Goal: Task Accomplishment & Management: Contribute content

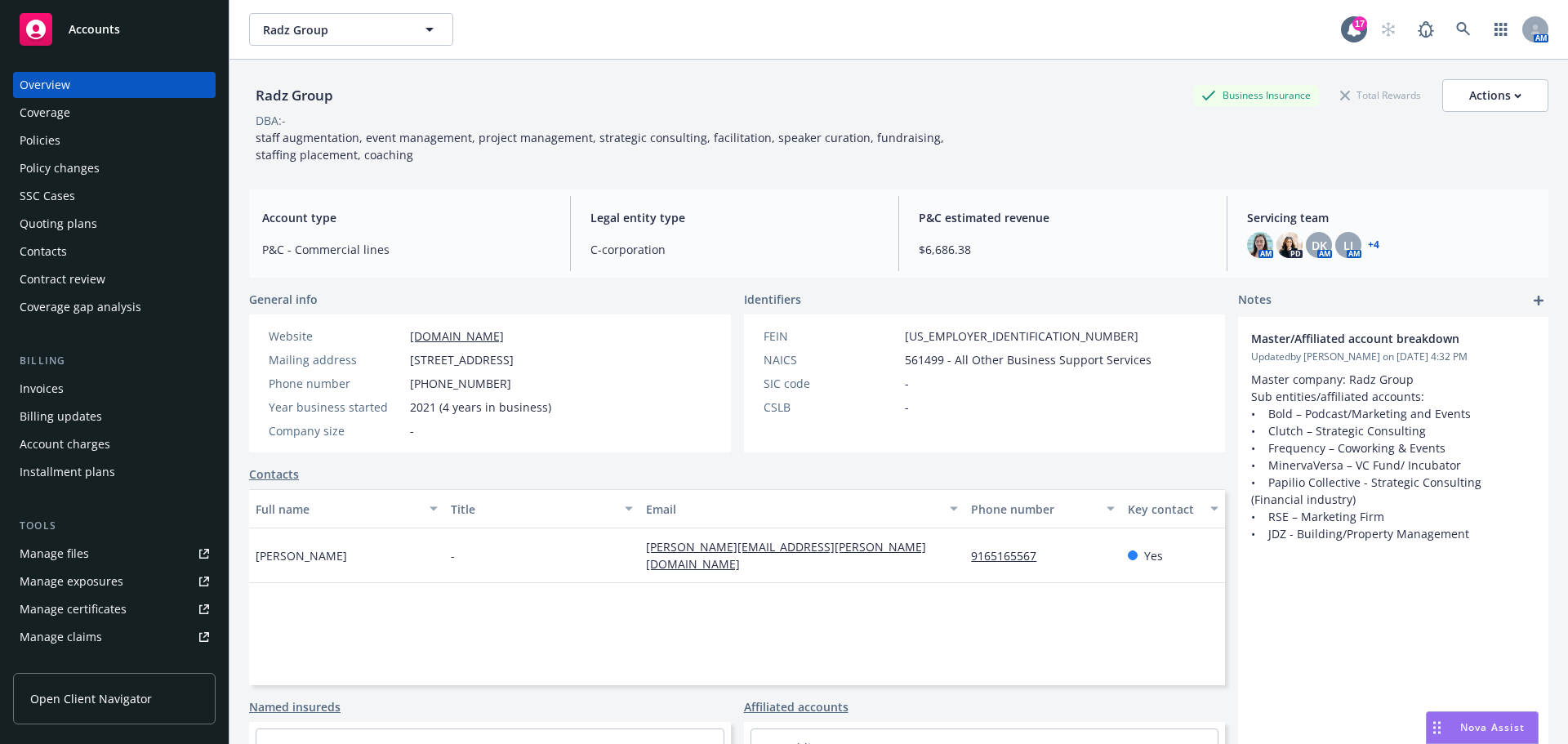
drag, startPoint x: 44, startPoint y: 170, endPoint x: 52, endPoint y: 172, distance: 8.2
click at [44, 170] on div "Policy changes" at bounding box center [60, 168] width 80 height 26
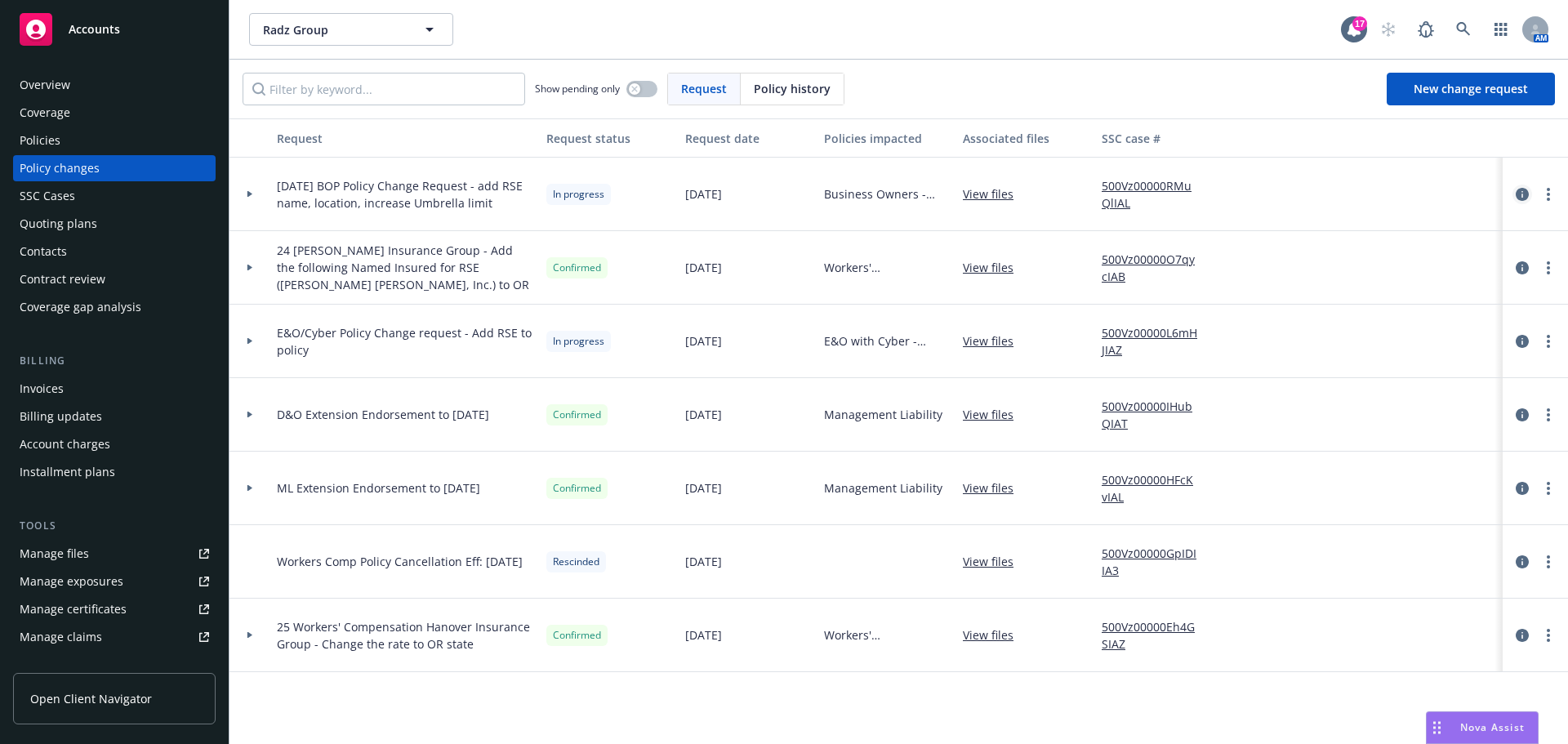
click at [1524, 195] on icon "circleInformation" at bounding box center [1522, 194] width 13 height 13
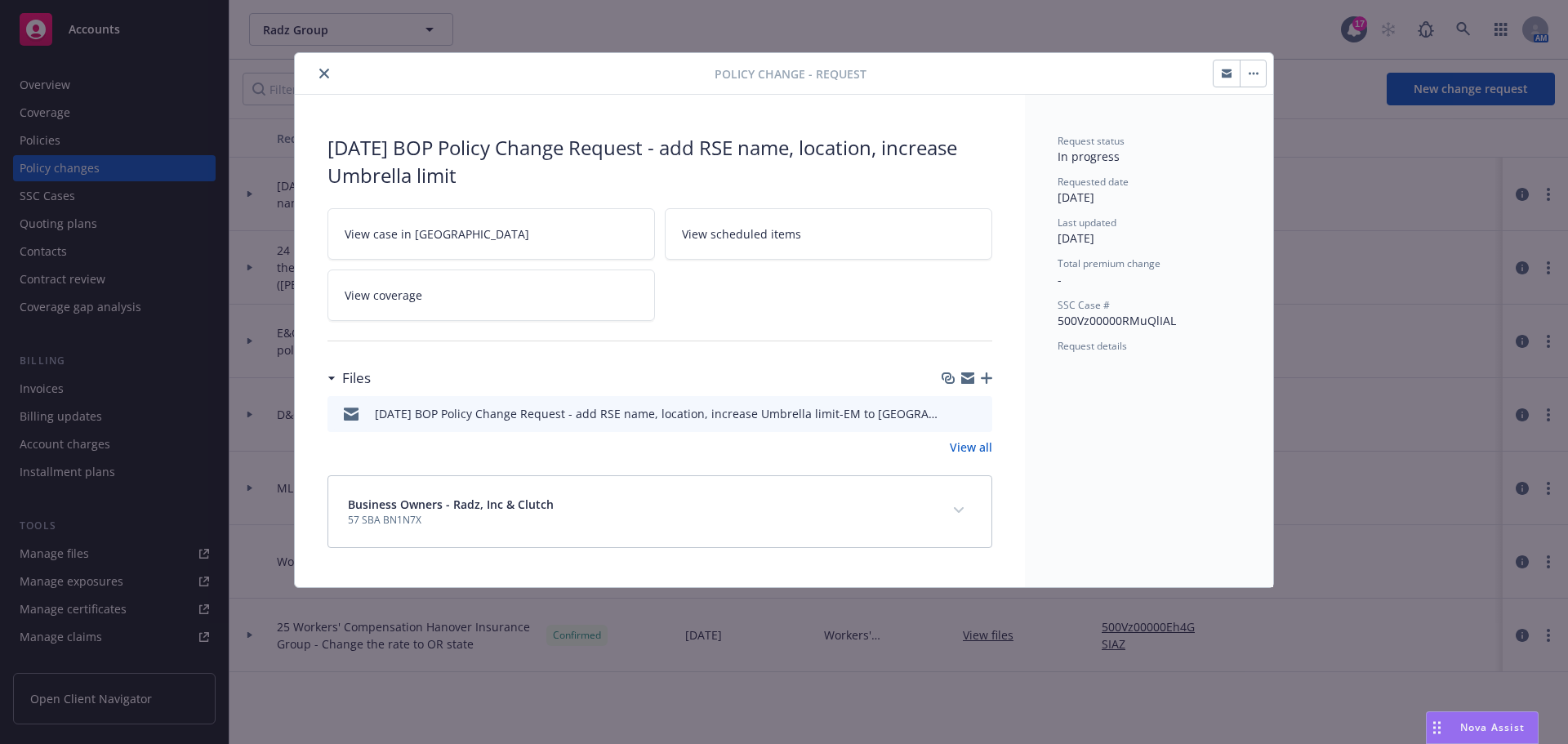
drag, startPoint x: 322, startPoint y: 73, endPoint x: 267, endPoint y: 191, distance: 130.2
click at [322, 73] on icon "close" at bounding box center [324, 73] width 10 height 10
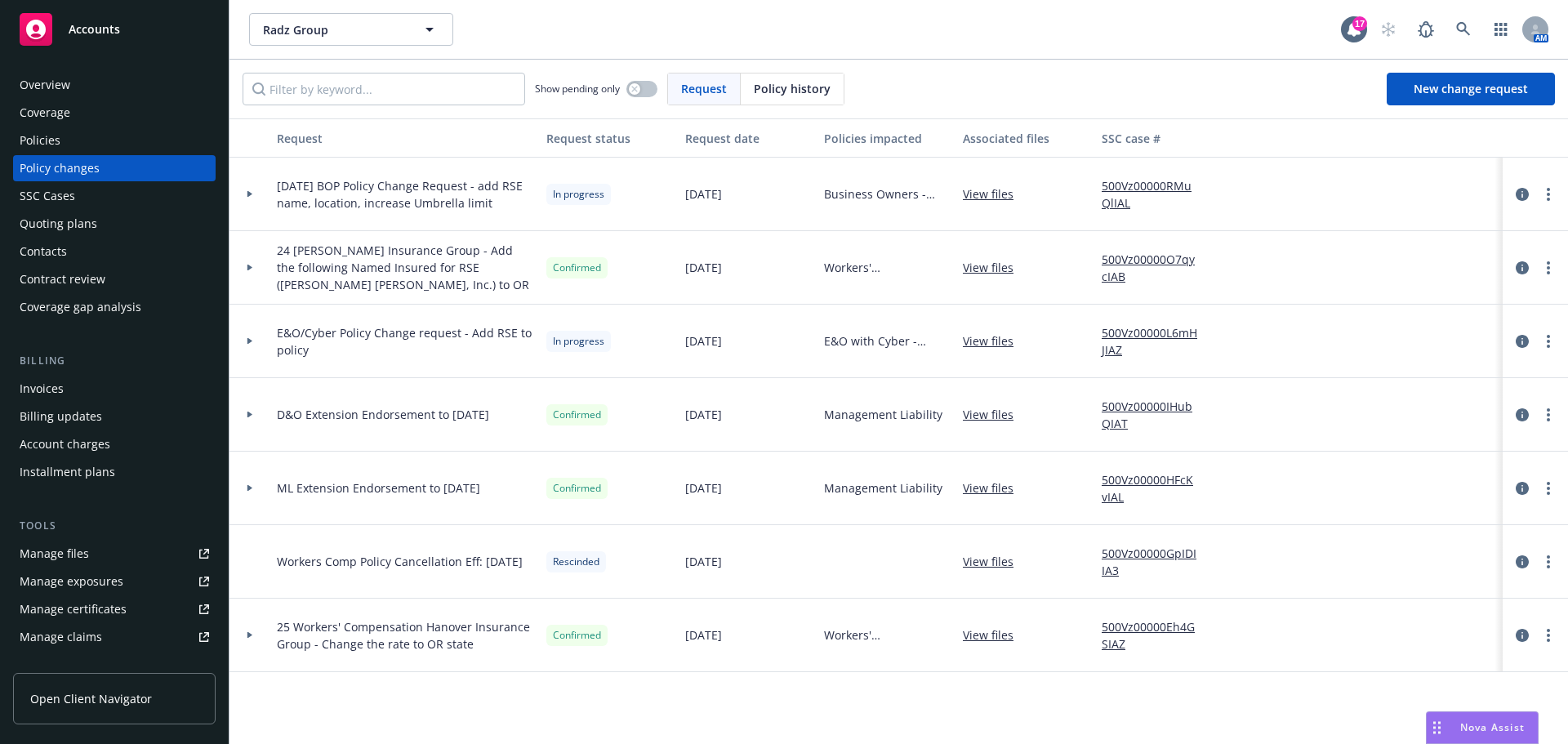
click at [59, 553] on div "Manage files" at bounding box center [54, 553] width 69 height 26
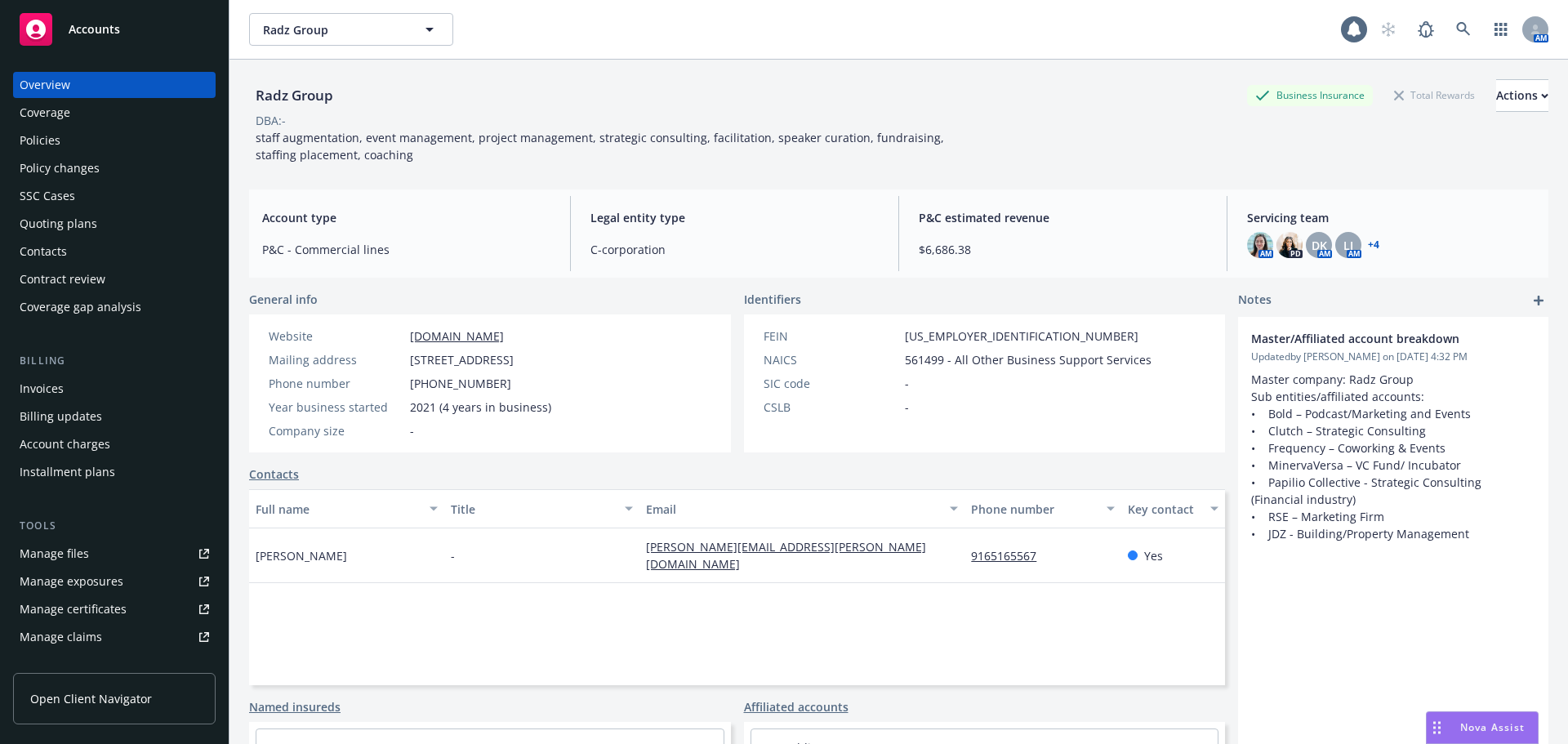
click at [51, 143] on div "Policies" at bounding box center [40, 140] width 41 height 26
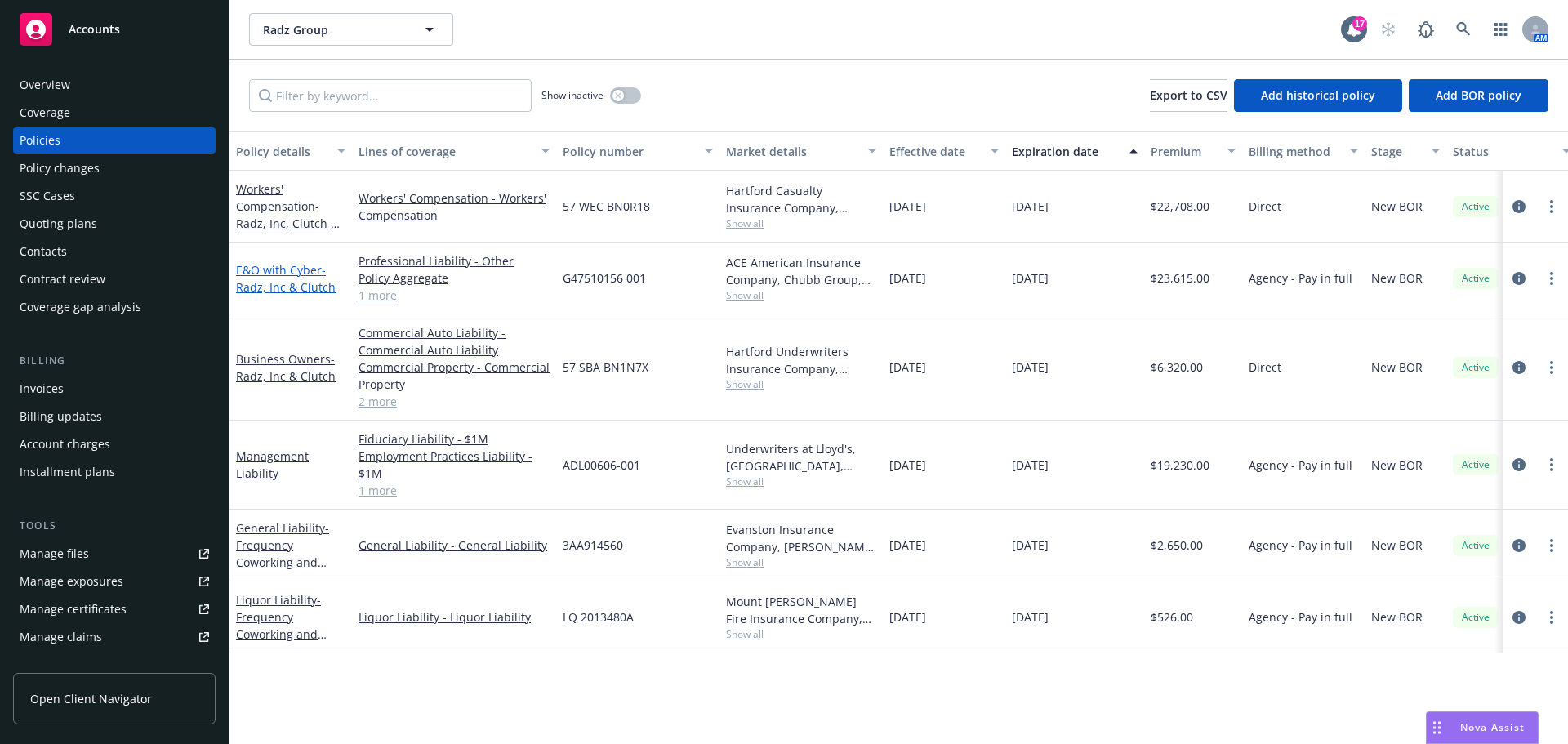
click at [279, 283] on span "- Radz, Inc & Clutch" at bounding box center [286, 279] width 100 height 33
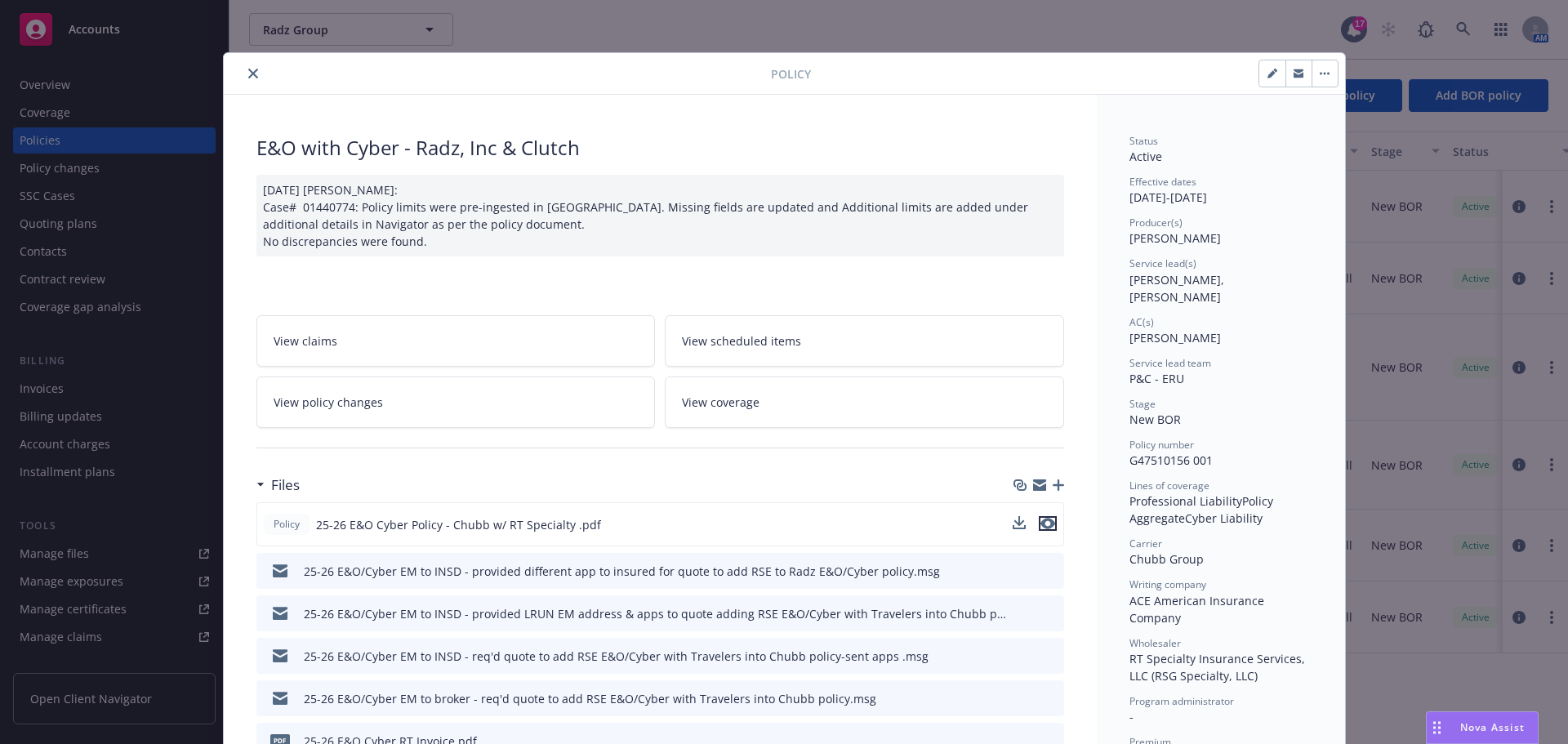
click at [1043, 520] on icon "preview file" at bounding box center [1047, 523] width 15 height 12
click at [249, 73] on icon "close" at bounding box center [253, 73] width 10 height 10
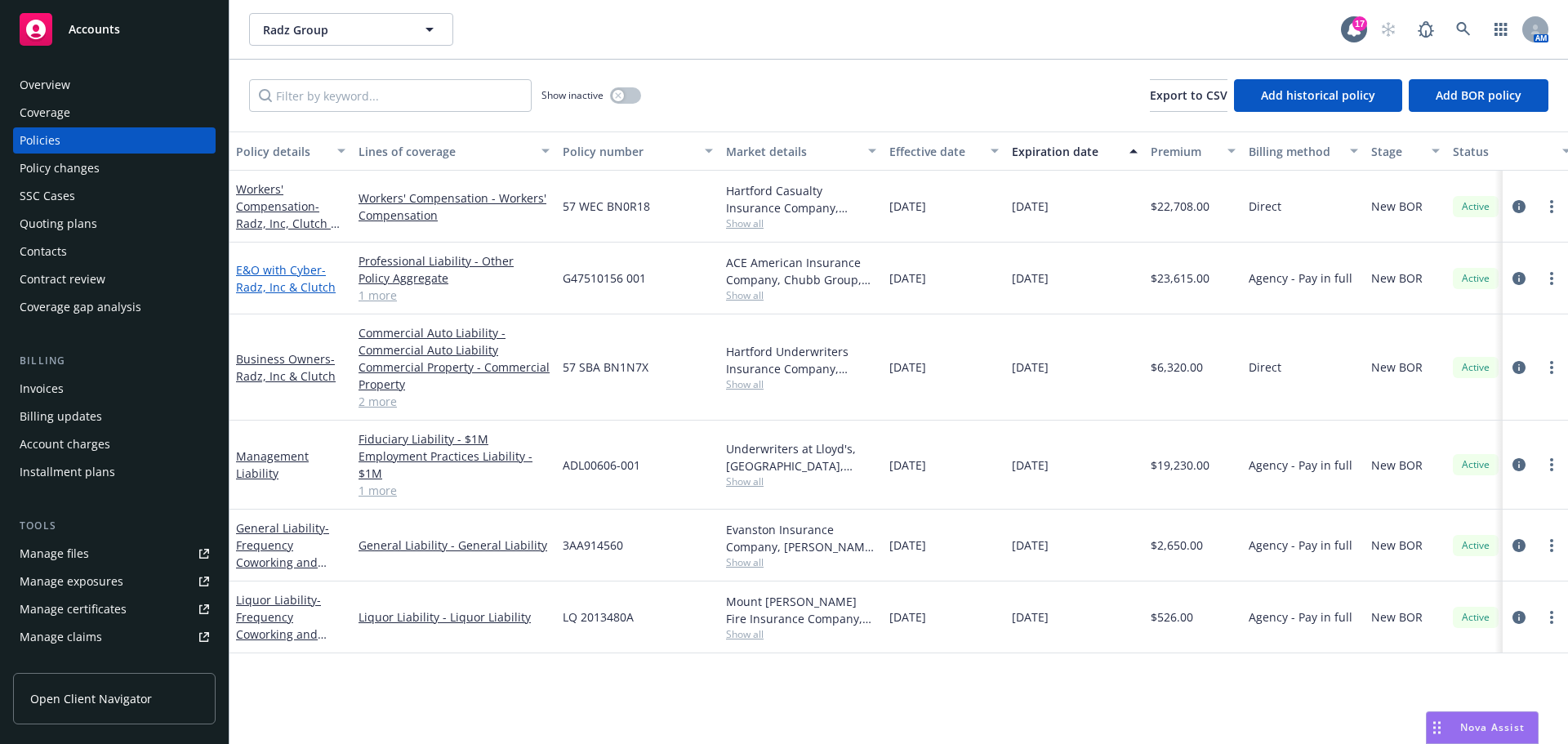
click at [289, 284] on span "- Radz, Inc & Clutch" at bounding box center [286, 279] width 100 height 33
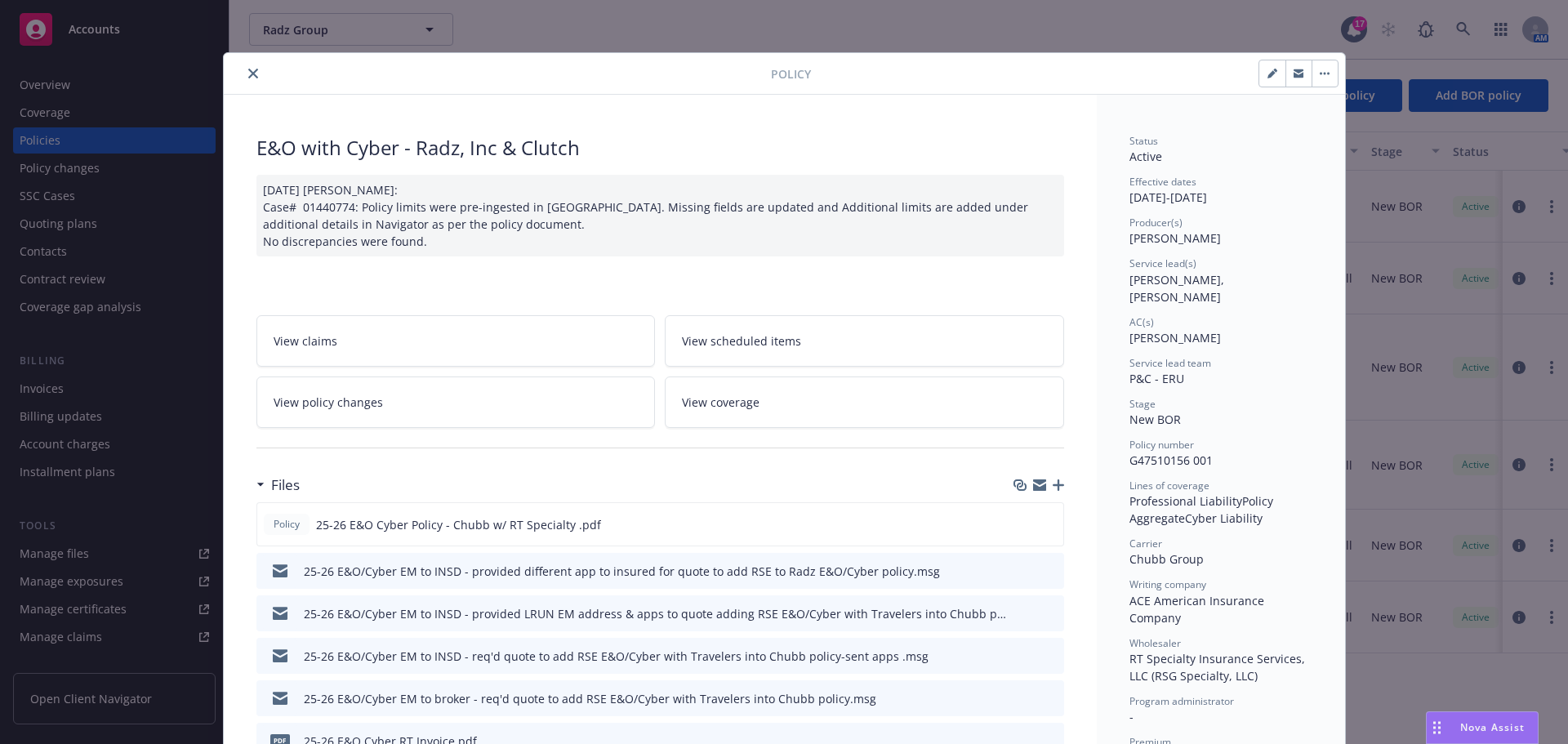
scroll to position [49, 0]
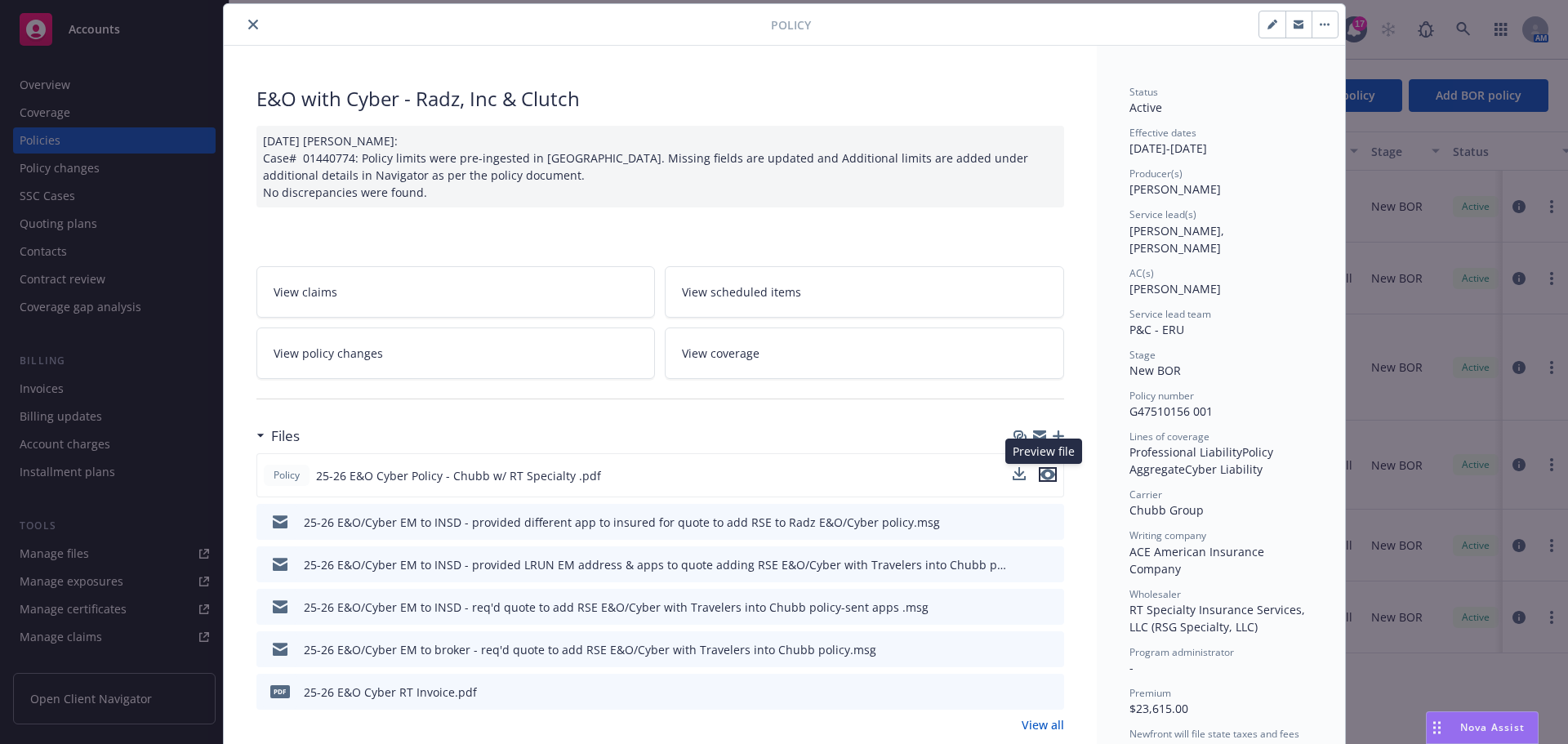
click at [1040, 473] on icon "preview file" at bounding box center [1047, 474] width 15 height 12
click at [249, 24] on icon "close" at bounding box center [253, 24] width 10 height 10
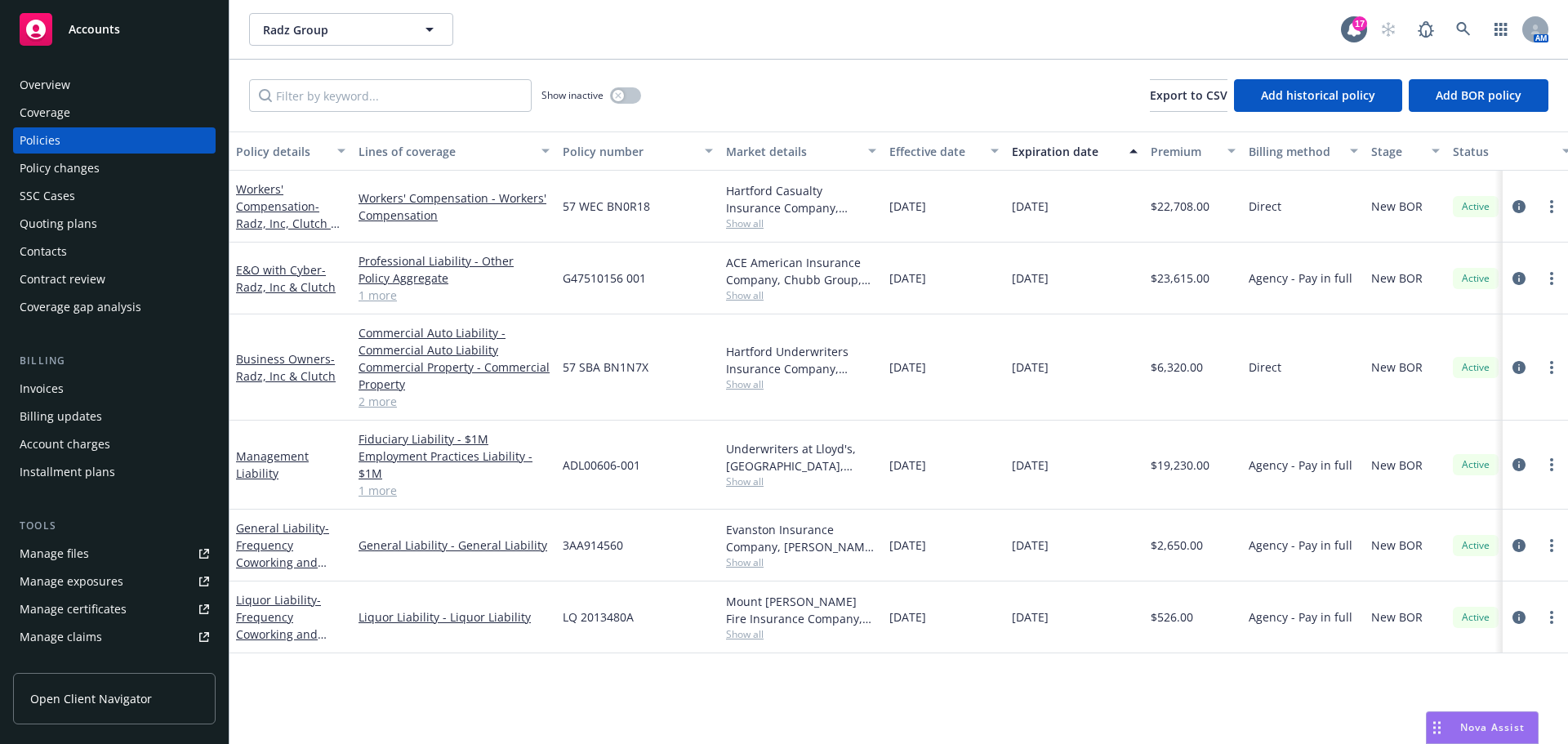
click at [54, 170] on div "Policy changes" at bounding box center [60, 168] width 80 height 26
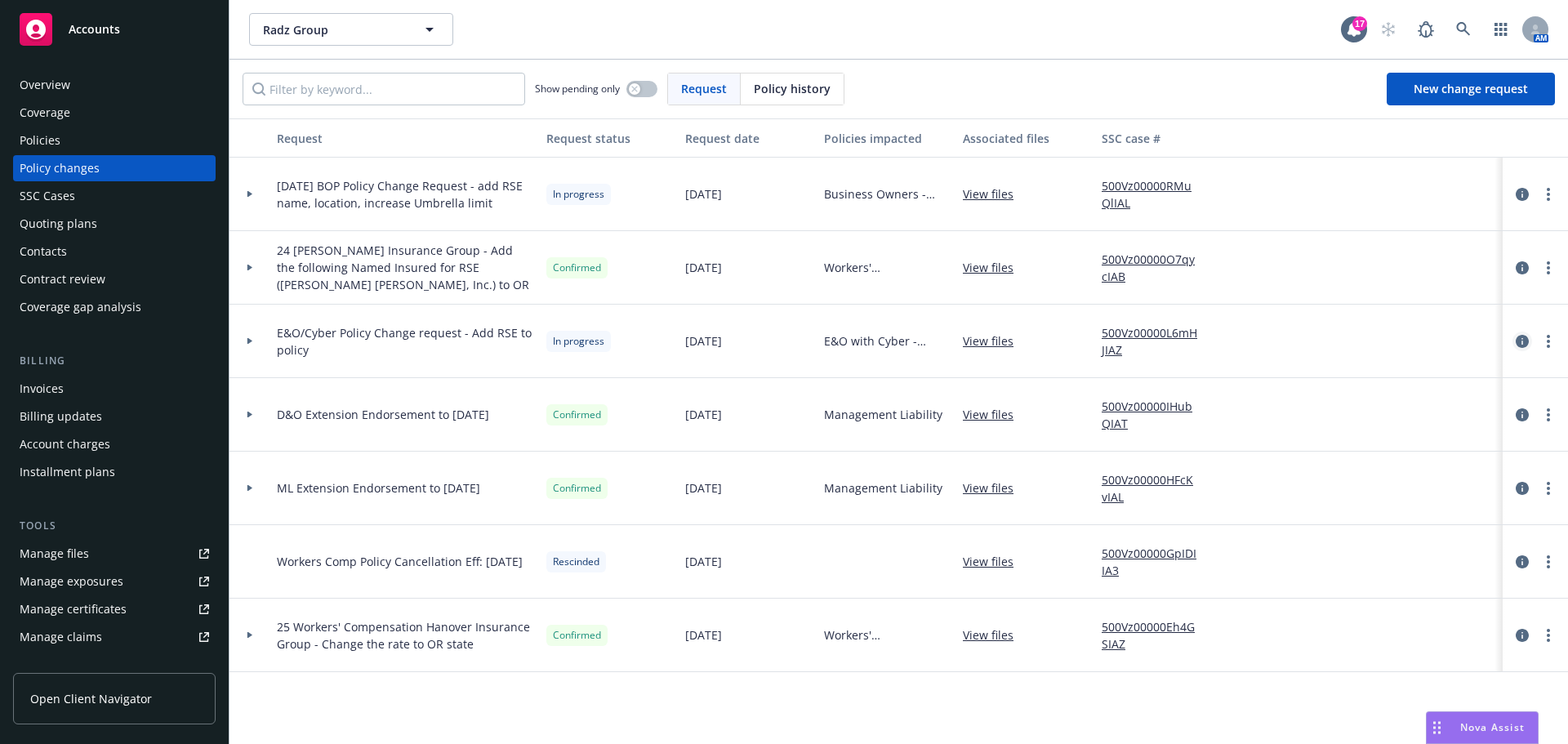
click at [1524, 341] on icon "circleInformation" at bounding box center [1522, 341] width 13 height 13
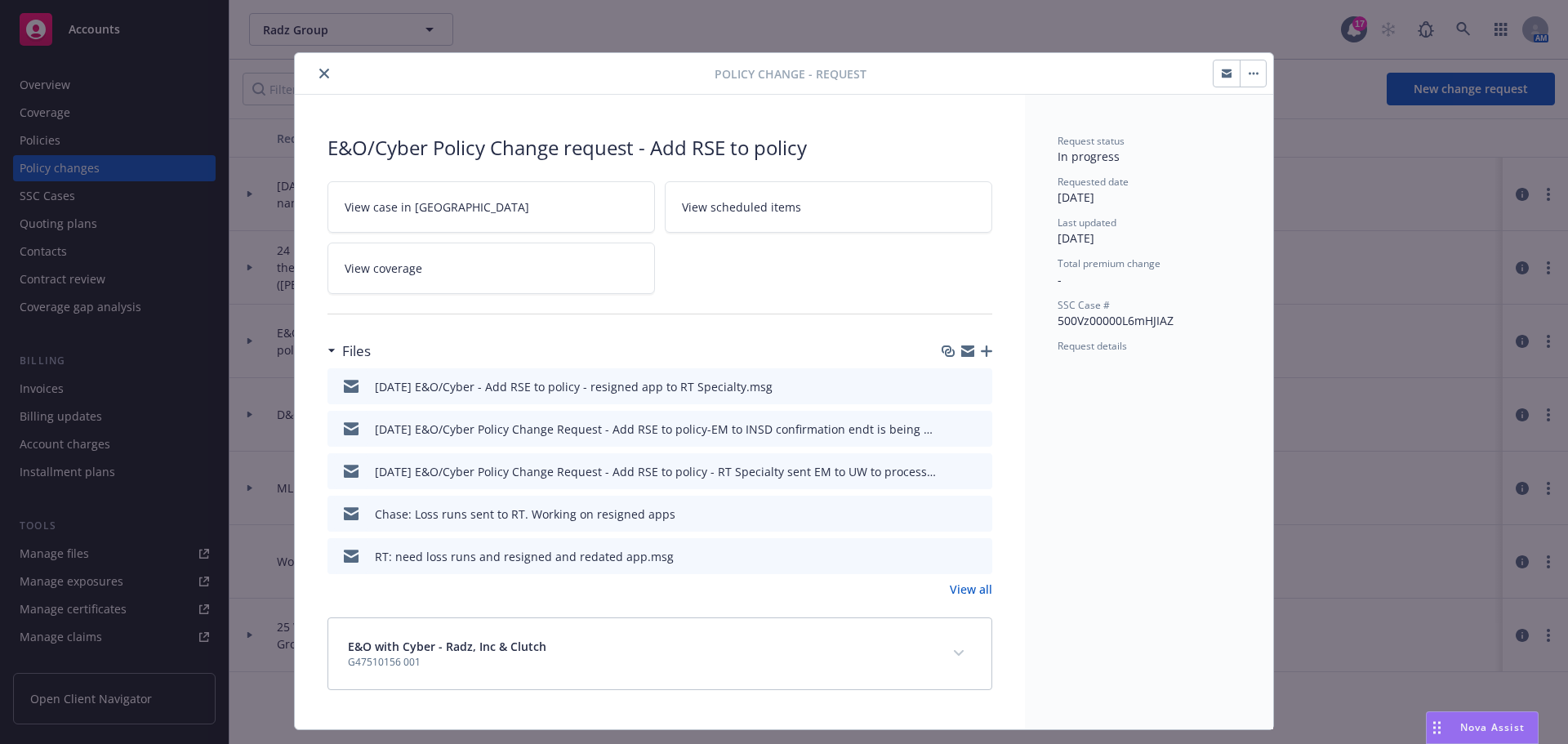
click at [982, 348] on icon "button" at bounding box center [986, 351] width 12 height 12
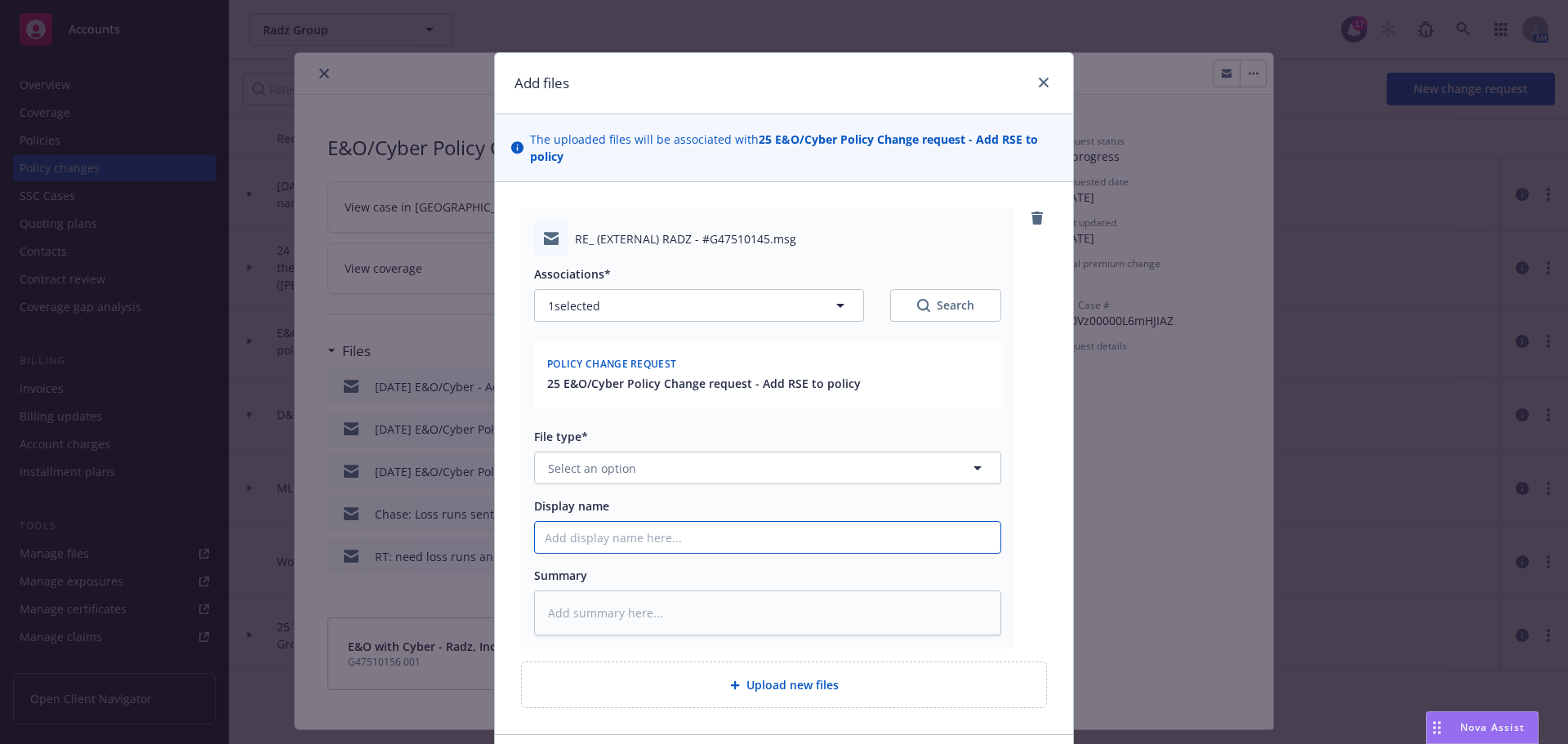
click at [553, 535] on input "Display name" at bounding box center [767, 537] width 466 height 31
type textarea "x"
type input "5"
type textarea "x"
type input "5/"
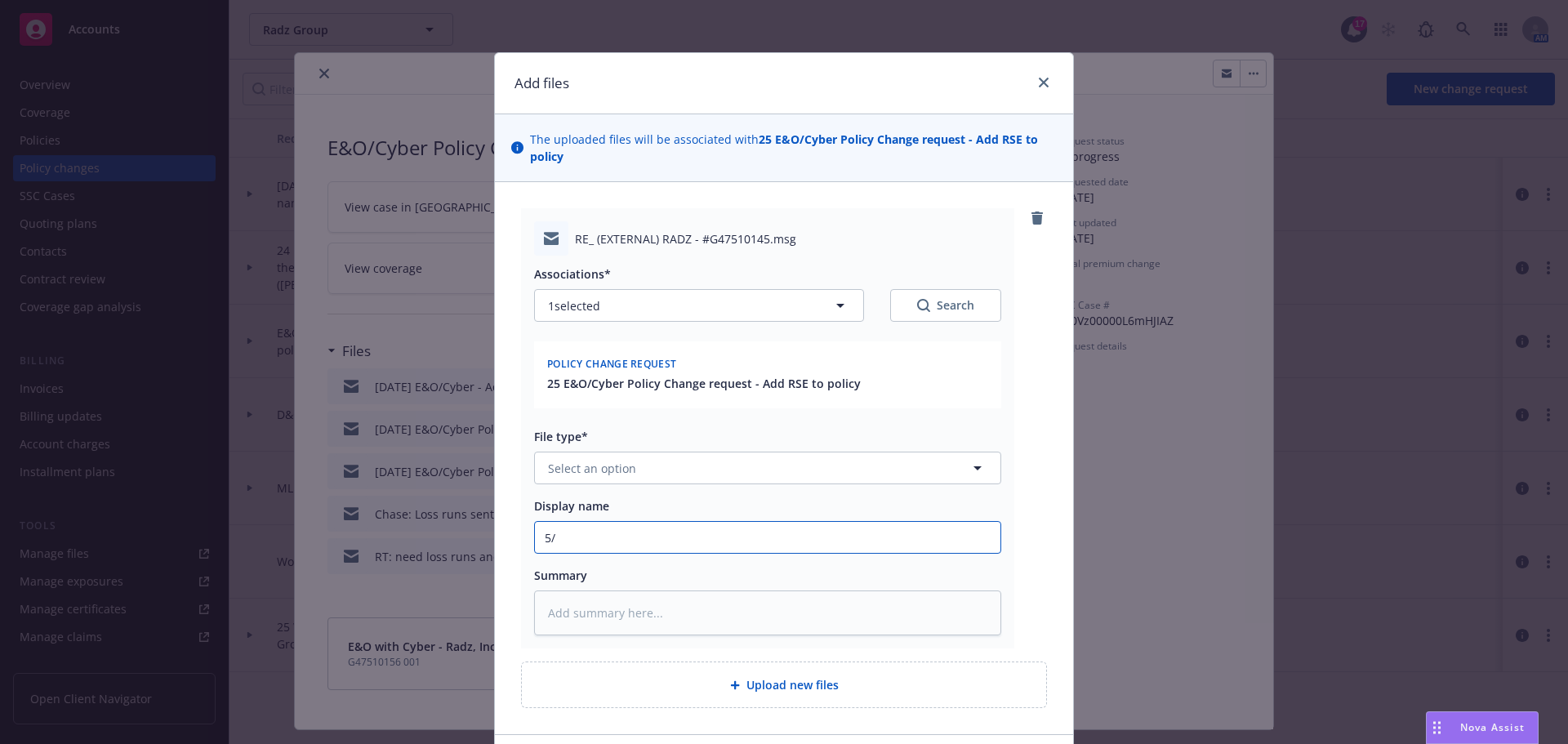
type textarea "x"
type input "5/1"
type textarea "x"
type input "5/1/"
type textarea "x"
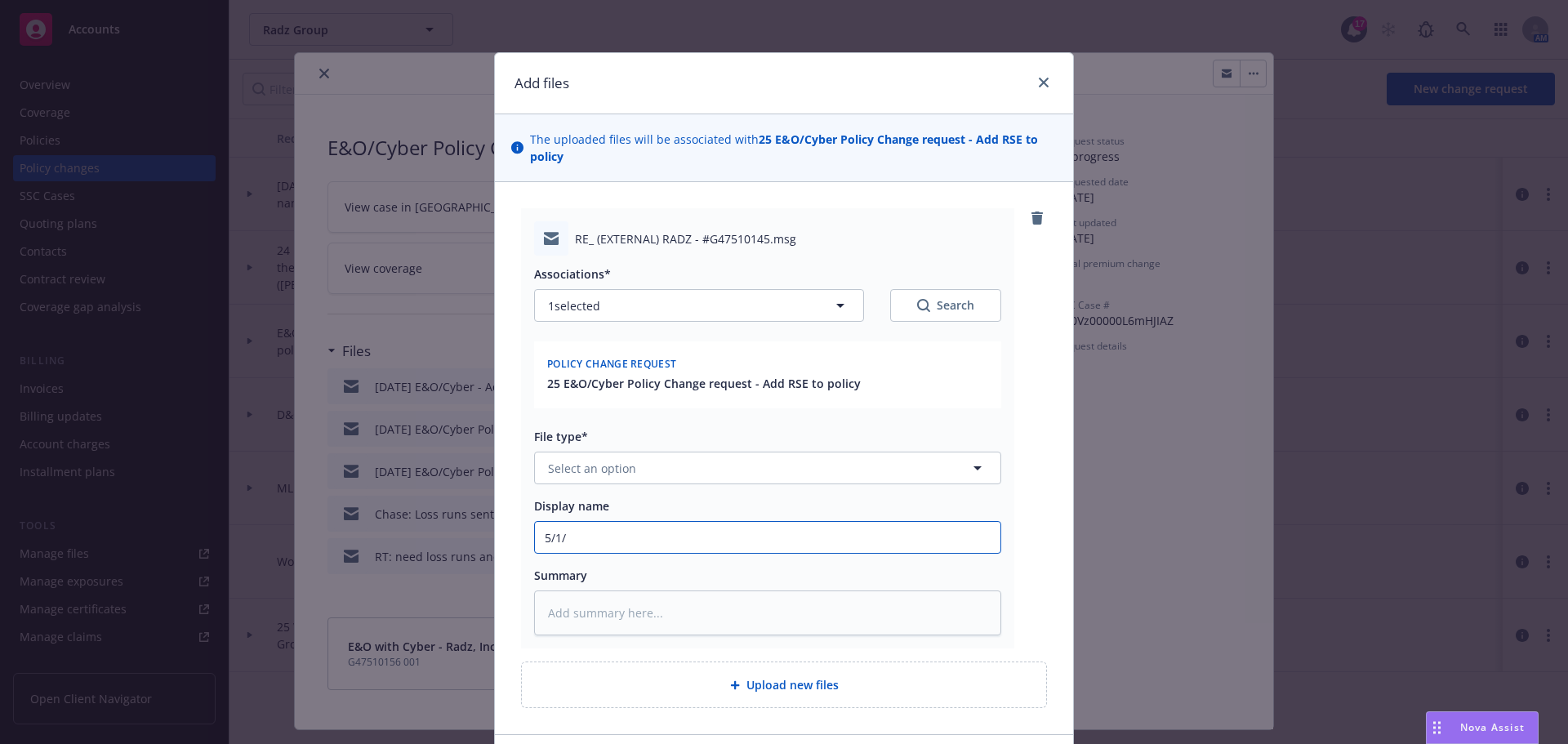
type input "5/1/2"
type textarea "x"
type input "5/1/20"
type textarea "x"
type input "5/1/202"
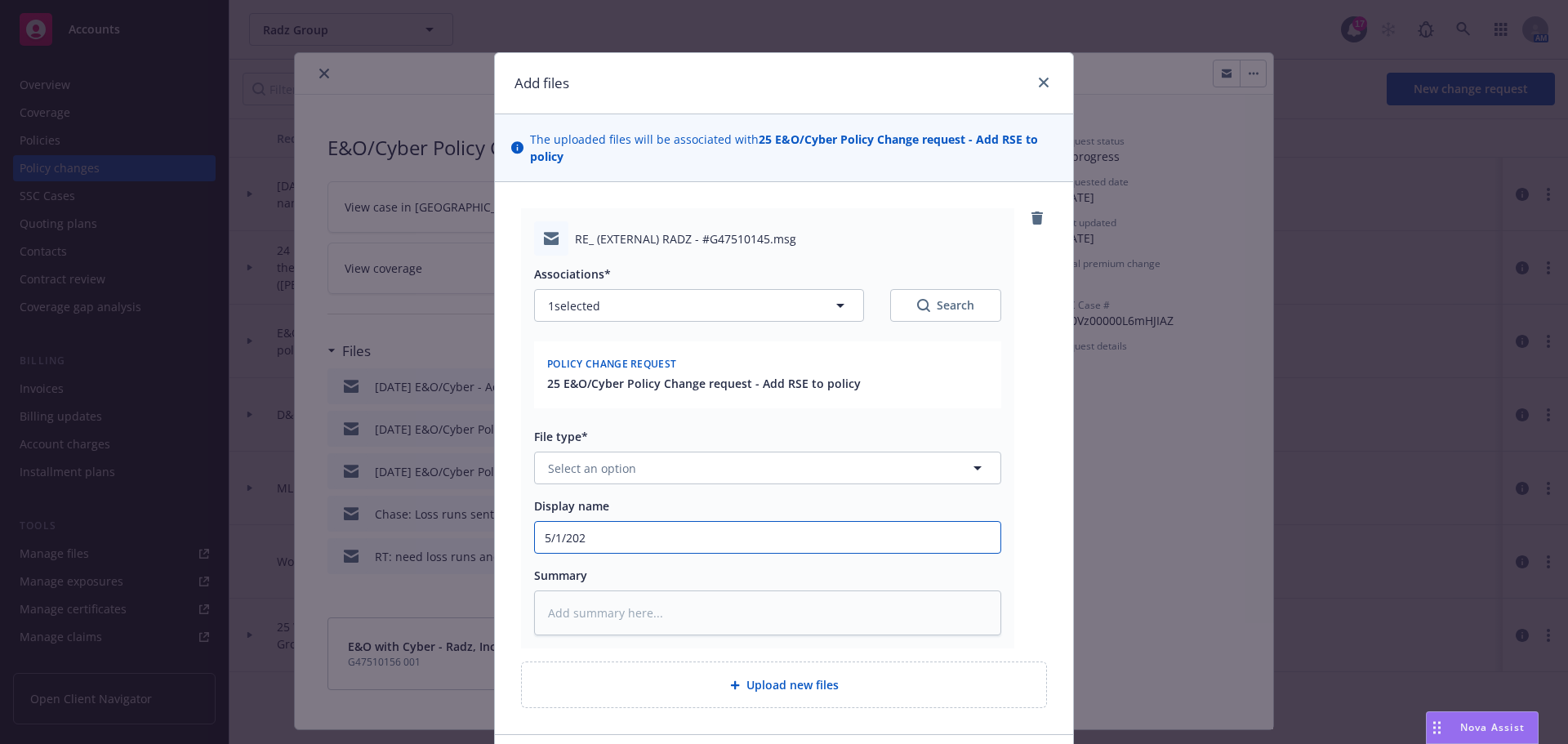
type textarea "x"
type input "5/1/2025"
type textarea "x"
type input "5/1/2025"
type textarea "x"
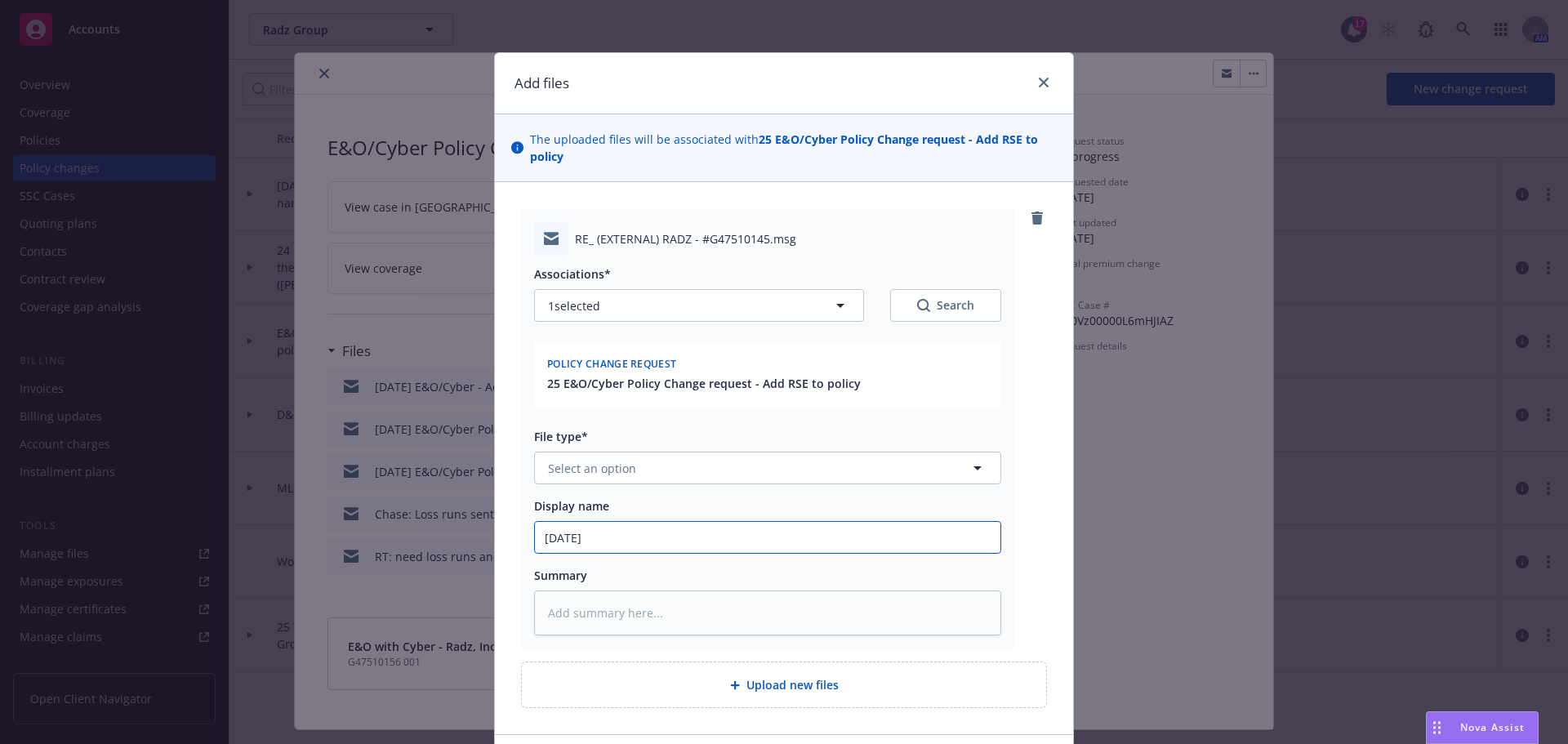
type input "5/1/2025 E"
type textarea "x"
type input "5/1/2025 E&"
type textarea "x"
type input "5/1/2025 E&O"
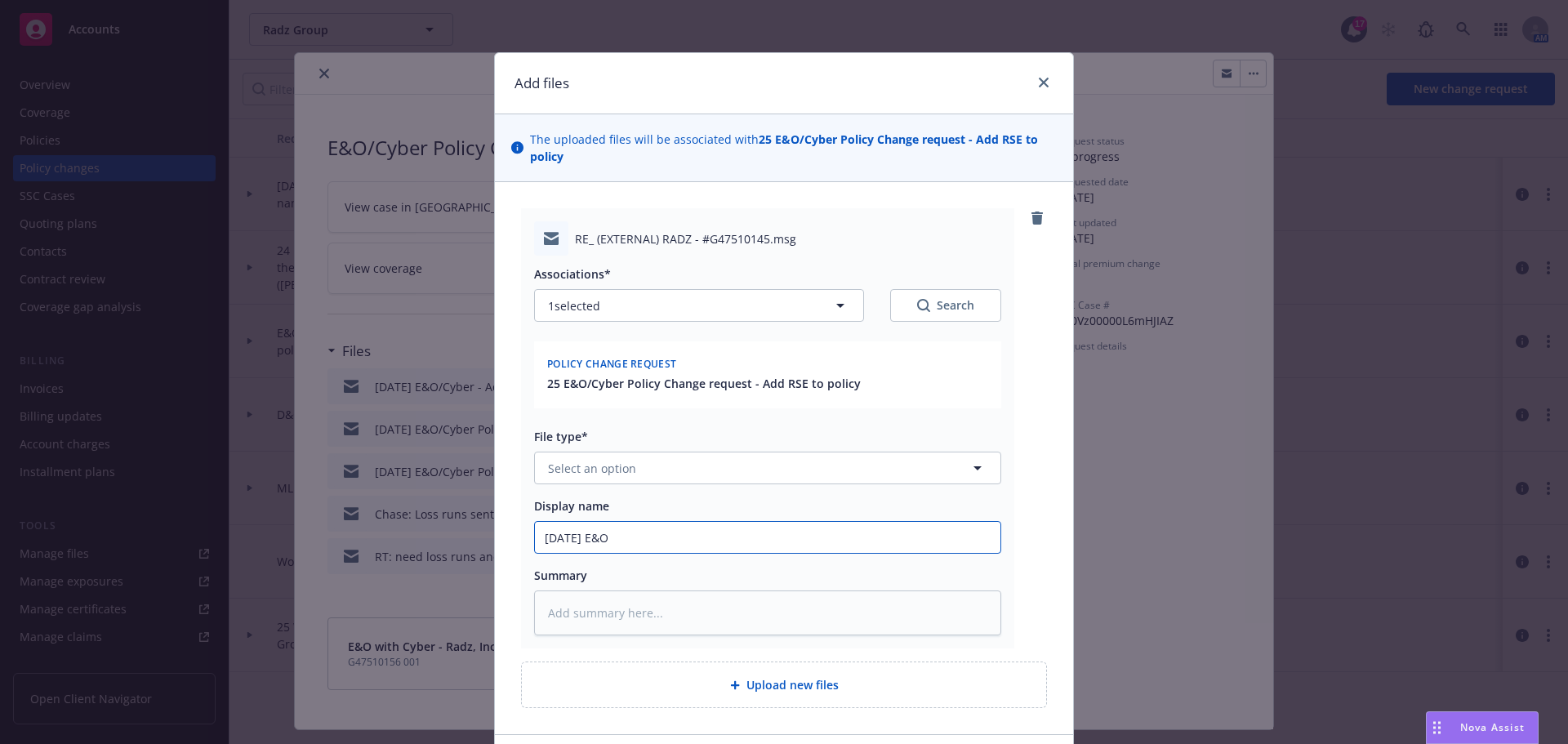
type textarea "x"
type input "5/1/2025 E&O/"
type textarea "x"
type input "5/1/2025 E&O/C"
type textarea "x"
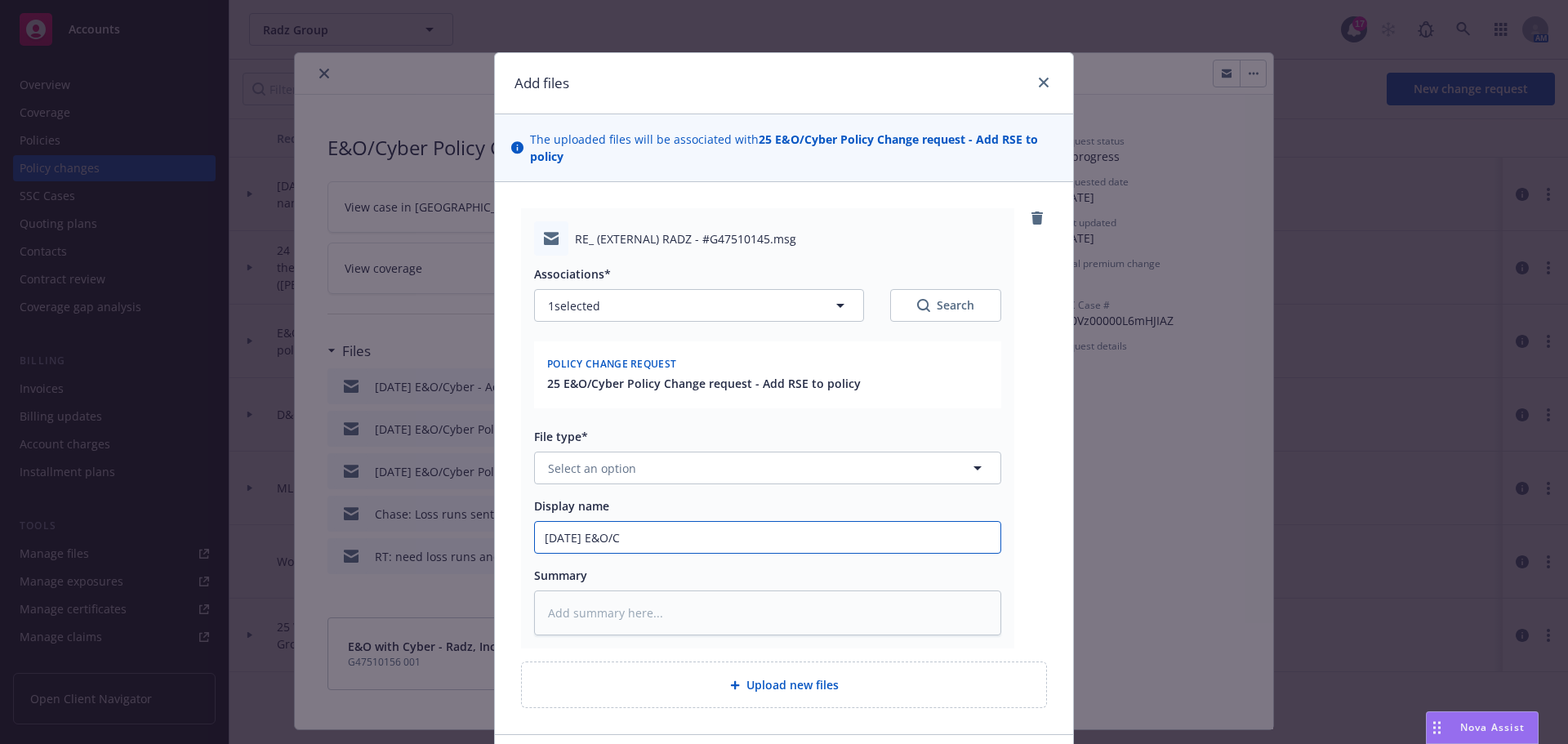
type input "5/1/2025 E&O/Cy"
type textarea "x"
type input "5/1/2025 E&O/Cyb"
type textarea "x"
type input "5/1/2025 E&O/Cybe"
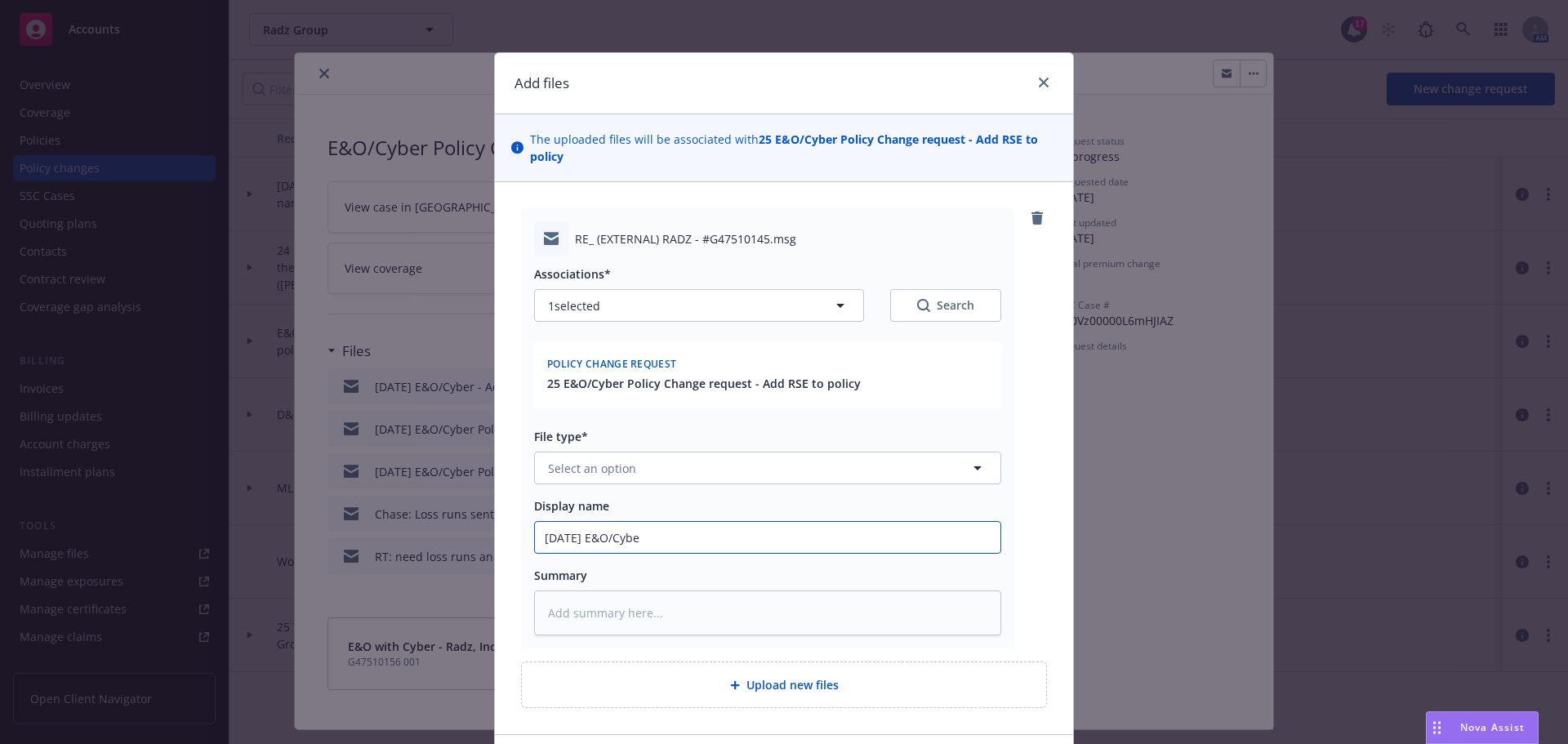
type textarea "x"
type input "5/1/2025 E&O/Cyber"
type textarea "x"
type input "5/1/2025 E&O/Cyber"
type textarea "x"
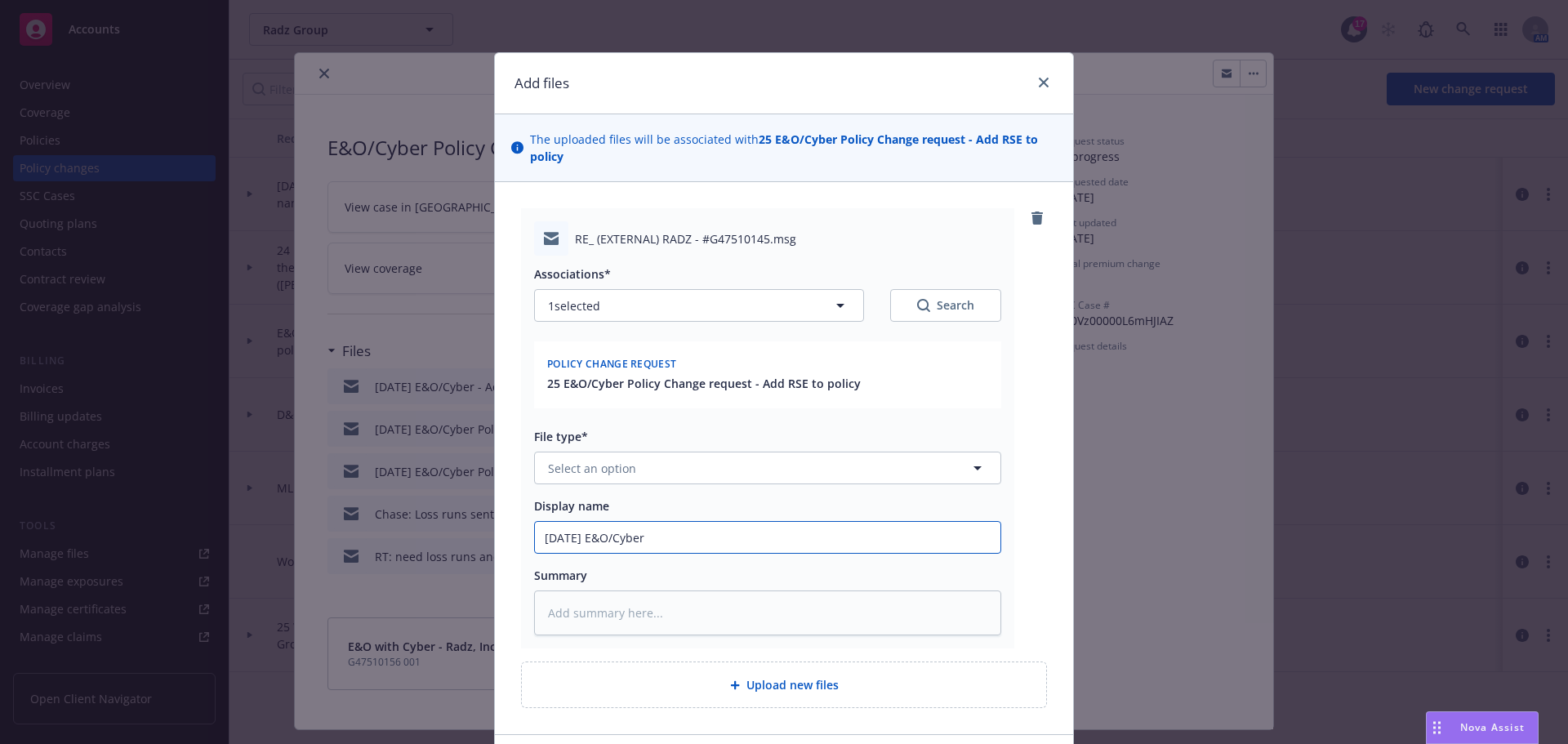
type input "5/1/2025 E&O/Cyber -"
type textarea "x"
type input "5/1/2025 E&O/Cyber -"
type textarea "x"
type input "5/1/2025 E&O/Cyber - A"
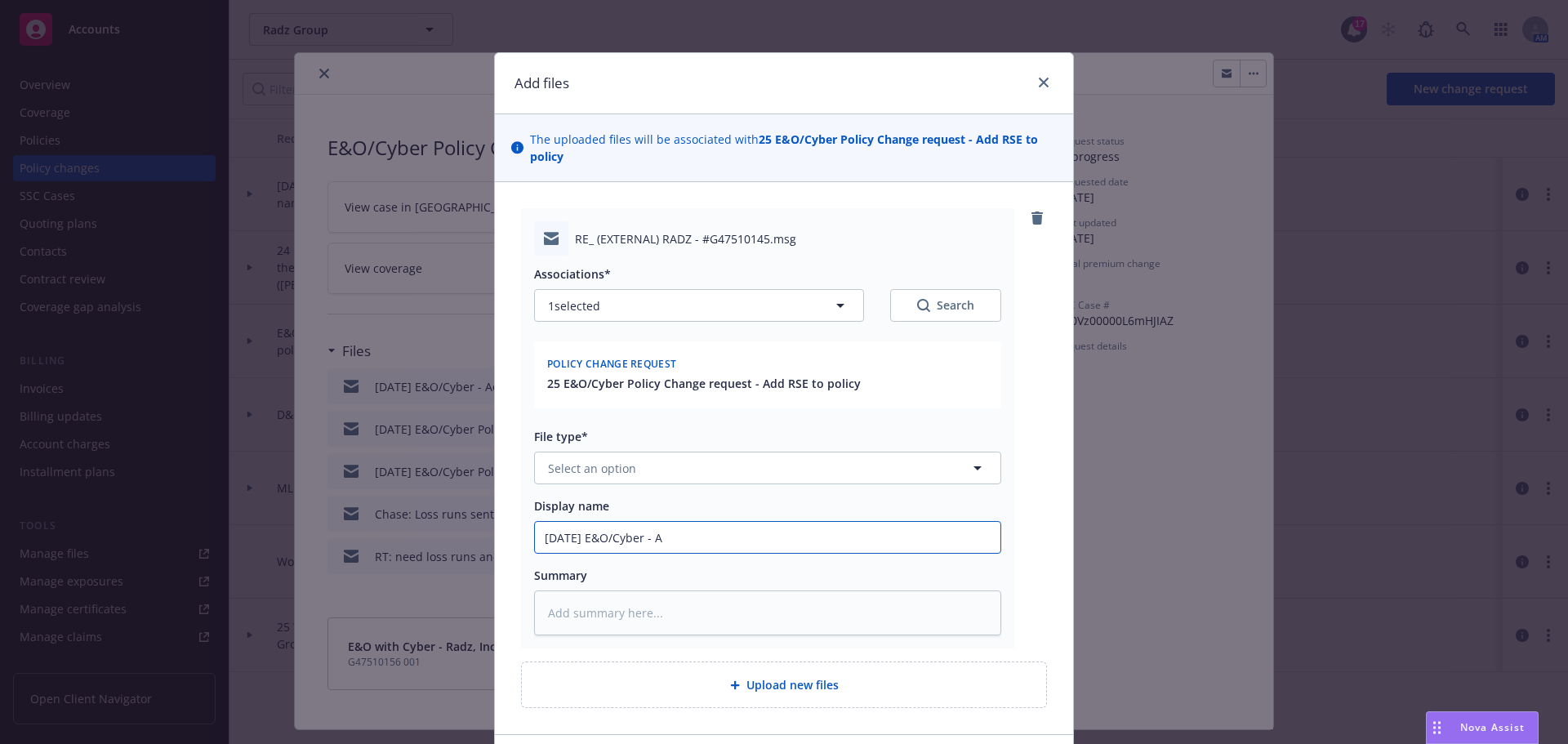
type textarea "x"
type input "5/1/2025 E&O/Cyber - Ad"
type textarea "x"
type input "5/1/2025 E&O/Cyber - Add"
type textarea "x"
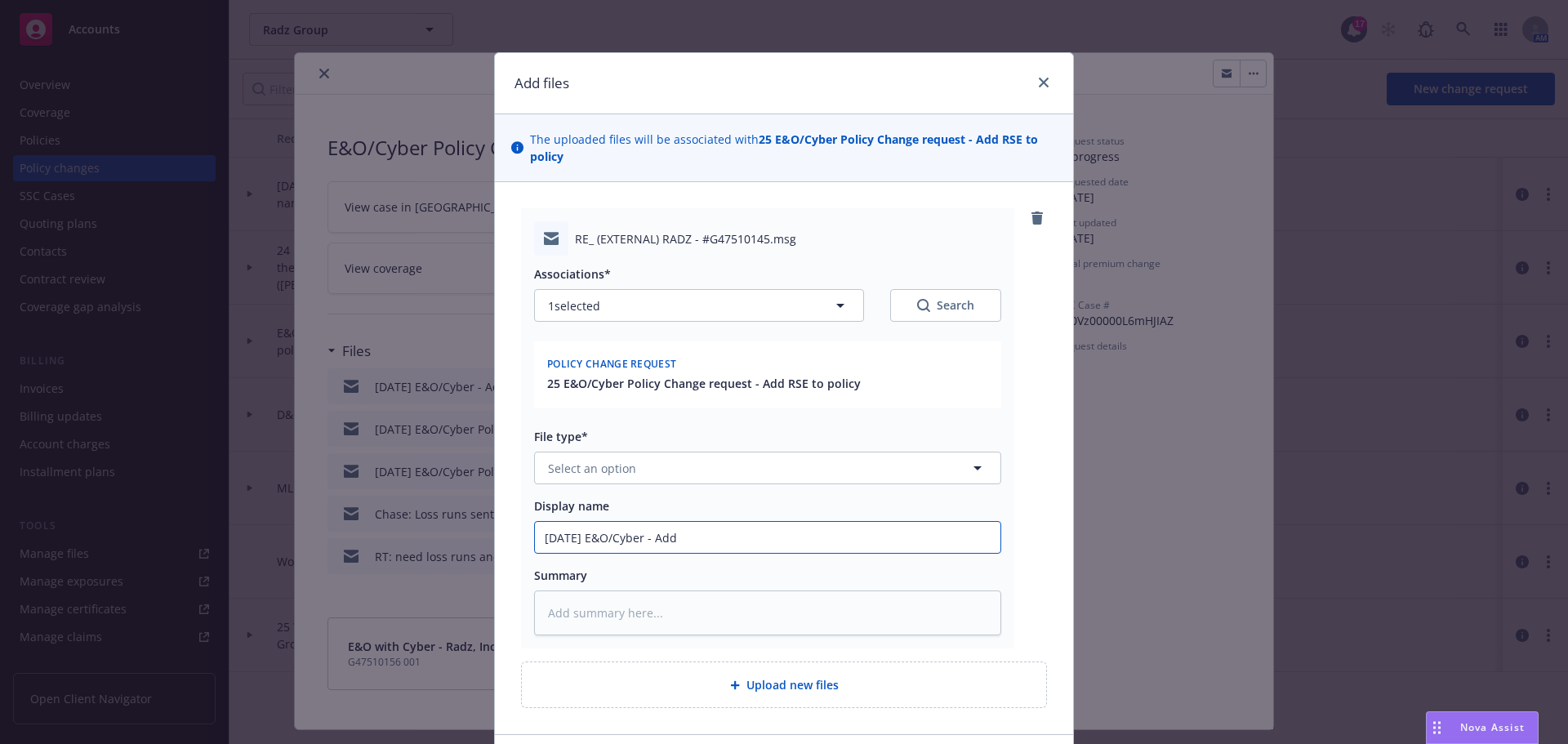
type input "5/1/2025 E&O/Cyber - Add"
type textarea "x"
type input "5/1/2025 E&O/Cyber - Add R"
type textarea "x"
type input "5/1/2025 E&O/Cyber - Add RS"
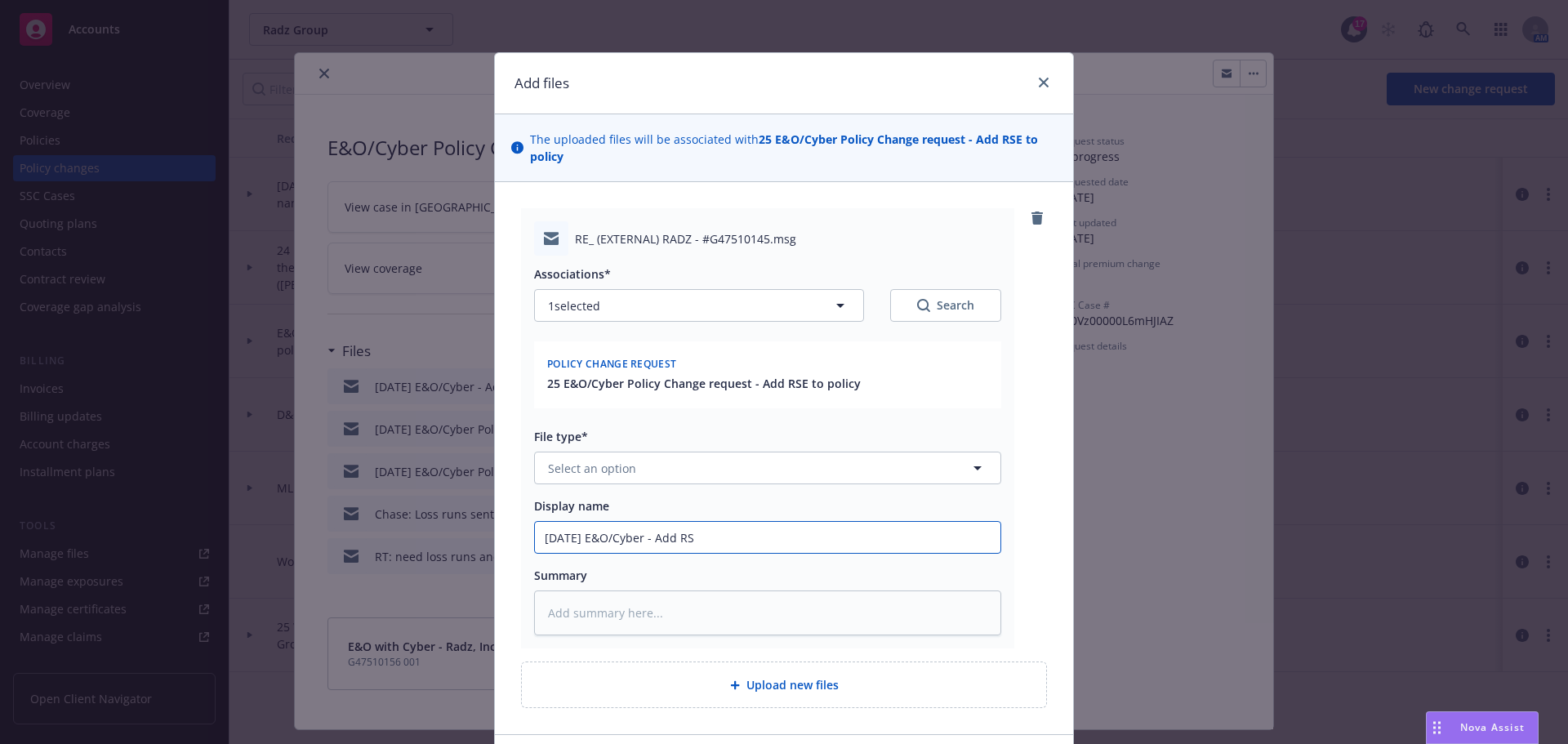
type textarea "x"
type input "5/1/2025 E&O/Cyber - Add RSE"
type textarea "x"
type input "5/1/2025 E&O/Cyber - Add RSE"
type textarea "x"
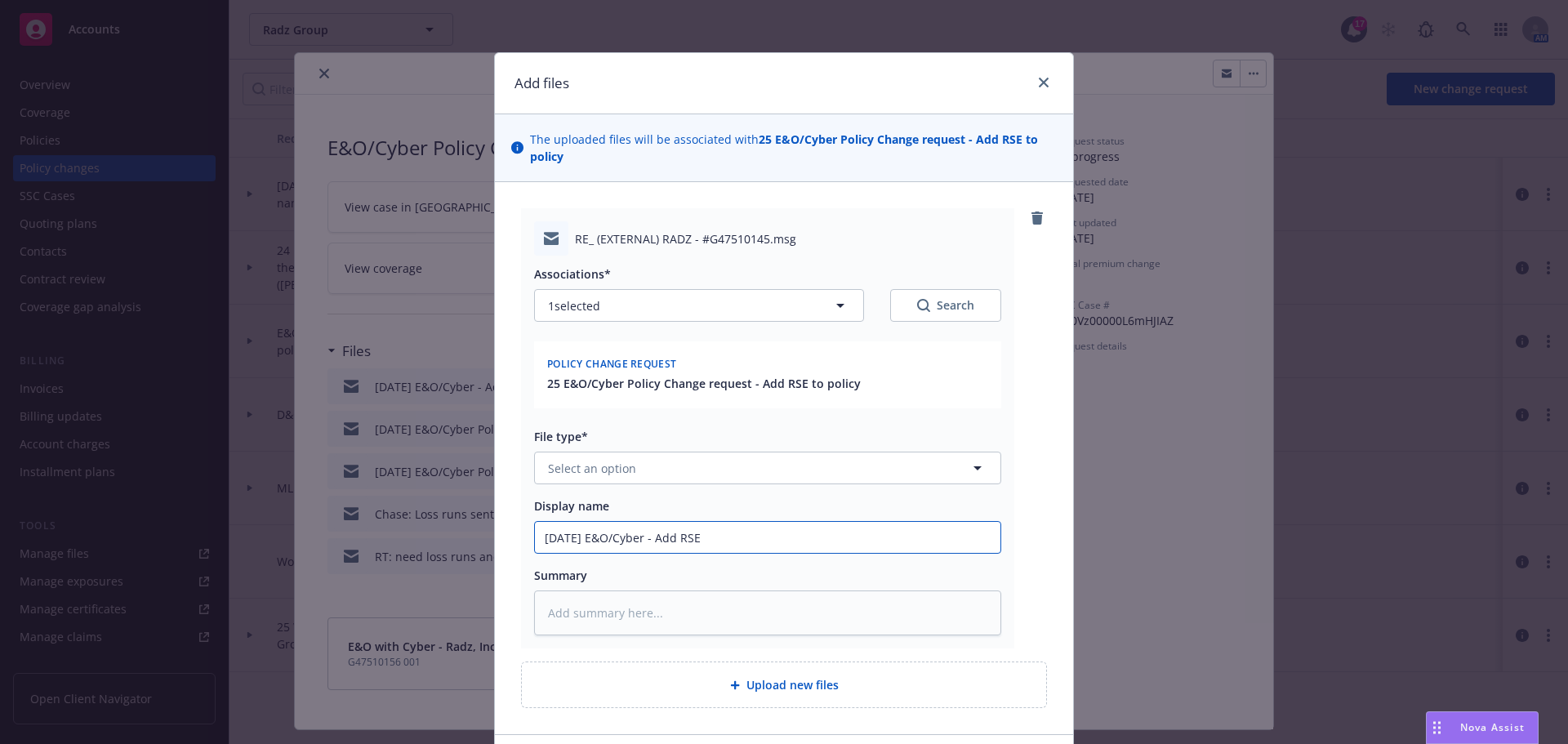
type input "5/1/2025 E&O/Cyber - Add RSE t"
type textarea "x"
type input "5/1/2025 E&O/Cyber - Add RSE to"
type textarea "x"
type input "5/1/2025 E&O/Cyber - Add RSE to"
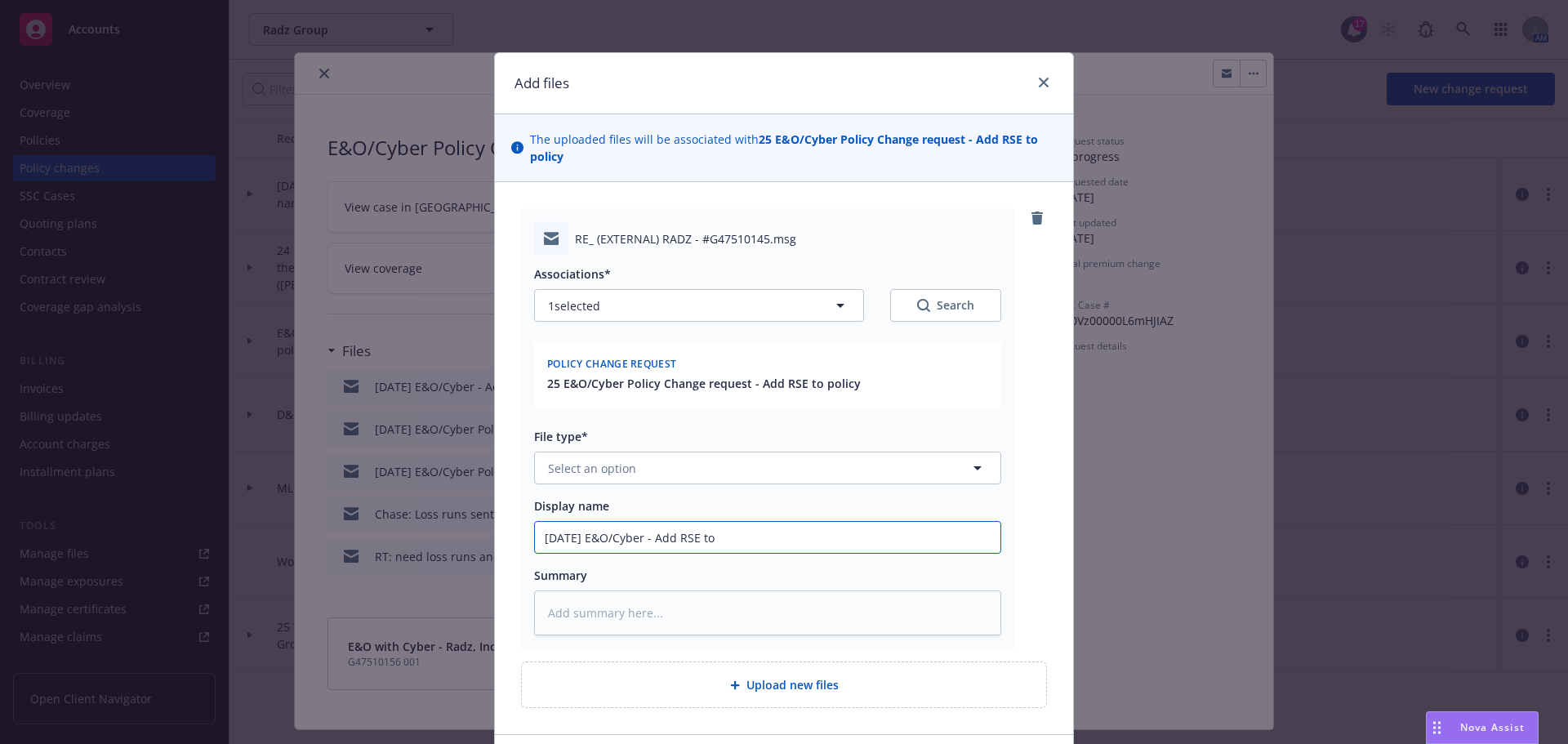
type textarea "x"
type input "5/1/2025 E&O/Cyber - Add RSE to p"
type textarea "x"
type input "5/1/2025 E&O/Cyber - Add RSE to po"
type textarea "x"
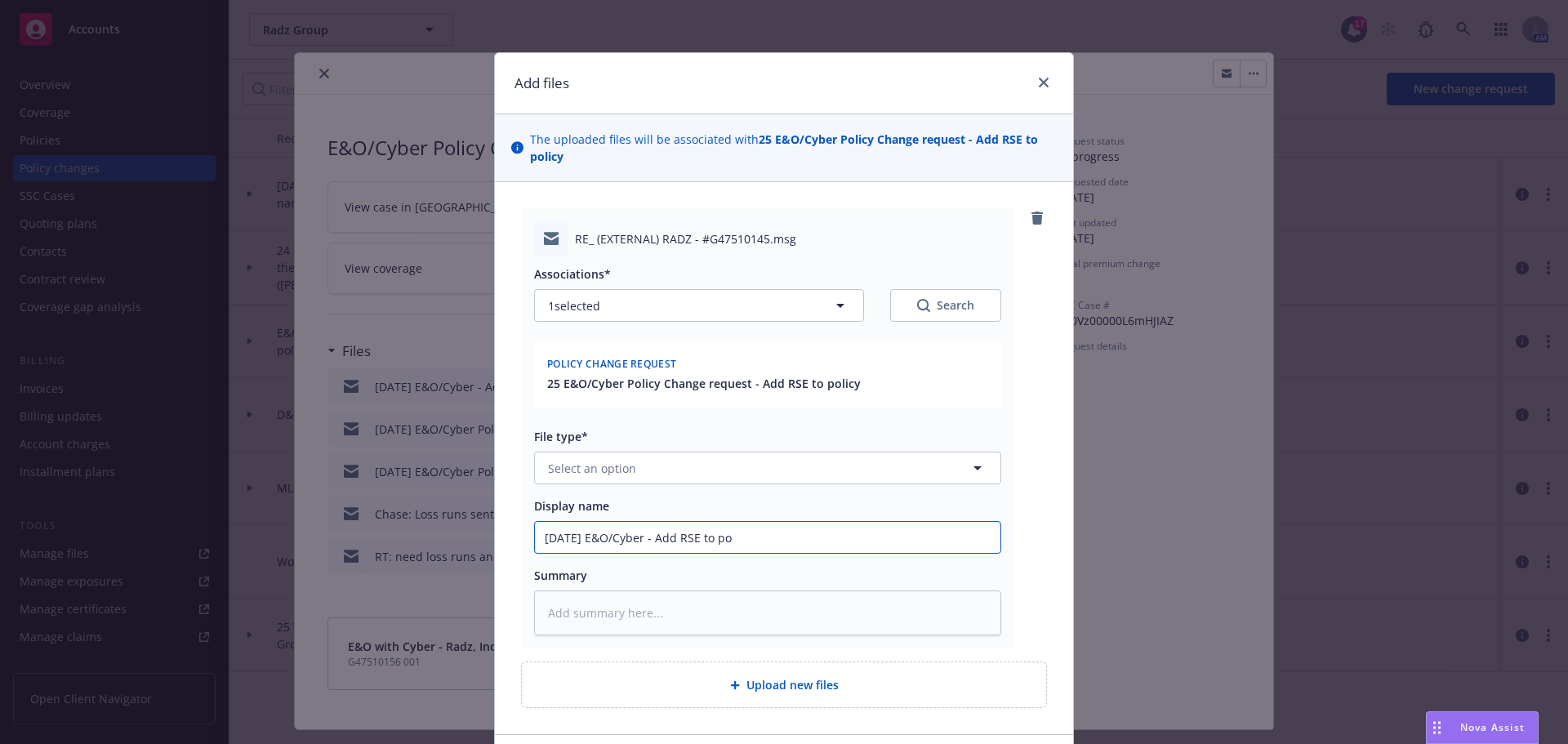
type input "5/1/2025 E&O/Cyber - Add RSE to pol"
type textarea "x"
type input "5/1/2025 E&O/Cyber - Add RSE to poli"
type textarea "x"
type input "5/1/2025 E&O/Cyber - Add RSE to polic"
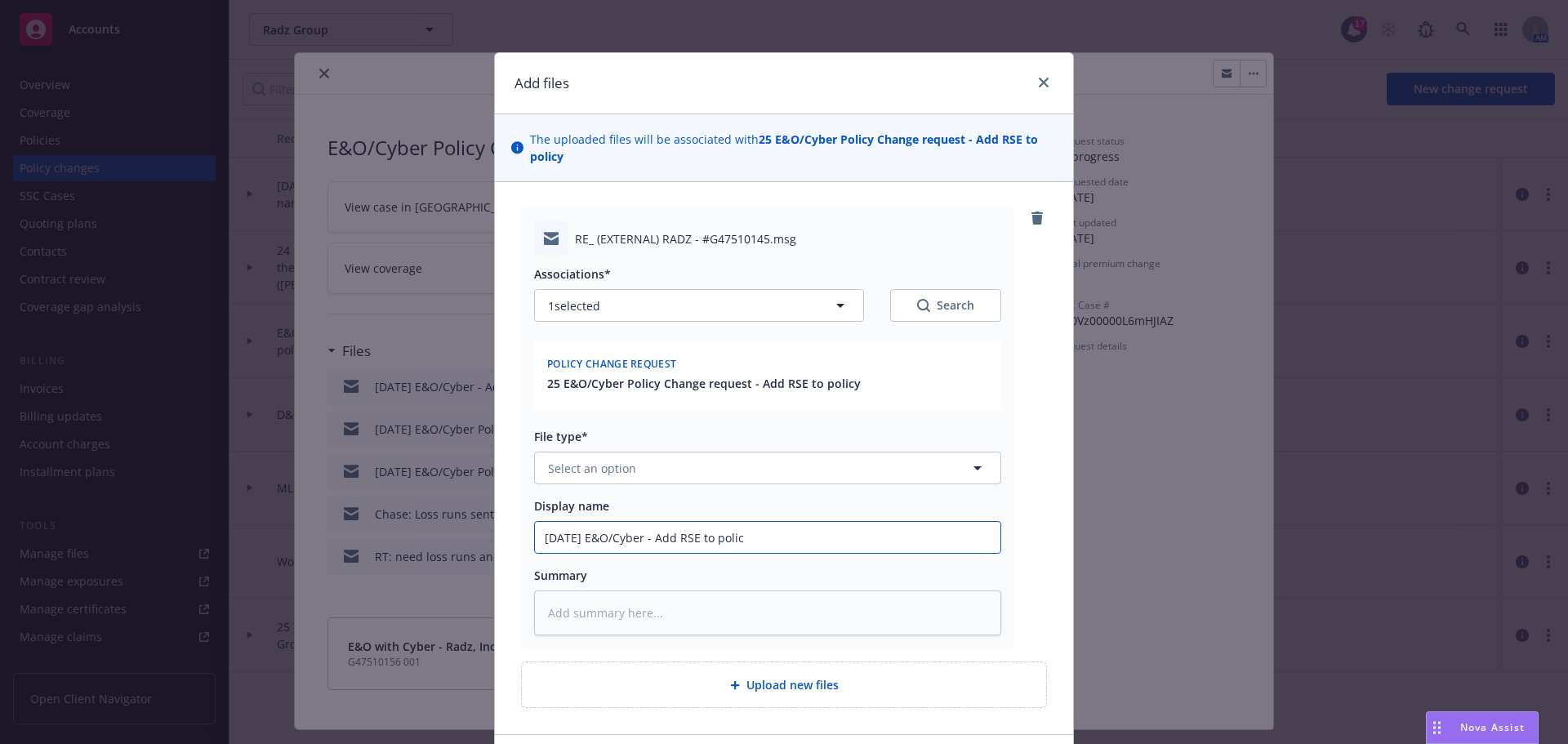
type textarea "x"
type input "5/1/2025 E&O/Cyber - Add RSE to policy"
type textarea "x"
type input "5/1/2025 E&O/Cyber - Add RSE to policy-"
type textarea "x"
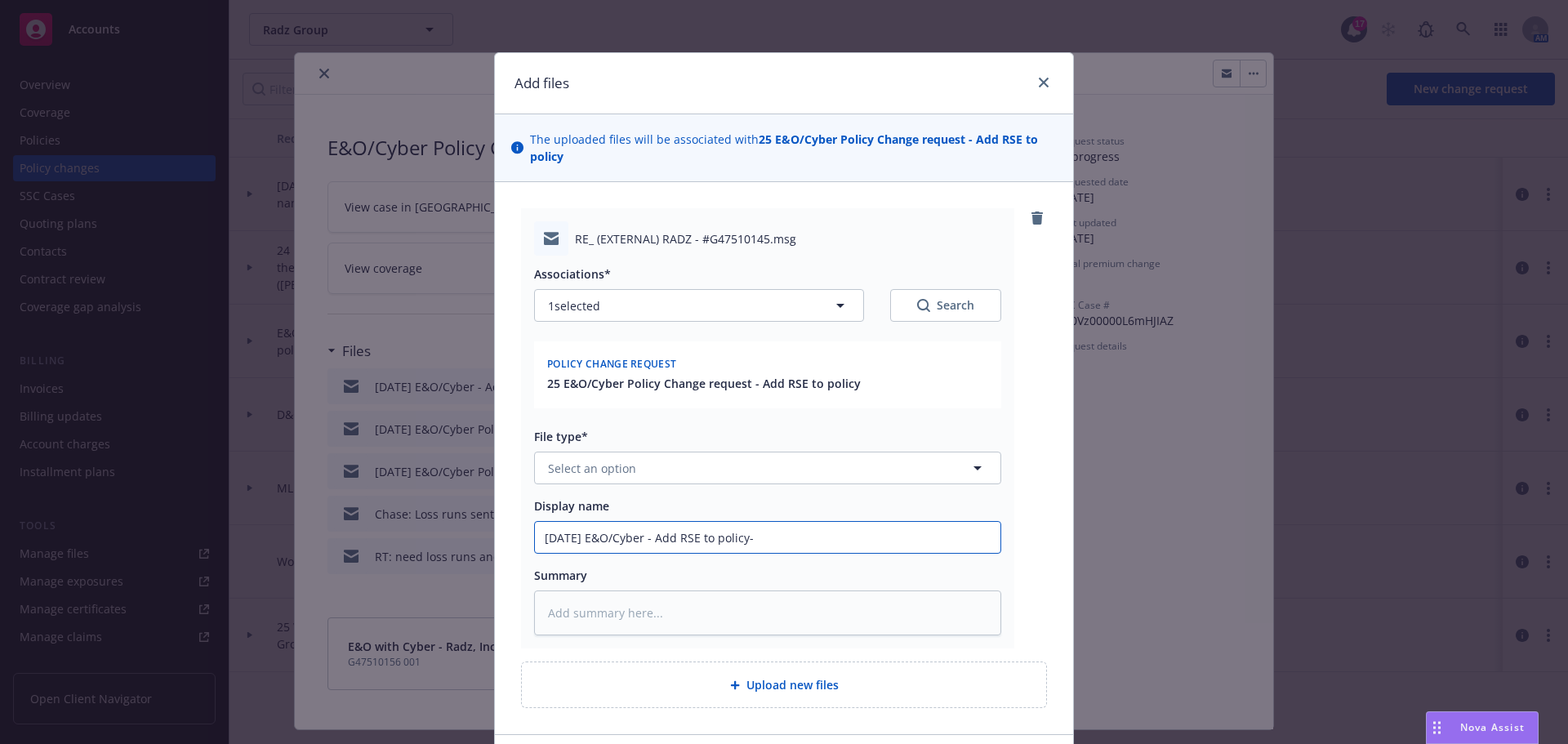
type input "5/1/2025 E&O/Cyber - Add RSE to policy-s"
type textarea "x"
type input "5/1/2025 E&O/Cyber - Add RSE to policy-se"
type textarea "x"
type input "5/1/2025 E&O/Cyber - Add RSE to policy-sen"
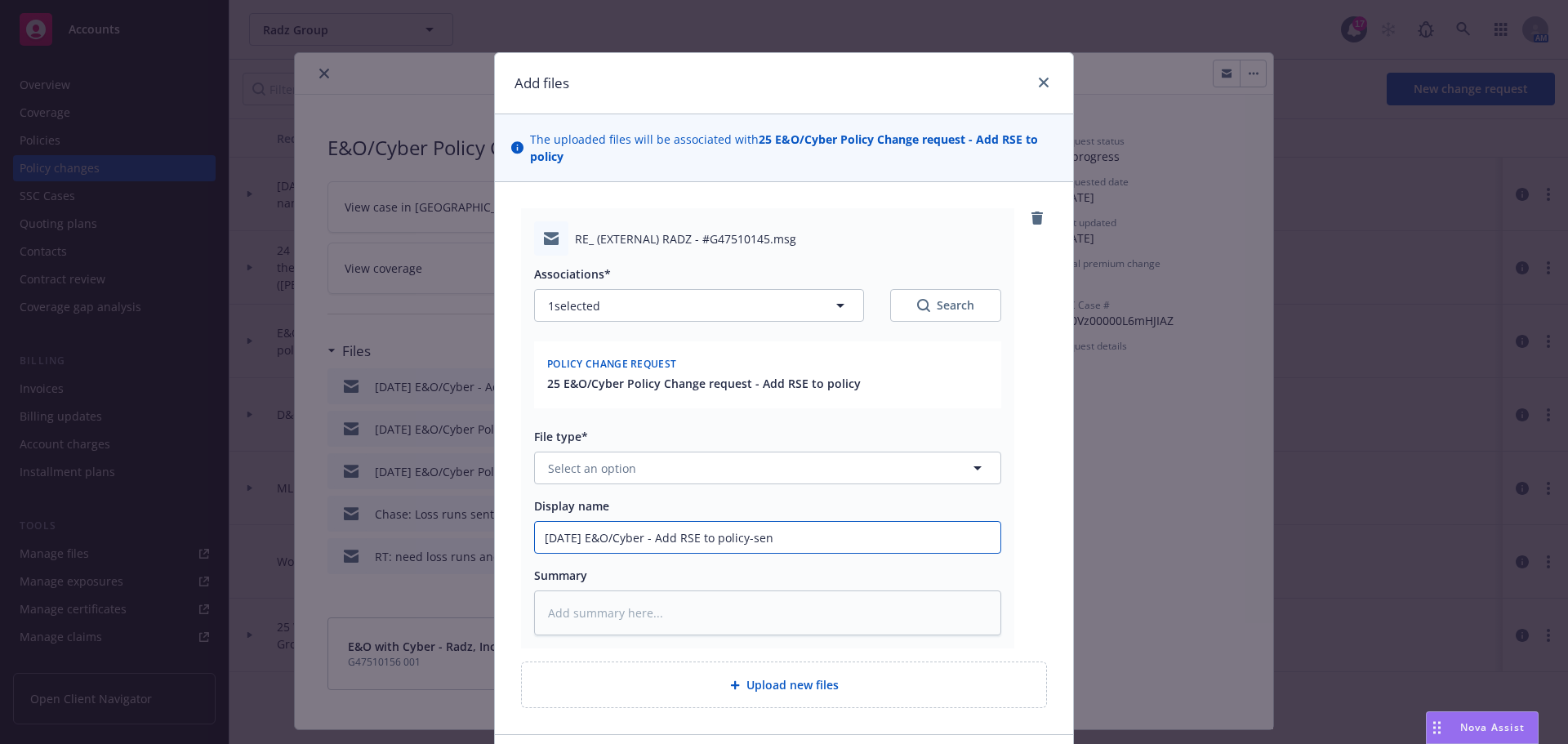
type textarea "x"
type input "5/1/2025 E&O/Cyber - Add RSE to policy-send"
type textarea "x"
type input "5/1/2025 E&O/Cyber - Add RSE to policy-sen"
type textarea "x"
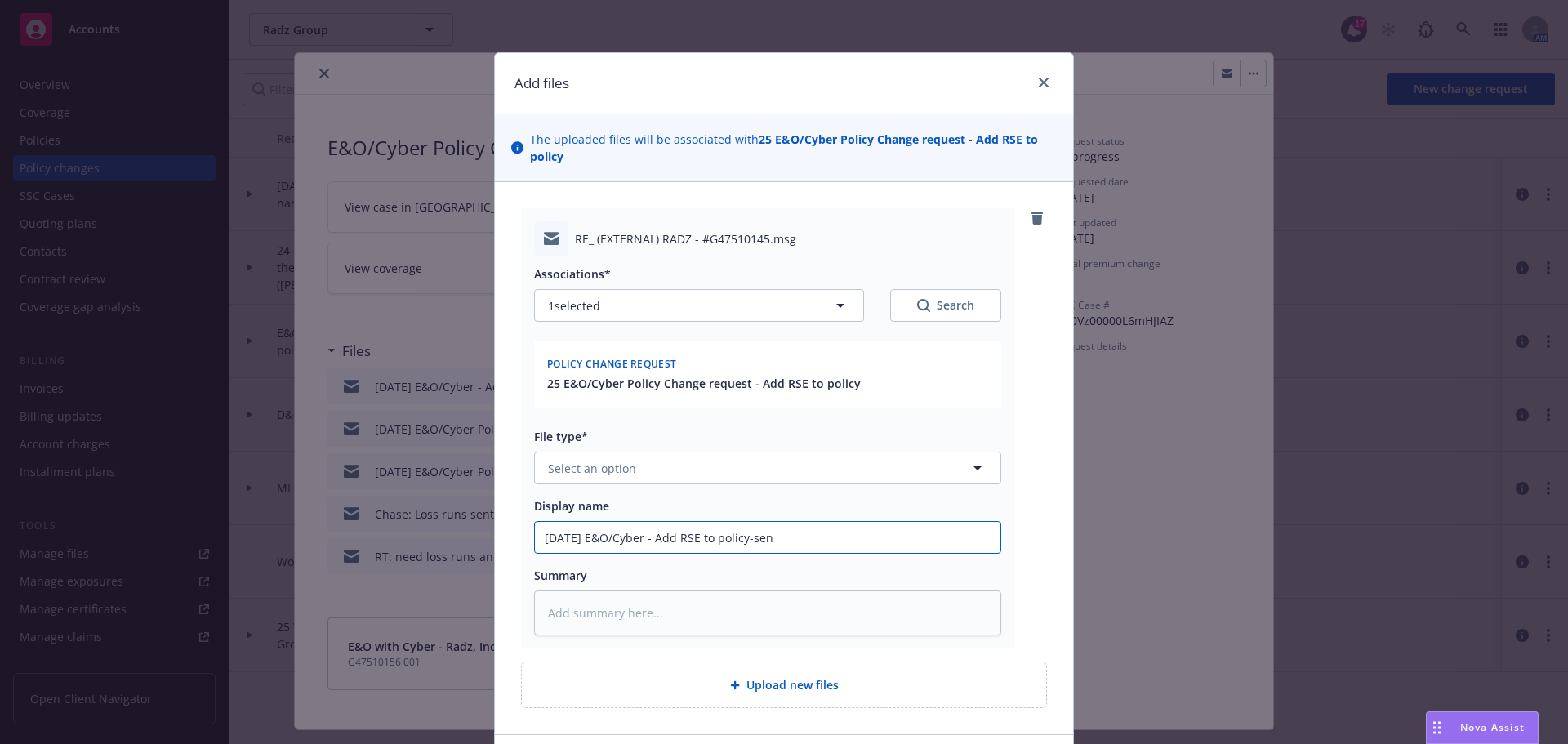
type input "5/1/2025 E&O/Cyber - Add RSE to policy-sent"
type textarea "x"
type input "5/1/2025 E&O/Cyber - Add RSE to policy-sent"
type textarea "x"
type input "5/1/2025 E&O/Cyber - Add RSE to policy-sent R"
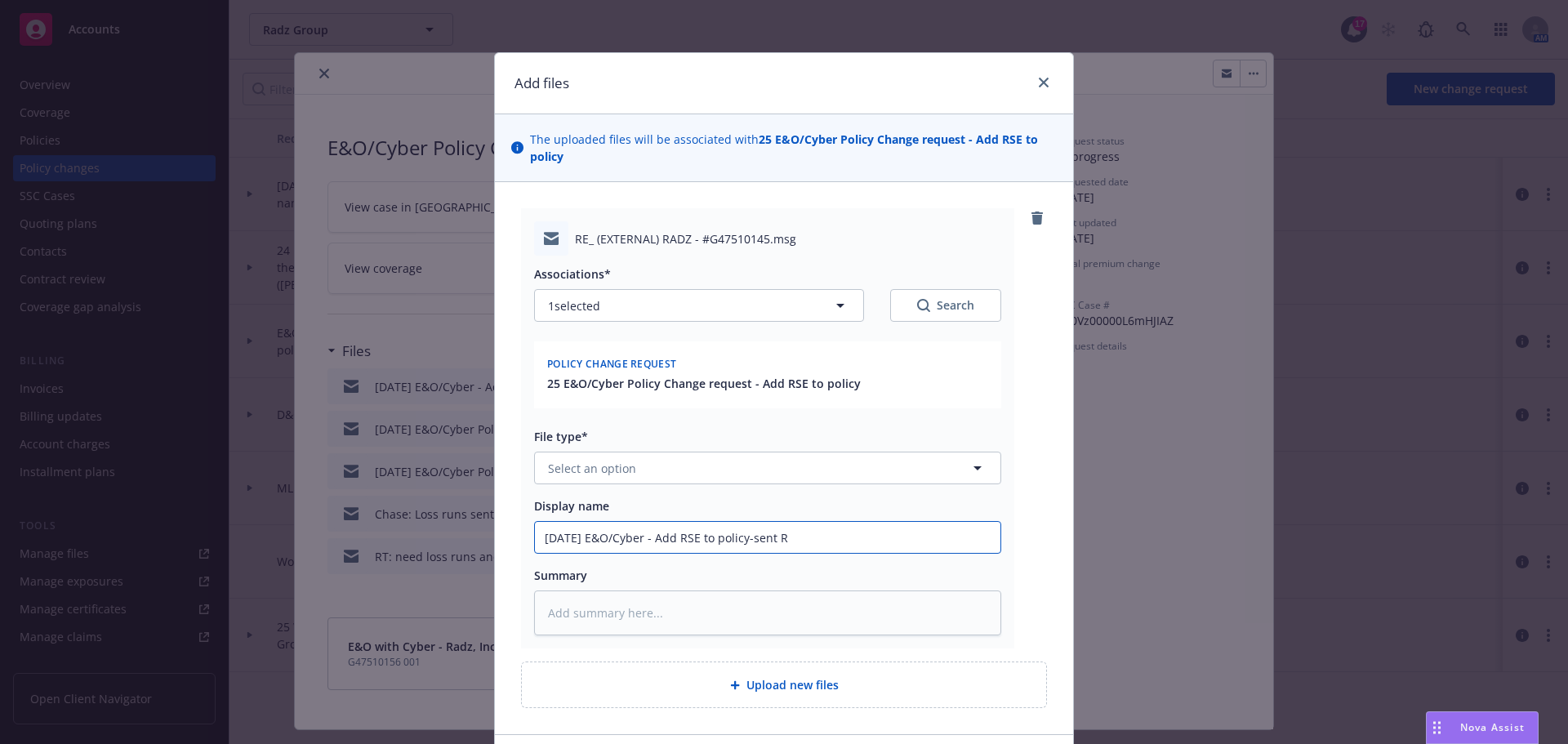
type textarea "x"
type input "5/1/2025 E&O/Cyber - Add RSE to policy-sent RS"
type textarea "x"
type input "5/1/2025 E&O/Cyber - Add RSE to policy-sent RSE"
type textarea "x"
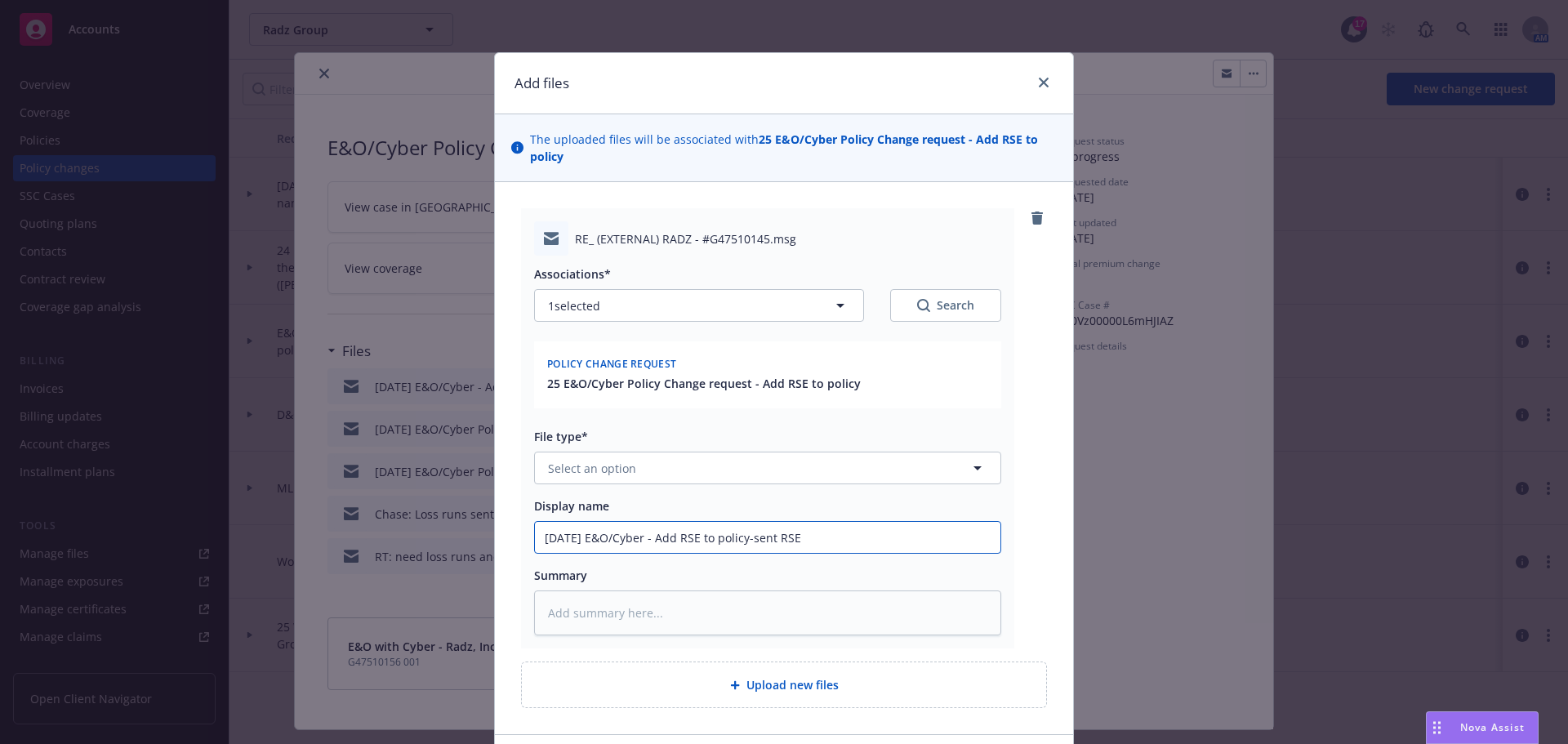
type input "5/1/2025 E&O/Cyber - Add RSE to policy-sent RSE"
type textarea "x"
type input "5/1/2025 E&O/Cyber - Add RSE to policy-sent RSE p"
type textarea "x"
type input "5/1/2025 E&O/Cyber - Add RSE to policy-sent RSE po"
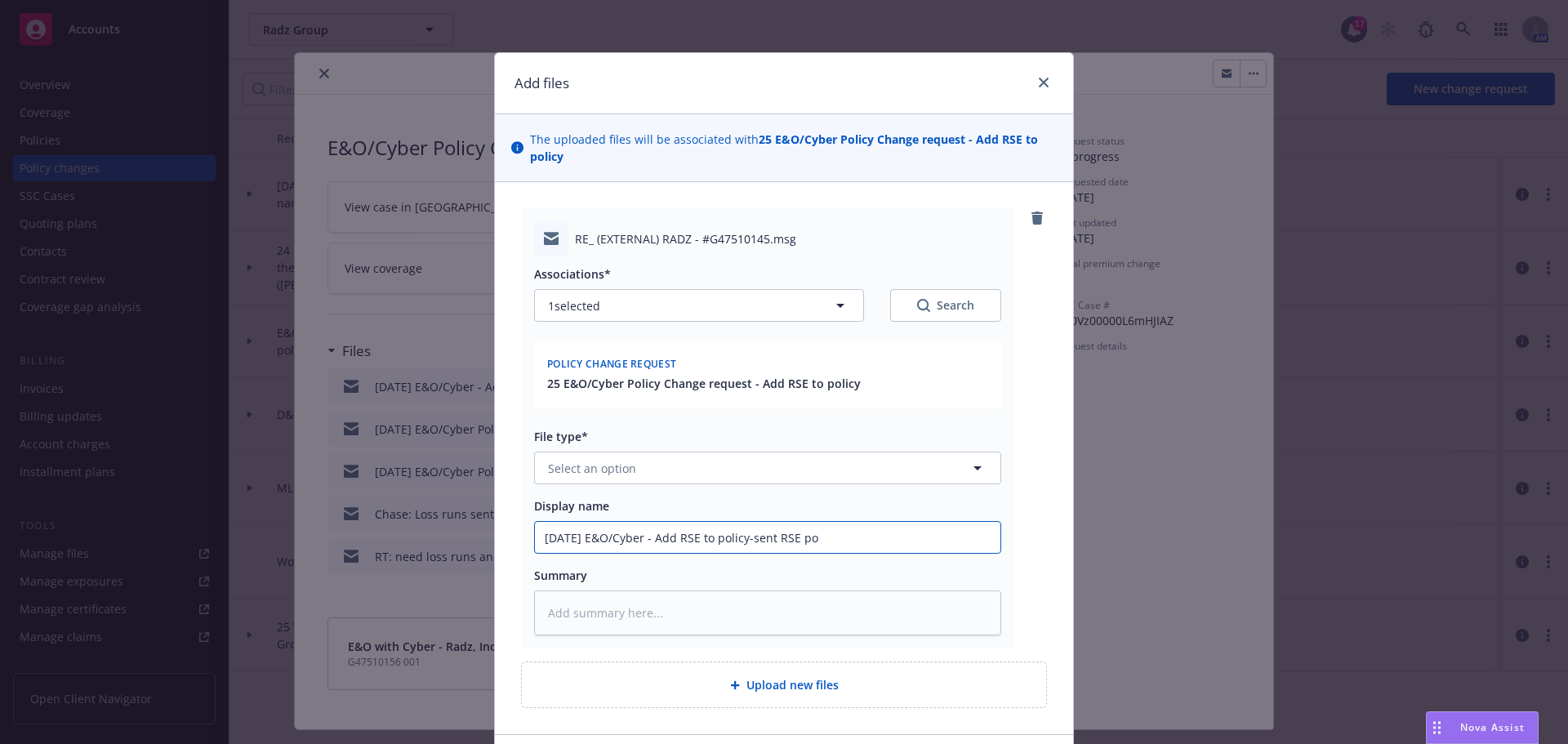
type textarea "x"
type input "5/1/2025 E&O/Cyber - Add RSE to policy-sent RSE pol"
type textarea "x"
type input "5/1/2025 E&O/Cyber - Add RSE to policy-sent RSE poli"
type textarea "x"
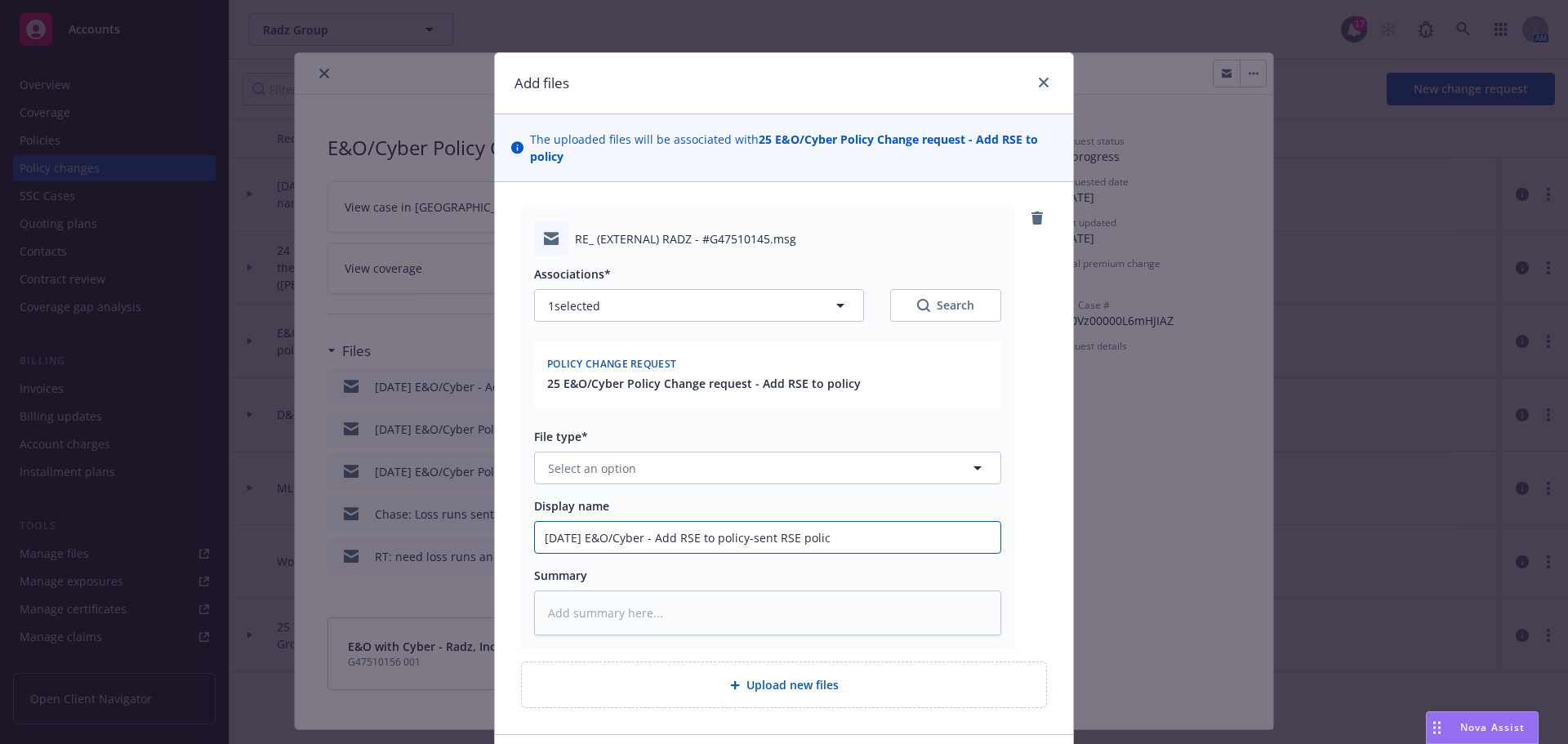
type input "5/1/2025 E&O/Cyber - Add RSE to policy-sent RSE polic"
click at [1039, 83] on icon "close" at bounding box center [1044, 82] width 10 height 10
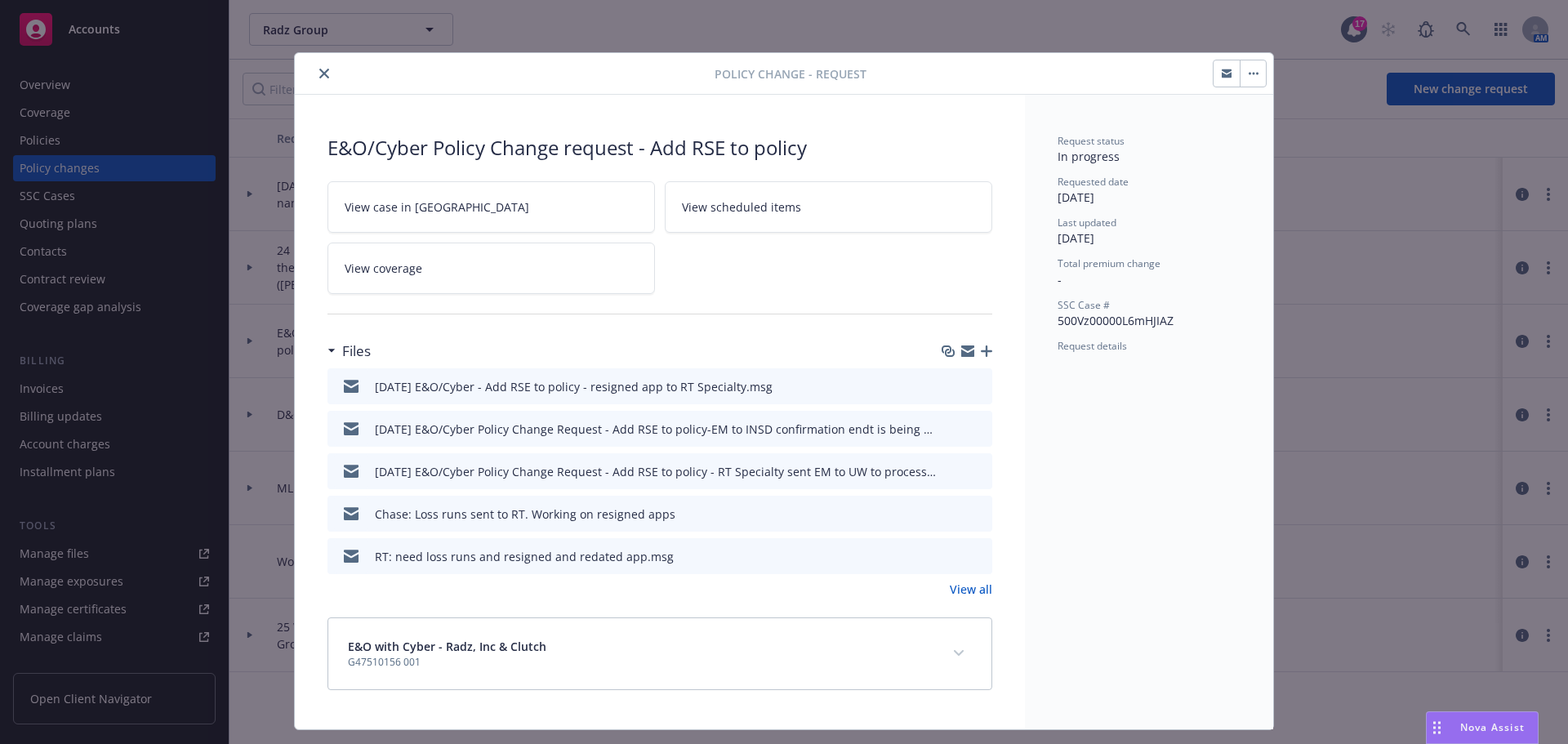
click at [1472, 716] on div "Nova Assist" at bounding box center [1482, 728] width 111 height 31
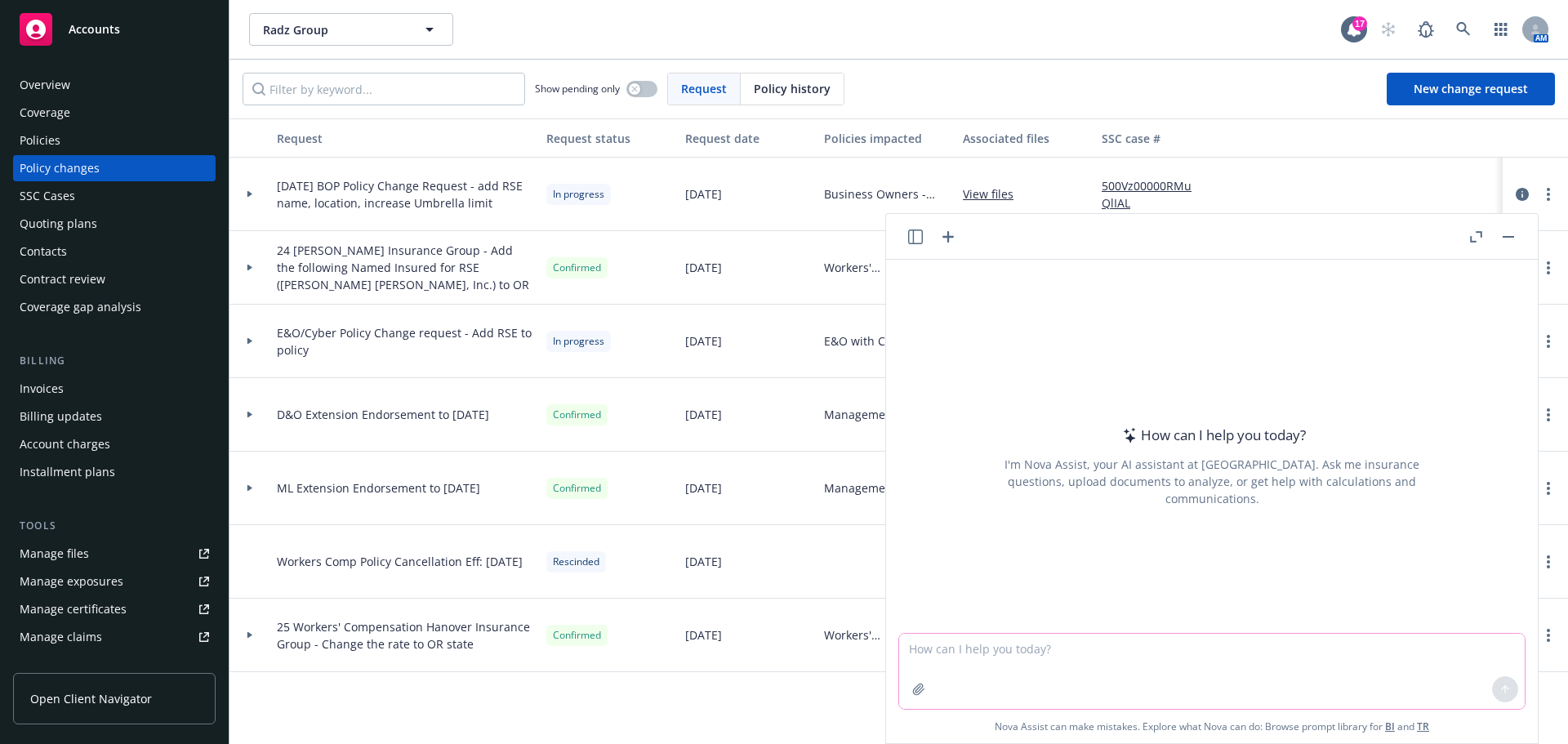
click at [1015, 647] on textarea at bounding box center [1211, 671] width 625 height 75
type textarea "what are full prior acts regarding E&O/Cyber"
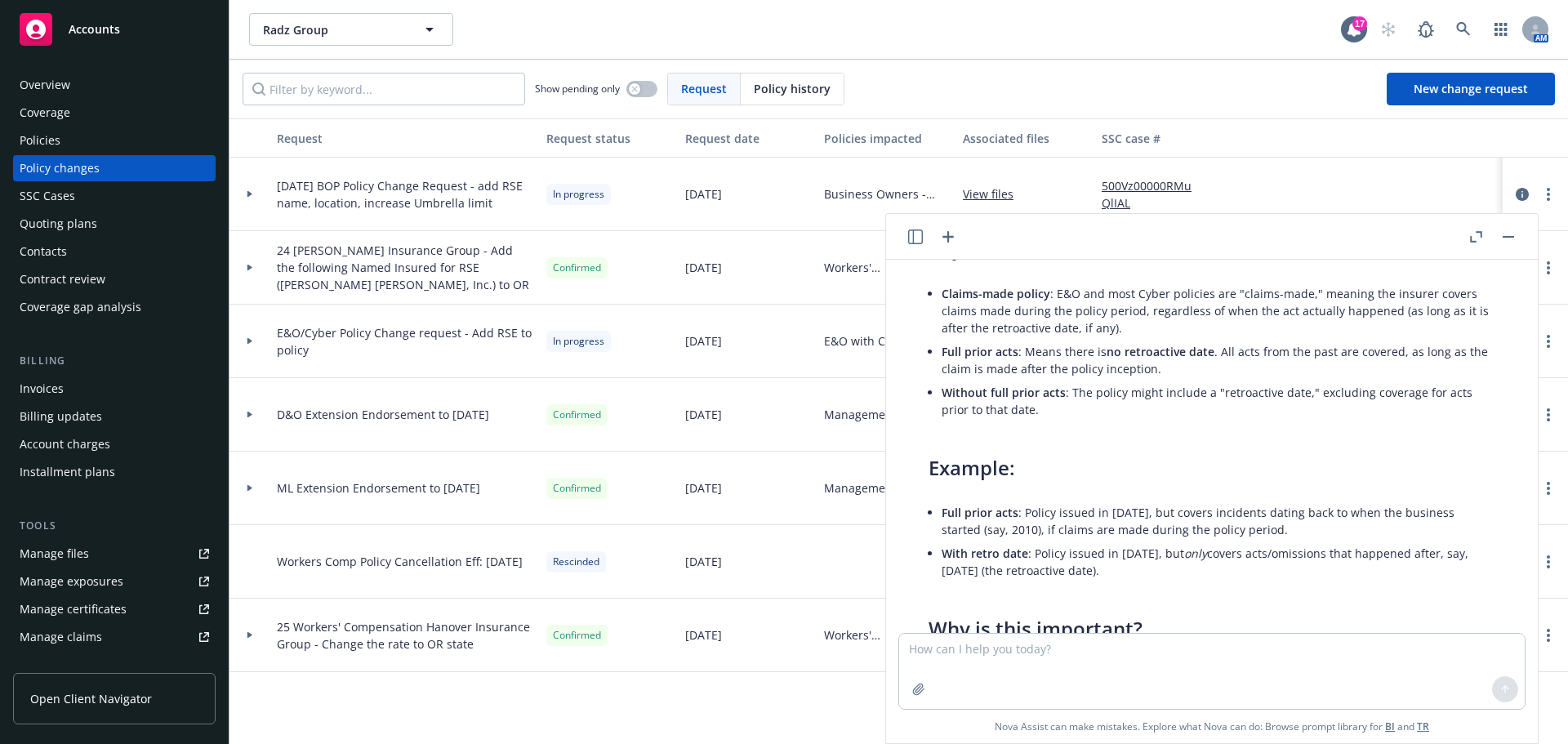
scroll to position [448, 0]
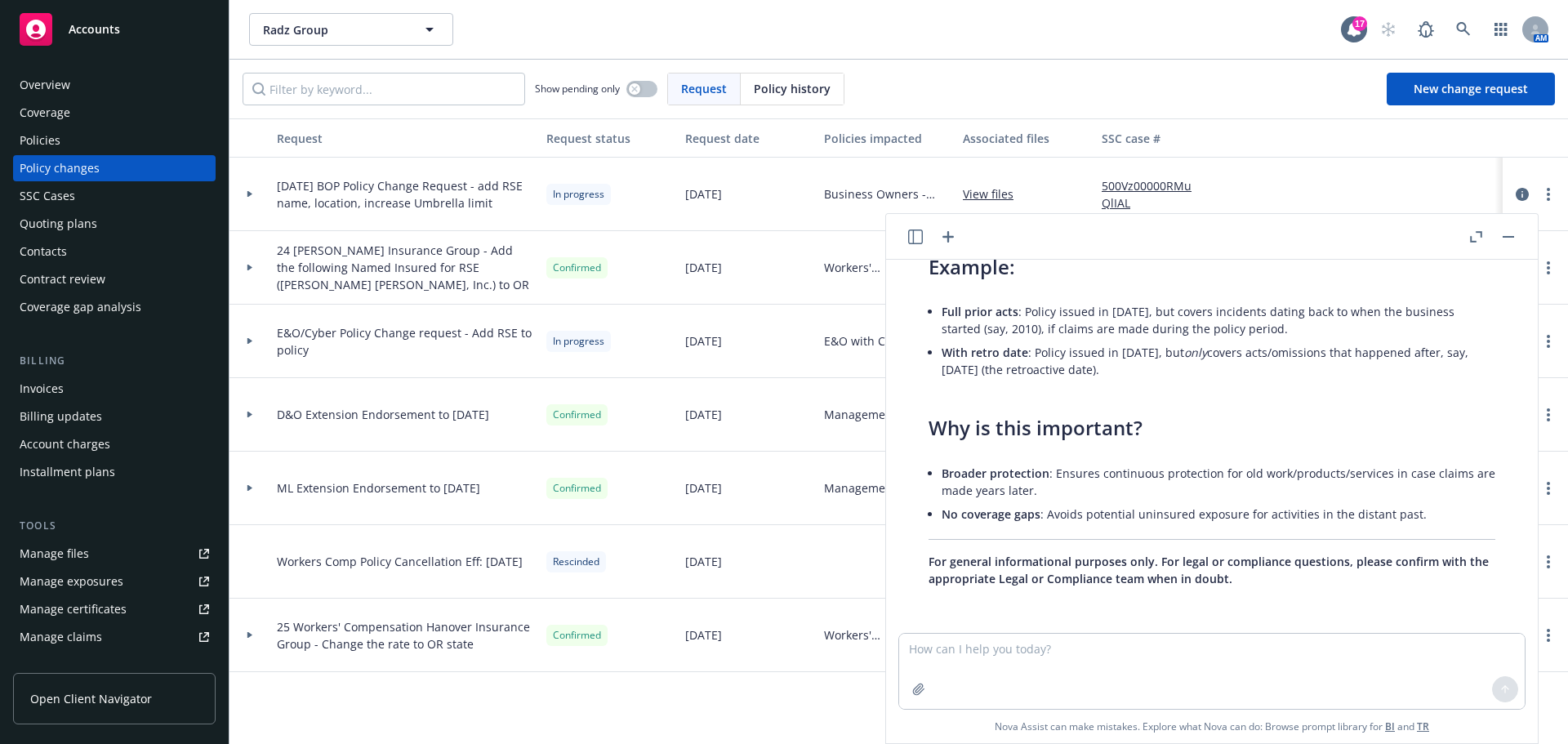
drag, startPoint x: 1513, startPoint y: 237, endPoint x: 1322, endPoint y: 253, distance: 191.7
click at [1512, 237] on rect "button" at bounding box center [1508, 237] width 12 height 2
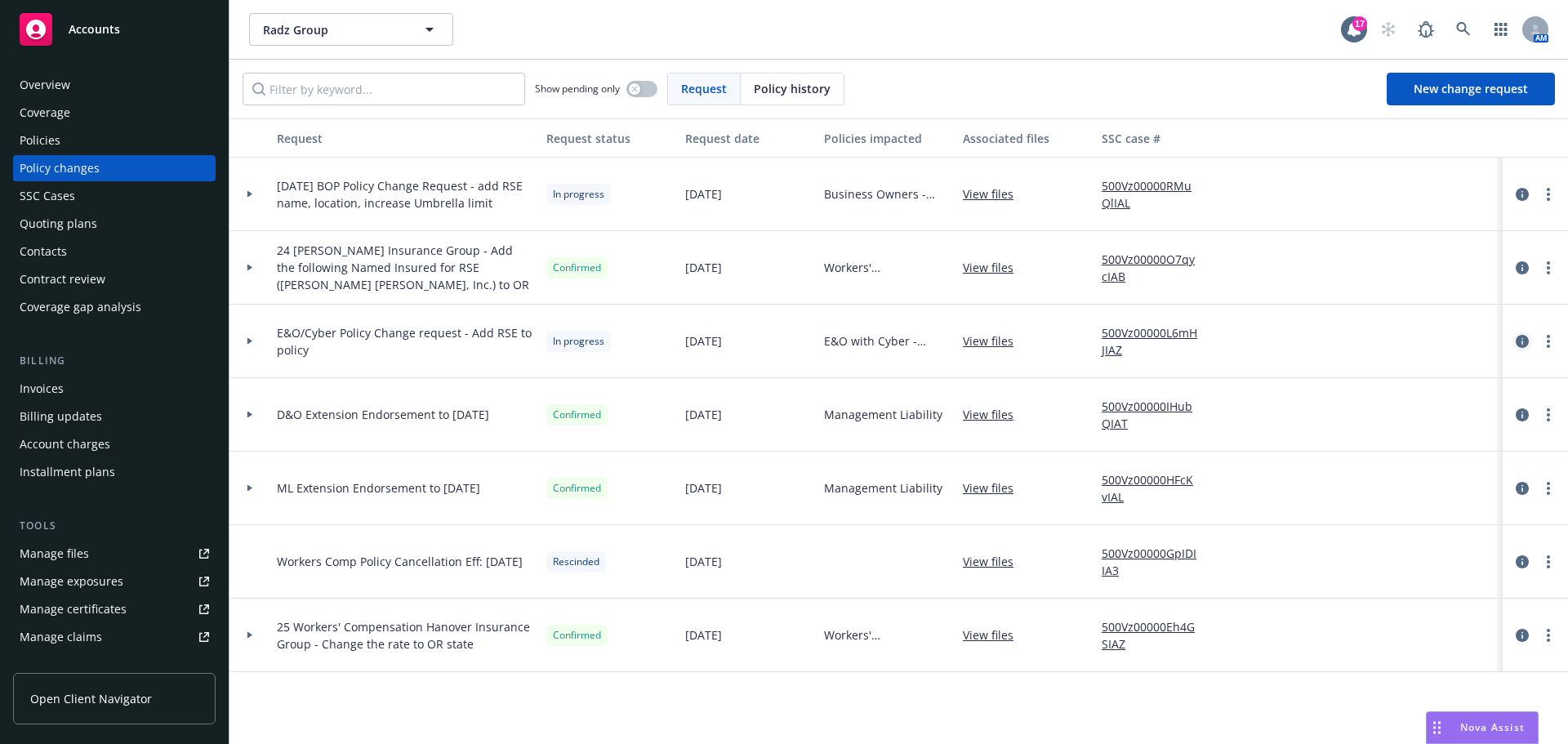
click at [1521, 339] on icon "circleInformation" at bounding box center [1522, 341] width 13 height 13
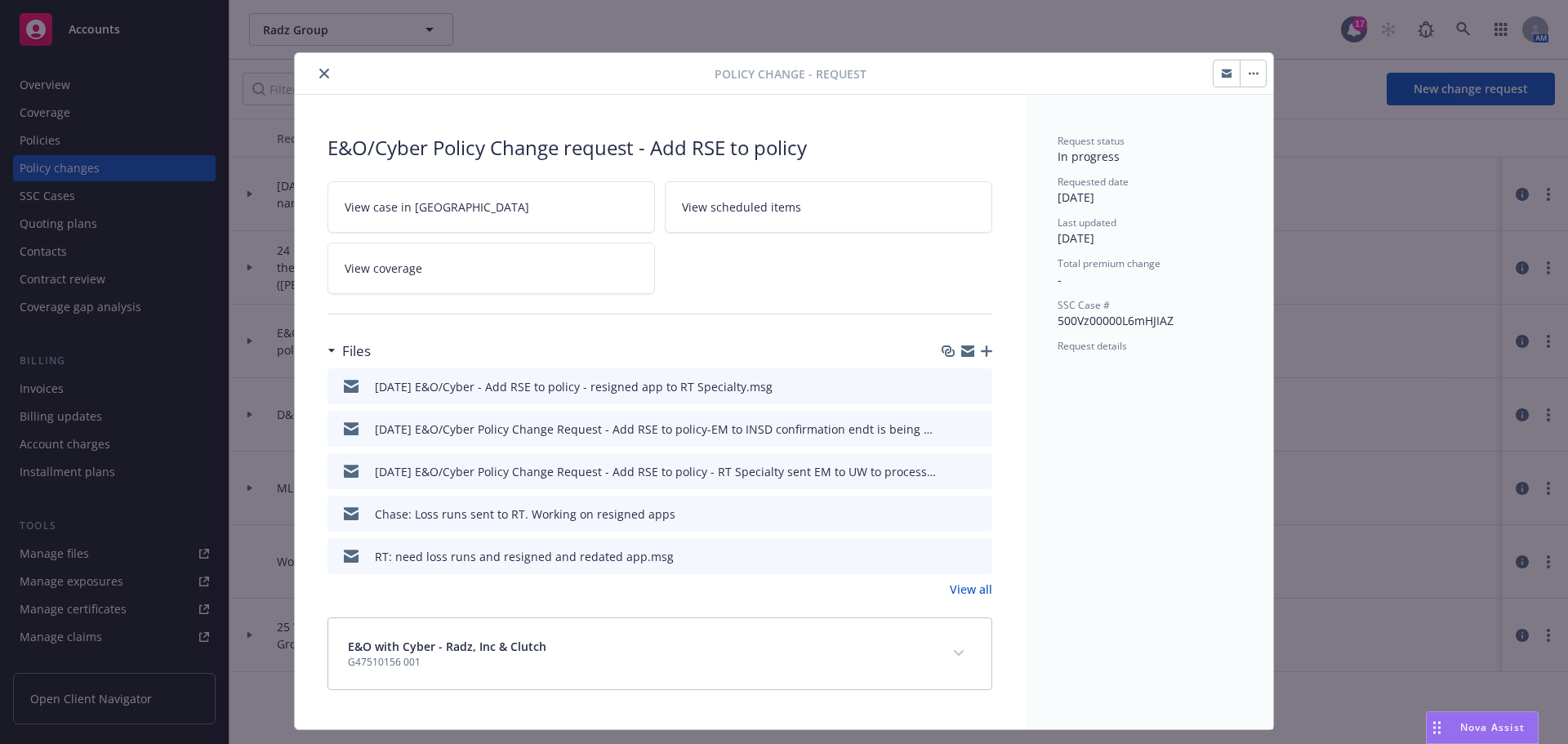
click at [982, 349] on icon "button" at bounding box center [986, 351] width 12 height 12
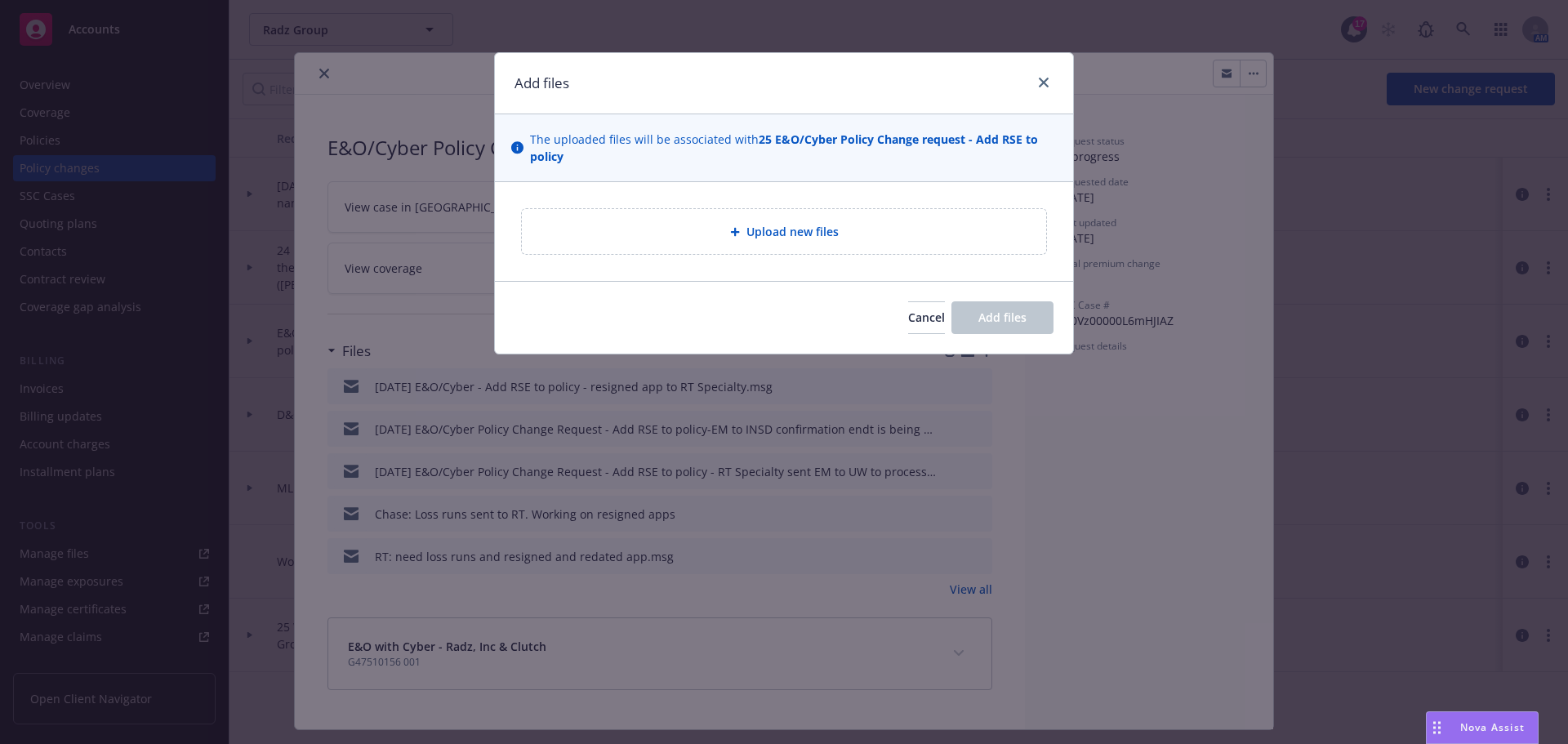
type textarea "x"
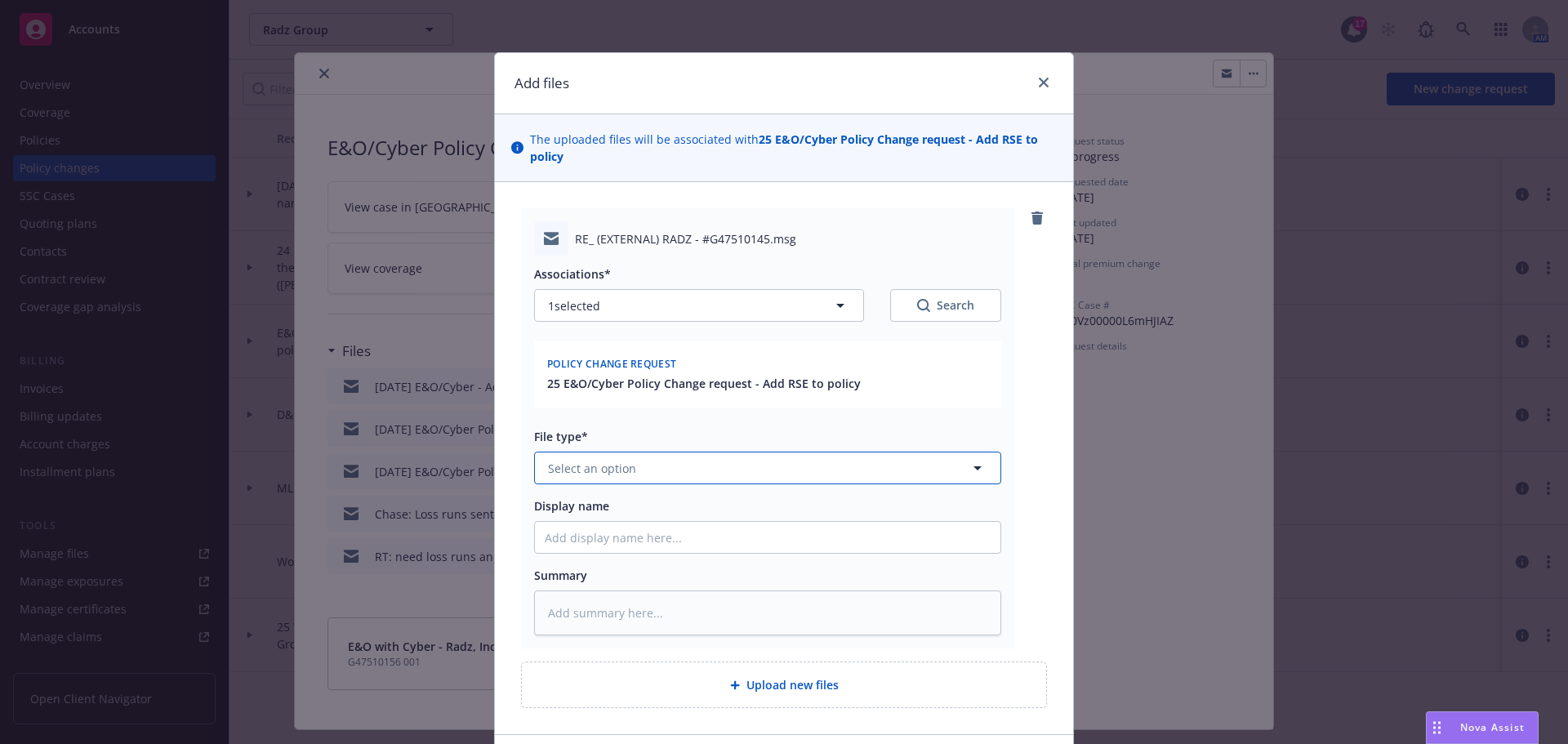
click at [601, 465] on span "Select an option" at bounding box center [592, 468] width 88 height 17
type input "email"
click at [563, 524] on div "Email" at bounding box center [555, 513] width 40 height 24
click at [550, 539] on input "Display name" at bounding box center [767, 537] width 466 height 31
type textarea "x"
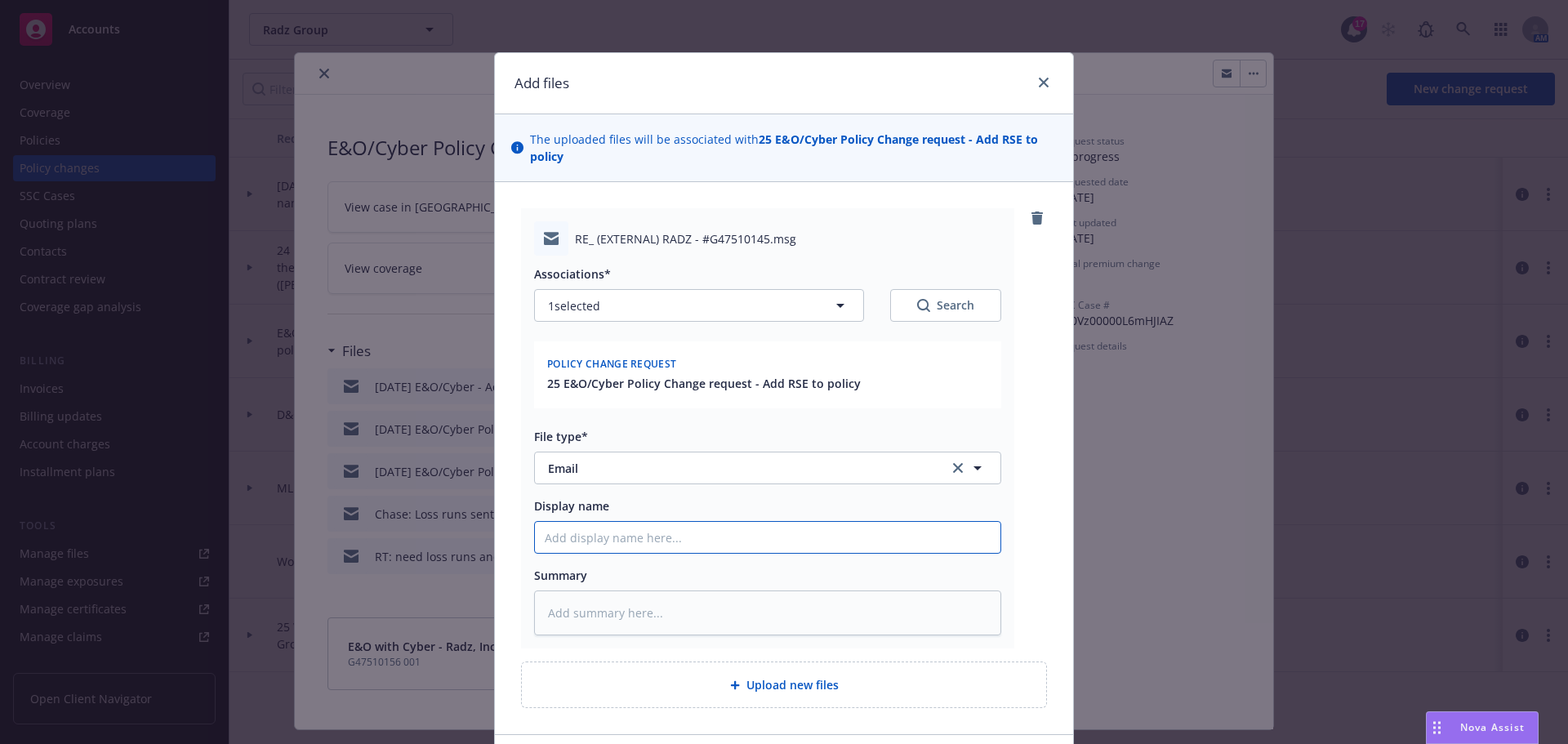
type input "5"
type textarea "x"
type input "5/"
type textarea "x"
type input "5/1"
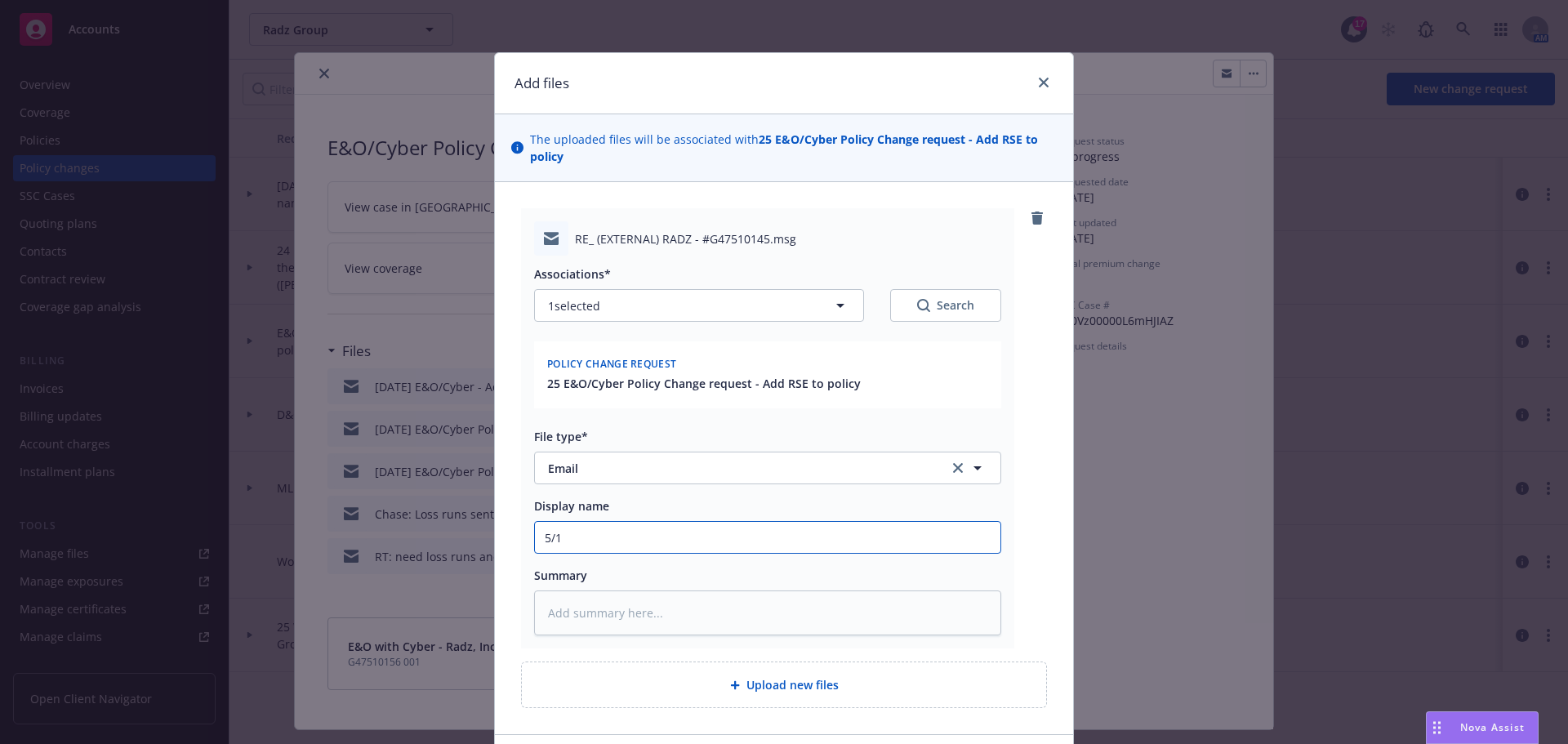
type textarea "x"
type input "5/1/"
type textarea "x"
type input "5/1/2"
type textarea "x"
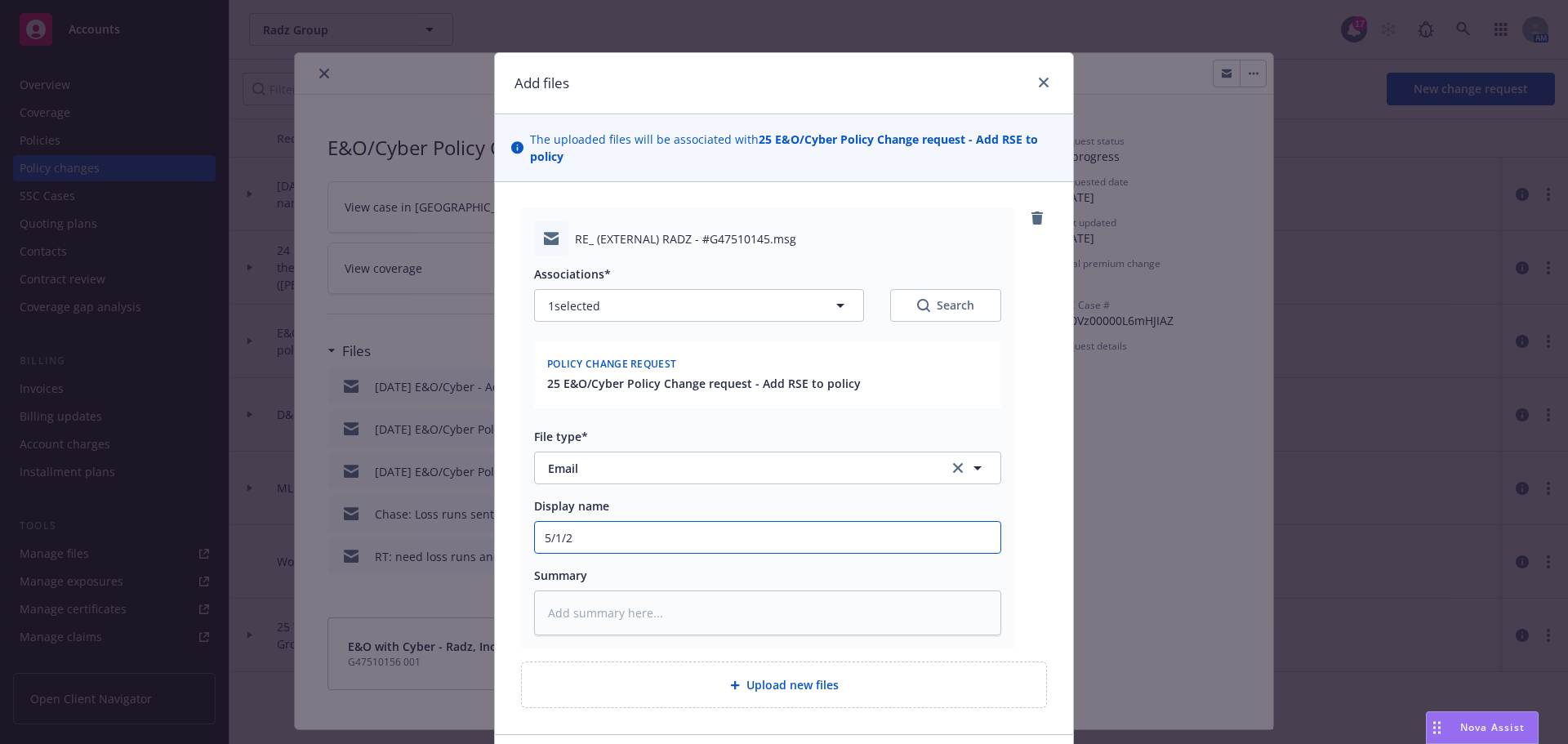
type input "5/1/20"
type textarea "x"
type input "5/1/202"
type textarea "x"
type input "5/1/2025"
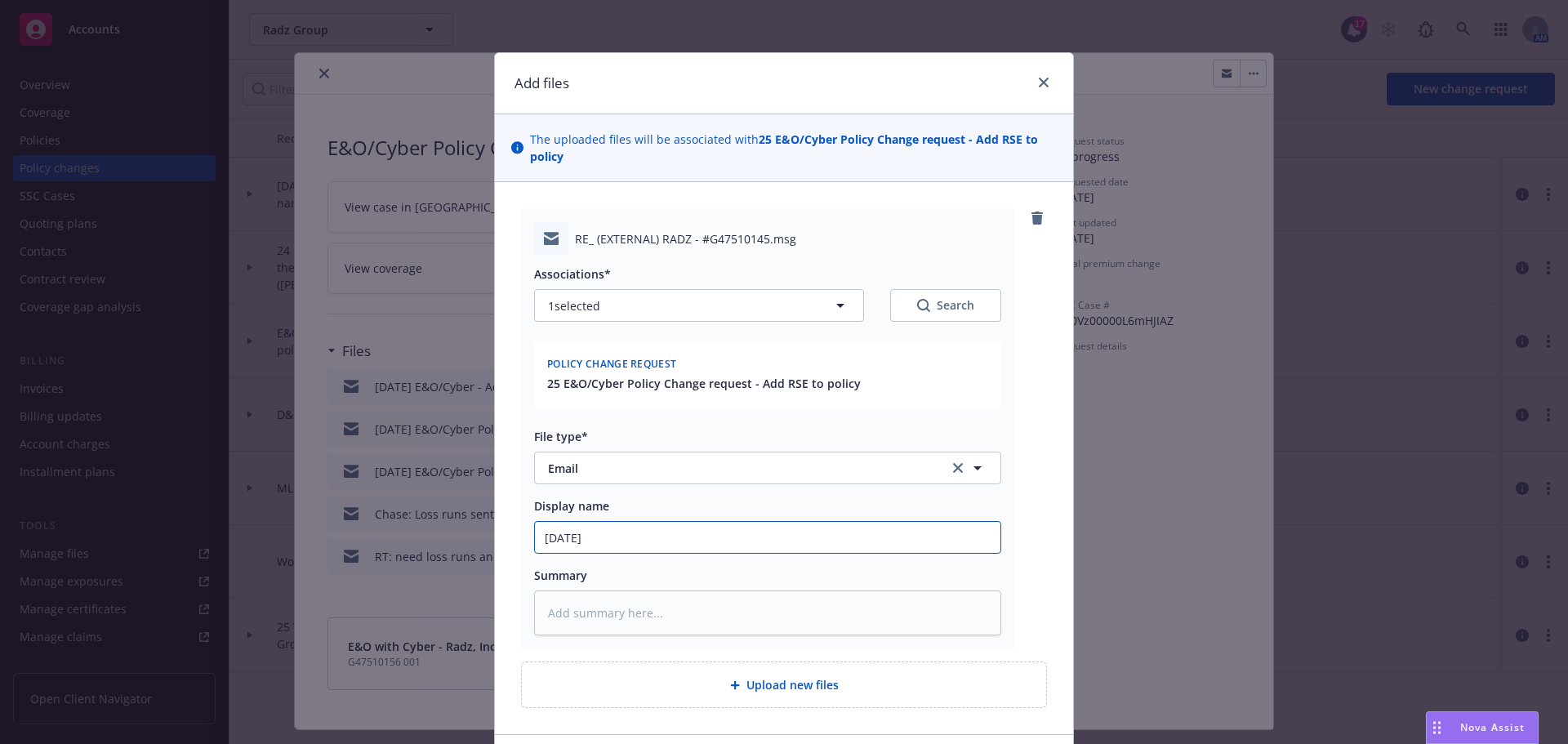
type textarea "x"
type input "5/1/2025"
type textarea "x"
type input "5/1/2025 E"
type textarea "x"
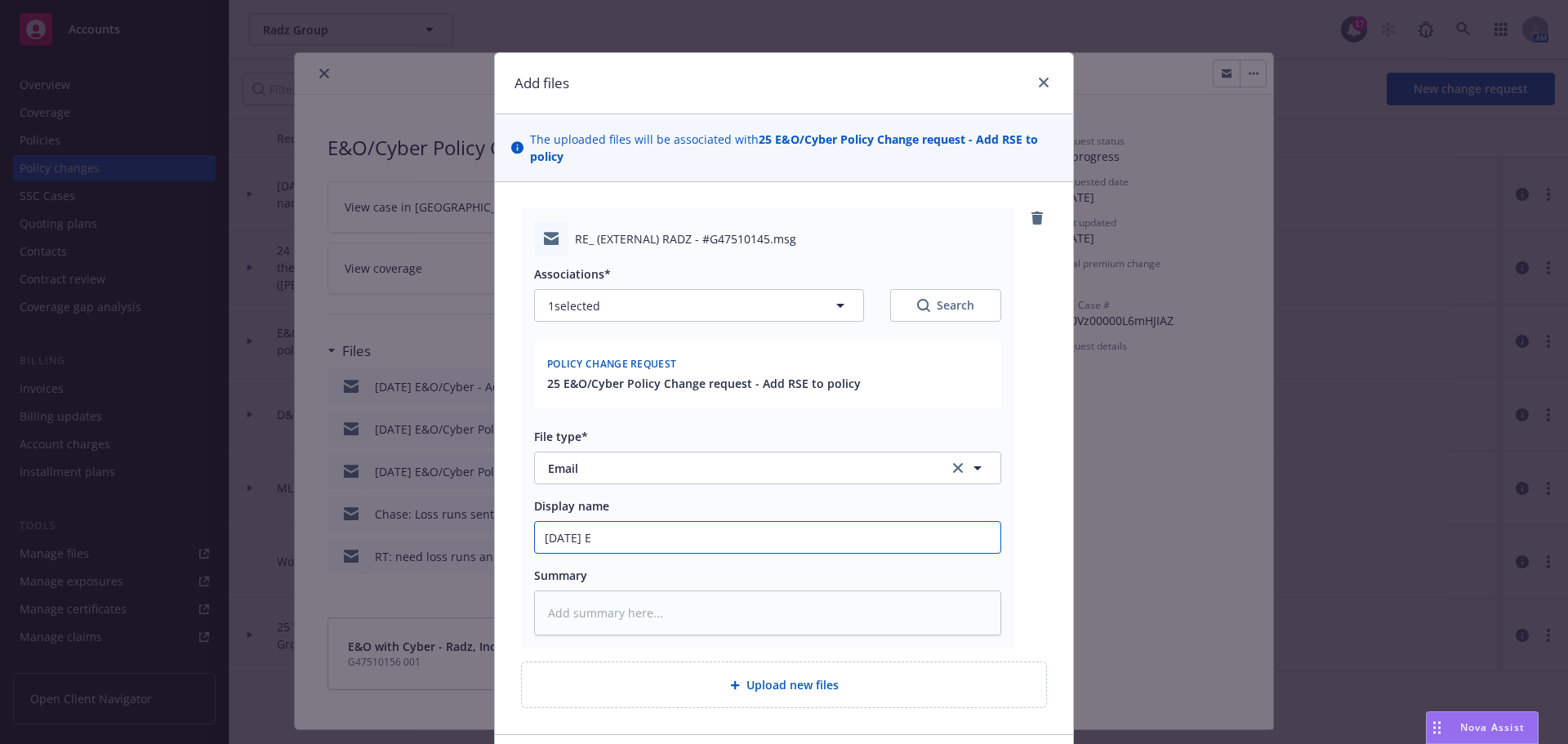
type input "5/1/2025 E&"
type textarea "x"
type input "5/1/2025 E&O/"
type textarea "x"
type input "5/1/2025 E&O/C"
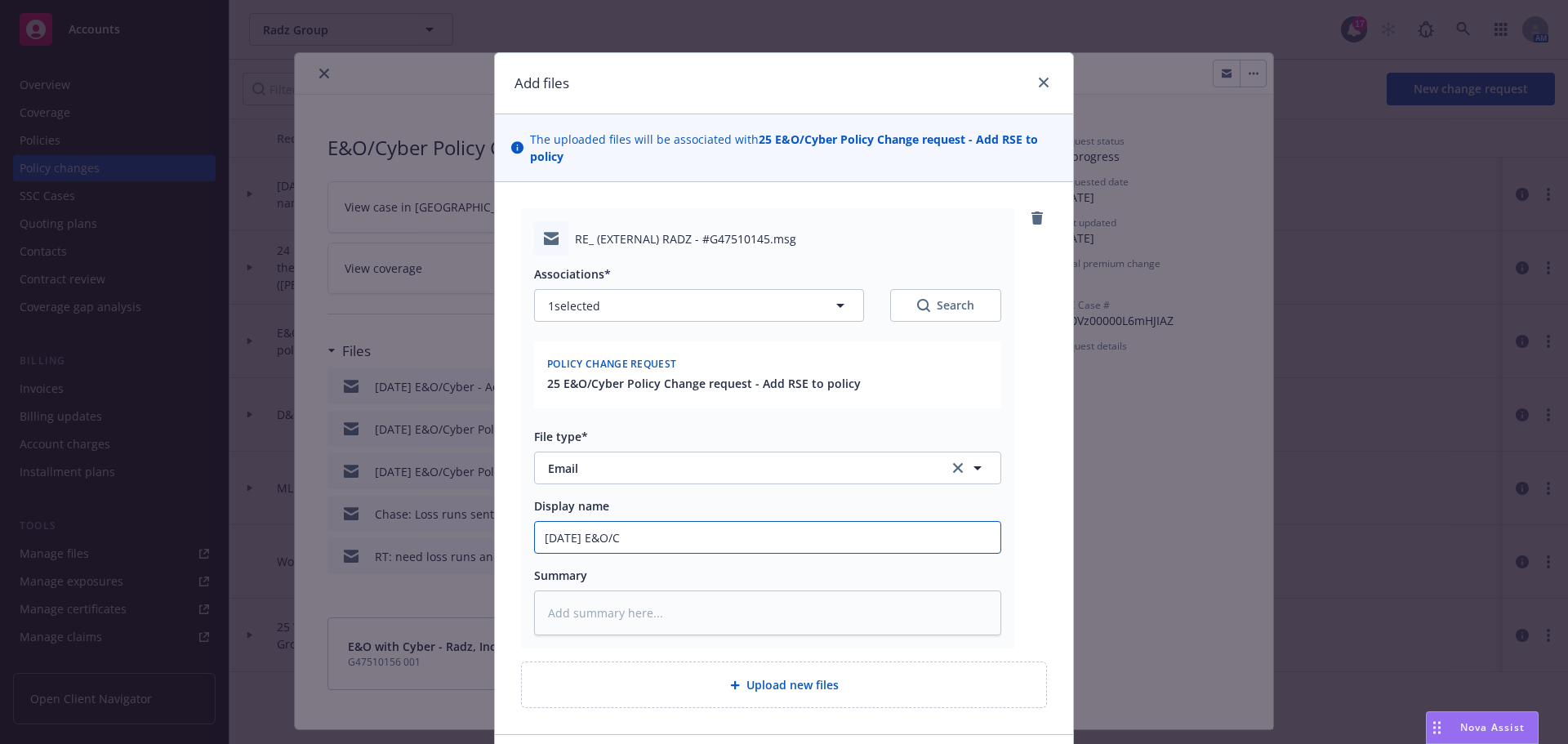
type textarea "x"
type input "5/1/2025 E&O/Cy"
type textarea "x"
type input "5/1/2025 E&O/Cyb"
type textarea "x"
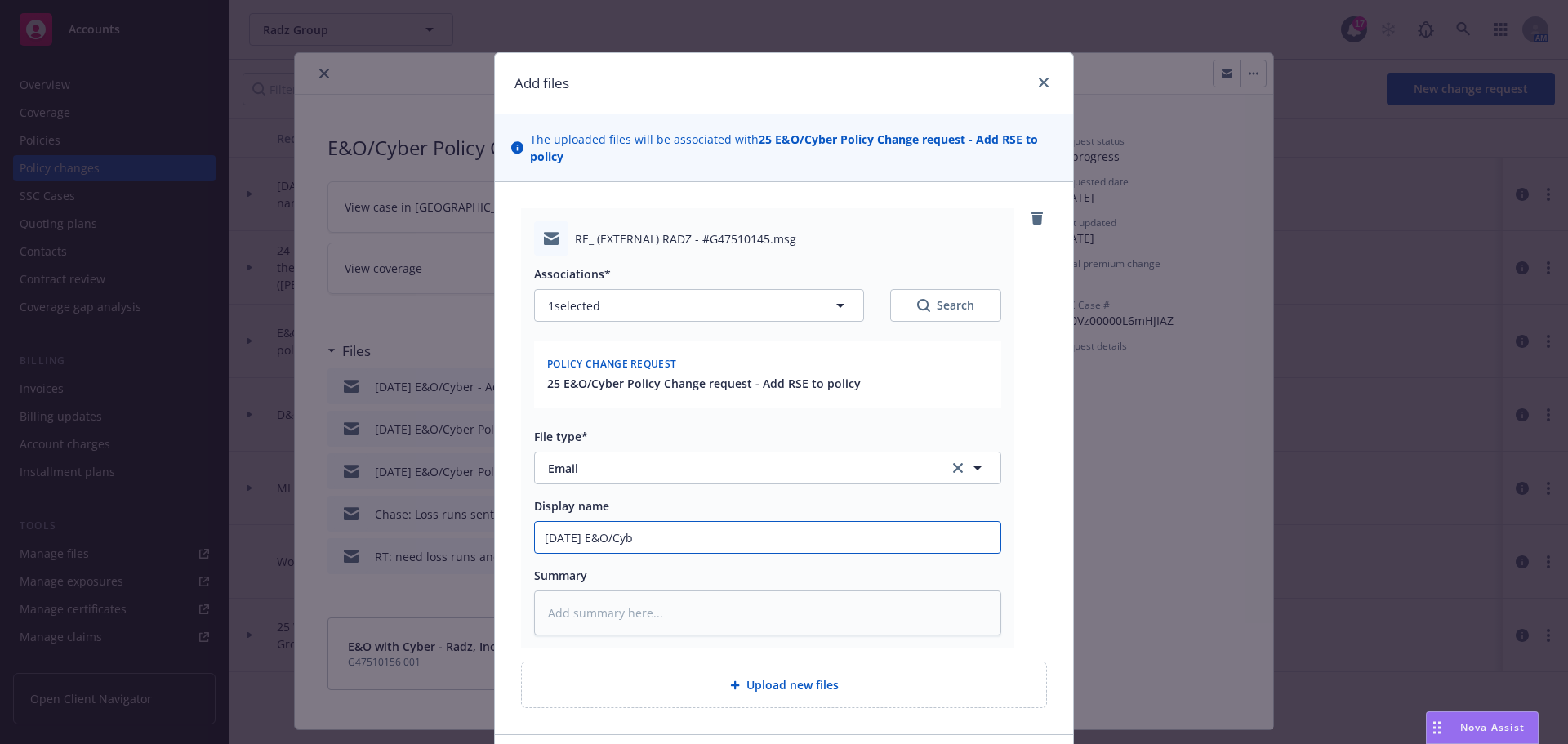
type input "5/1/2025 E&O/Cybe"
type textarea "x"
type input "5/1/2025 E&O/Cyber"
type textarea "x"
type input "5/1/2025 E&O/Cyber"
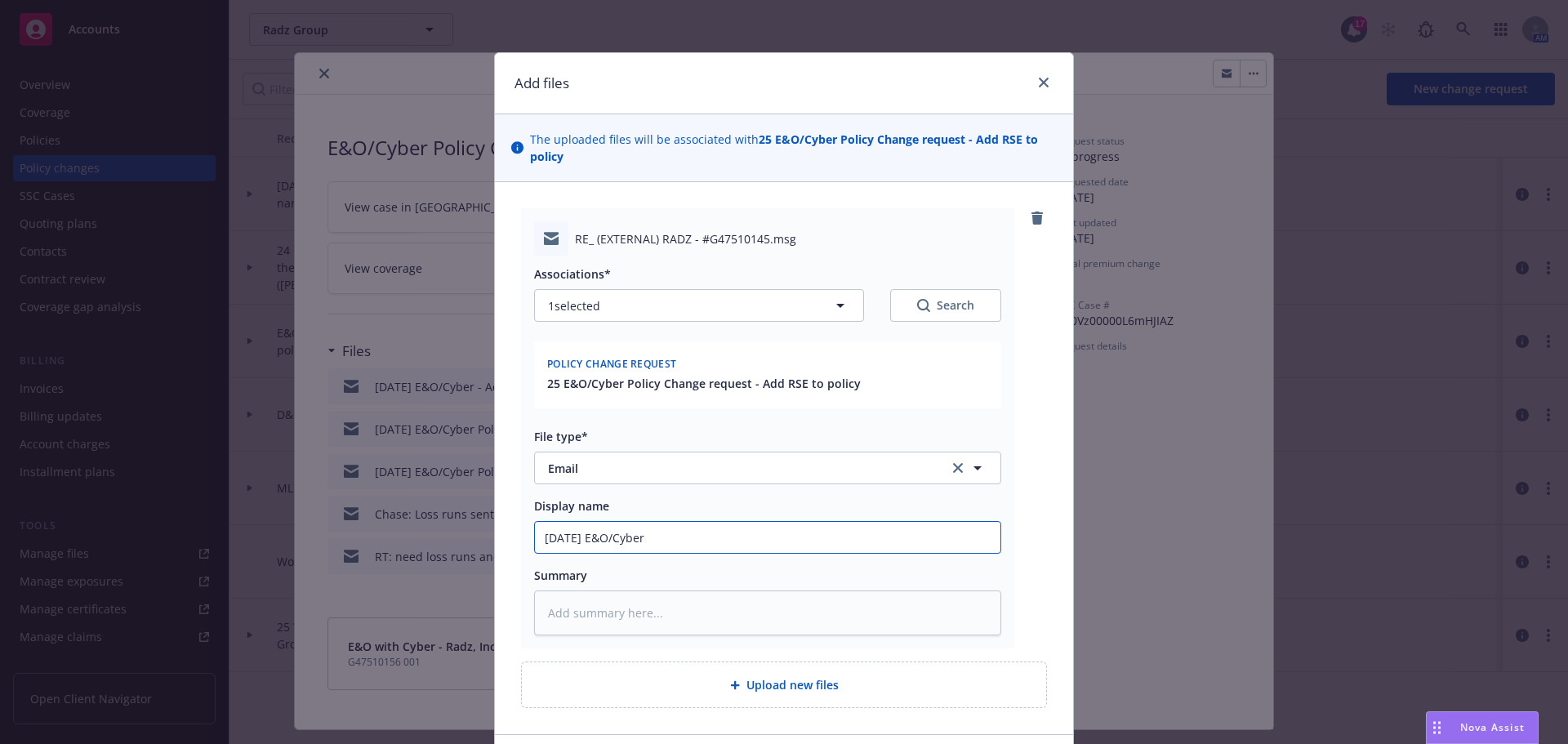
type textarea "x"
type input "5/1/2025 E&O/Cyber -"
type textarea "x"
type input "5/1/2025 E&O/Cyber -"
type textarea "x"
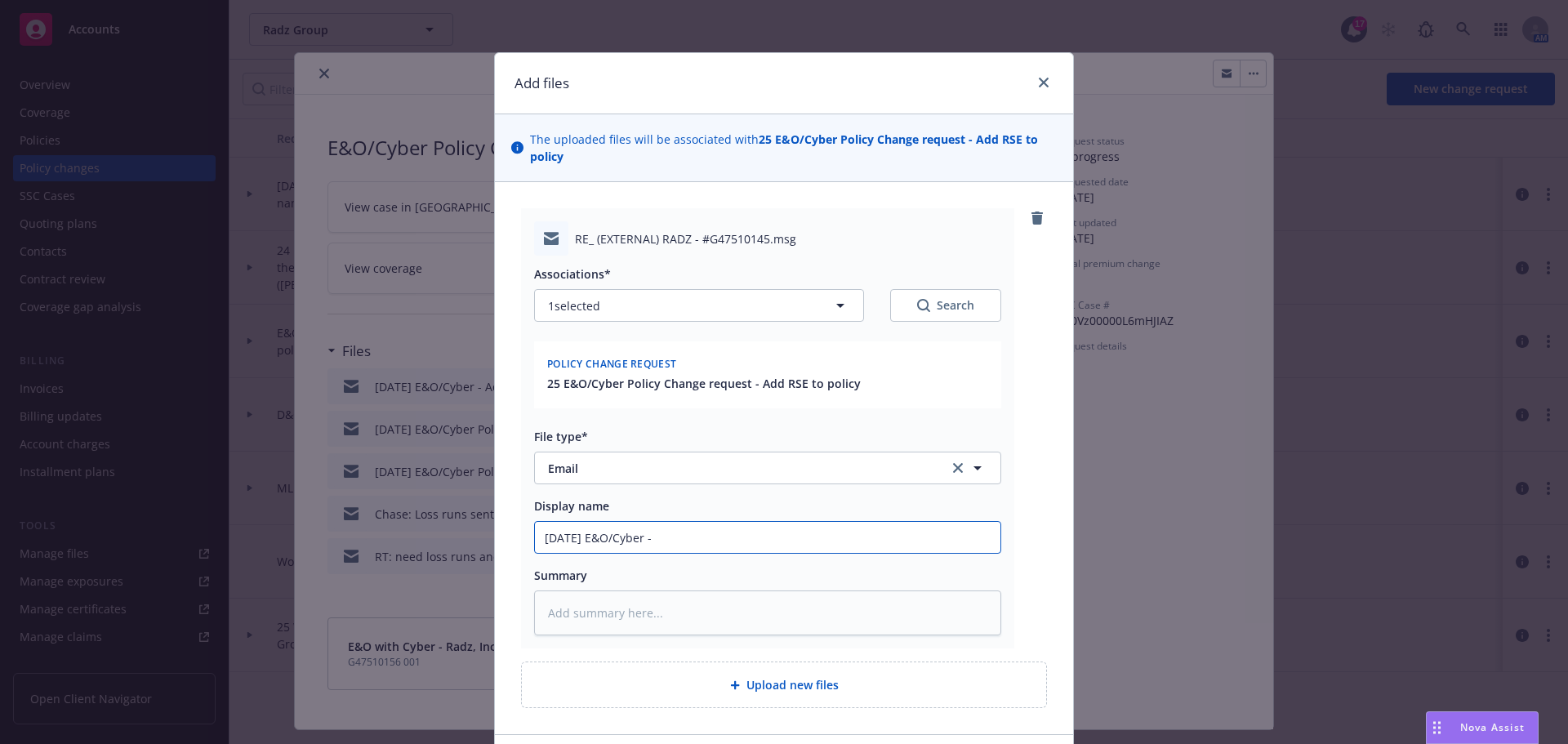
type input "5/1/2025 E&O/Cyber - A"
type textarea "x"
type input "5/1/2025 E&O/Cyber - Ad"
type textarea "x"
type input "5/1/2025 E&O/Cyber - Add"
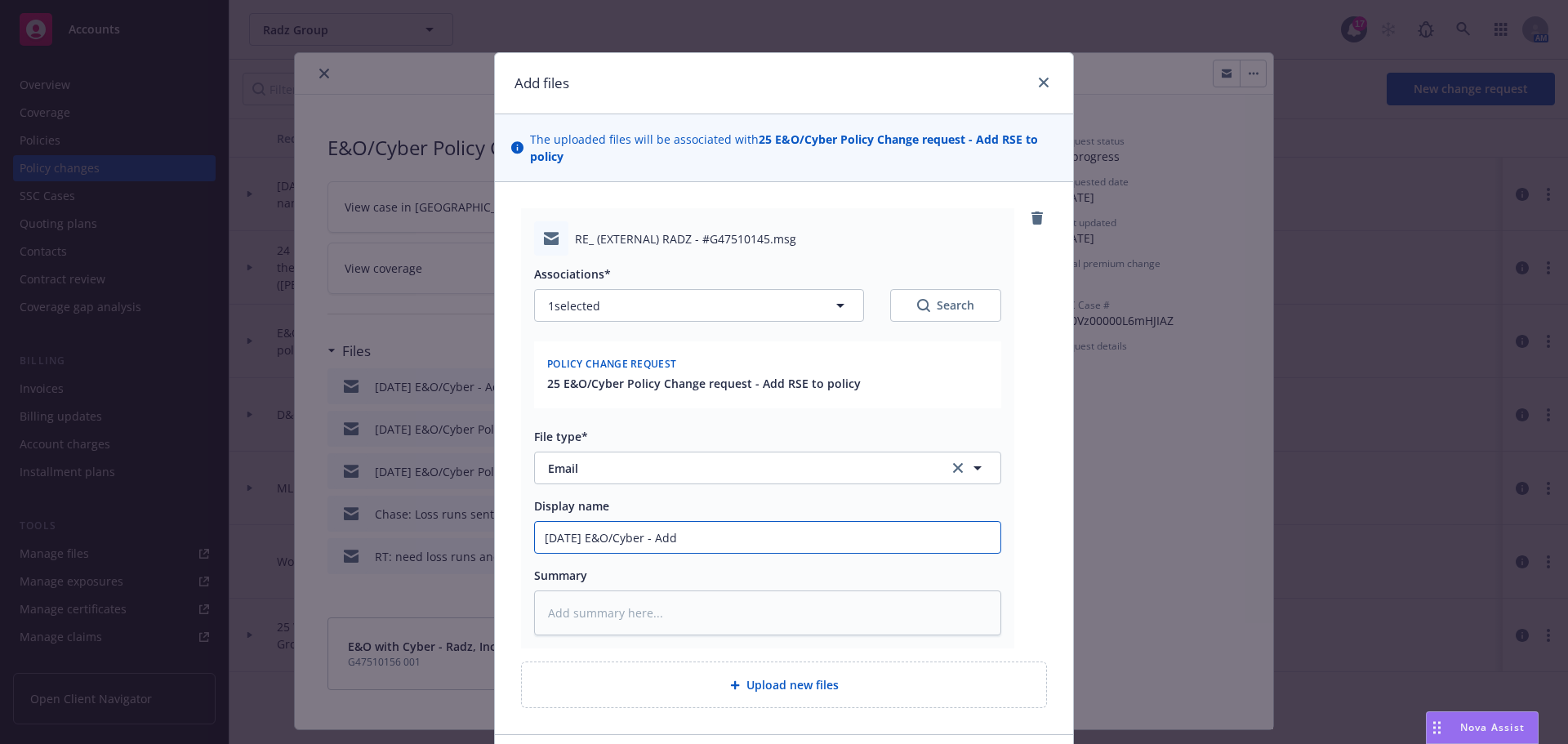
type textarea "x"
type input "5/1/2025 E&O/Cyber - Add"
type textarea "x"
type input "5/1/2025 E&O/Cyber - Add R"
type textarea "x"
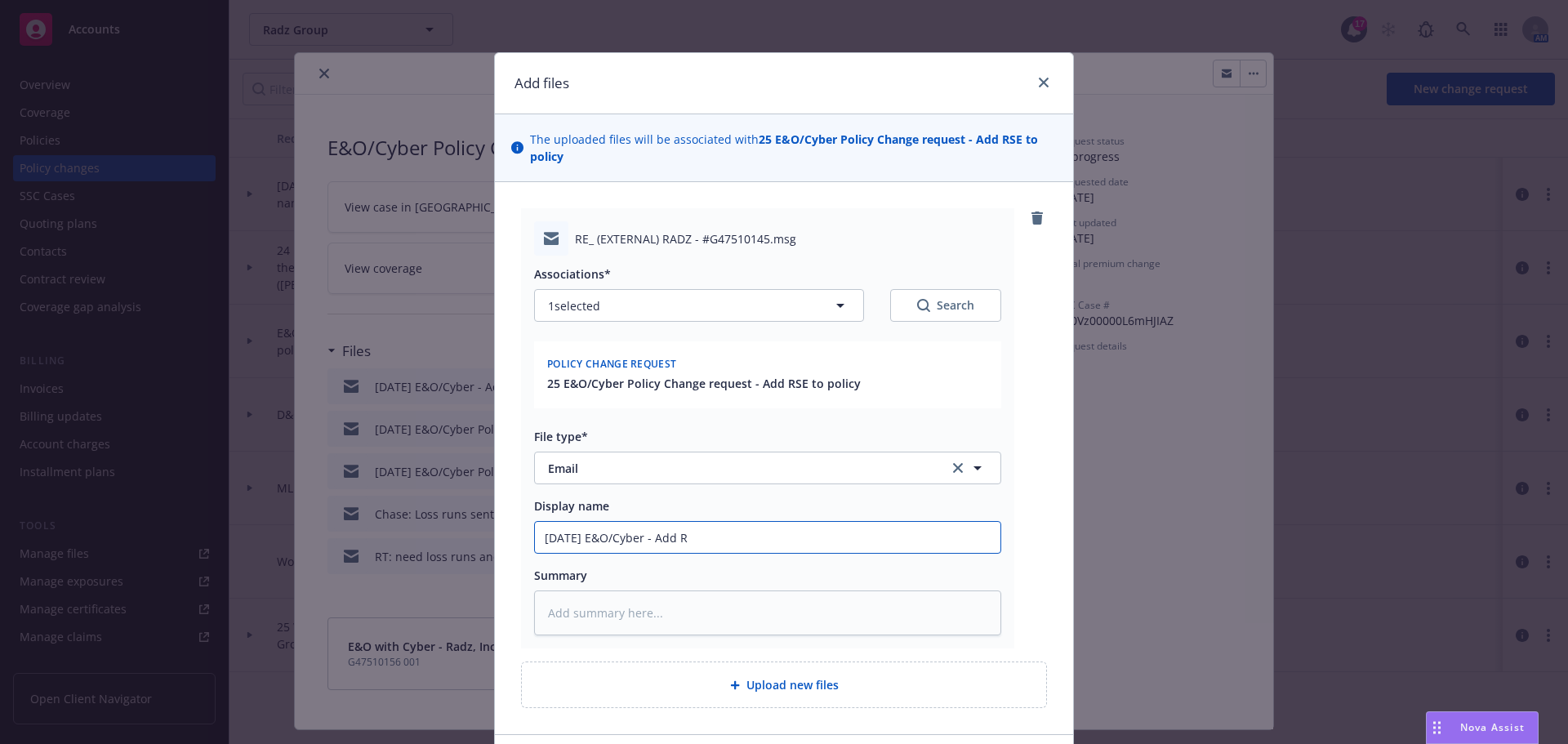
type input "5/1/2025 E&O/Cyber - Add RS"
type textarea "x"
type input "5/1/2025 E&O/Cyber - Add RSE"
type textarea "x"
type input "5/1/2025 E&O/Cyber - Add RSE"
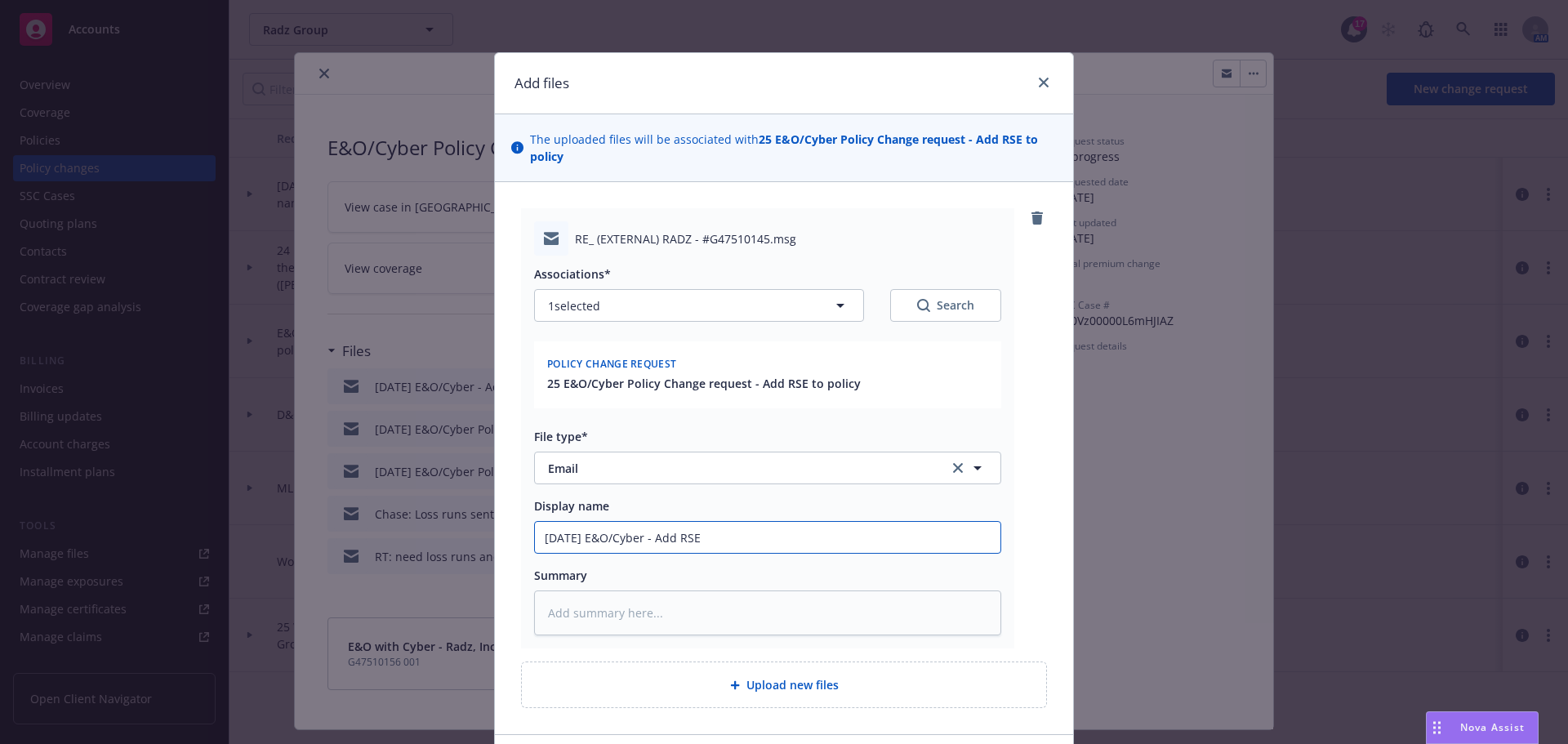
type textarea "x"
type input "5/1/2025 E&O/Cyber - Add RSE t"
type textarea "x"
type input "5/1/2025 E&O/Cyber - Add RSE to"
type textarea "x"
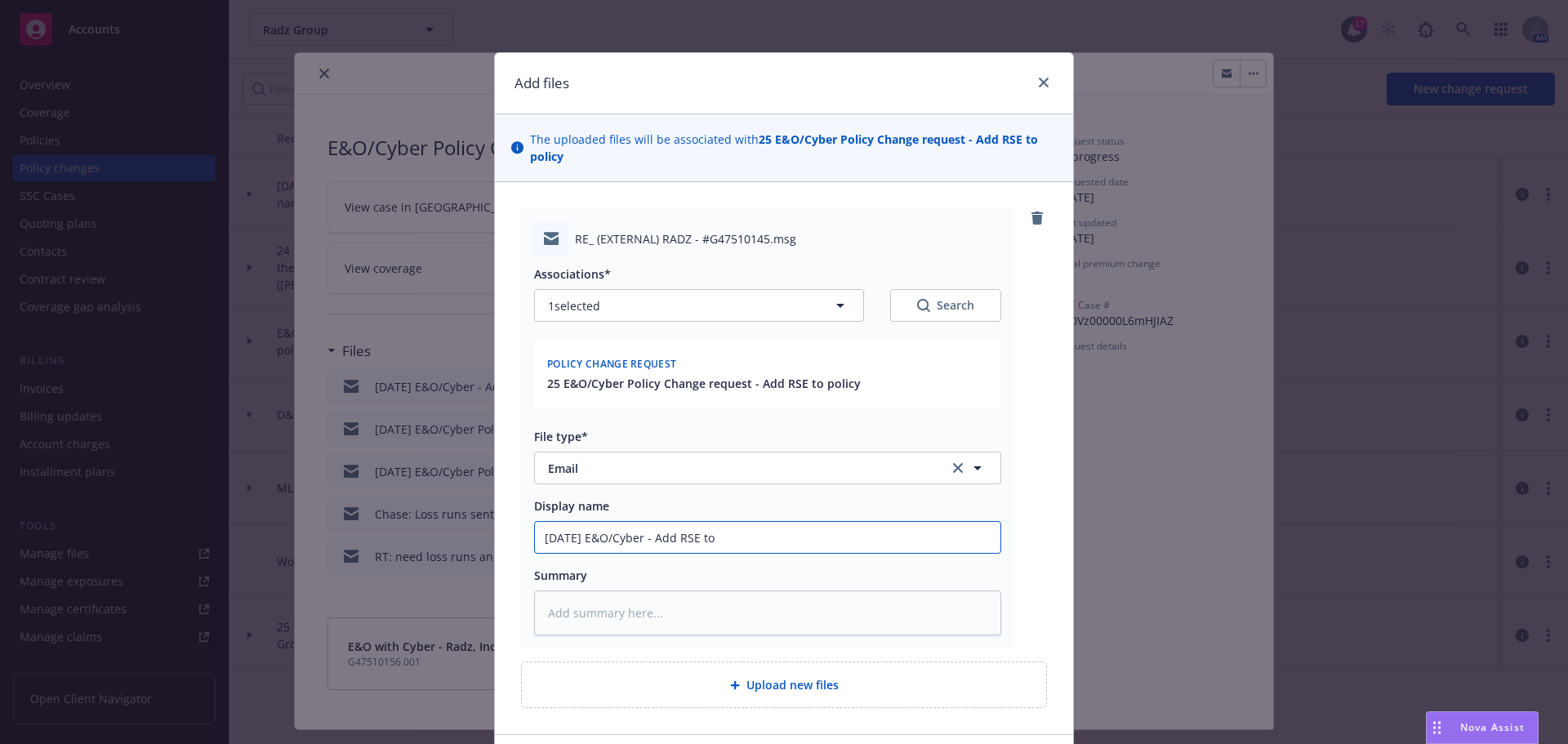
type input "5/1/2025 E&O/Cyber - Add RSE to"
type textarea "x"
type input "5/1/2025 E&O/Cyber - Add RSE to p"
type textarea "x"
type input "5/1/2025 E&O/Cyber - Add RSE to po"
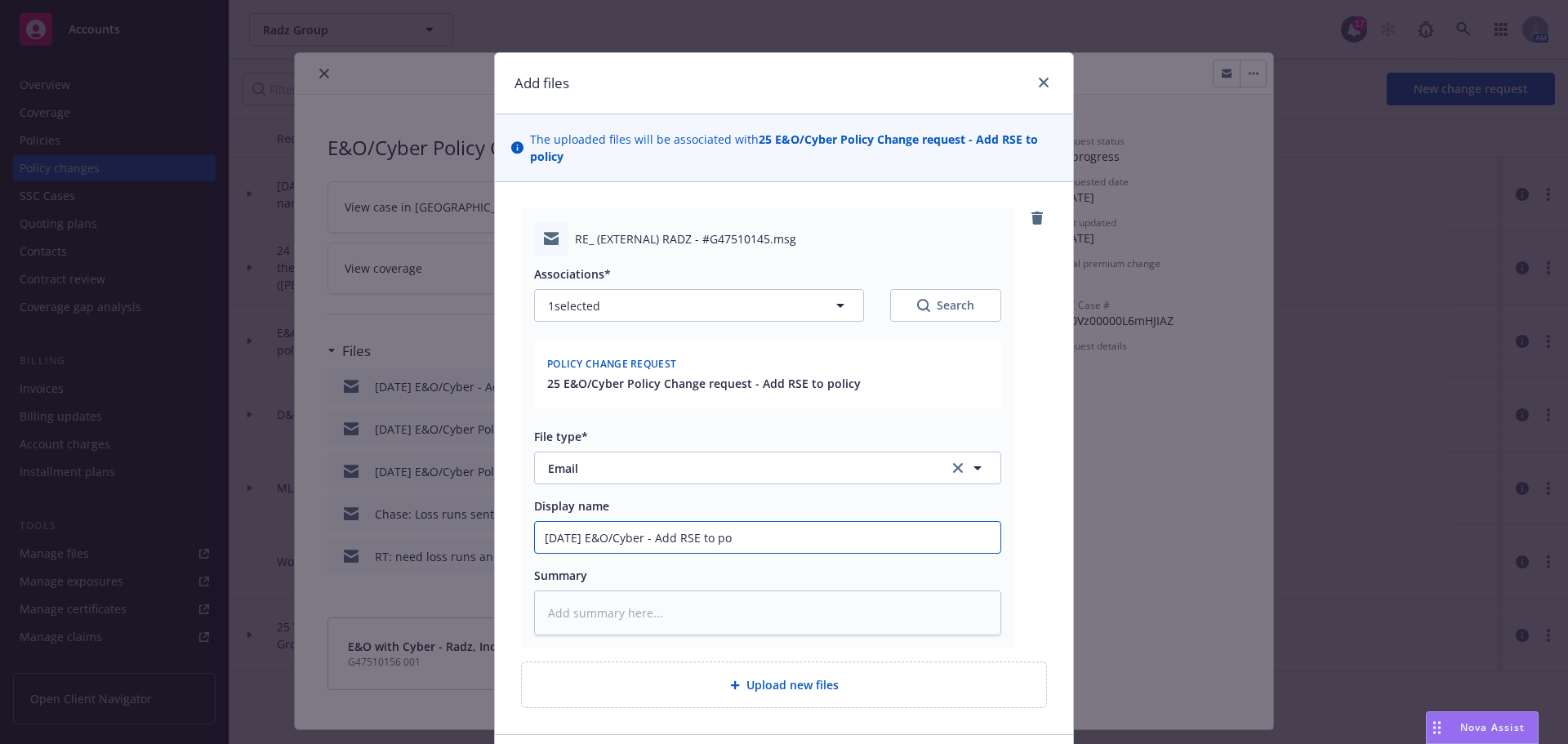
type textarea "x"
type input "5/1/2025 E&O/Cyber - Add RSE to pol"
type textarea "x"
type input "5/1/2025 E&O/Cyber - Add RSE to poli"
type textarea "x"
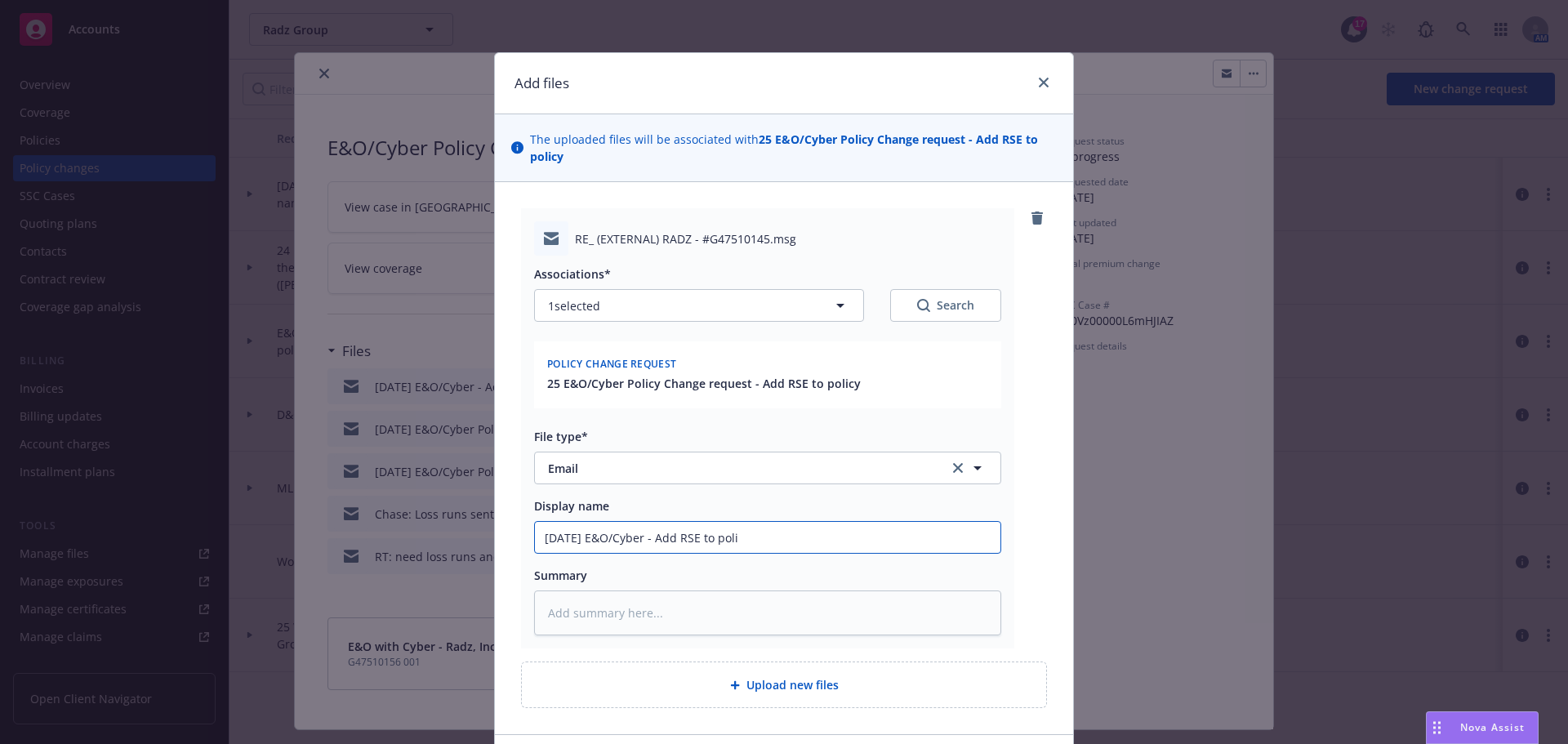
type input "5/1/2025 E&O/Cyber - Add RSE to polic"
type textarea "x"
type input "5/1/2025 E&O/Cyber - Add RSE to policy"
type textarea "x"
type input "5/1/2025 E&O/Cyber - Add RSE to policy"
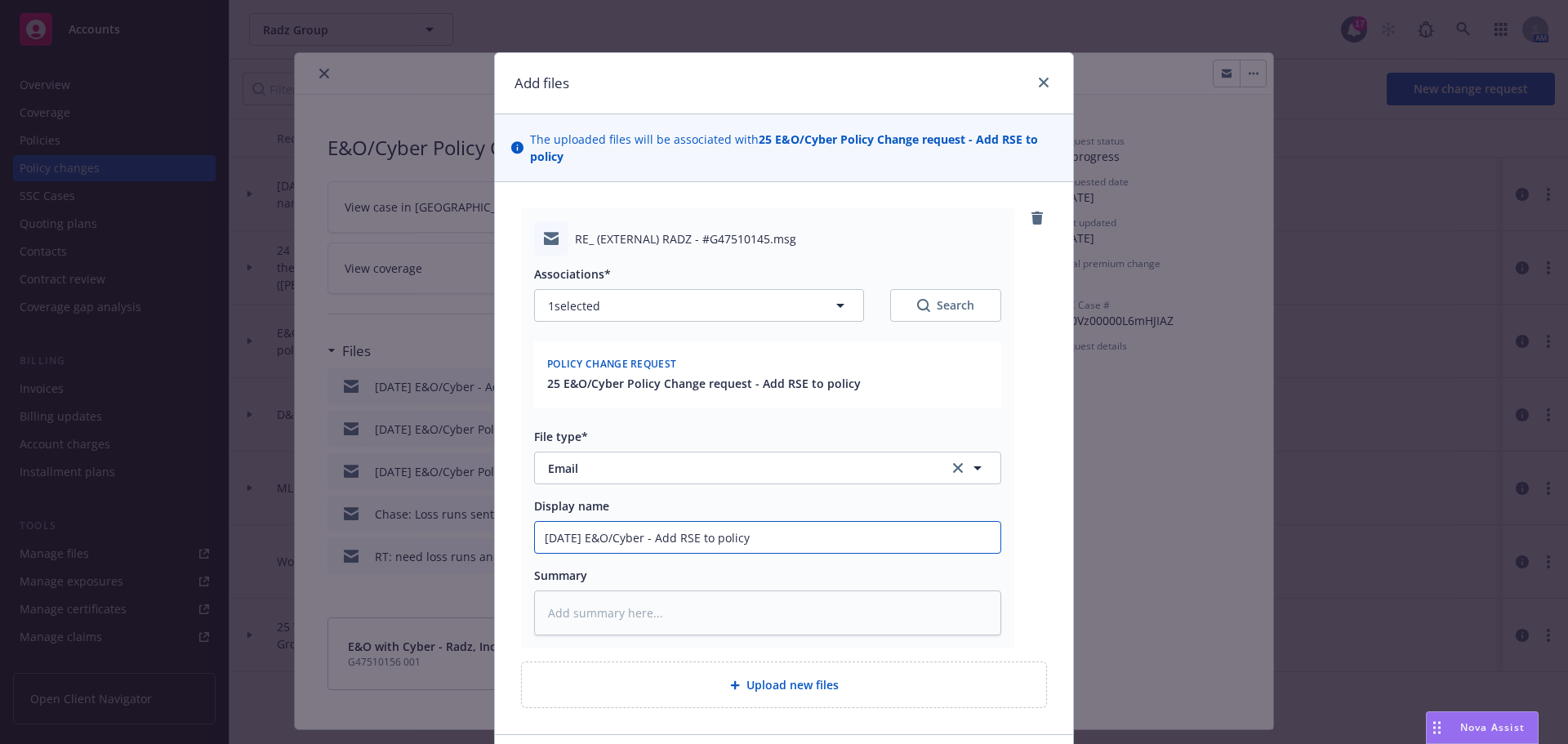
type textarea "x"
type input "5/1/2025 E&O/Cyber - Add RSE to policy -"
type textarea "x"
type input "5/1/2025 E&O/Cyber - Add RSE to policy -"
type textarea "x"
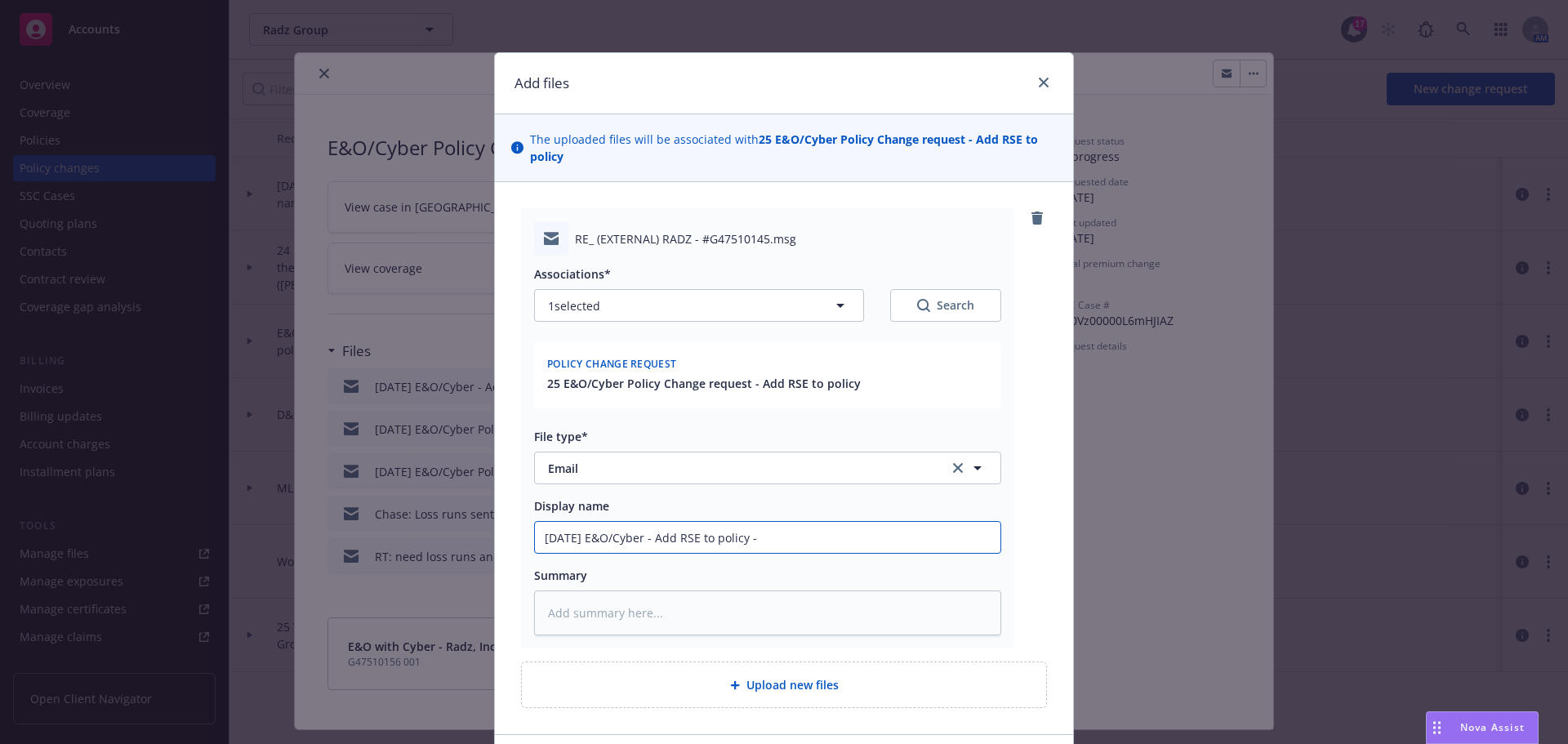
type input "5/1/2025 E&O/Cyber - Add RSE to policy - s"
type textarea "x"
type input "5/1/2025 E&O/Cyber - Add RSE to policy - se"
type textarea "x"
type input "5/1/2025 E&O/Cyber - Add RSE to policy - sen"
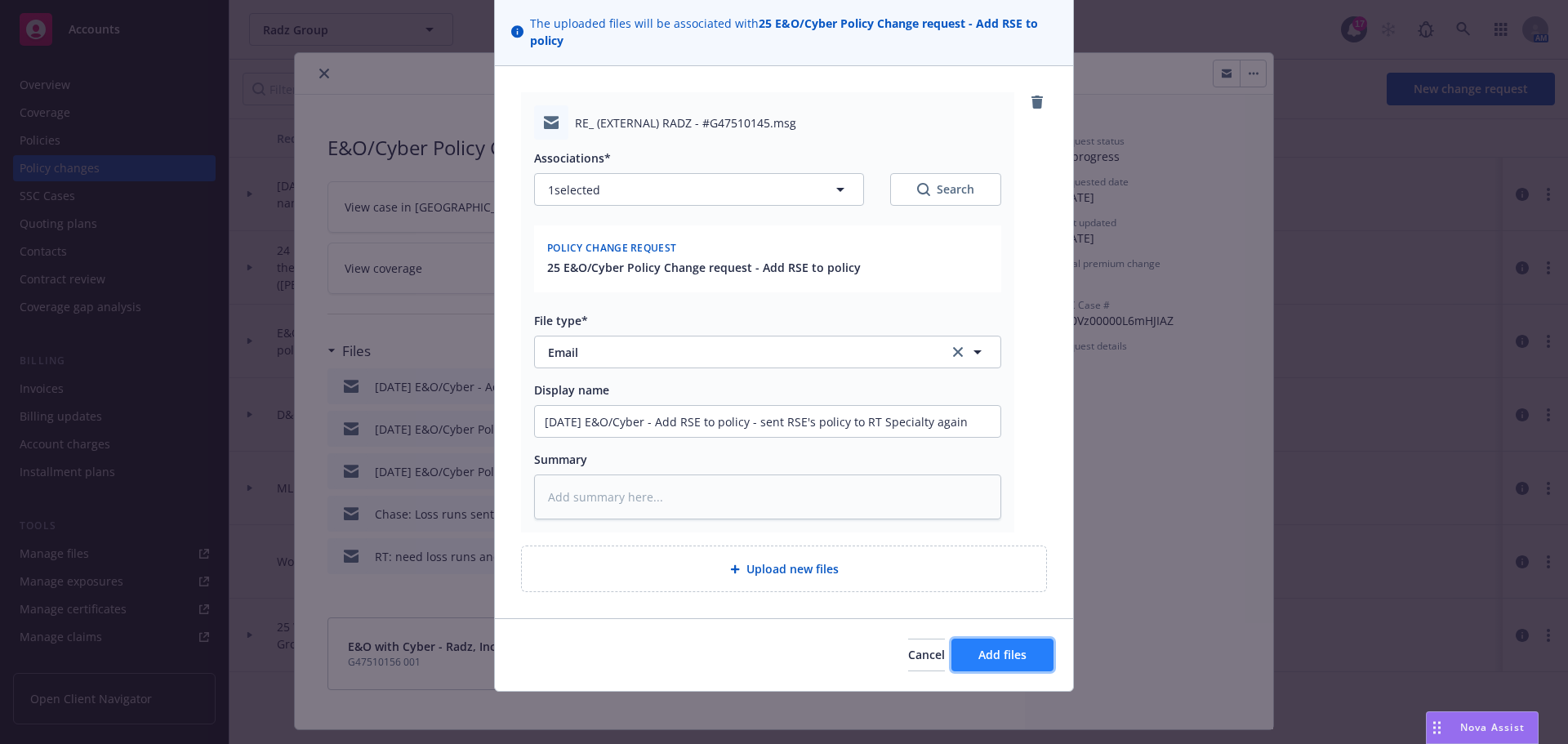
click at [999, 652] on span "Add files" at bounding box center [1002, 654] width 48 height 15
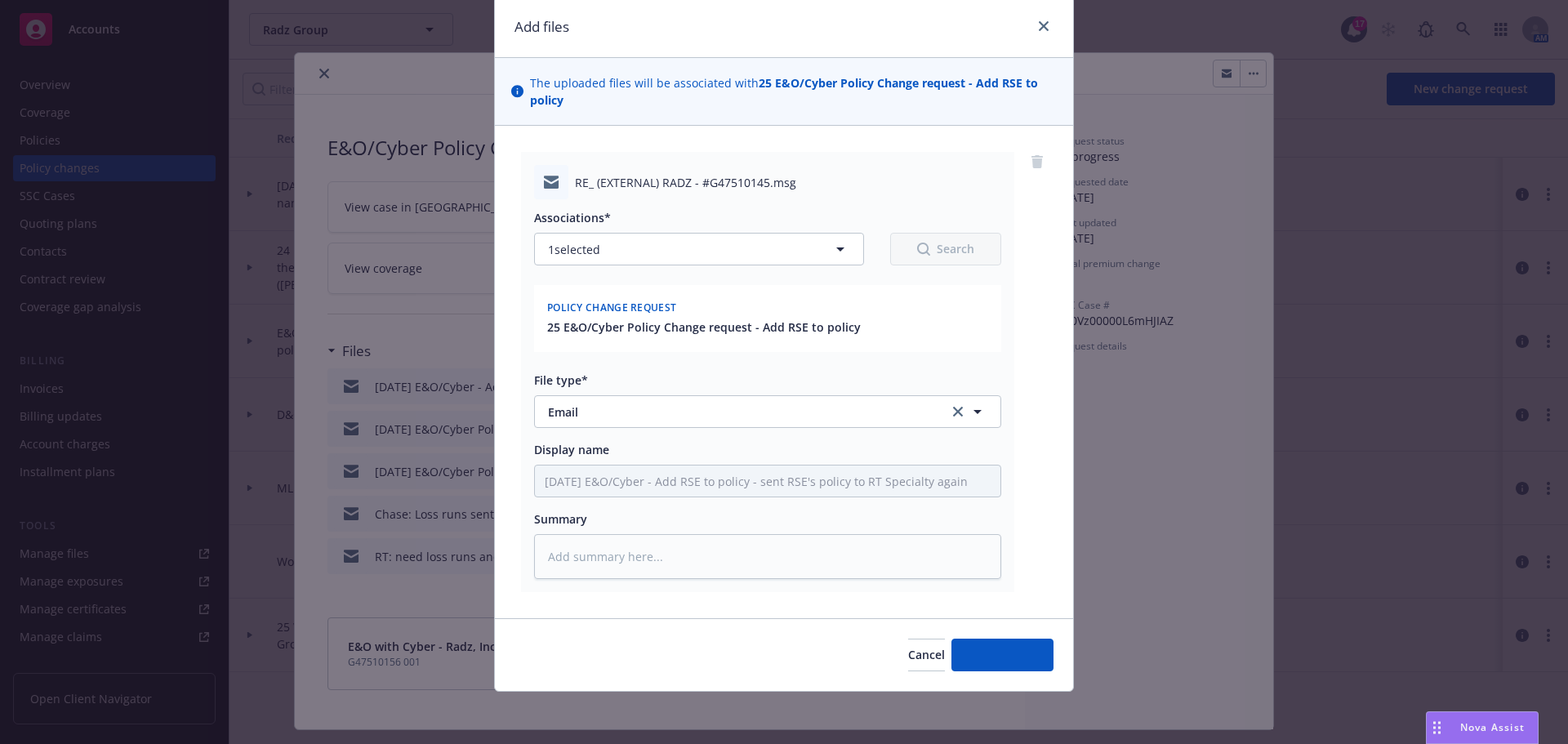
scroll to position [56, 0]
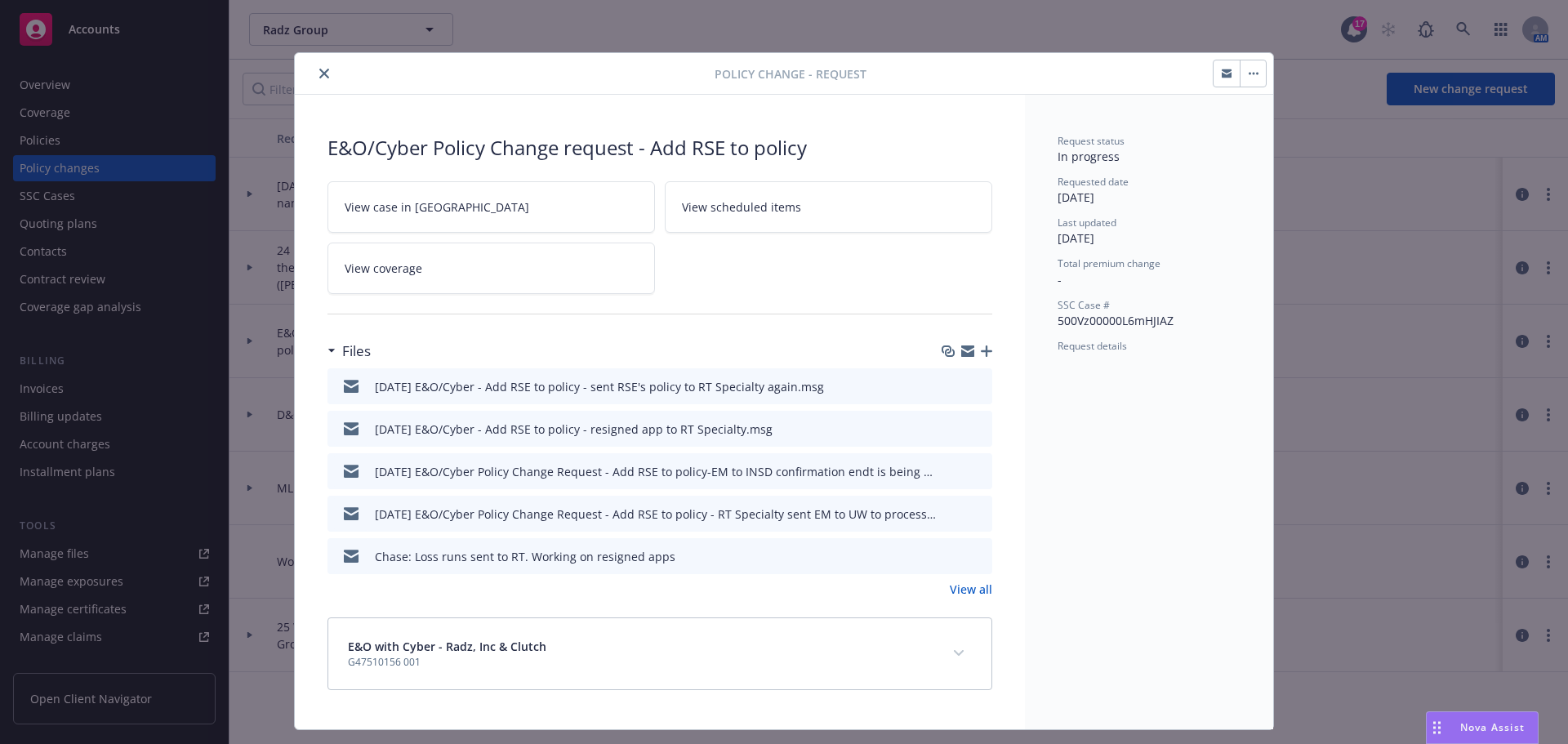
click at [984, 348] on icon "button" at bounding box center [986, 351] width 12 height 12
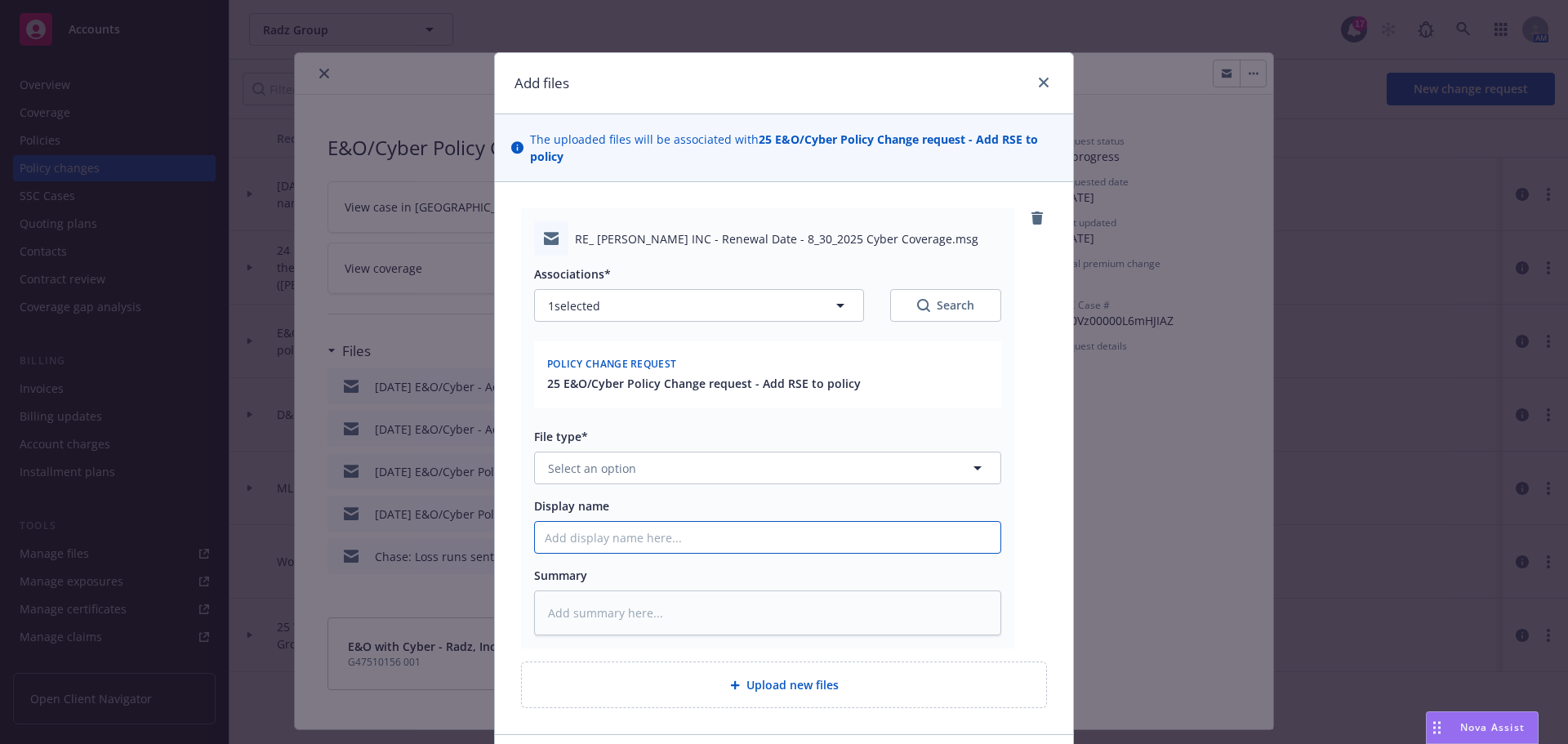
click at [567, 544] on input "Display name" at bounding box center [767, 537] width 466 height 31
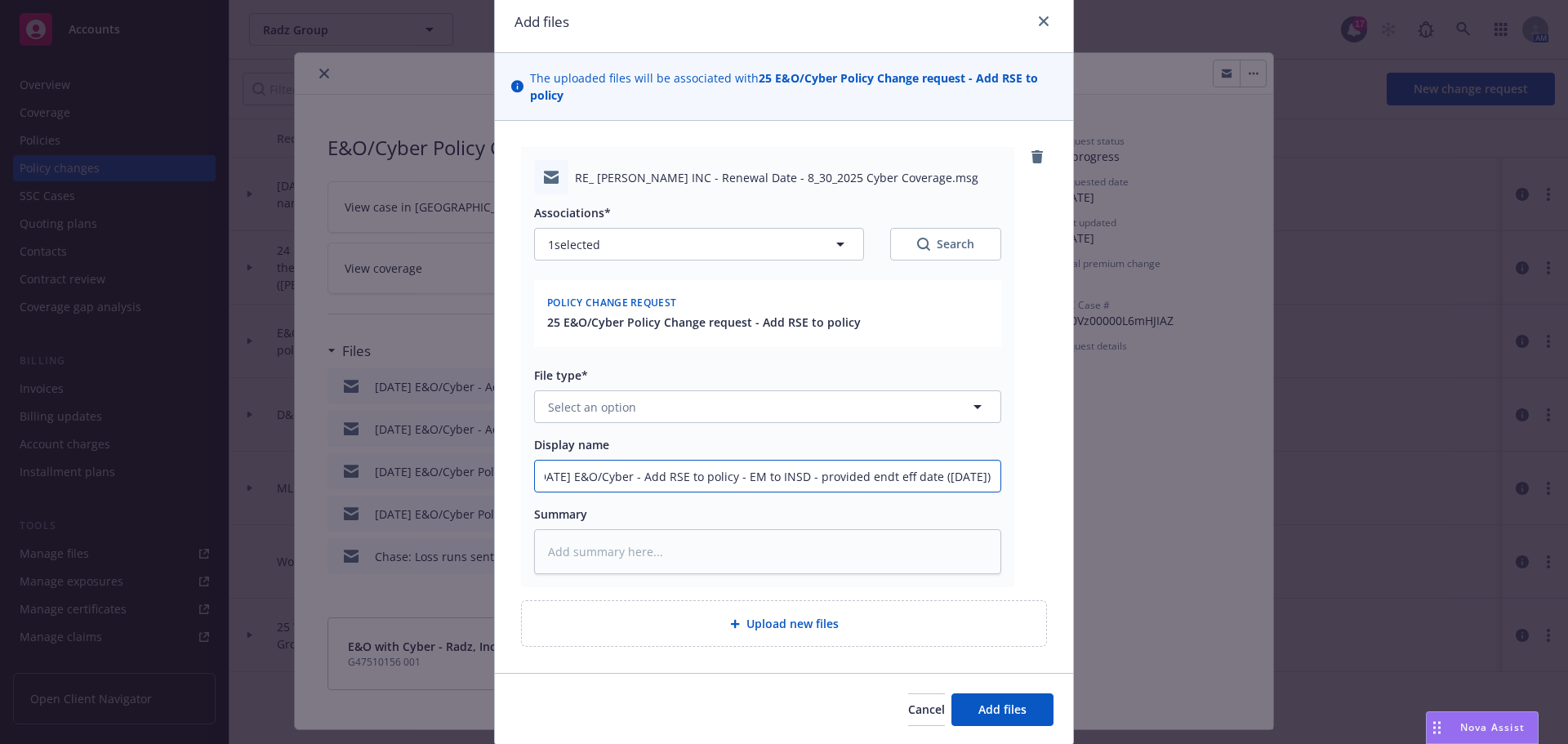
scroll to position [116, 0]
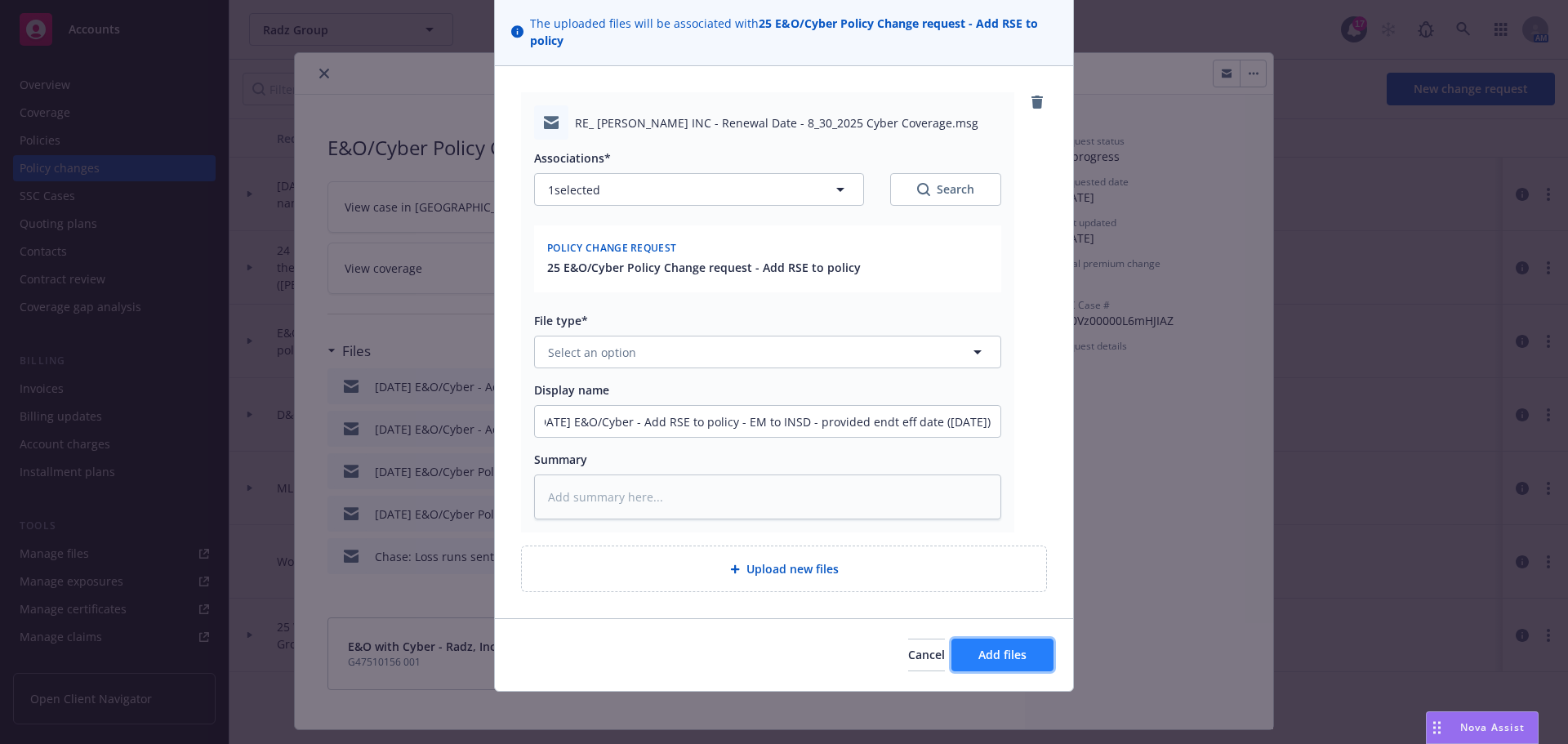
click at [995, 651] on span "Add files" at bounding box center [1002, 654] width 48 height 15
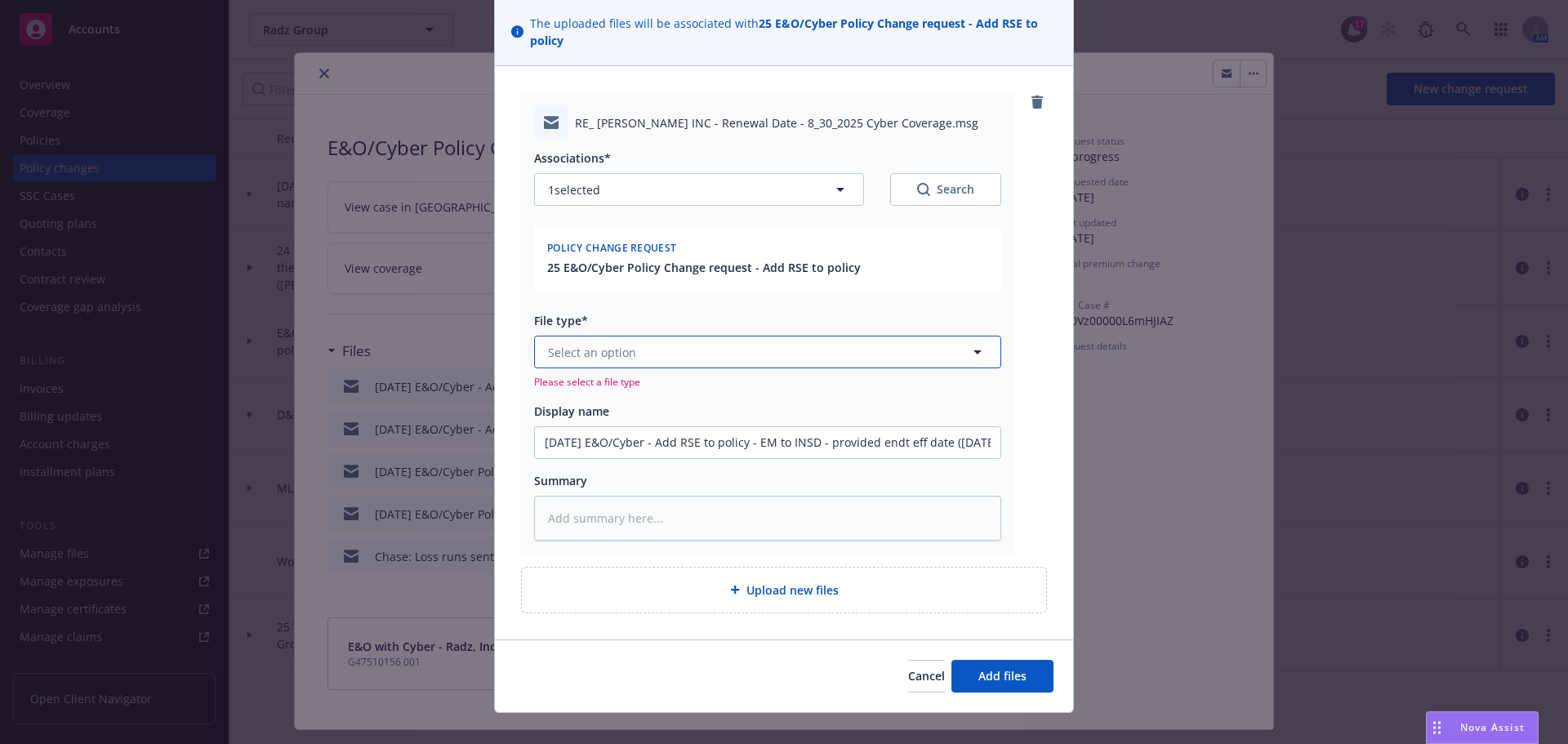
click at [664, 359] on button "Select an option" at bounding box center [767, 352] width 467 height 33
click at [696, 390] on div "Email" at bounding box center [758, 397] width 446 height 24
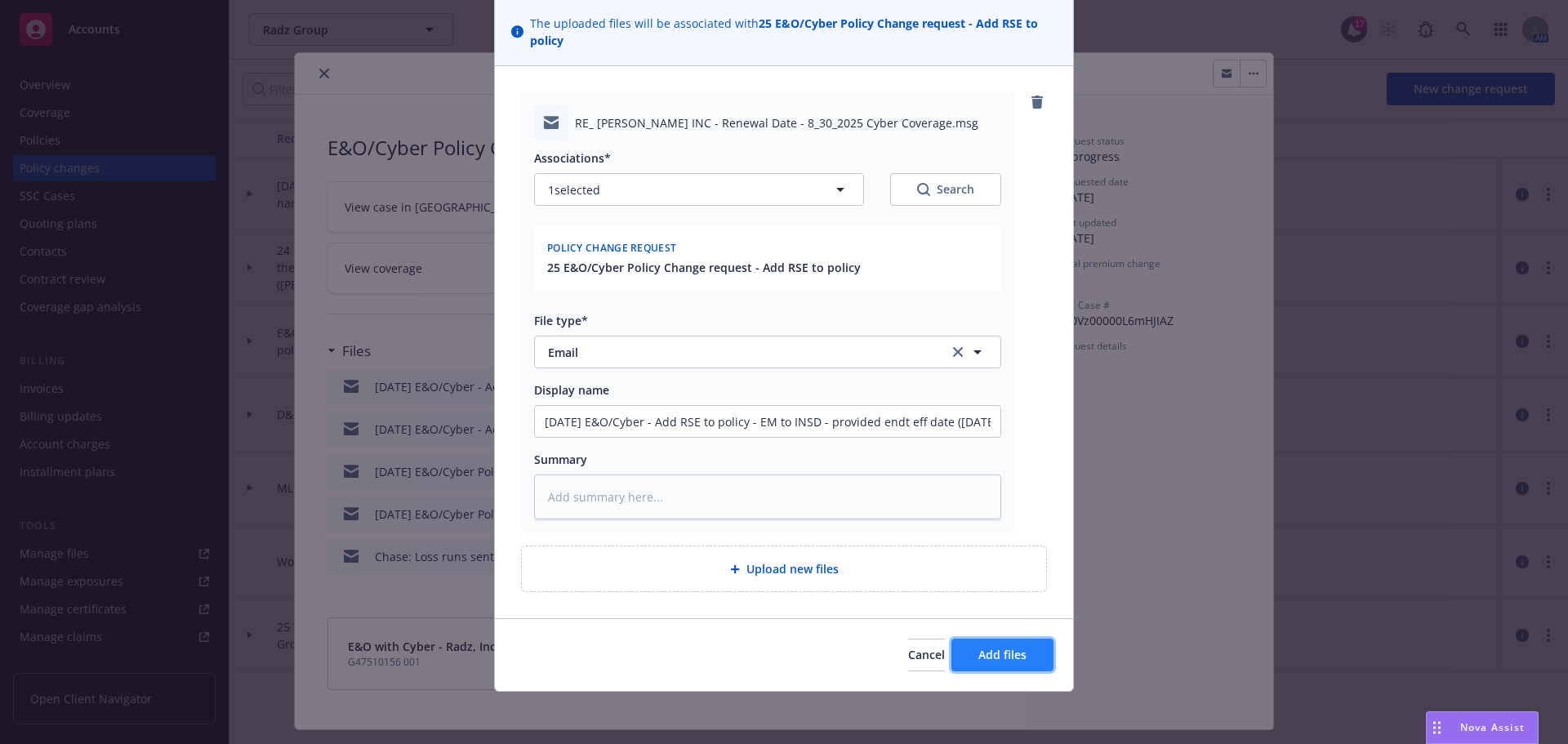
click at [984, 652] on span "Add files" at bounding box center [1002, 654] width 48 height 15
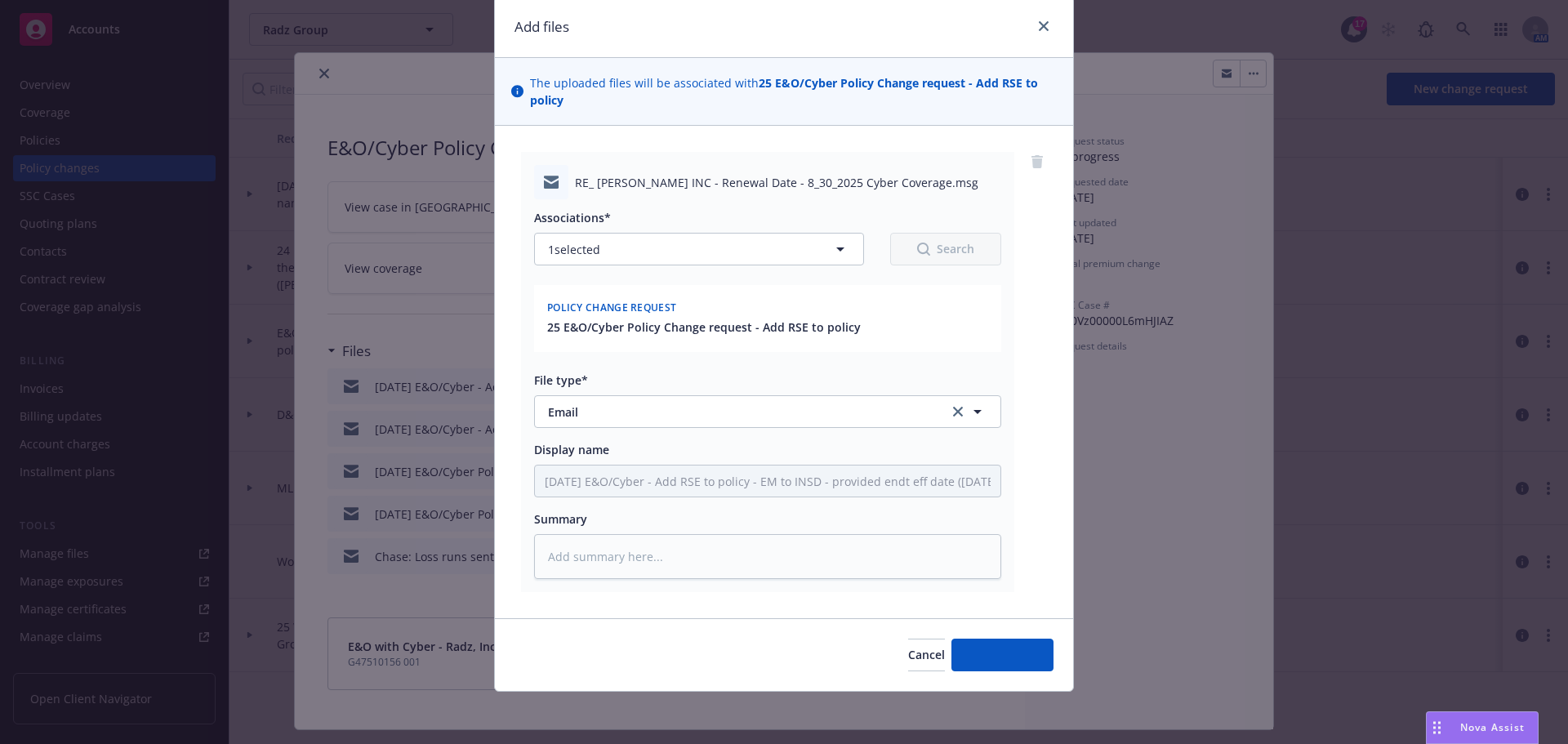
scroll to position [56, 0]
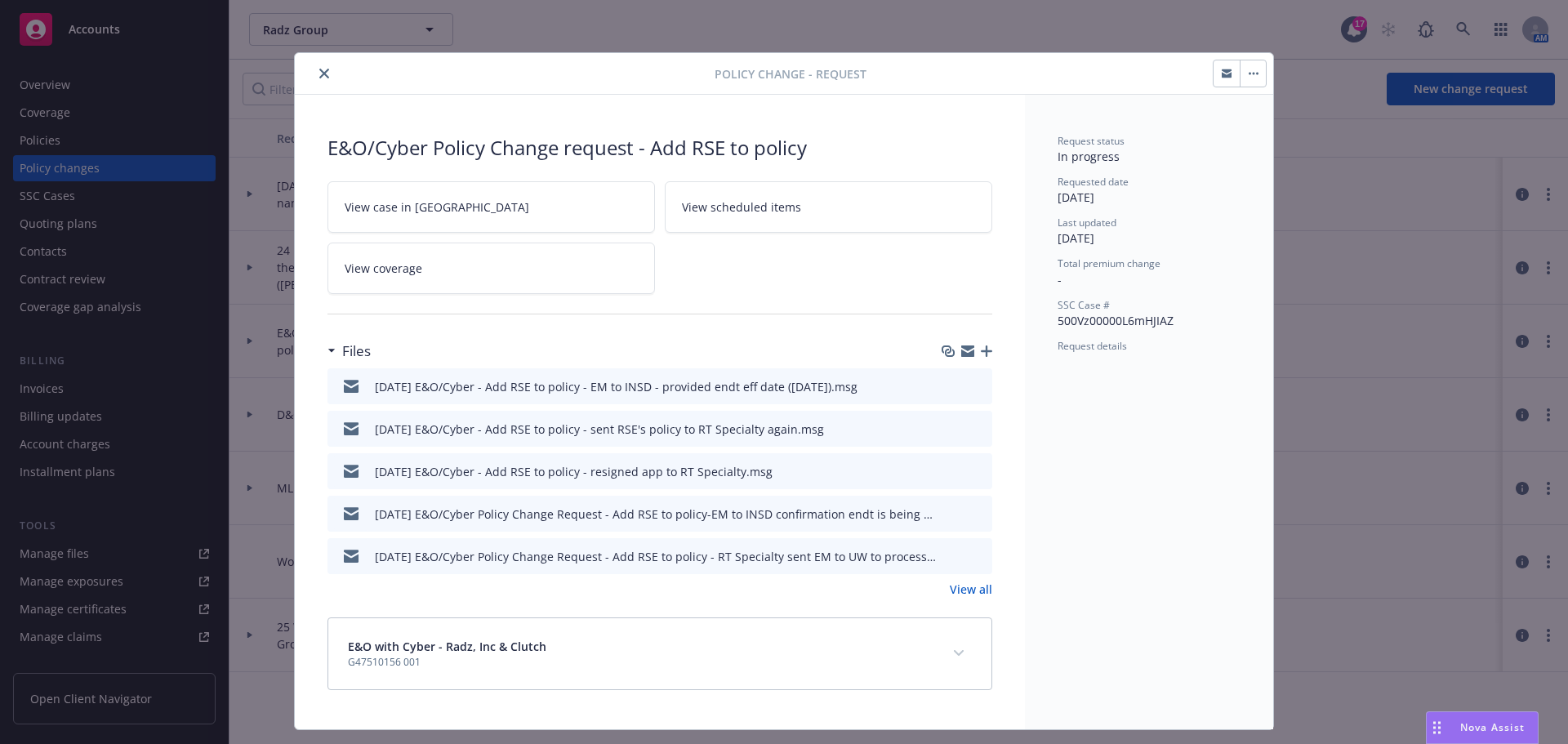
drag, startPoint x: 318, startPoint y: 74, endPoint x: 336, endPoint y: 74, distance: 18.0
click at [319, 74] on icon "close" at bounding box center [324, 73] width 10 height 10
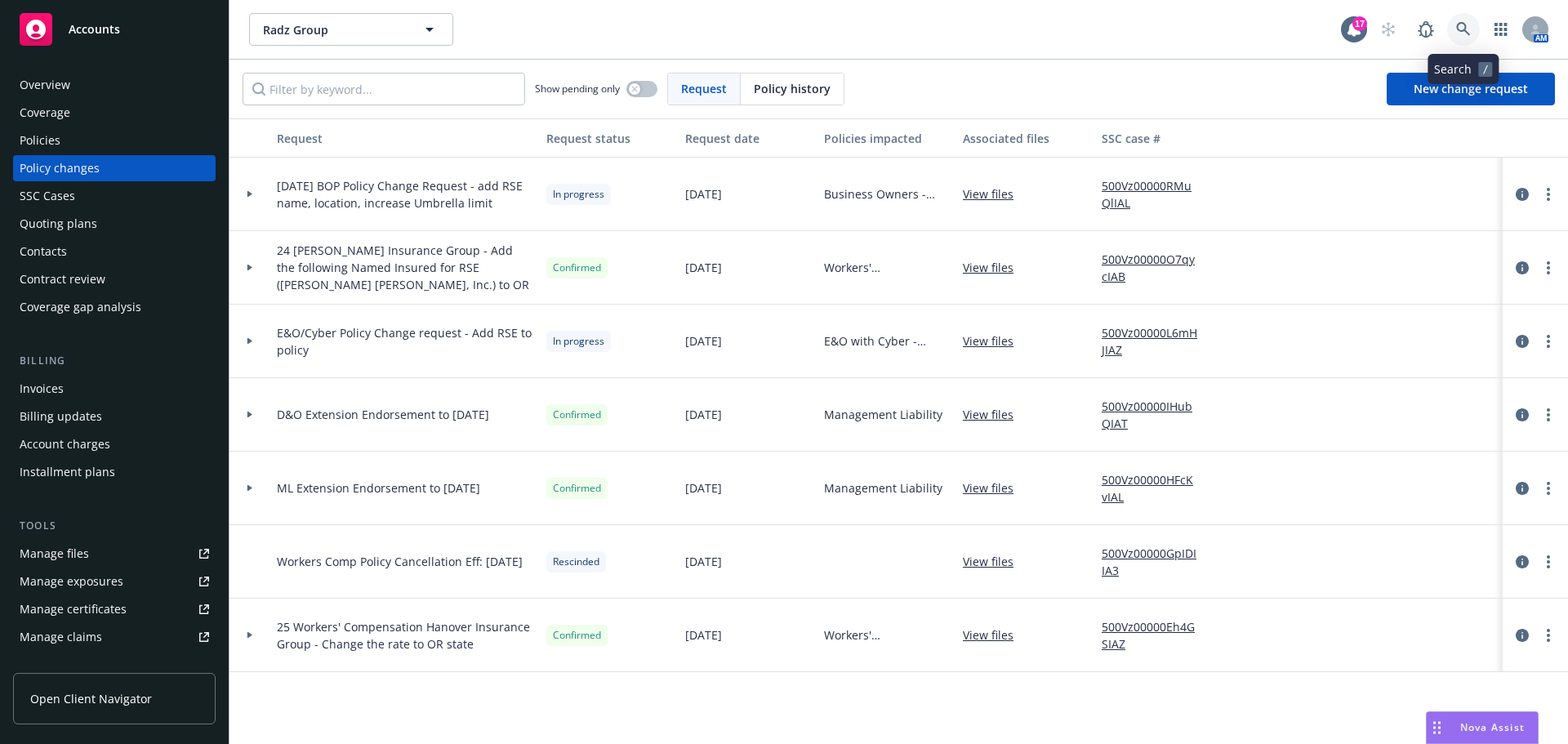
click at [1462, 24] on icon at bounding box center [1463, 29] width 15 height 15
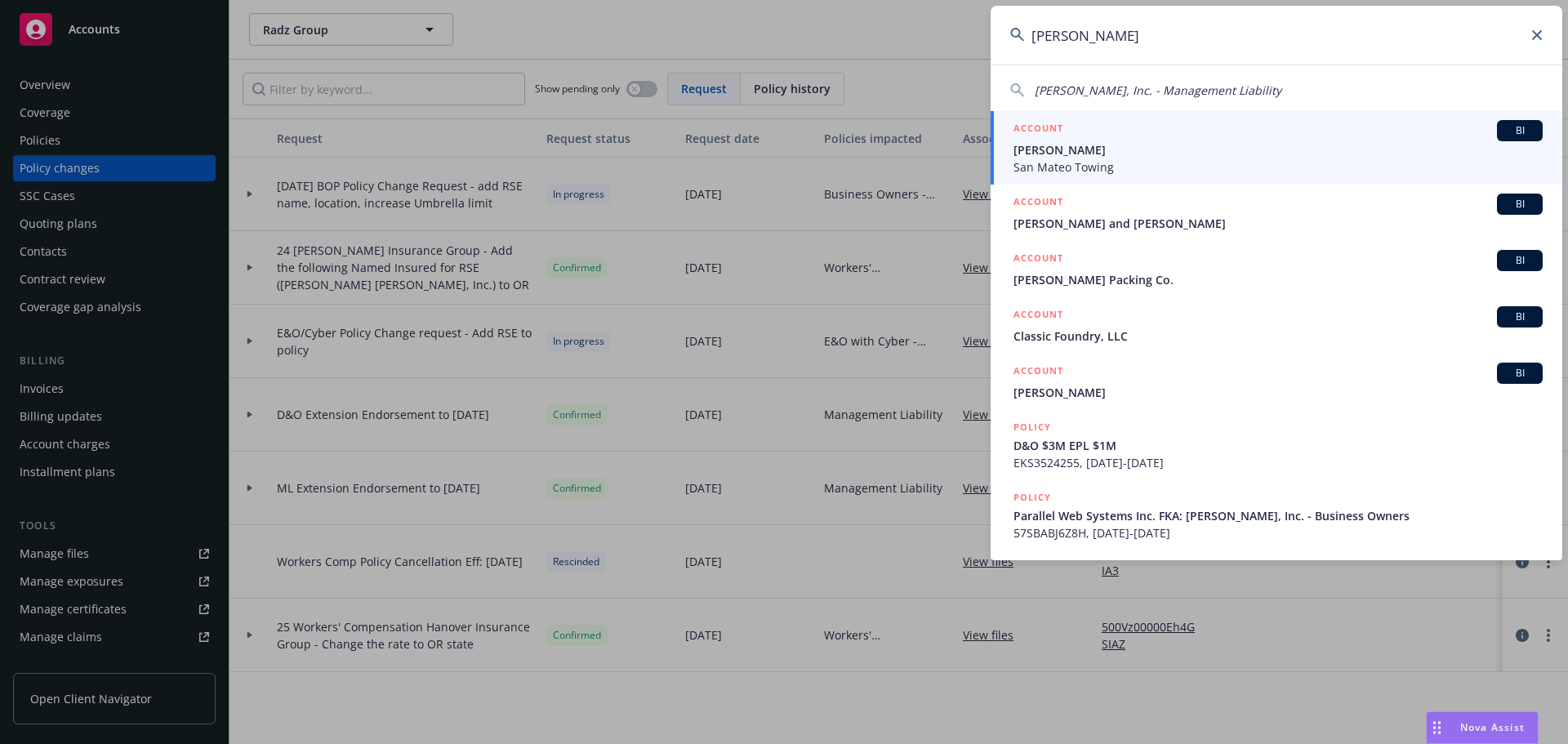
click at [1051, 93] on span "Shapley, Inc. - Management Liability" at bounding box center [1158, 90] width 247 height 15
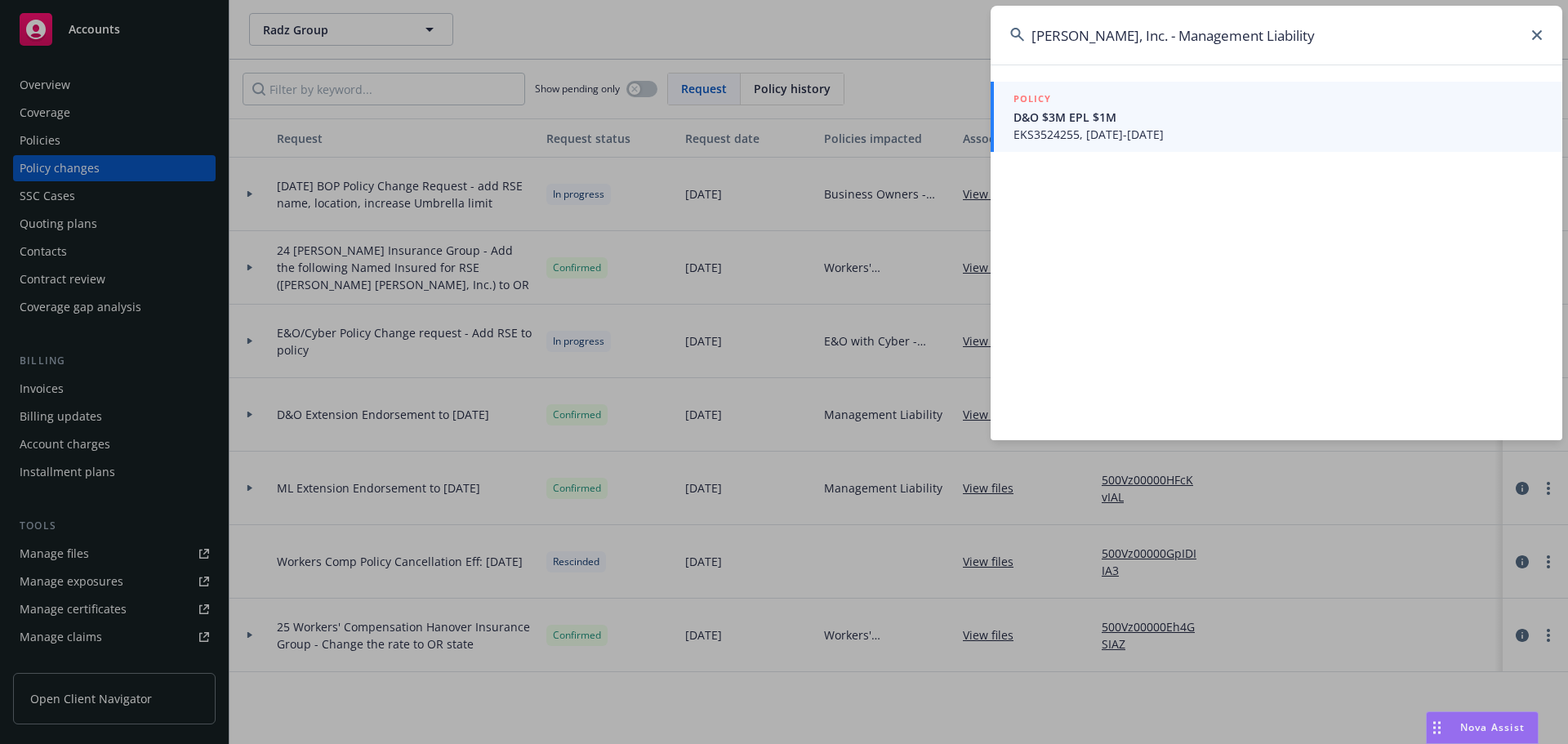
click at [1046, 124] on div "POLICY D&O $3M EPL $1M EKS3524255, 05/03/2024-05/03/2025" at bounding box center [1278, 117] width 529 height 53
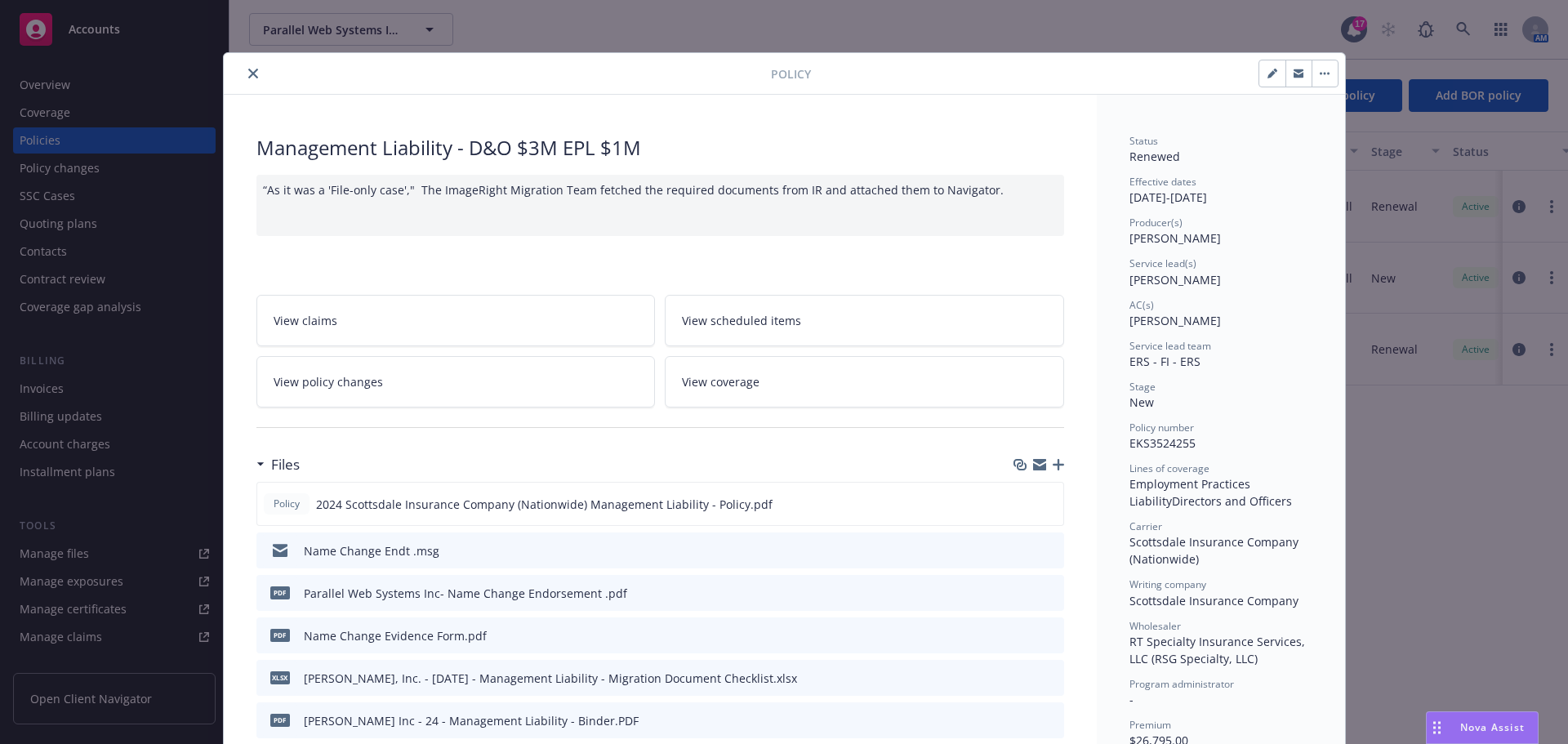
click at [249, 71] on icon "close" at bounding box center [253, 73] width 10 height 10
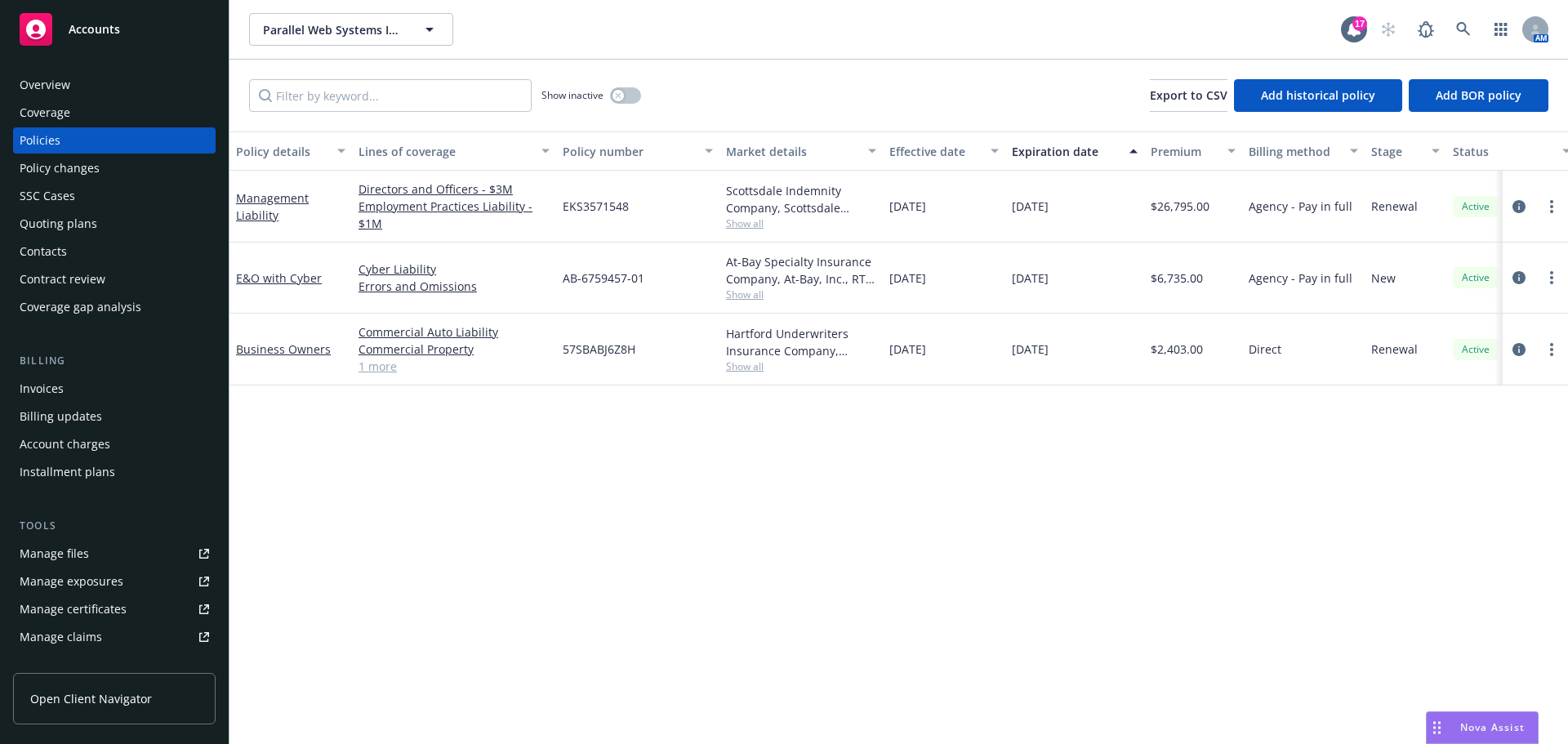
click at [55, 385] on div "Invoices" at bounding box center [42, 388] width 44 height 26
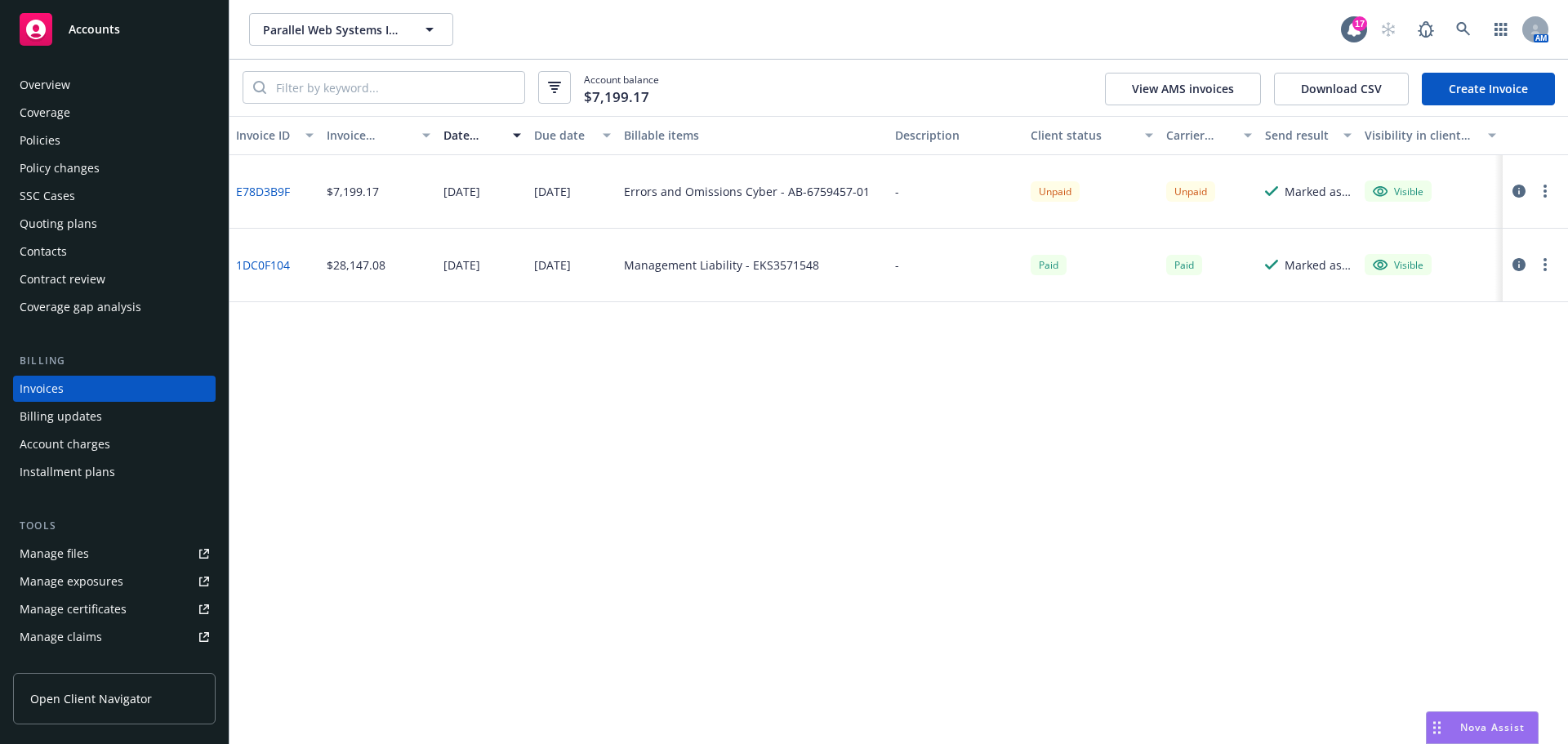
click at [266, 191] on link "E78D3B9F" at bounding box center [262, 191] width 54 height 17
click at [66, 548] on div "Manage files" at bounding box center [54, 553] width 69 height 26
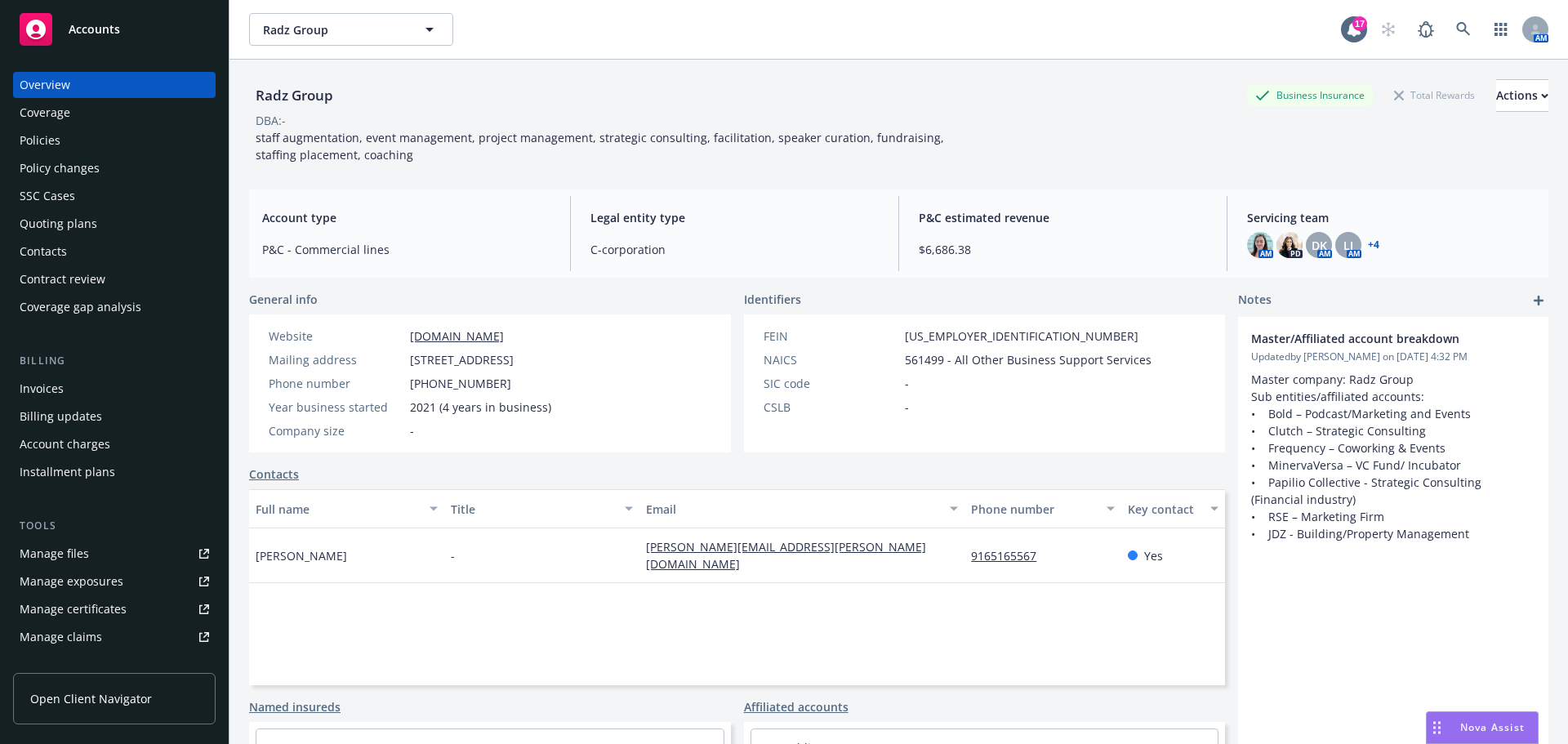
click at [55, 142] on div "Policies" at bounding box center [40, 140] width 41 height 26
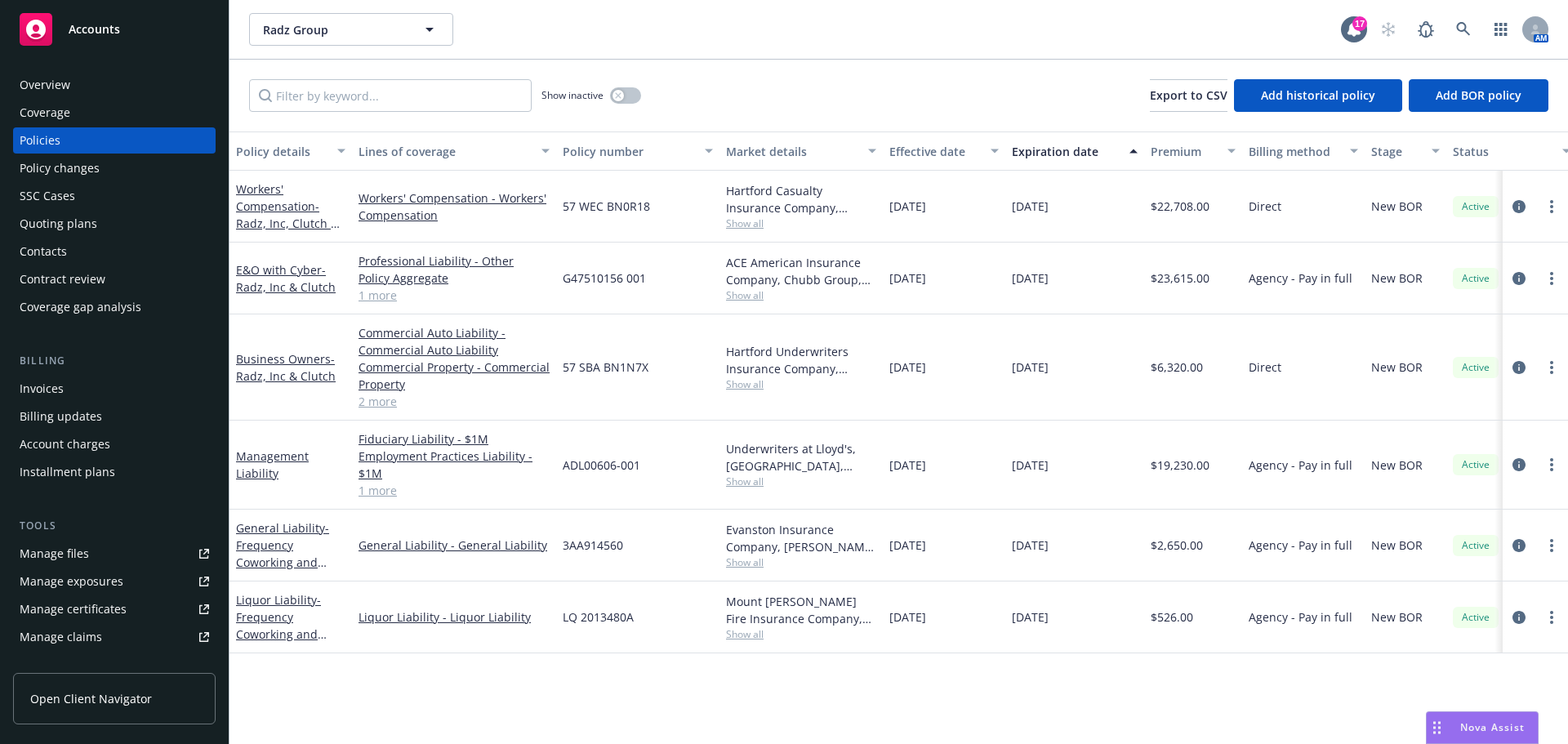
click at [43, 167] on div "Policy changes" at bounding box center [60, 168] width 80 height 26
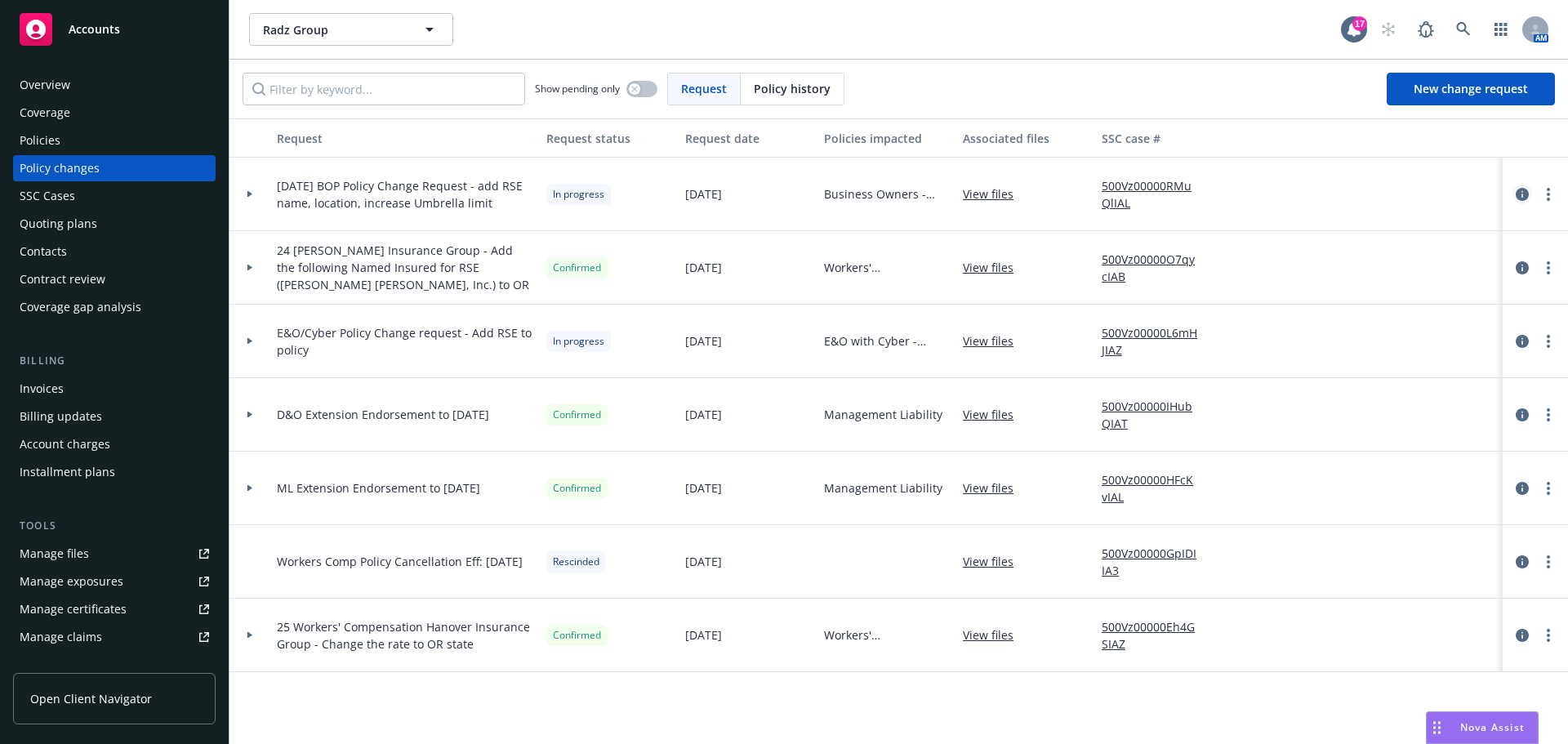
click at [1519, 196] on icon "circleInformation" at bounding box center [1522, 194] width 13 height 13
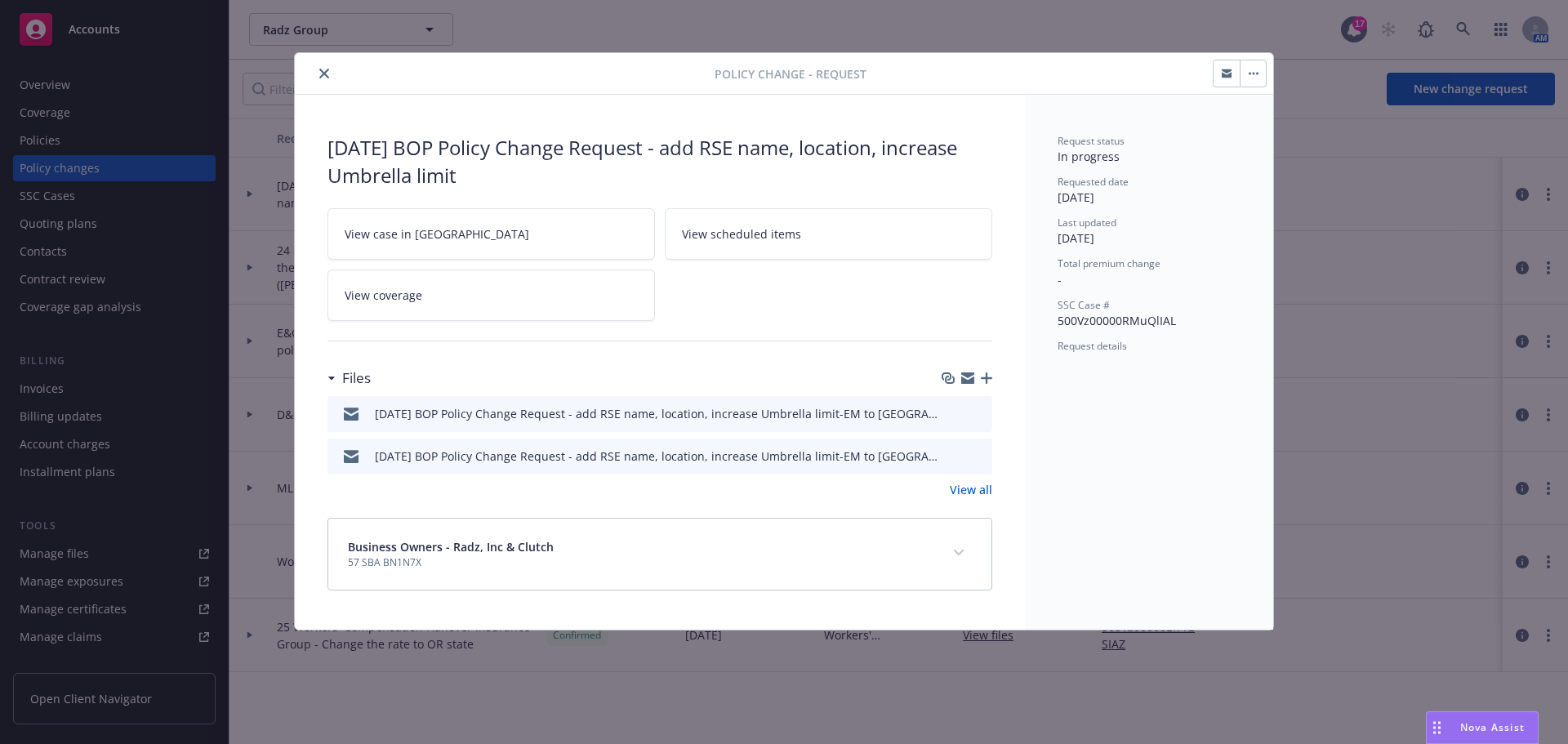
click at [984, 378] on icon "button" at bounding box center [986, 377] width 12 height 12
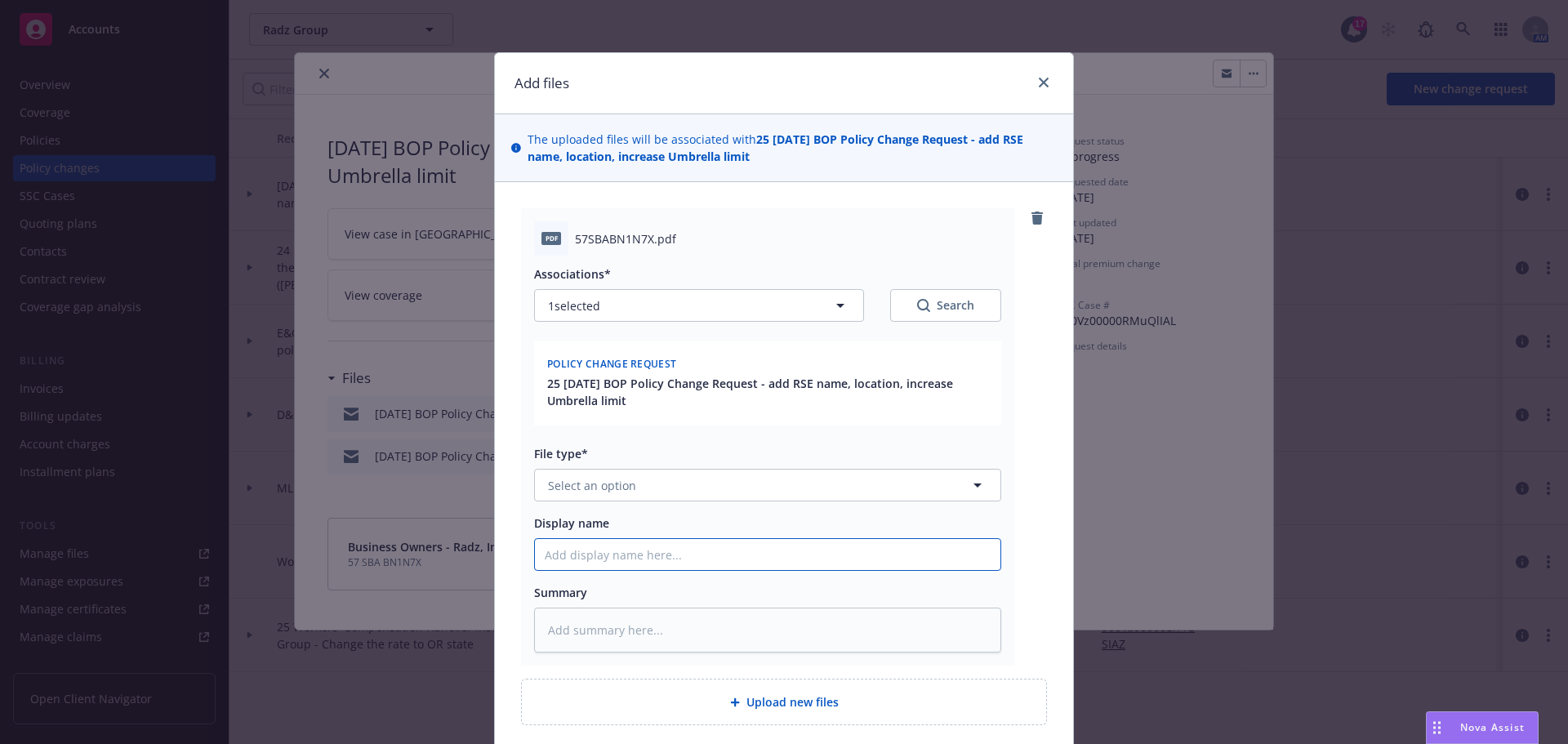
click at [583, 558] on input "Display name" at bounding box center [767, 554] width 466 height 31
type textarea "x"
type input "8"
type textarea "x"
type input "8/"
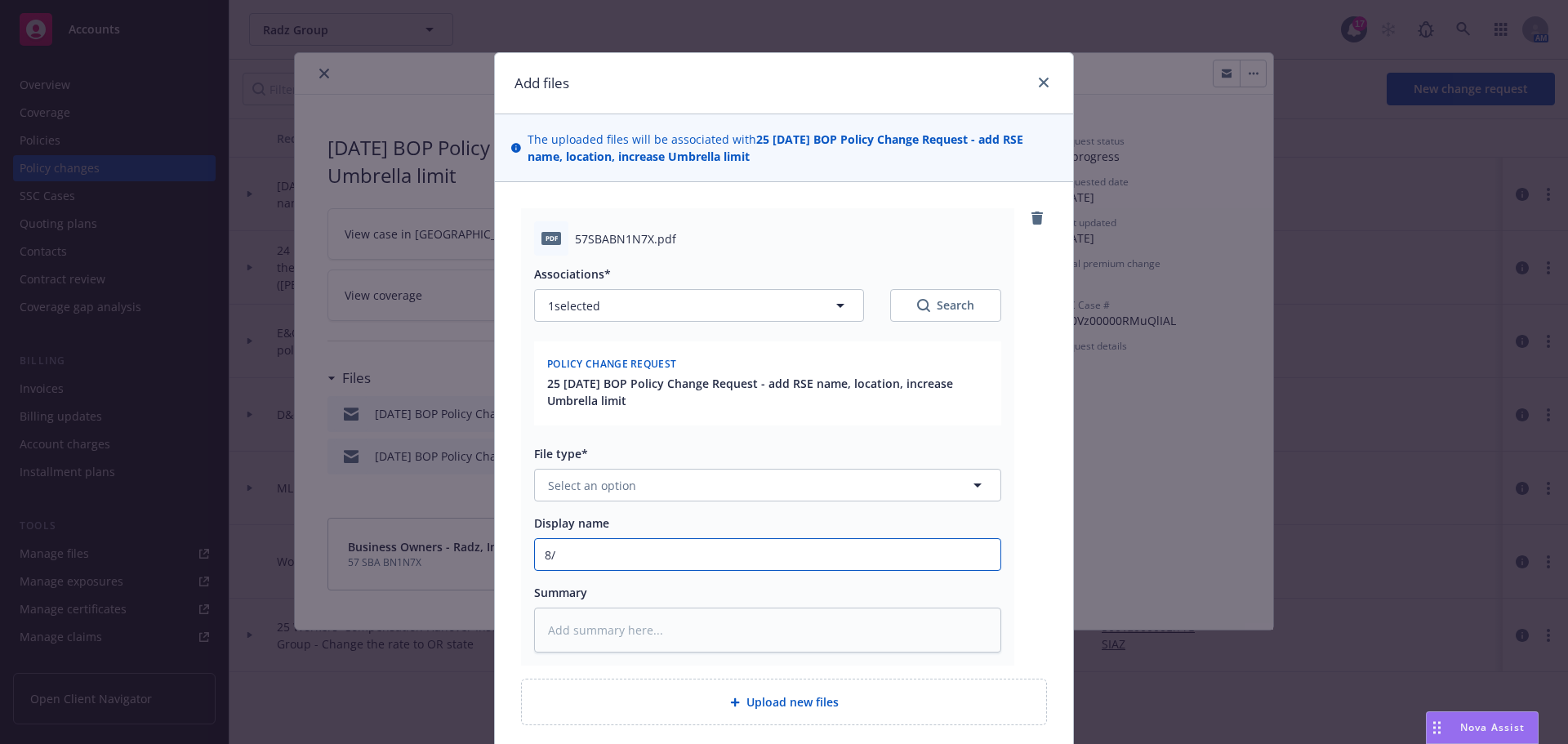
type textarea "x"
type input "8/2"
type textarea "x"
type input "8/25"
type textarea "x"
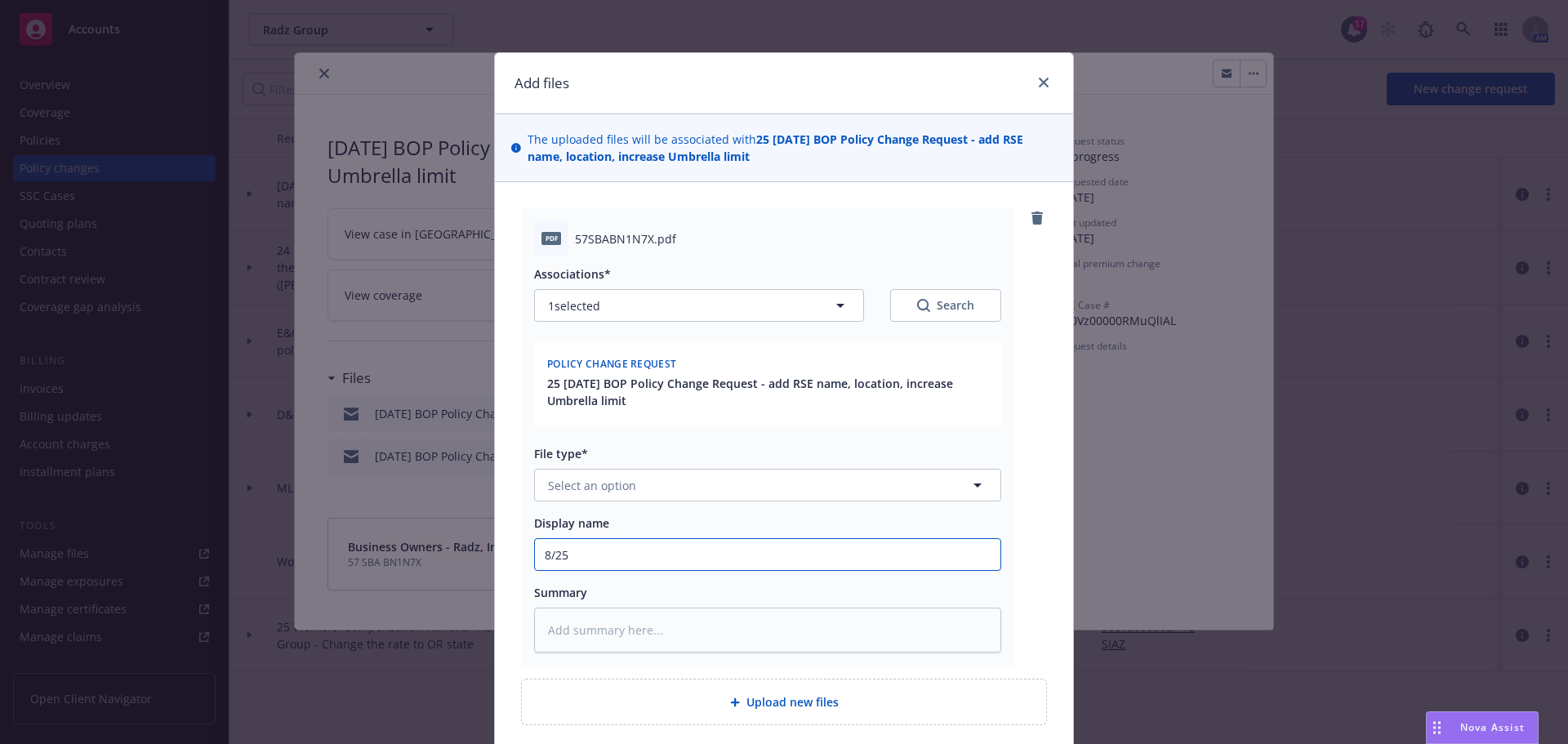
type input "8/25/"
type textarea "x"
type input "8/25/0"
type textarea "x"
type input "8/25/02"
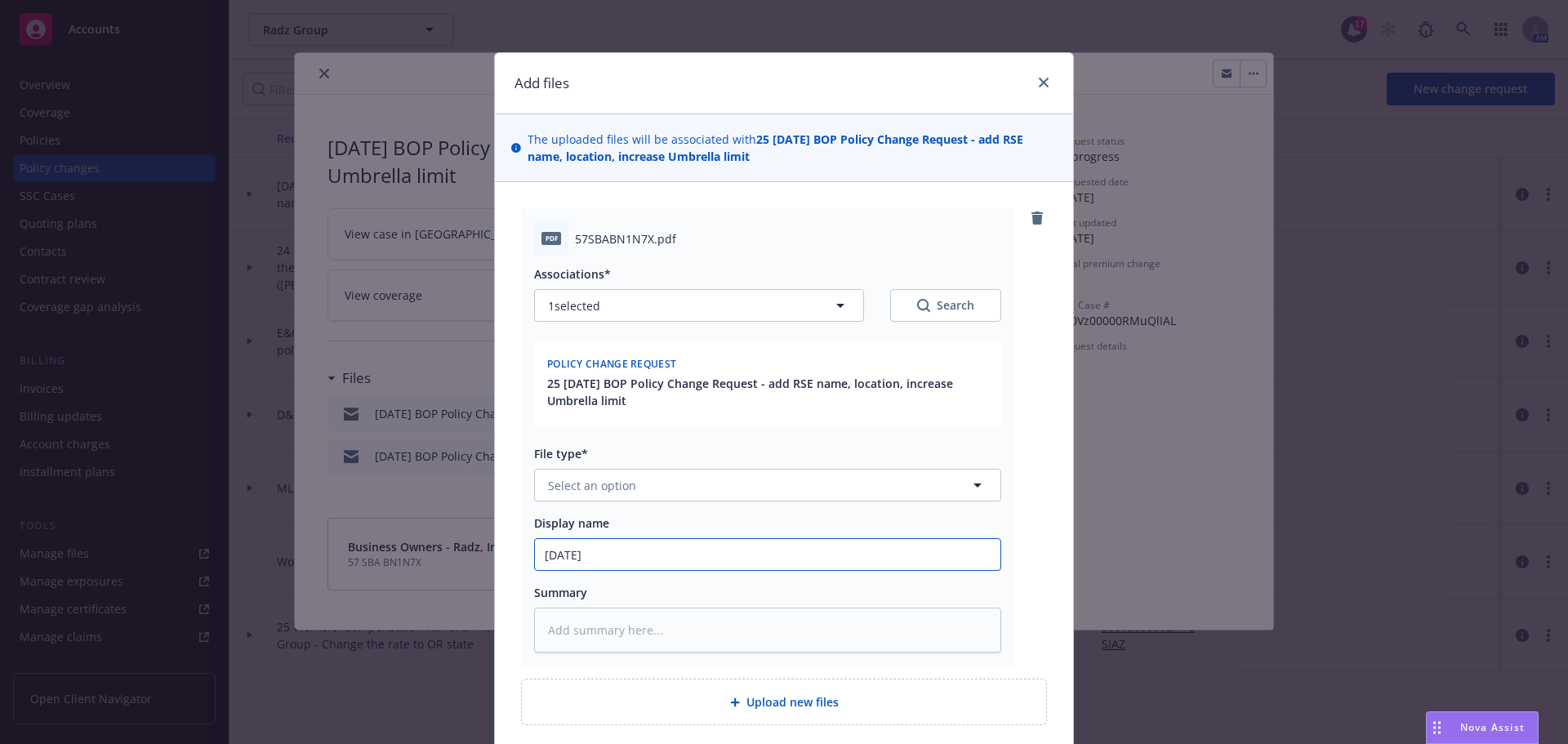
type textarea "x"
type input "8/25/025"
type textarea "x"
type input "8/25/02"
type textarea "x"
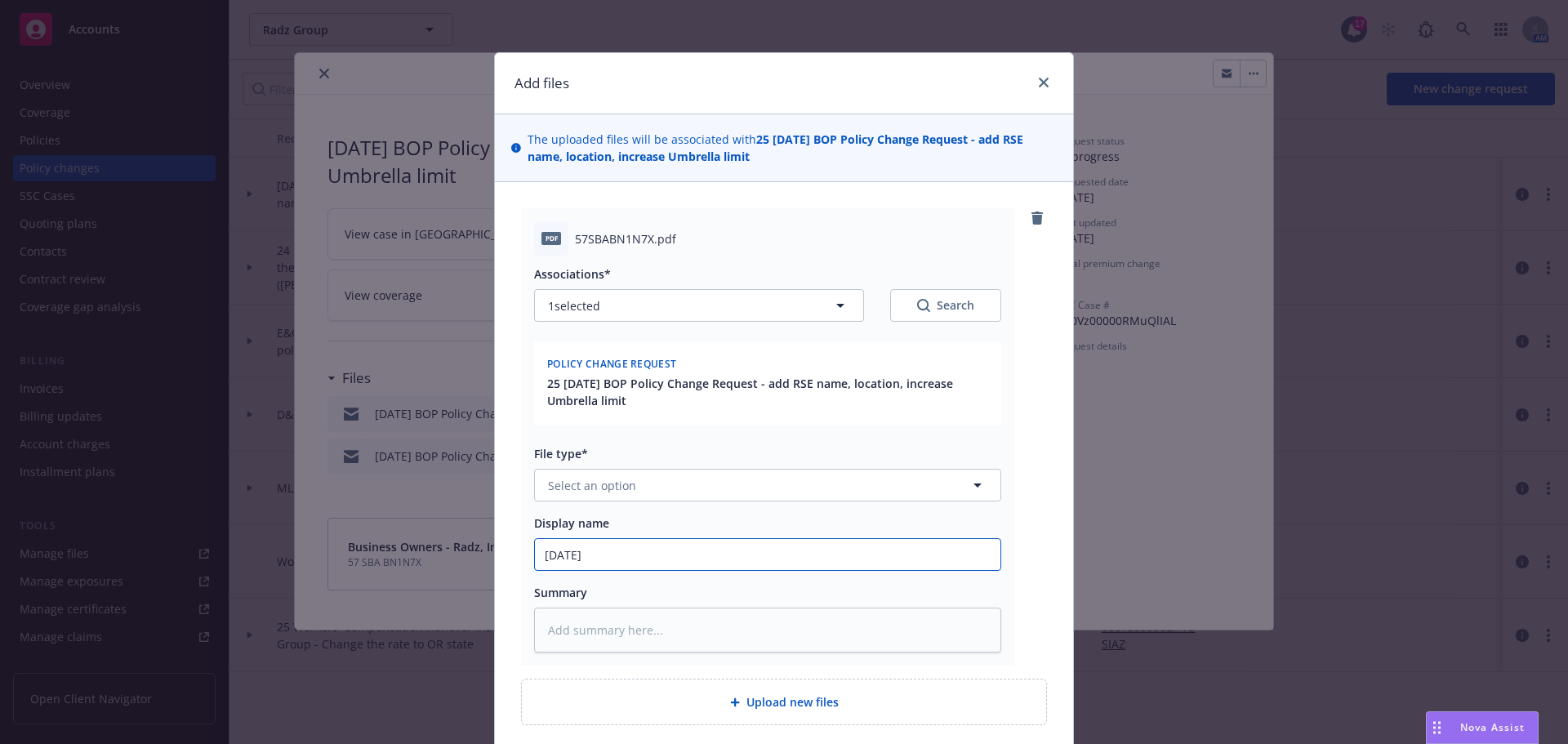
type input "8/25/0"
type textarea "x"
type input "8/25/"
type textarea "x"
type input "8/25"
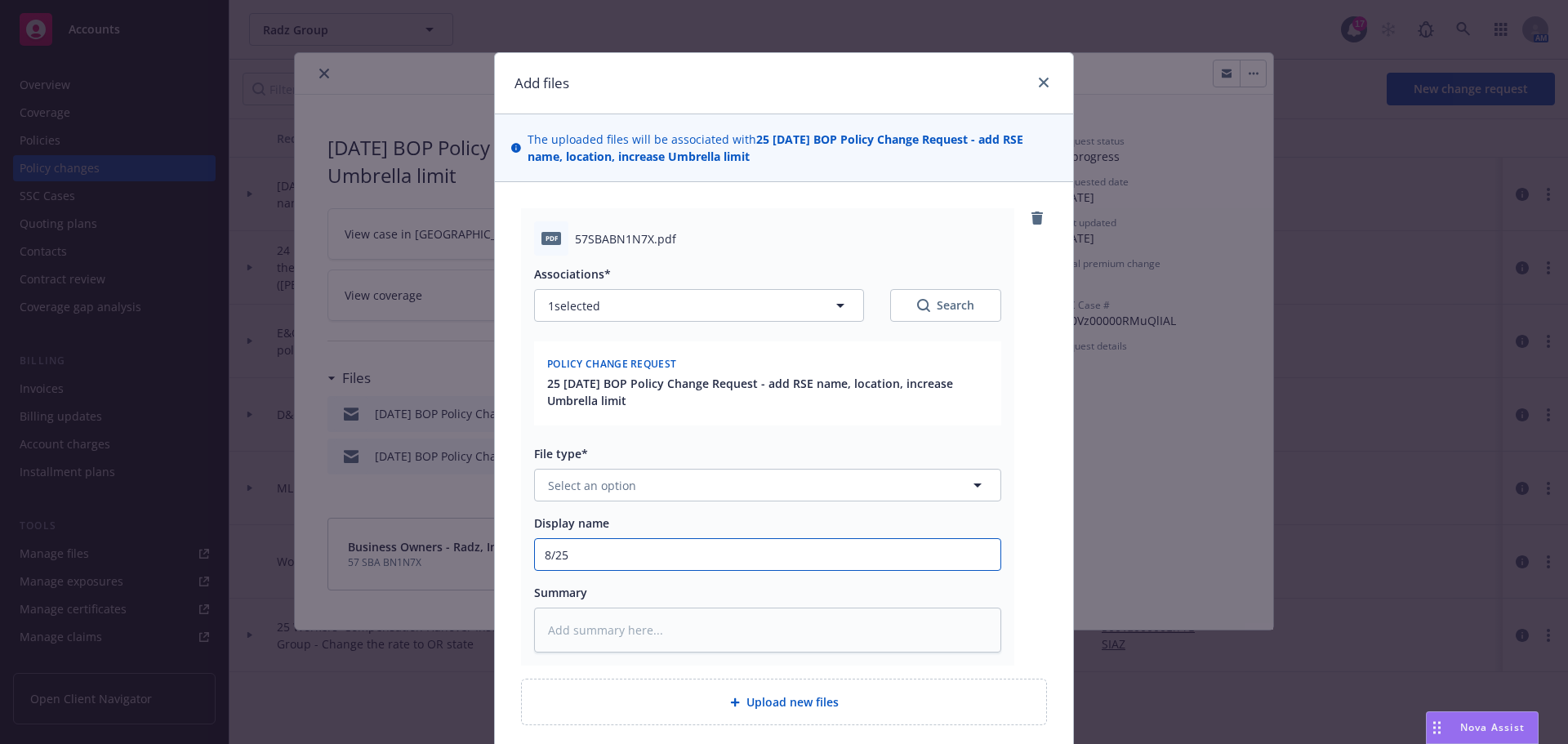
type textarea "x"
type input "8/2"
type textarea "x"
type input "8/28"
type textarea "x"
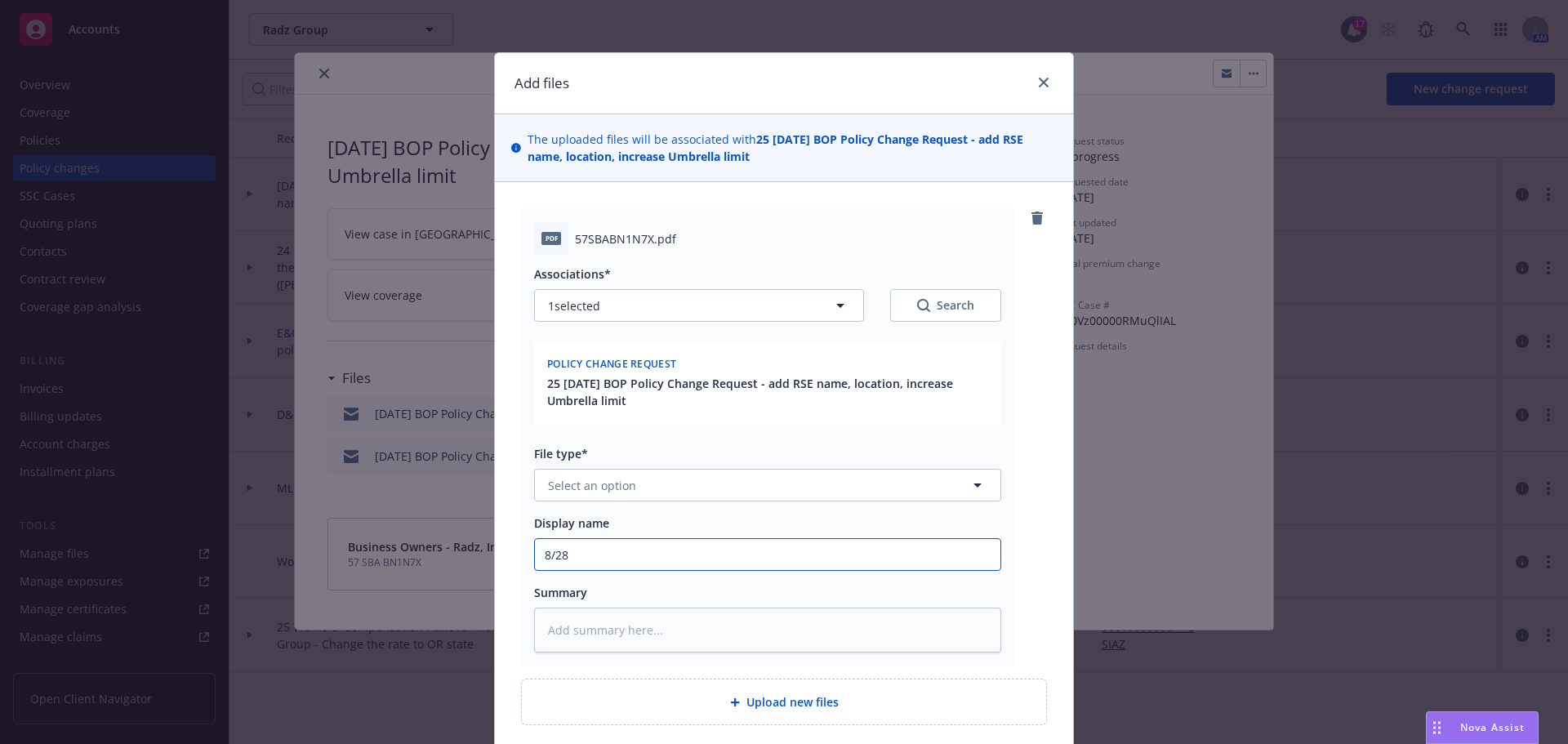
type input "8/28/"
type textarea "x"
type input "8/28/2"
type textarea "x"
type input "8/28/20"
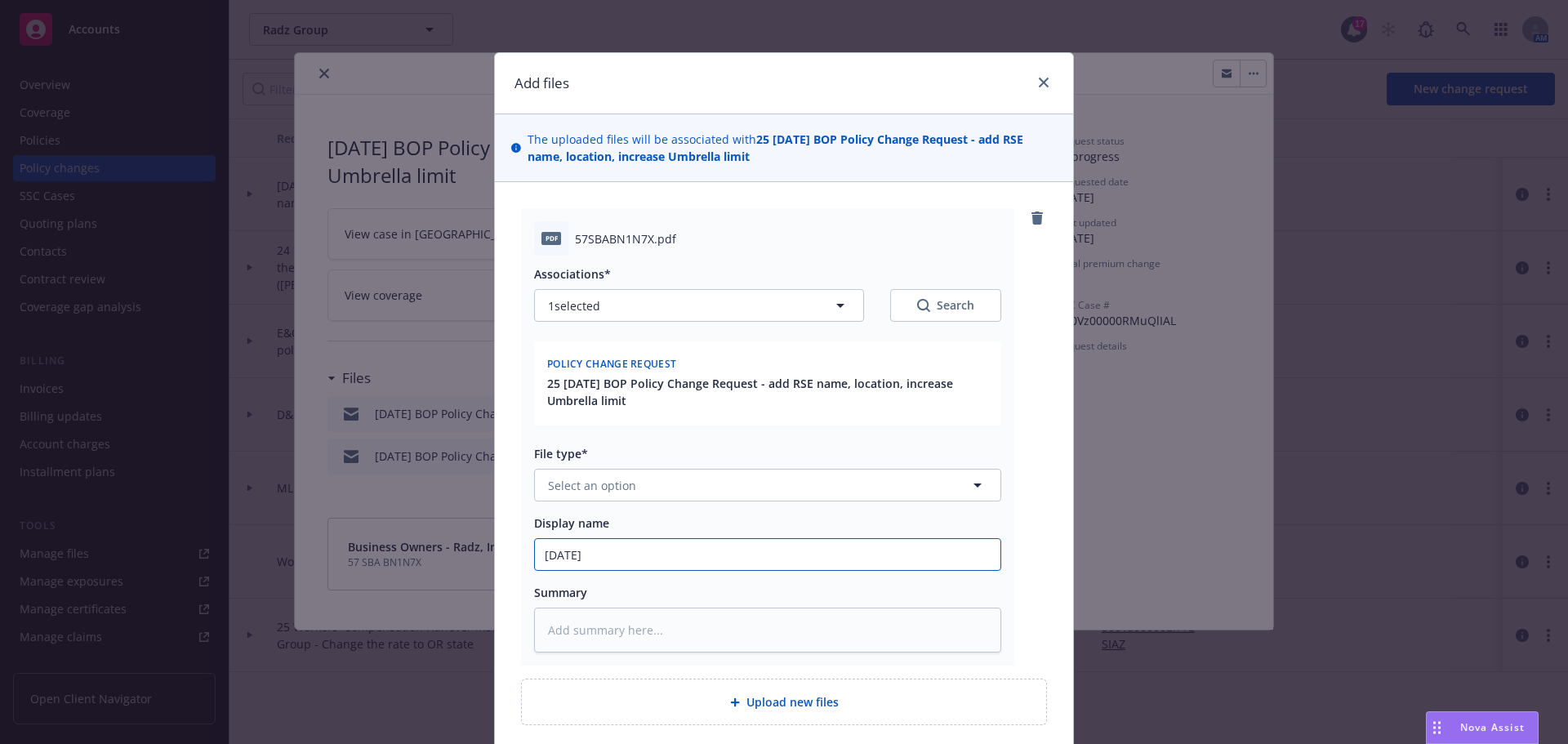
type textarea "x"
type input "8/28/202"
type textarea "x"
type input "8/28/2025"
type textarea "x"
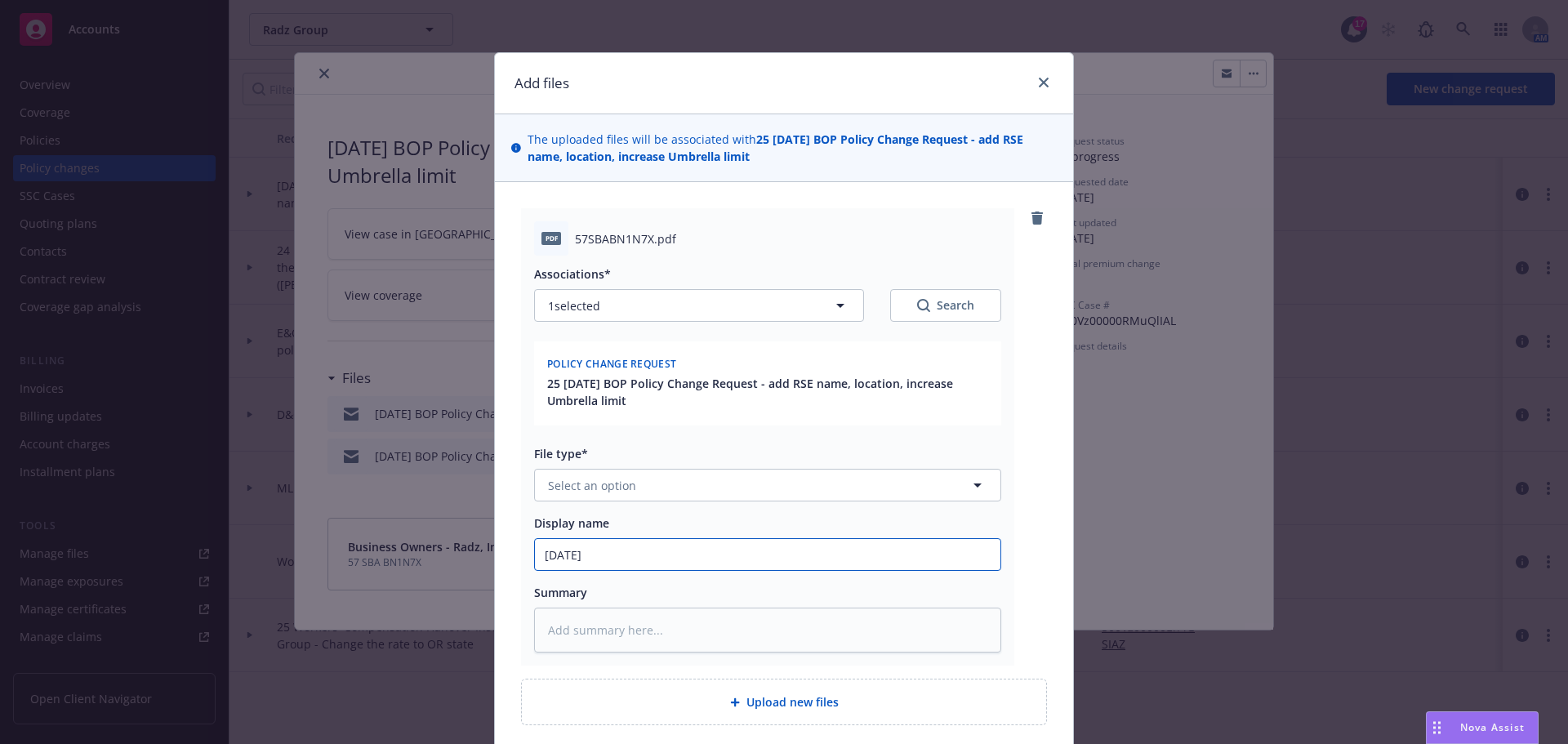
type input "8/28/2025"
type textarea "x"
type input "8/28/2025 B"
type textarea "x"
type input "8/28/2025 BO"
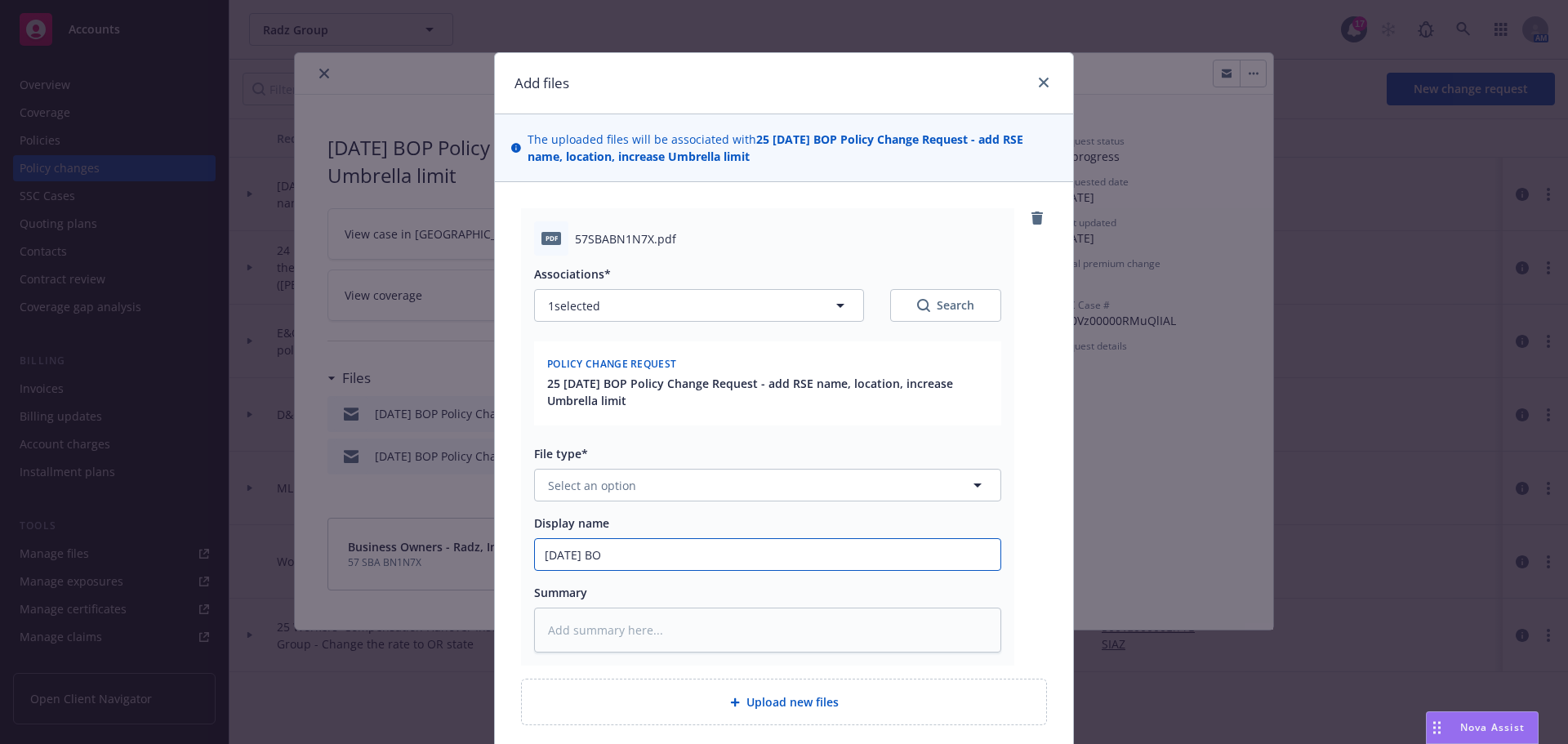
type textarea "x"
type input "8/28/2025 BOP"
type textarea "x"
type input "8/28/2025 BOP"
type textarea "x"
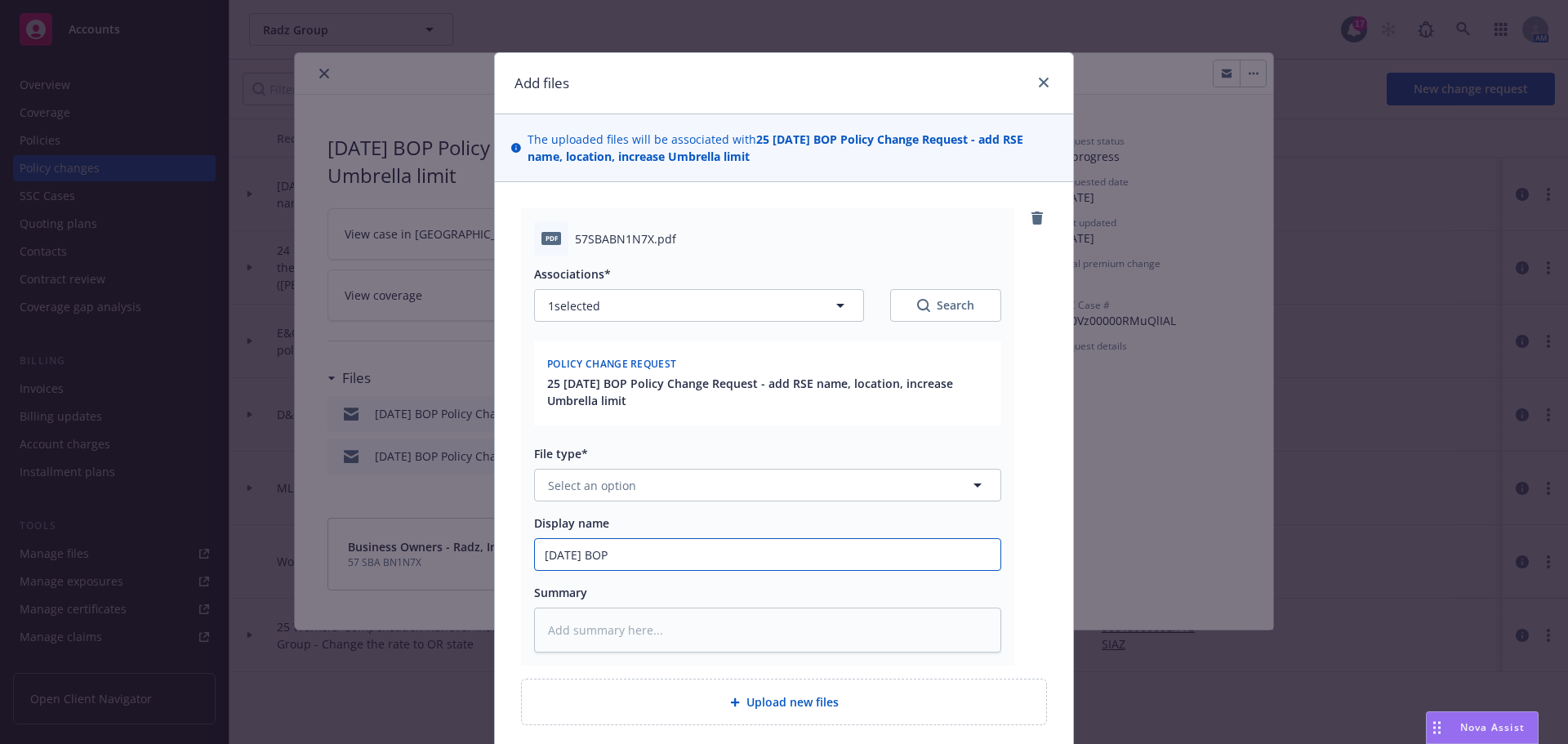
type input "8/28/2025 BOP -"
type textarea "x"
type input "8/28/2025 BOP -"
type textarea "x"
type input "8/28/2025 BOP -"
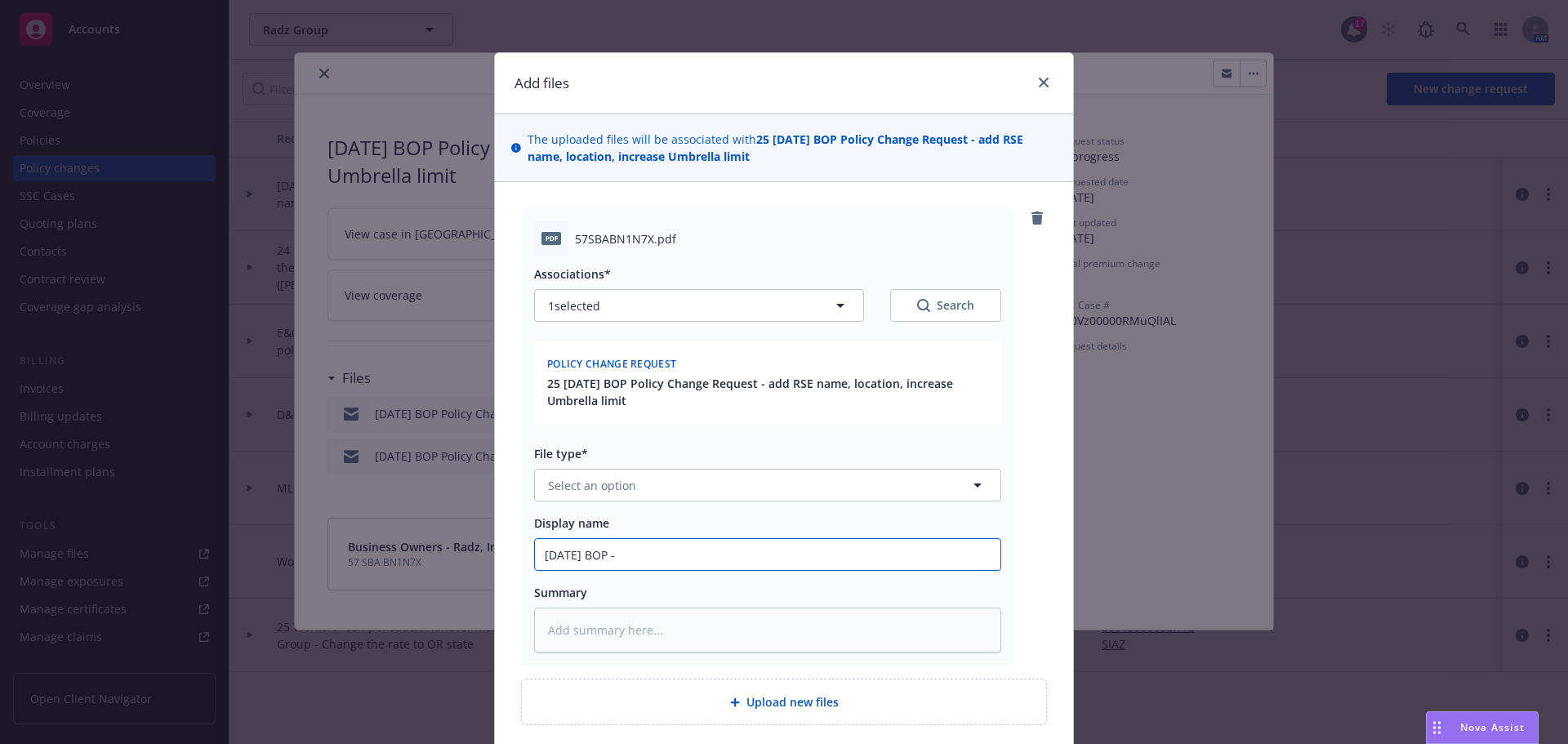
type textarea "x"
type input "8/28/2025 BOP"
type textarea "x"
type input "8/28/2025 BOP C"
type textarea "x"
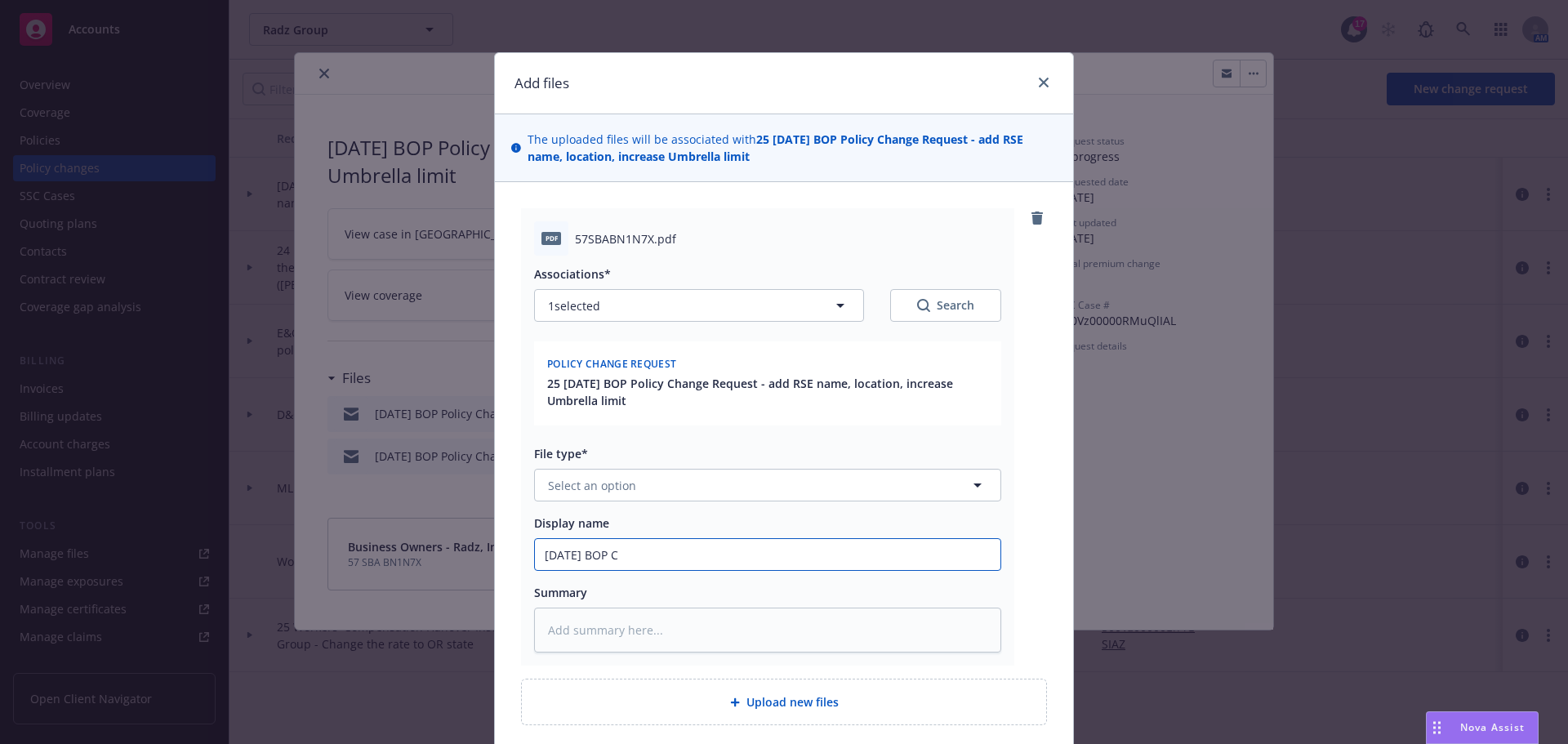
type input "8/28/2025 BOP Ch"
type textarea "x"
type input "8/28/2025 BOP Cha"
type textarea "x"
type input "8/28/2025 BOP Chan"
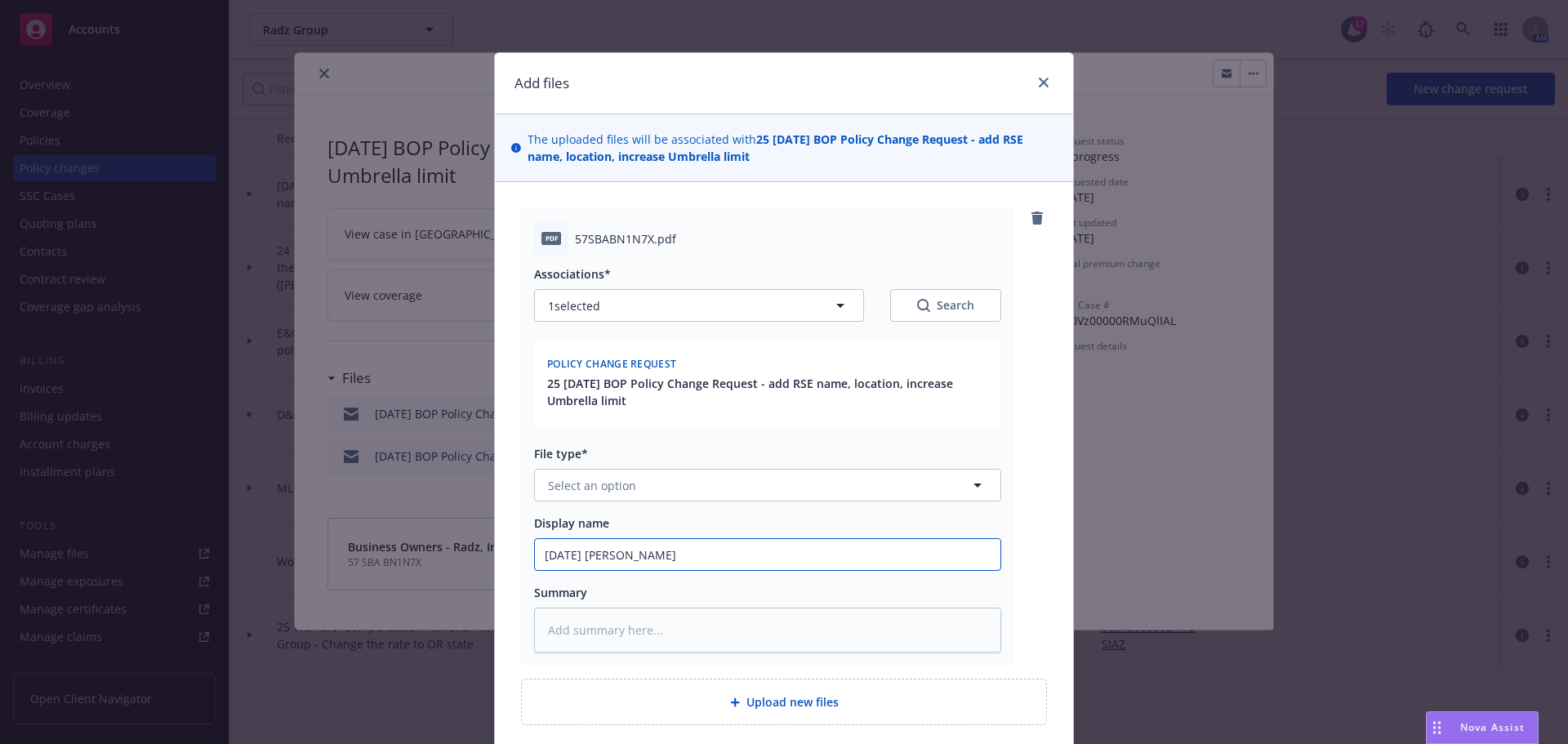
type textarea "x"
type input "8/28/2025 BOP Chang"
type textarea "x"
type input "8/28/2025 BOP Change"
type textarea "x"
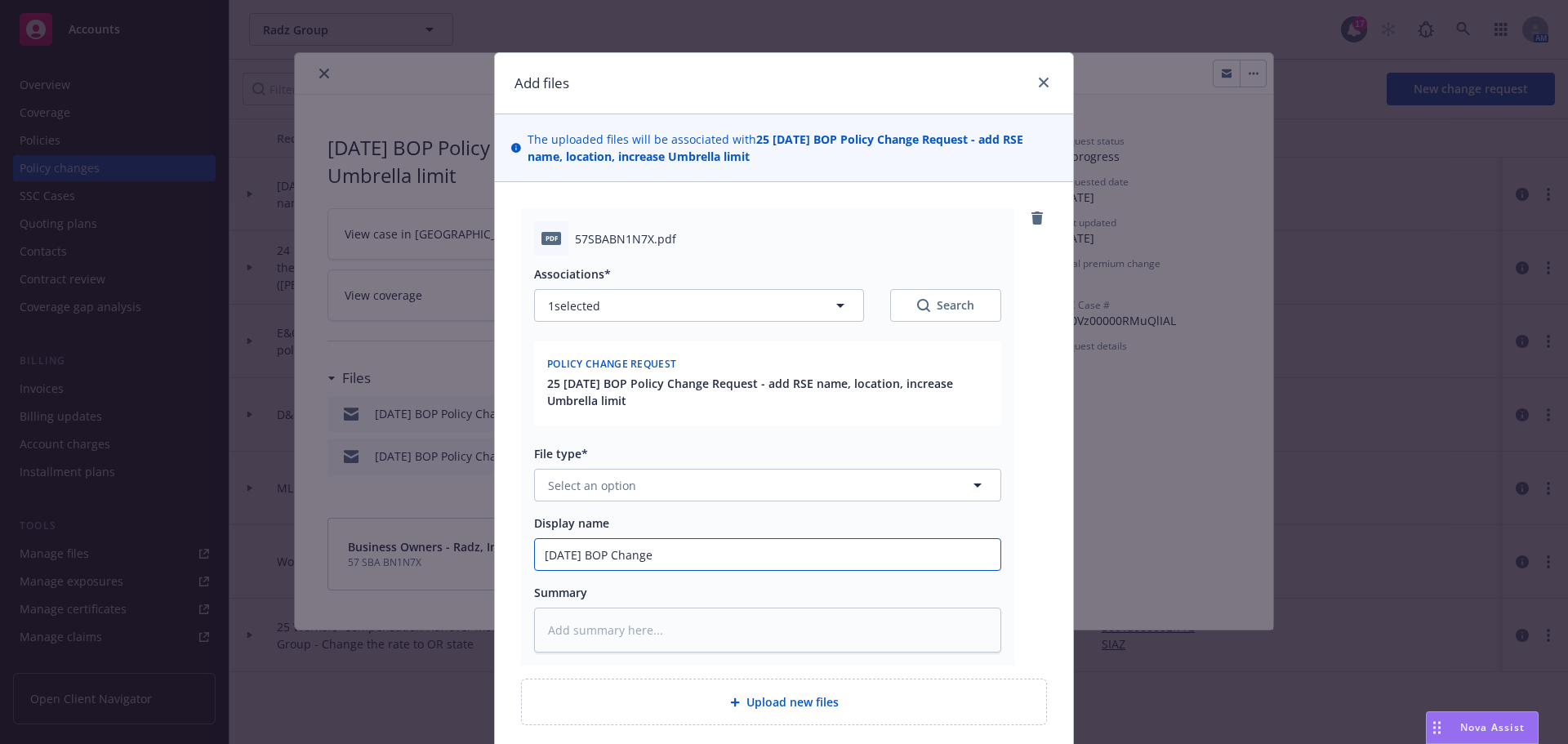
type input "8/28/2025 BOP Change"
type textarea "x"
type input "8/28/2025 BOP Change r"
type textarea "x"
type input "8/28/2025 BOP Change re"
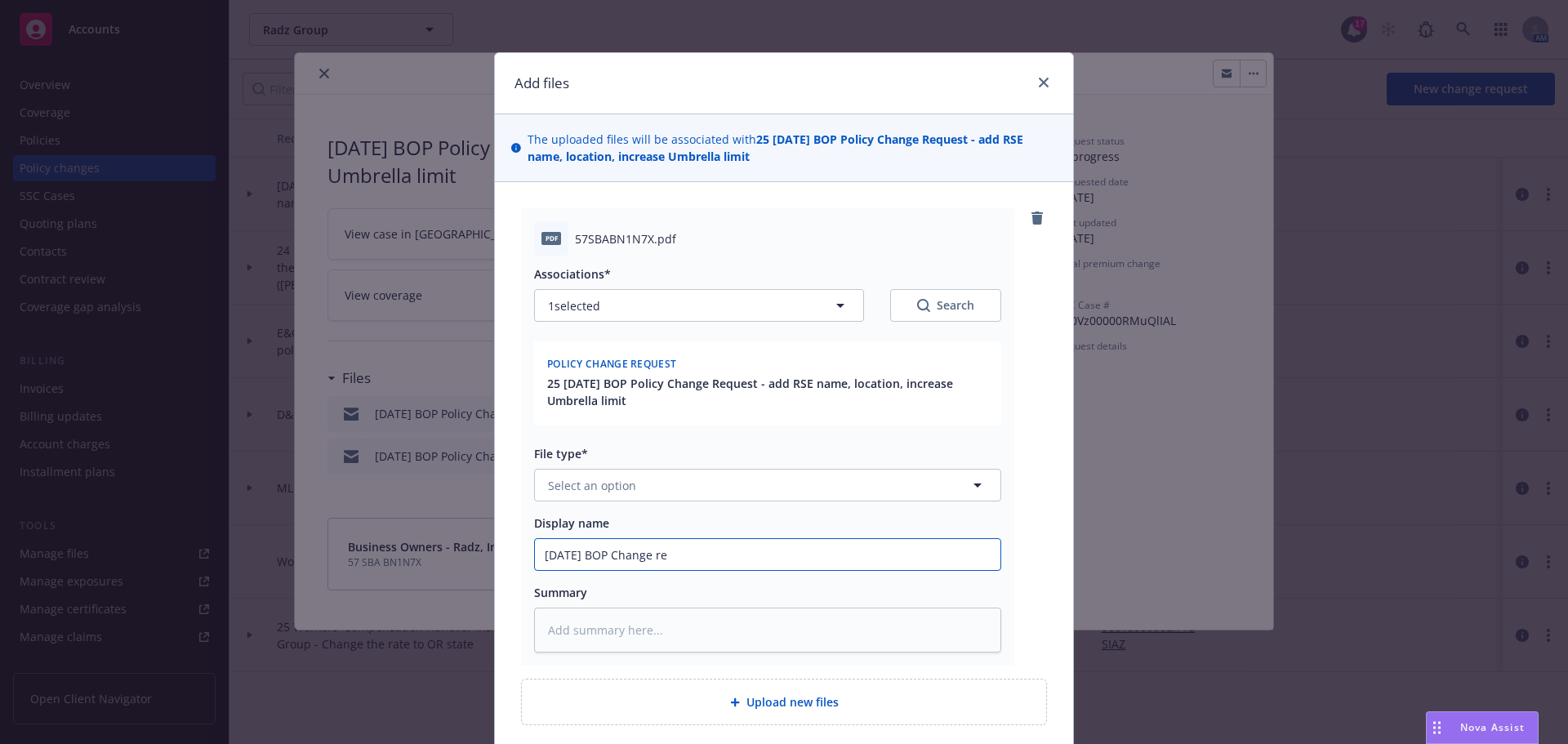
type textarea "x"
type input "8/28/2025 BOP Change req"
type textarea "x"
type input "8/28/2025 BOP Change requ"
type textarea "x"
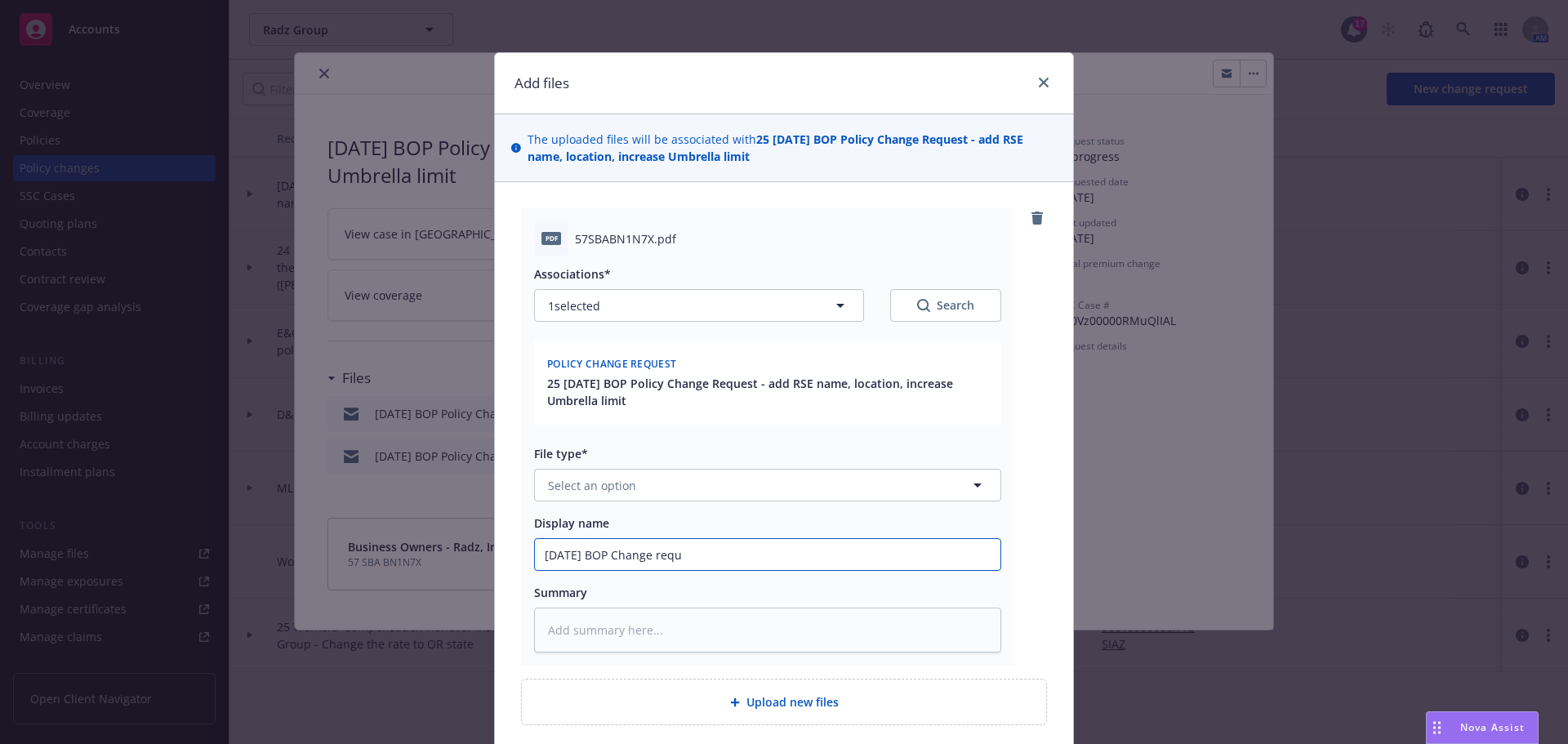
type input "8/28/2025 BOP Change reque"
type textarea "x"
type input "8/28/2025 BOP Change reques"
type textarea "x"
type input "8/28/2025 BOP Change request"
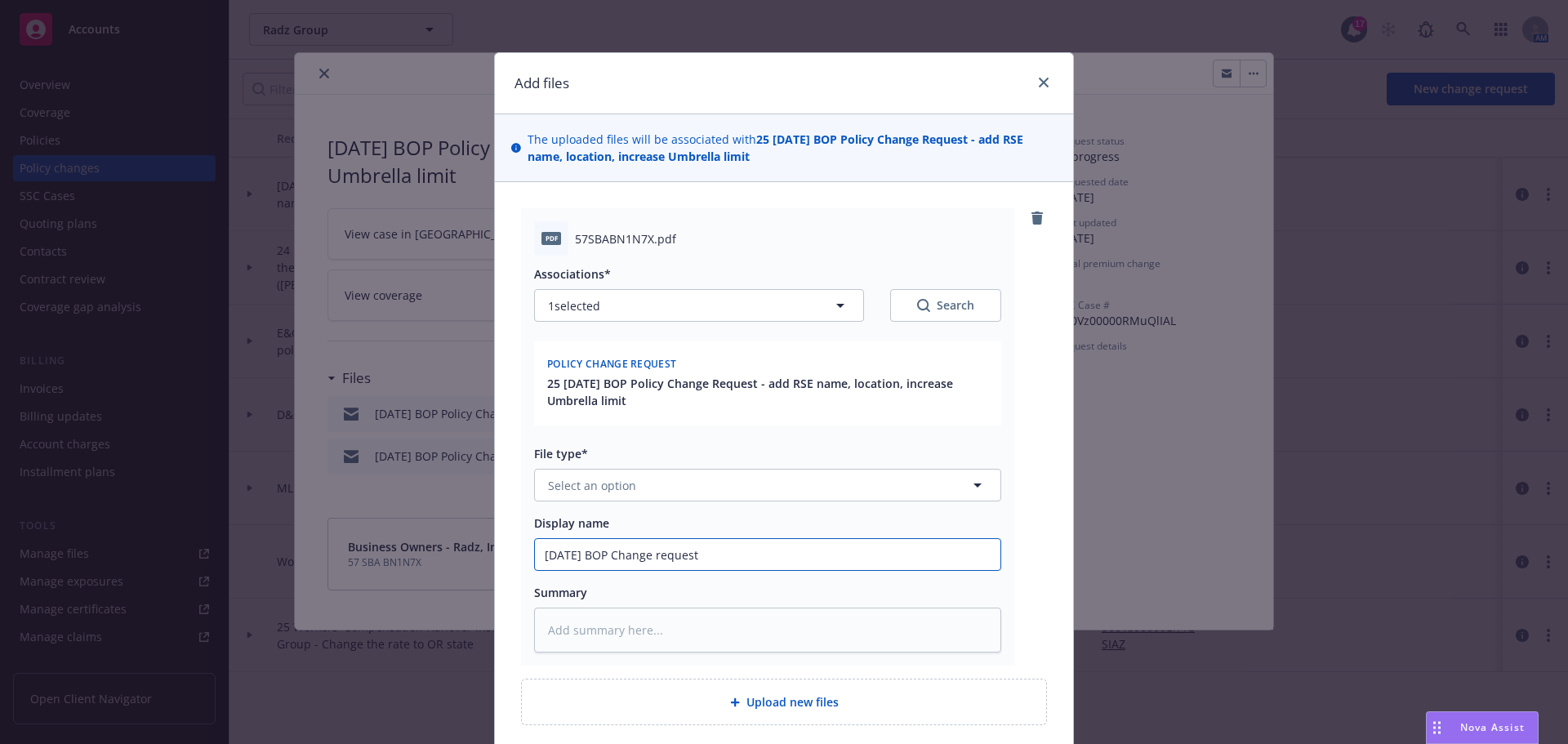
type textarea "x"
type input "8/28/2025 BOP Change request"
type textarea "x"
type input "8/28/2025 BOP Change request -"
type textarea "x"
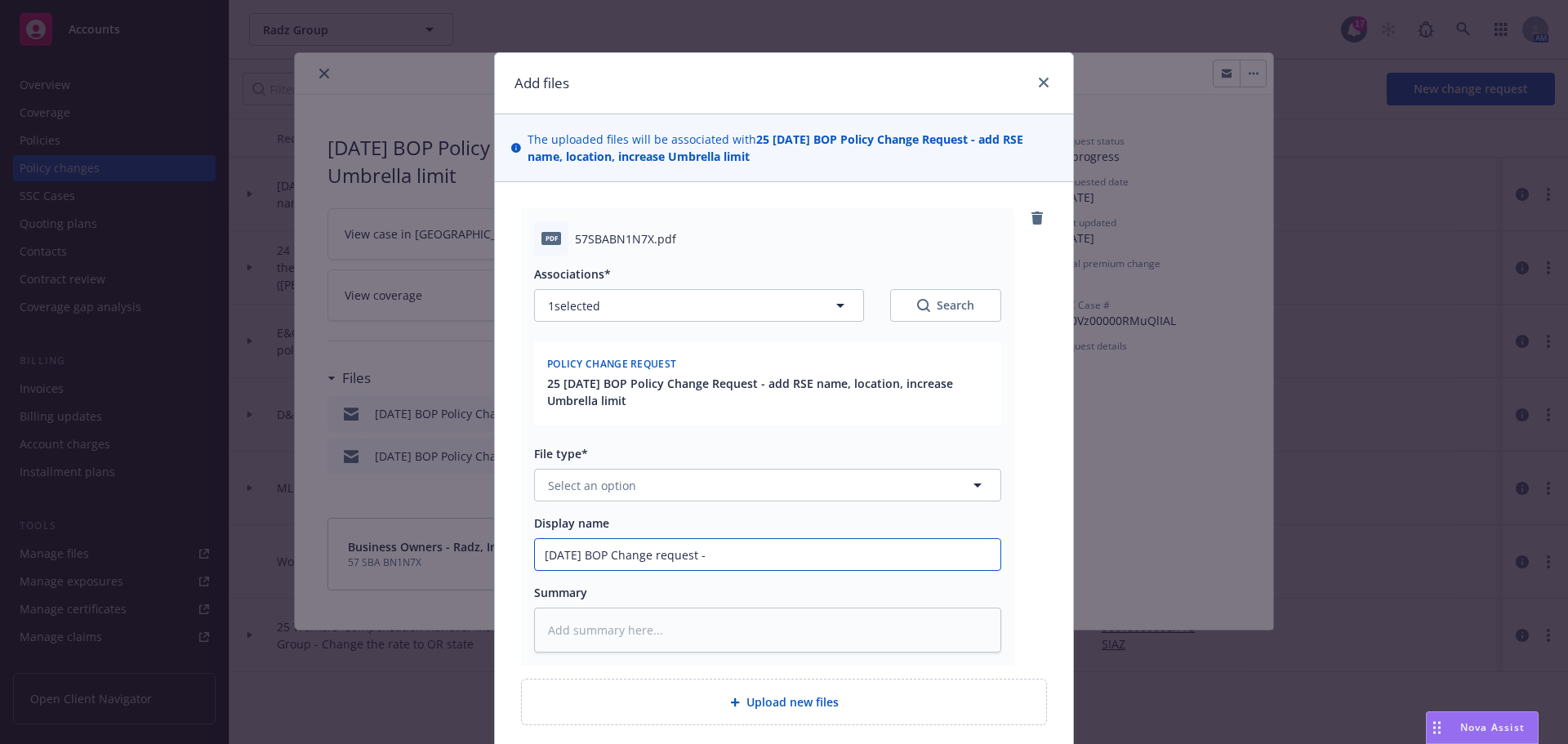
type input "8/28/2025 BOP Change request -"
type textarea "x"
type input "8/28/2025 BOP Change request - p"
type textarea "x"
type input "8/28/2025 BOP Change request - pr"
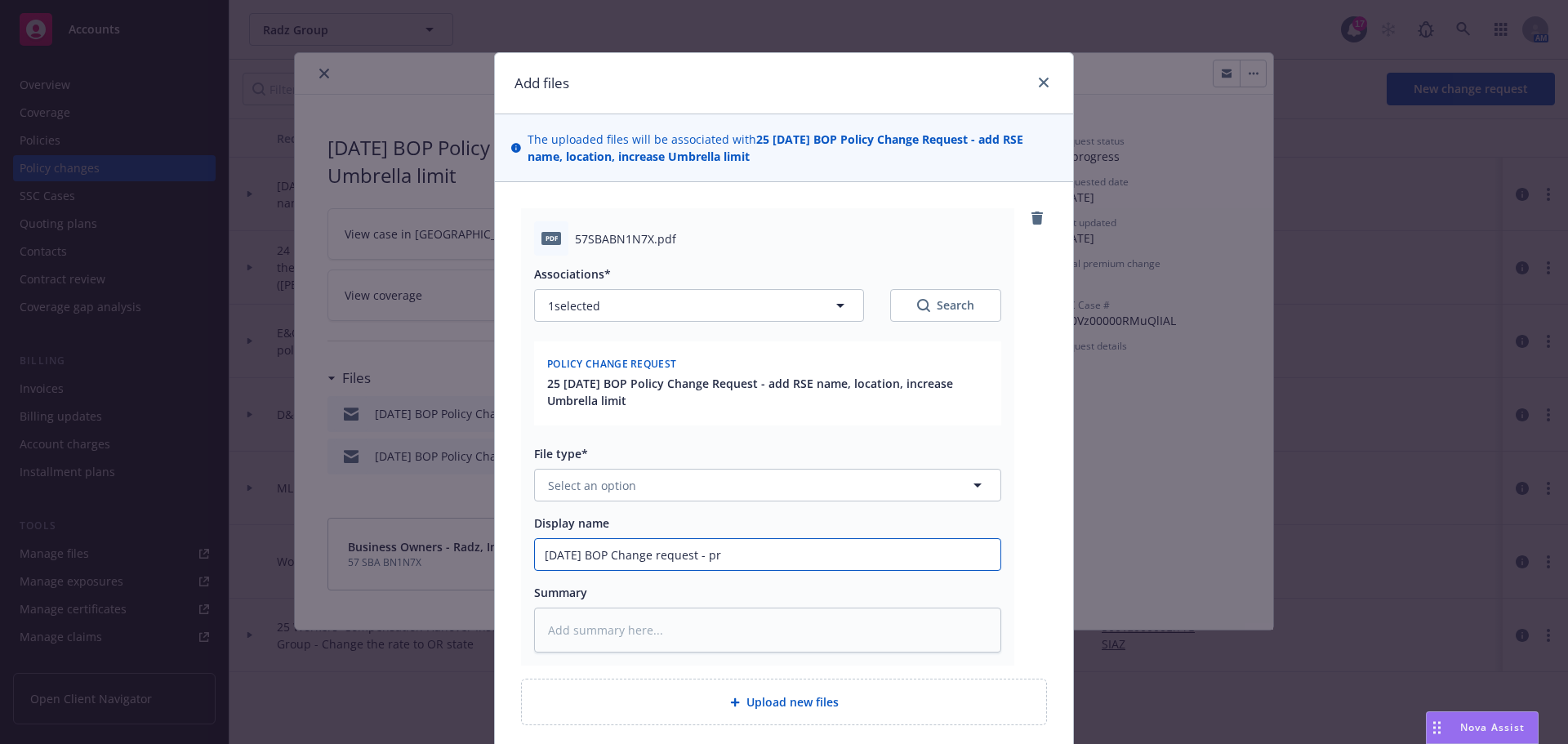
type textarea "x"
type input "8/28/2025 BOP Change request - pre"
type textarea "x"
type input "8/28/2025 BOP Change request - prem"
type textarea "x"
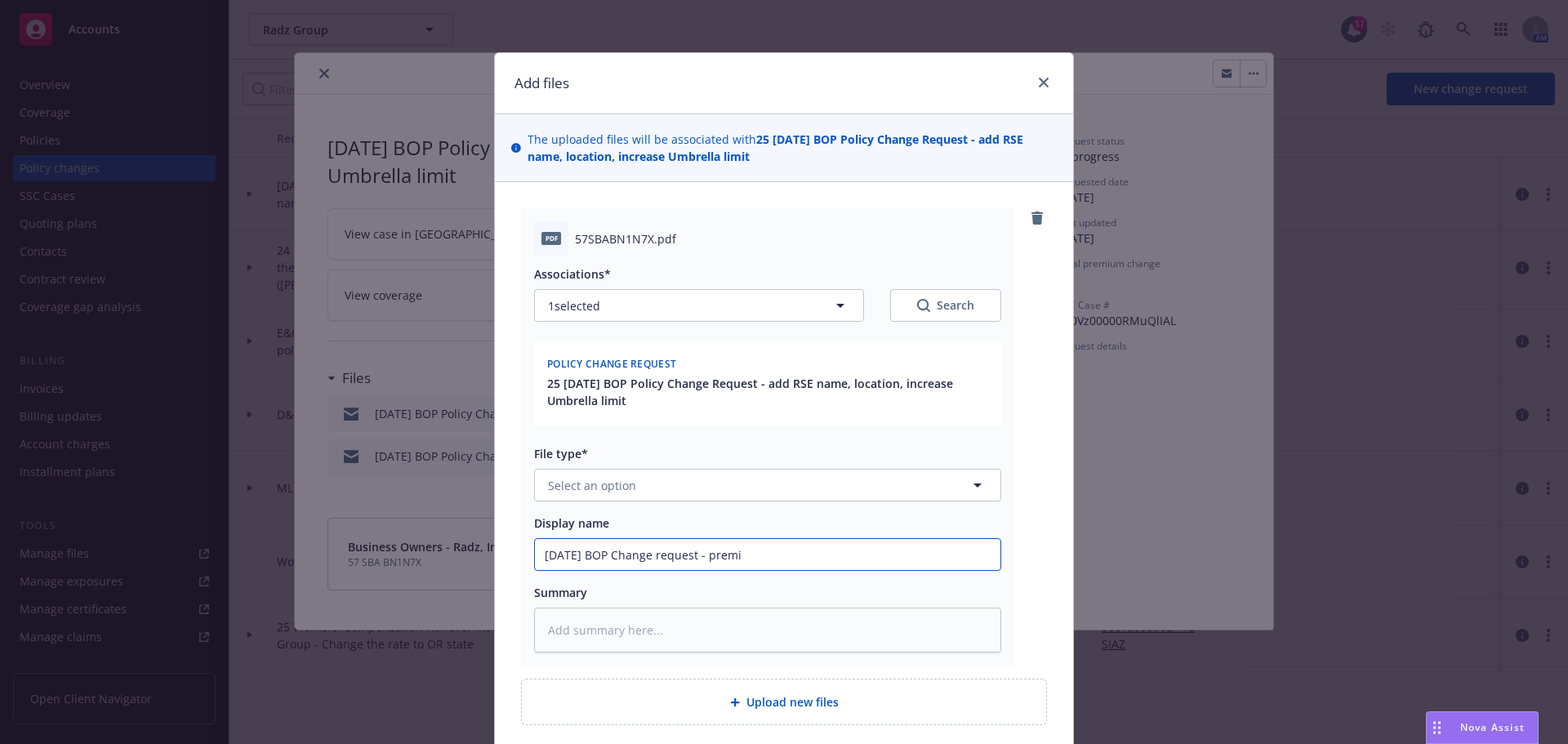
type input "8/28/2025 BOP Change request - premiu"
type textarea "x"
type input "8/28/2025 BOP Change request - premium"
type textarea "x"
type input "8/28/2025 BOP Change request - premium"
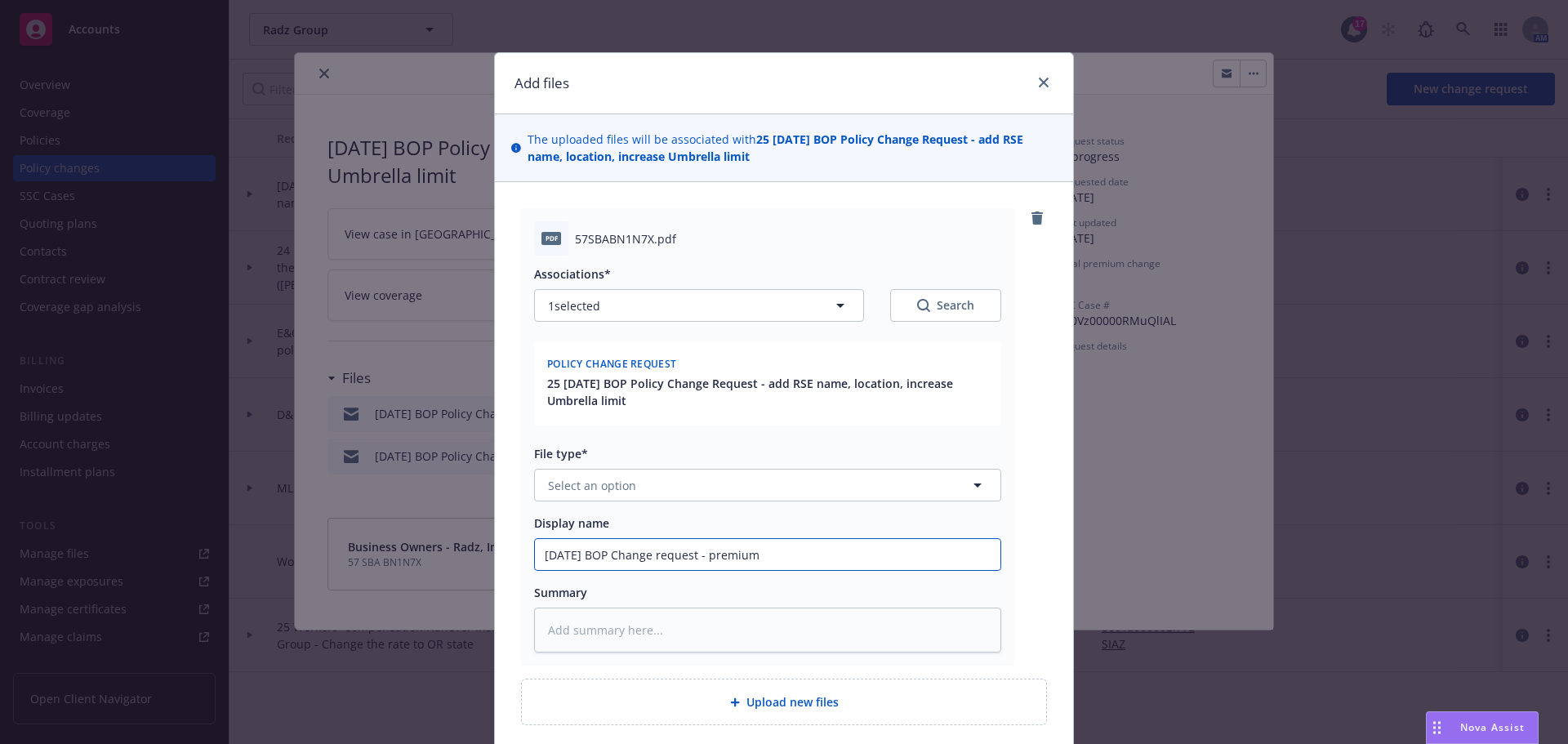
type textarea "x"
type input "8/28/2025 BOP Change request - premium t"
type textarea "x"
type input "8/28/2025 BOP Change request - premium to"
type textarea "x"
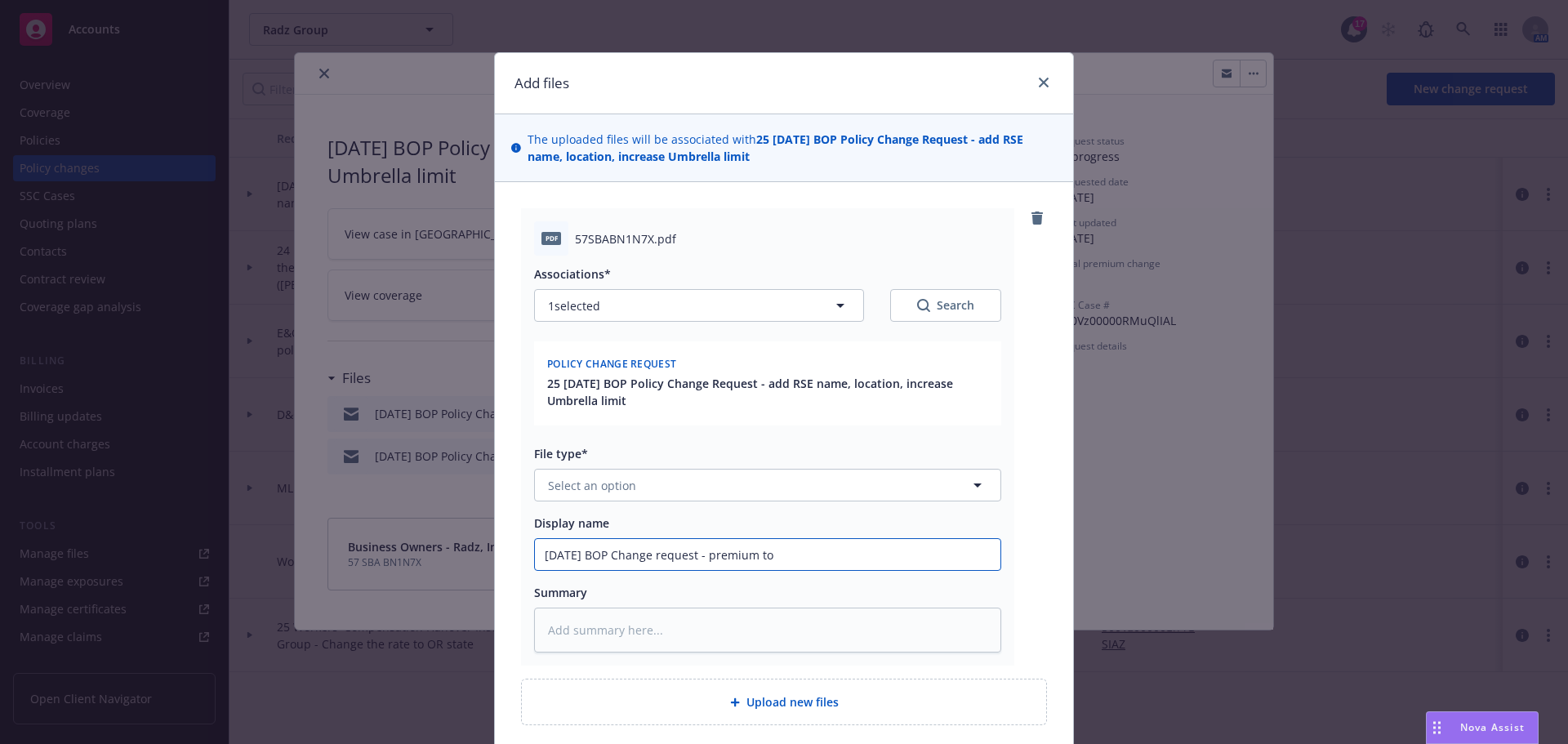
type input "8/28/2025 BOP Change request - premium to"
type textarea "x"
type input "8/28/2025 BOP Change request - premium to i"
type textarea "x"
type input "8/28/2025 BOP Change request - premium to in"
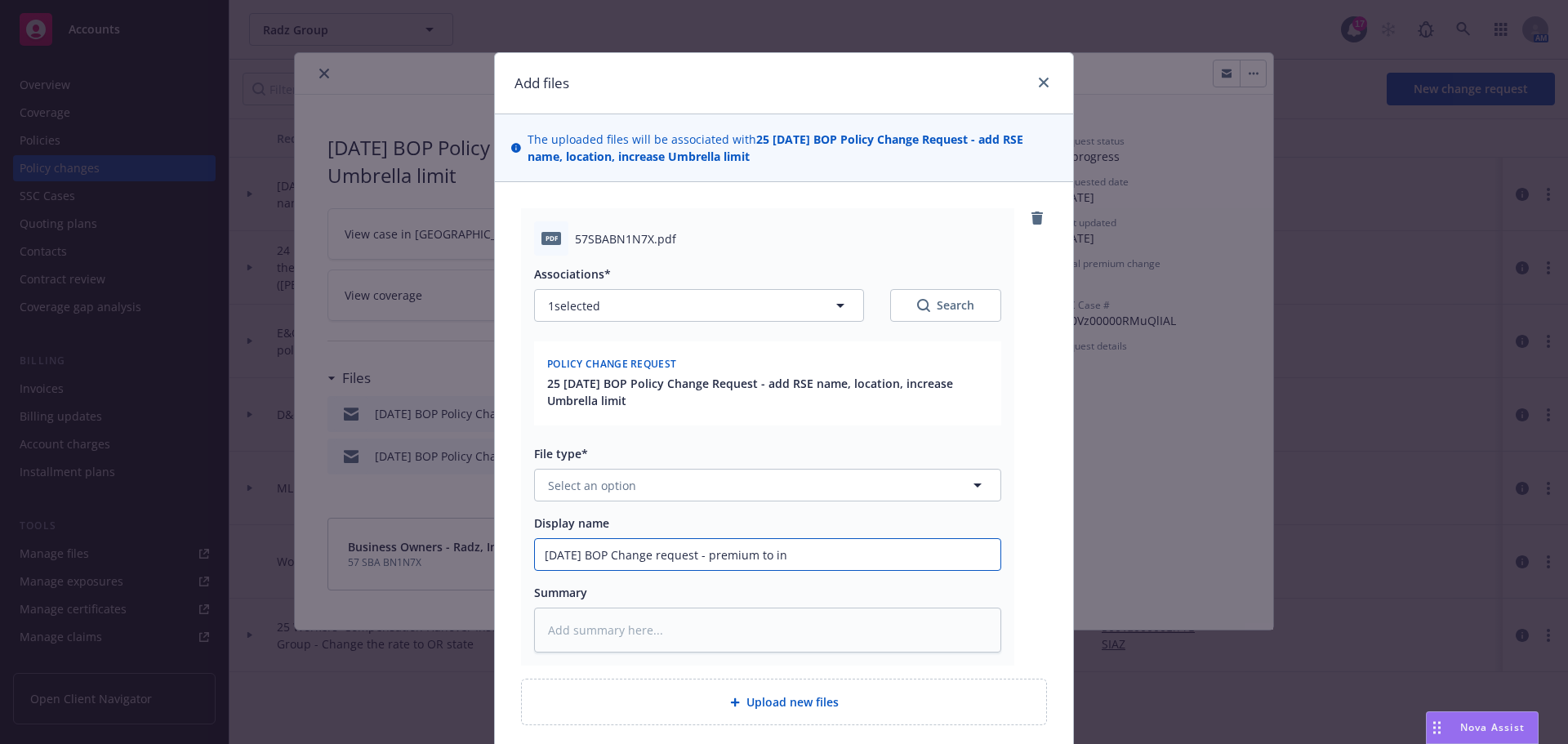
type textarea "x"
type input "8/28/2025 BOP Change request - premium to inc"
type textarea "x"
type input "8/28/2025 BOP Change request - premium to incr"
type textarea "x"
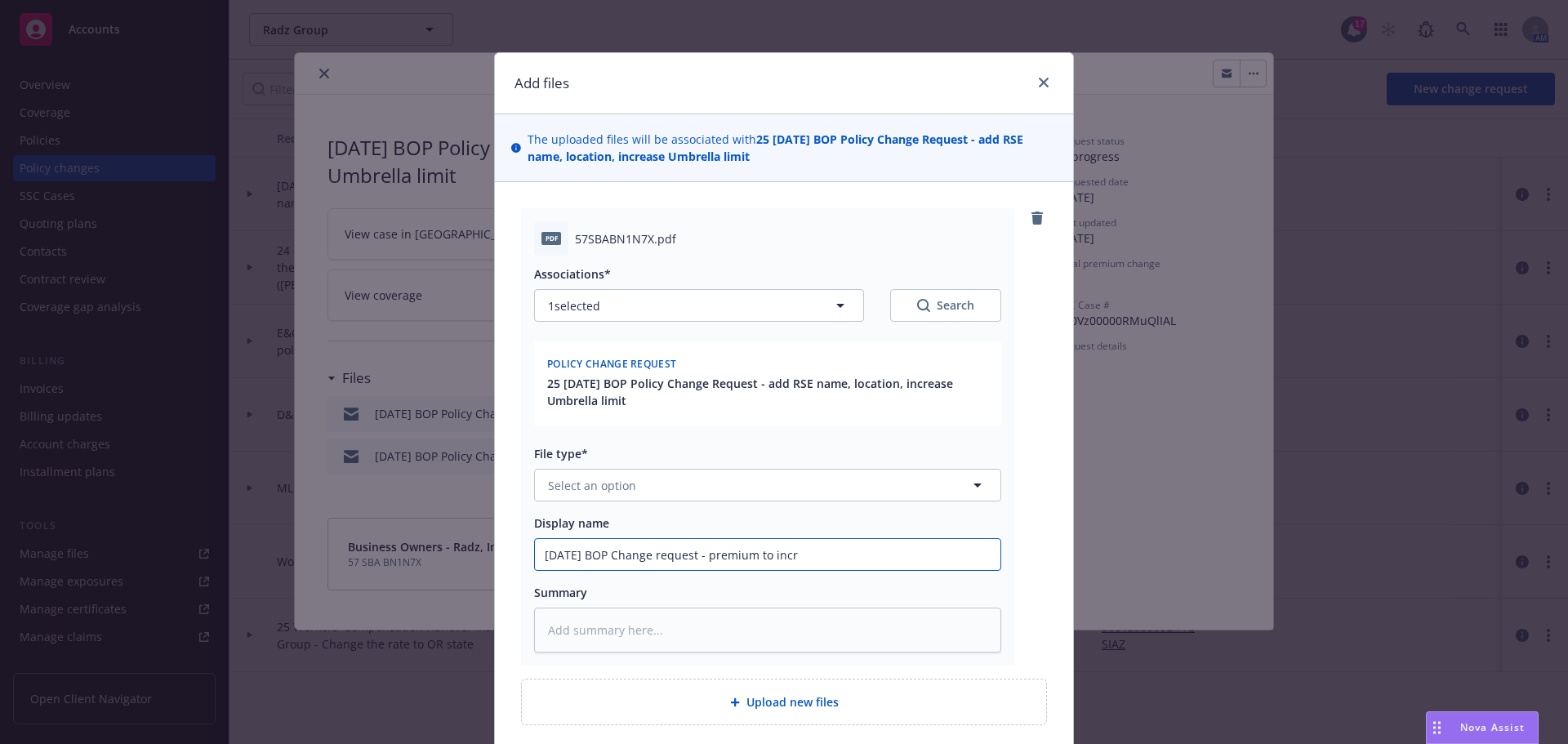
type input "8/28/2025 BOP Change request - premium to incre"
type textarea "x"
type input "8/28/2025 BOP Change request - premium to increa"
type textarea "x"
type input "8/28/2025 BOP Change request - premium to increas"
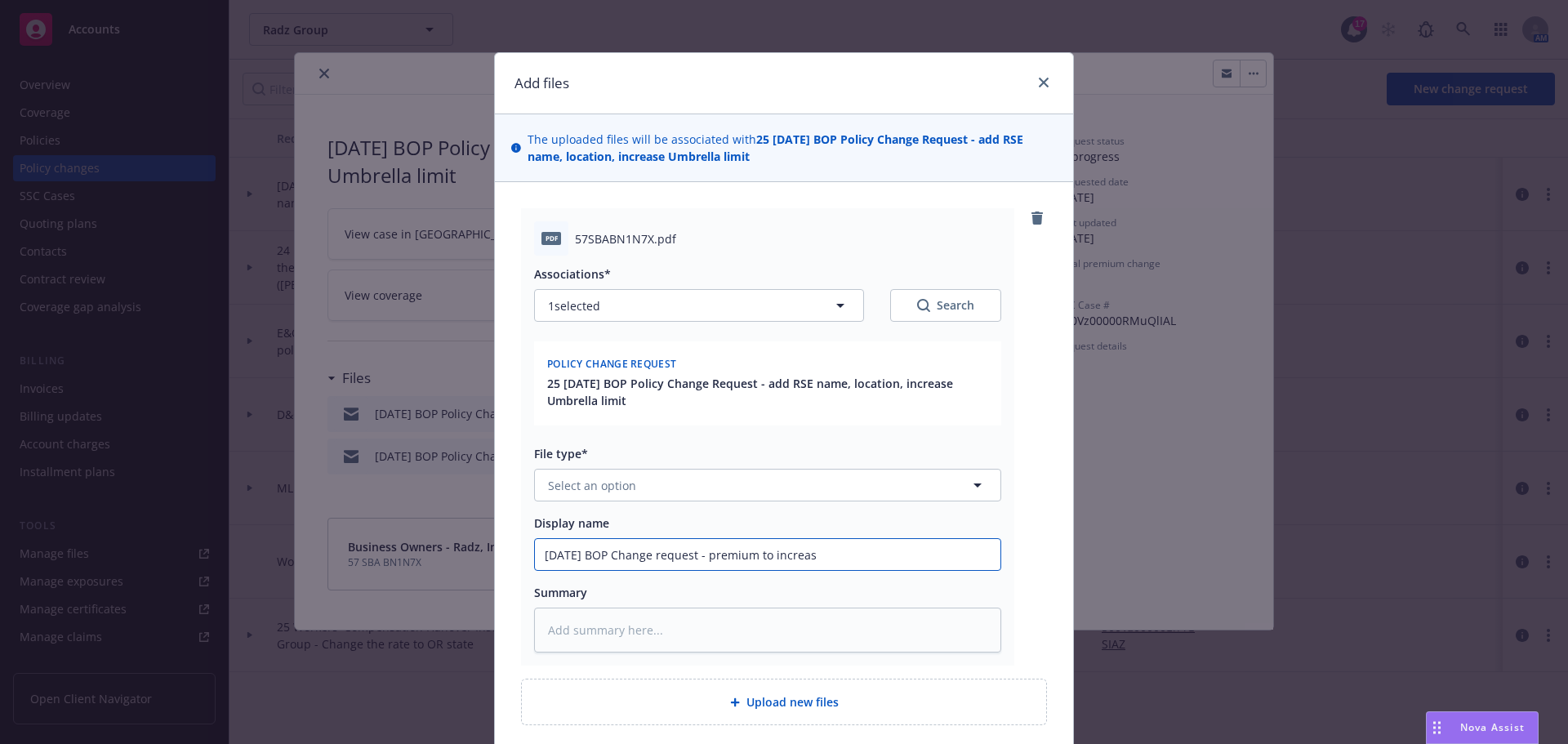
type textarea "x"
type input "8/28/2025 BOP Change request - premium to increase"
type textarea "x"
type input "8/28/2025 BOP Change request - premium to increased"
type textarea "x"
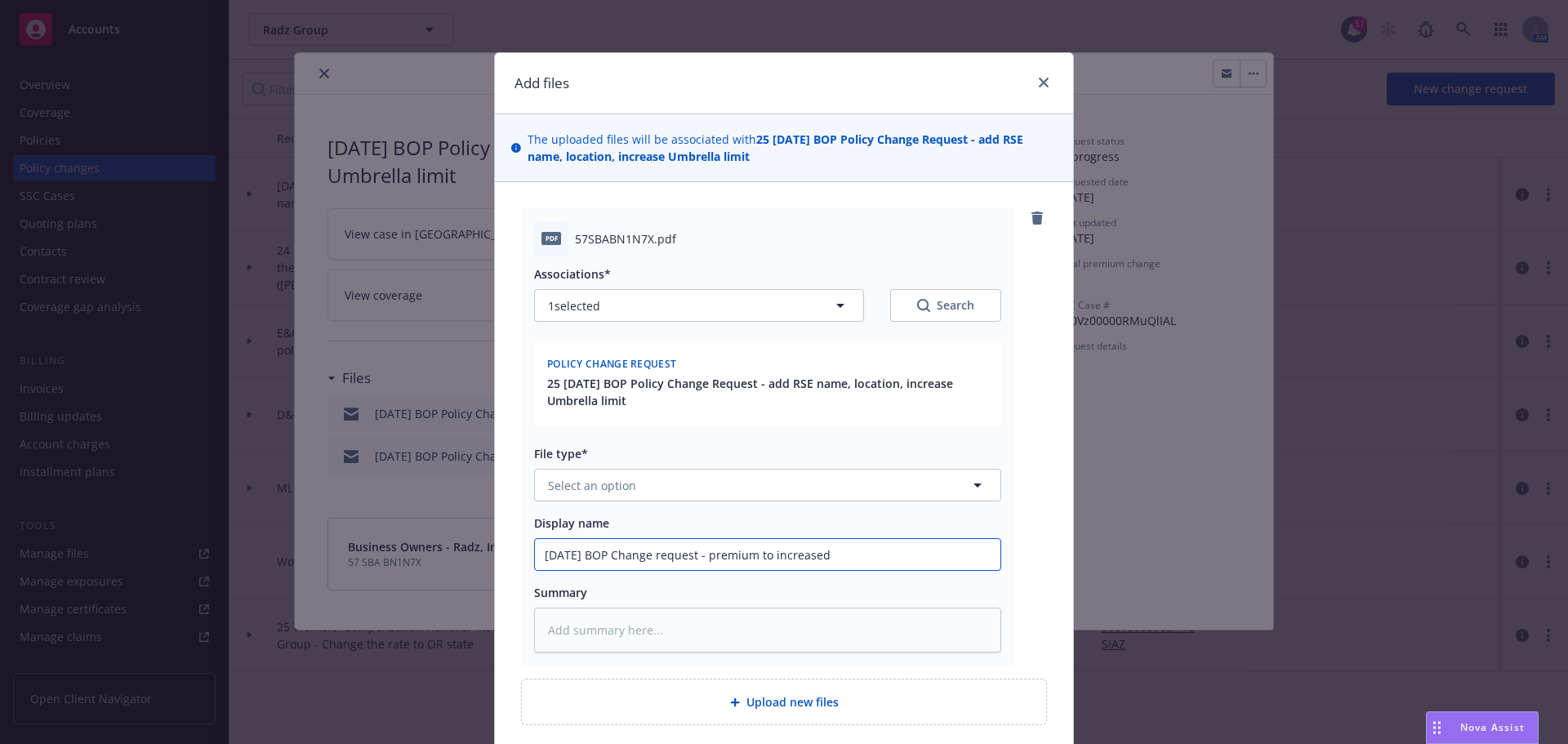
type input "8/28/2025 BOP Change request - premium to increase"
type textarea "x"
type input "8/28/2025 BOP Change request - premium to increase"
type textarea "x"
type input "8/28/2025 BOP Change request - premium to increase U"
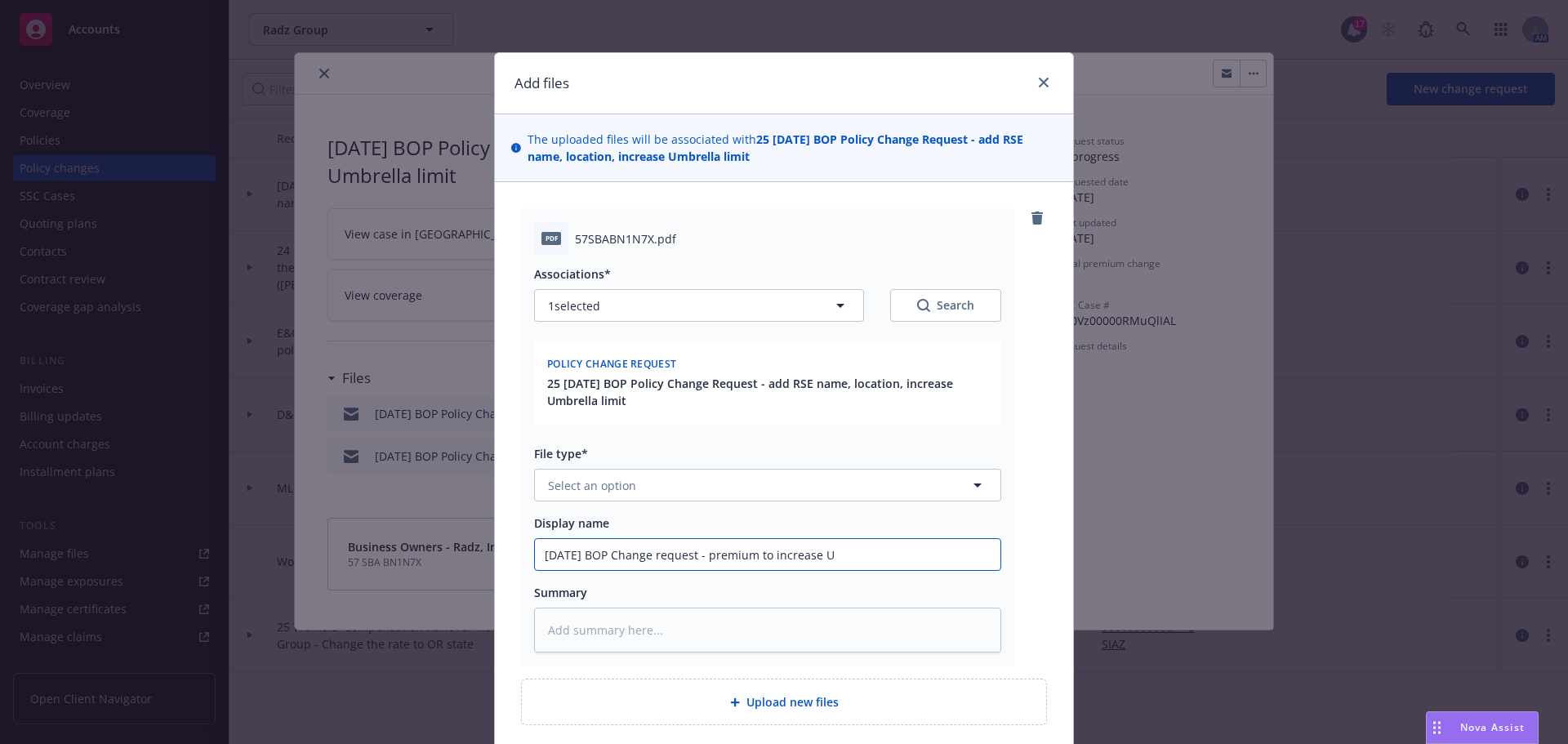
type textarea "x"
type input "8/28/2025 BOP Change request - premium to increase UM"
type textarea "x"
type input "8/28/2025 BOP Change request - premium to increase U"
type textarea "x"
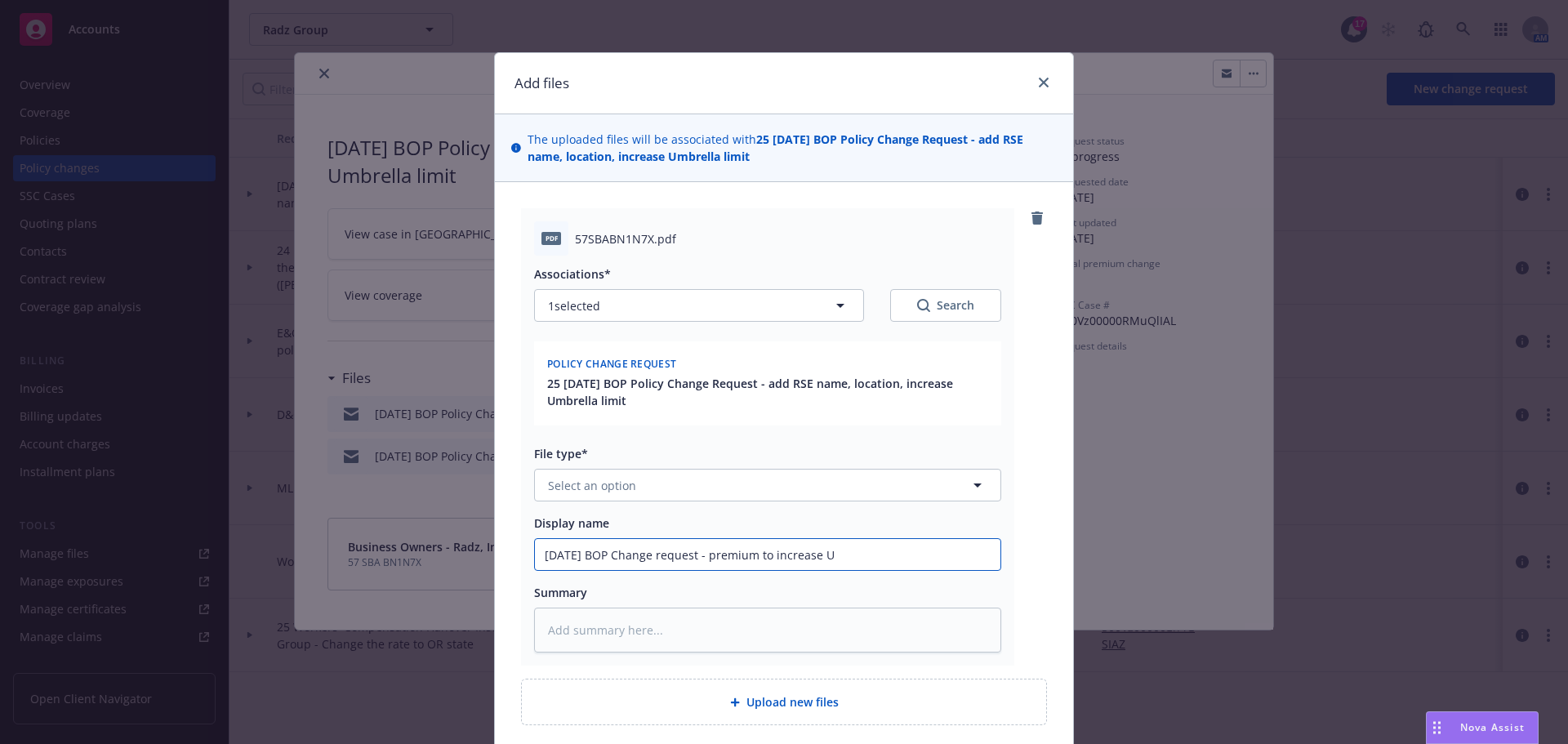
type input "8/28/2025 BOP Change request - premium to increase Um"
type textarea "x"
type input "8/28/2025 BOP Change request - premium to increase Umb"
type textarea "x"
type input "8/28/2025 BOP Change request - premium to increase Umbr"
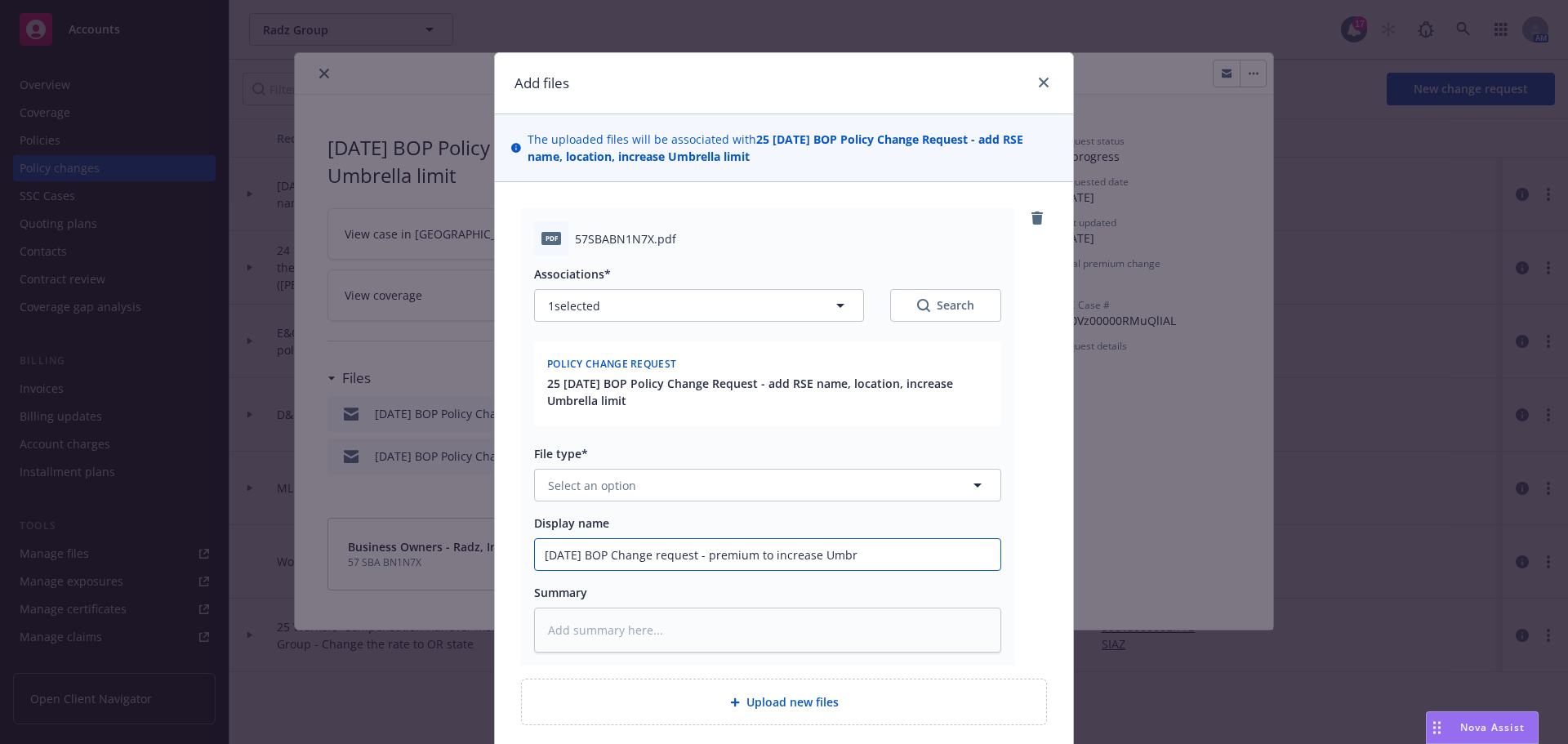
type textarea "x"
type input "8/28/2025 BOP Change request - premium to increase Umbre"
type textarea "x"
type input "8/28/2025 BOP Change request - premium to increase Umbrel"
type textarea "x"
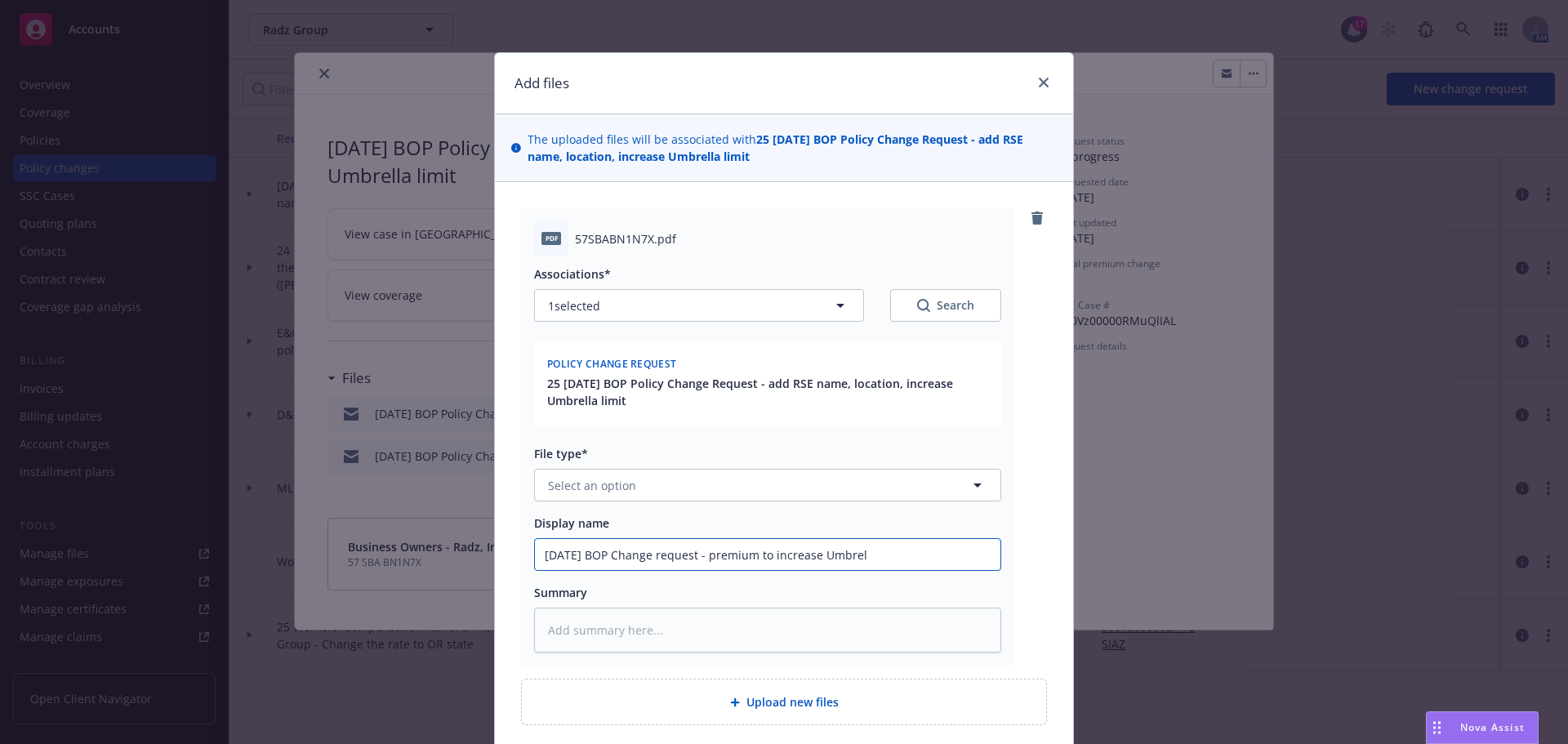
type input "8/28/2025 BOP Change request - premium to increase Umbrell"
type textarea "x"
type input "8/28/2025 BOP Change request - premium to increase Umbrella"
type textarea "x"
type input "8/28/2025 BOP Change request - premium to increase Umbrella"
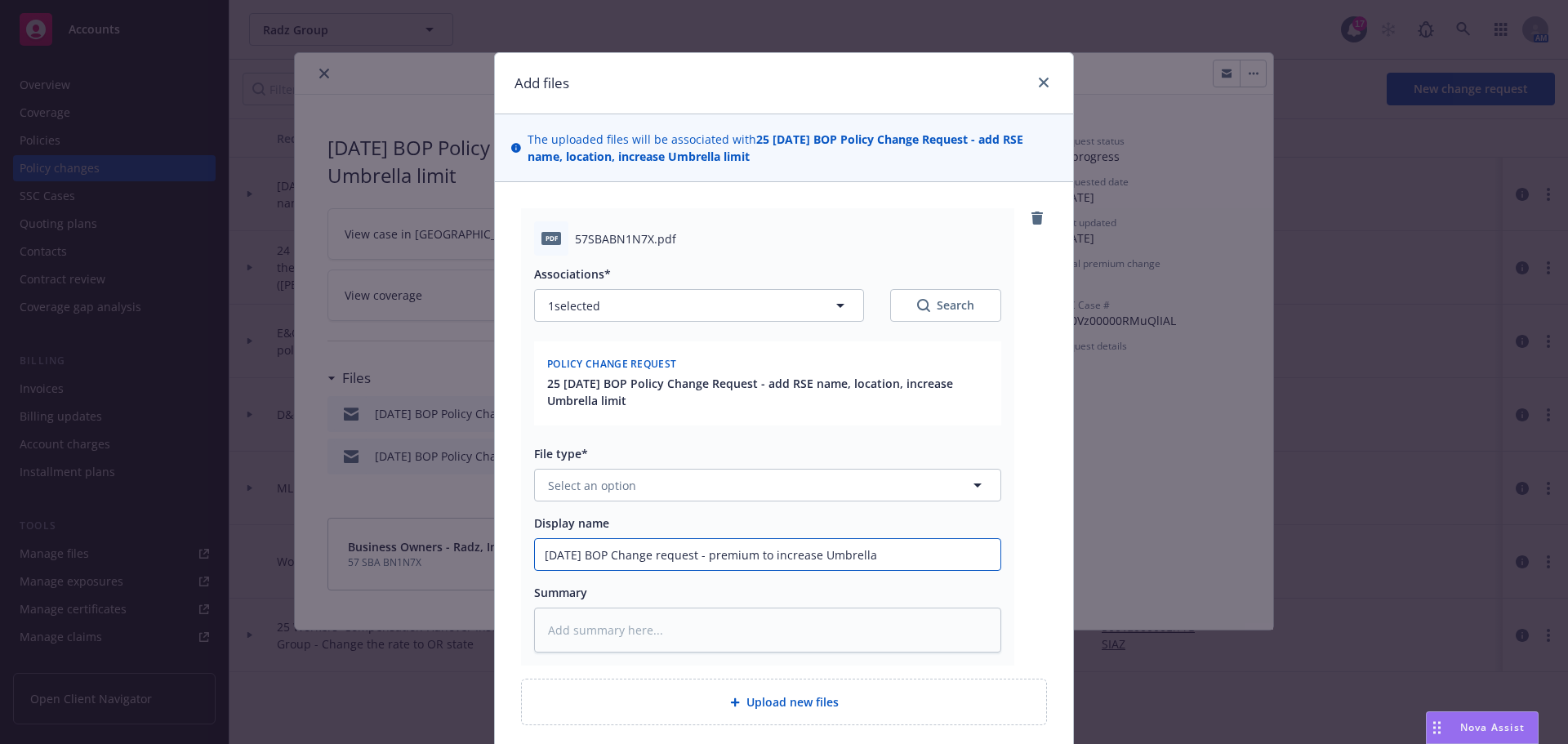
type textarea "x"
type input "8/28/2025 BOP Change request - premium to increase Umbrella t"
type textarea "x"
type input "8/28/2025 BOP Change request - premium to increase Umbrella to"
type textarea "x"
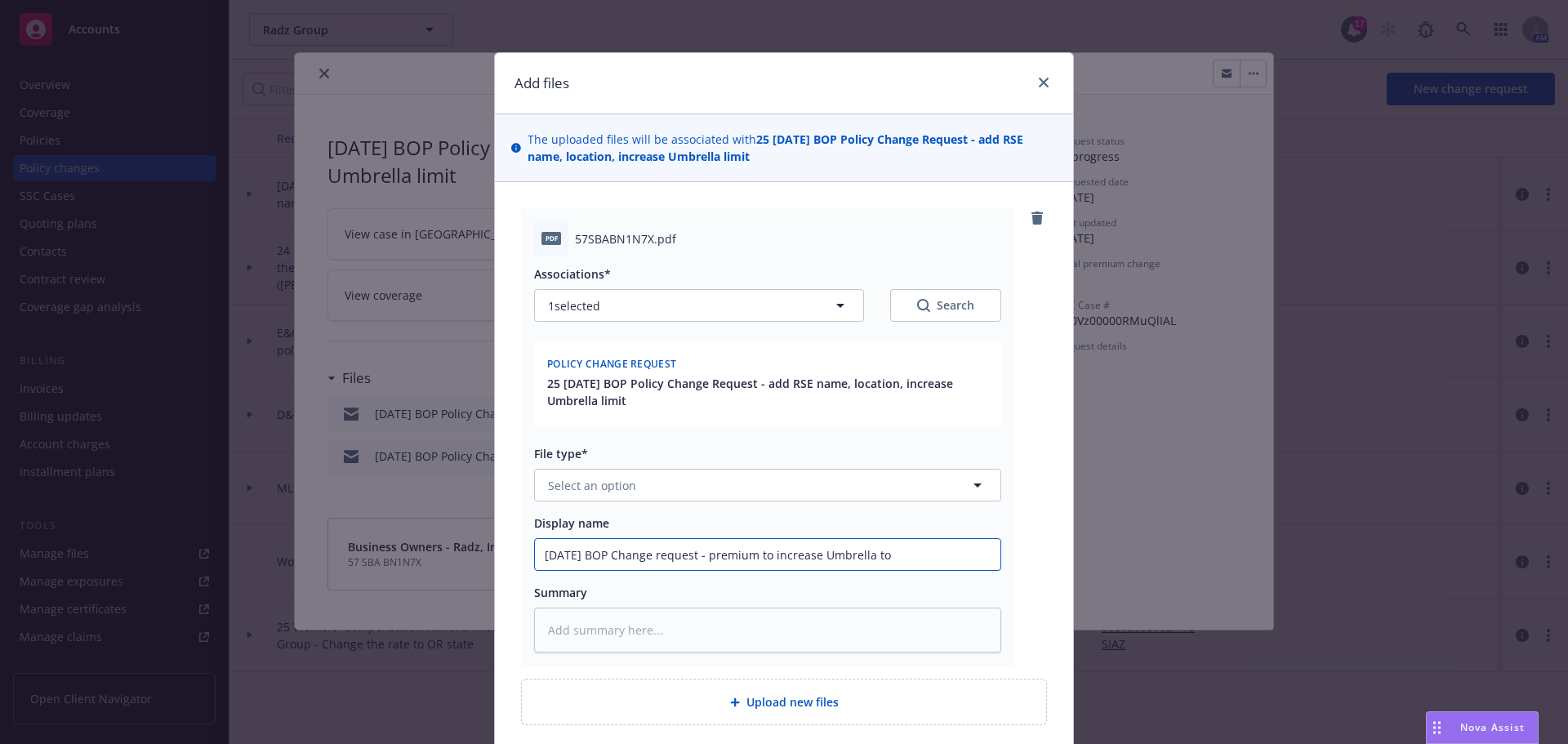
type input "8/28/2025 BOP Change request - premium to increase Umbrella to"
type textarea "x"
type input "8/28/2025 BOP Change request - premium to increase Umbrella to $"
type textarea "x"
type input "8/28/2025 BOP Change request - premium to increase Umbrella to $5"
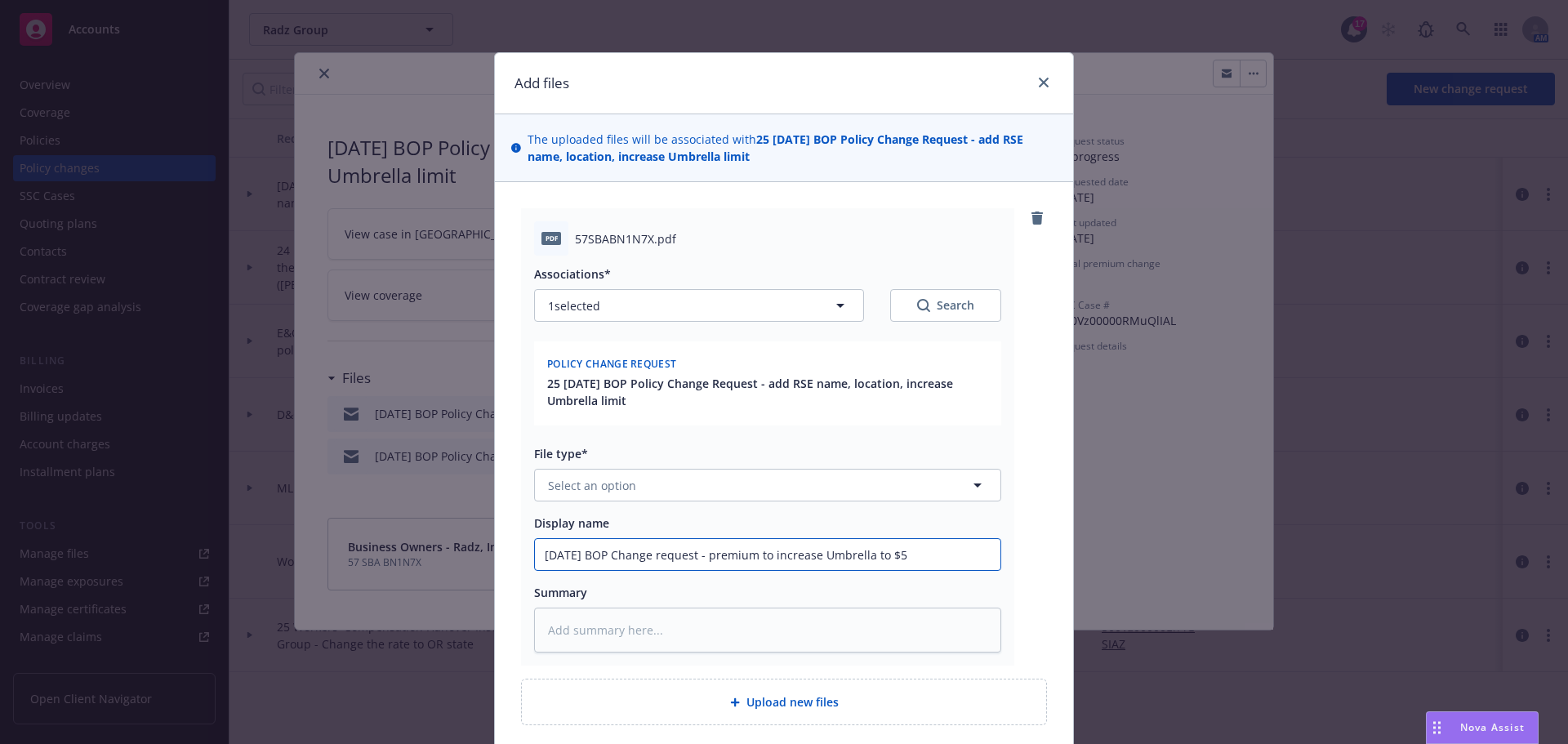
type textarea "x"
type input "8/28/2025 BOP Change request - premium to increase Umbrella to $5M"
click at [716, 552] on input "8/28/2025 BOP Change request - premium to increase Umbrella to $5M" at bounding box center [767, 554] width 466 height 31
type textarea "x"
type input "8/28/2025 BOP Change request - epremium to increase Umbrella to $5M"
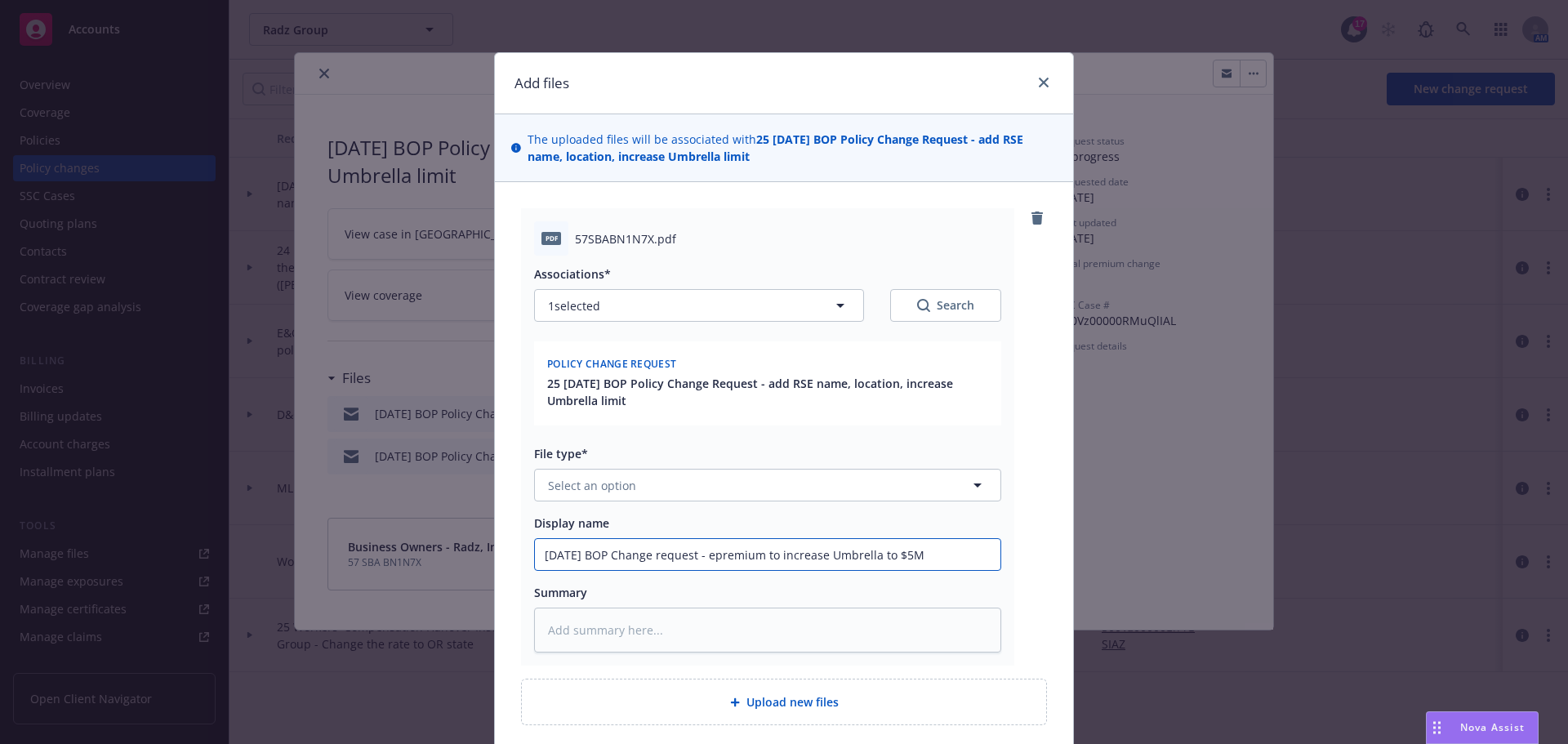
type textarea "x"
type input "8/28/2025 BOP Change request - espremium to increase Umbrella to $5M"
type textarea "x"
type input "8/28/2025 BOP Change request - estpremium to increase Umbrella to $5M"
type textarea "x"
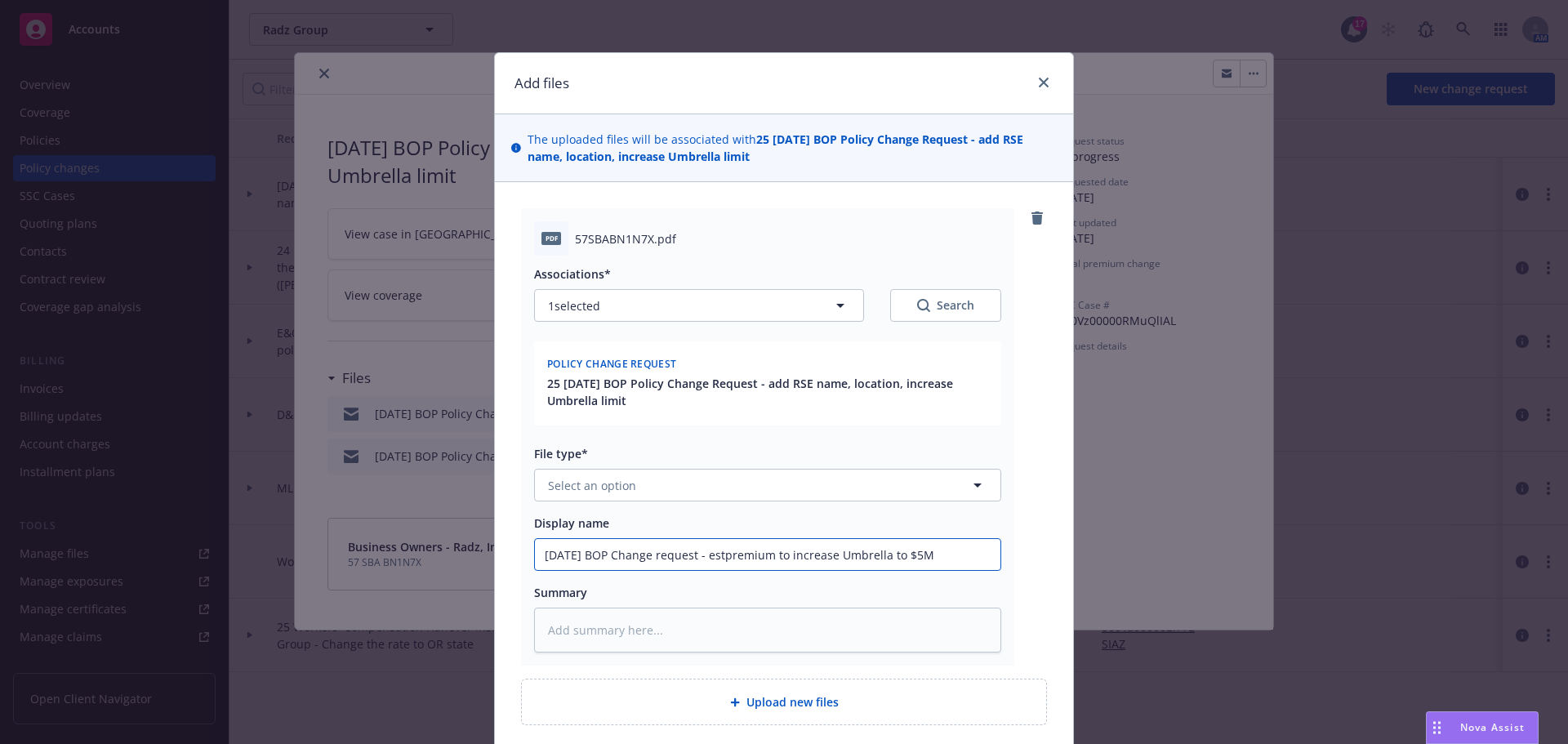
type input "8/28/2025 BOP Change request - estipremium to increase Umbrella to $5M"
type textarea "x"
type input "8/28/2025 BOP Change request - estimpremium to increase Umbrella to $5M"
type textarea "x"
type input "8/28/2025 BOP Change request - estimapremium to increase Umbrella to $5M"
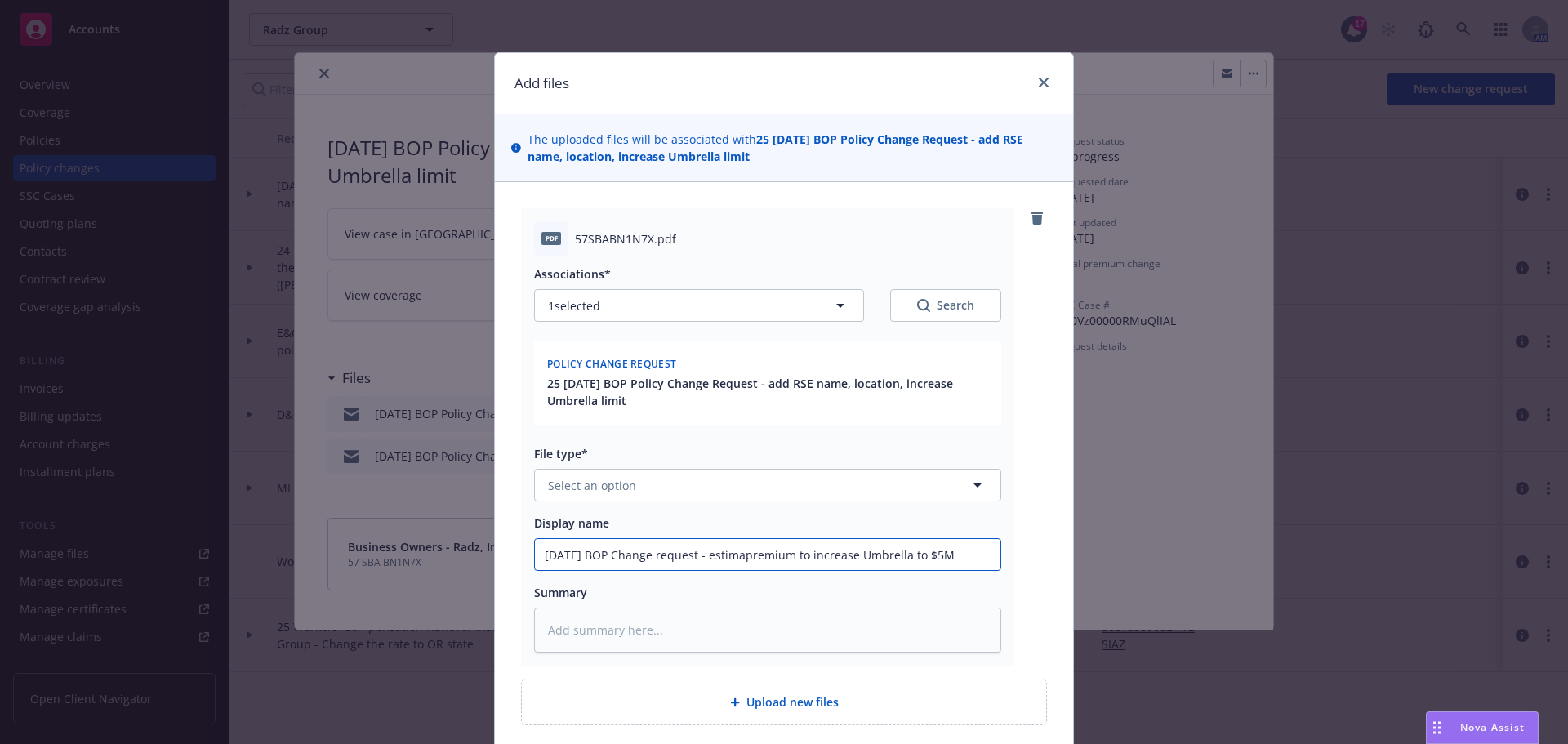
type textarea "x"
type input "8/28/2025 BOP Change request - estimatpremium to increase Umbrella to $5M"
type textarea "x"
type input "8/28/2025 BOP Change request - estimatepremium to increase Umbrella to $5M"
type textarea "x"
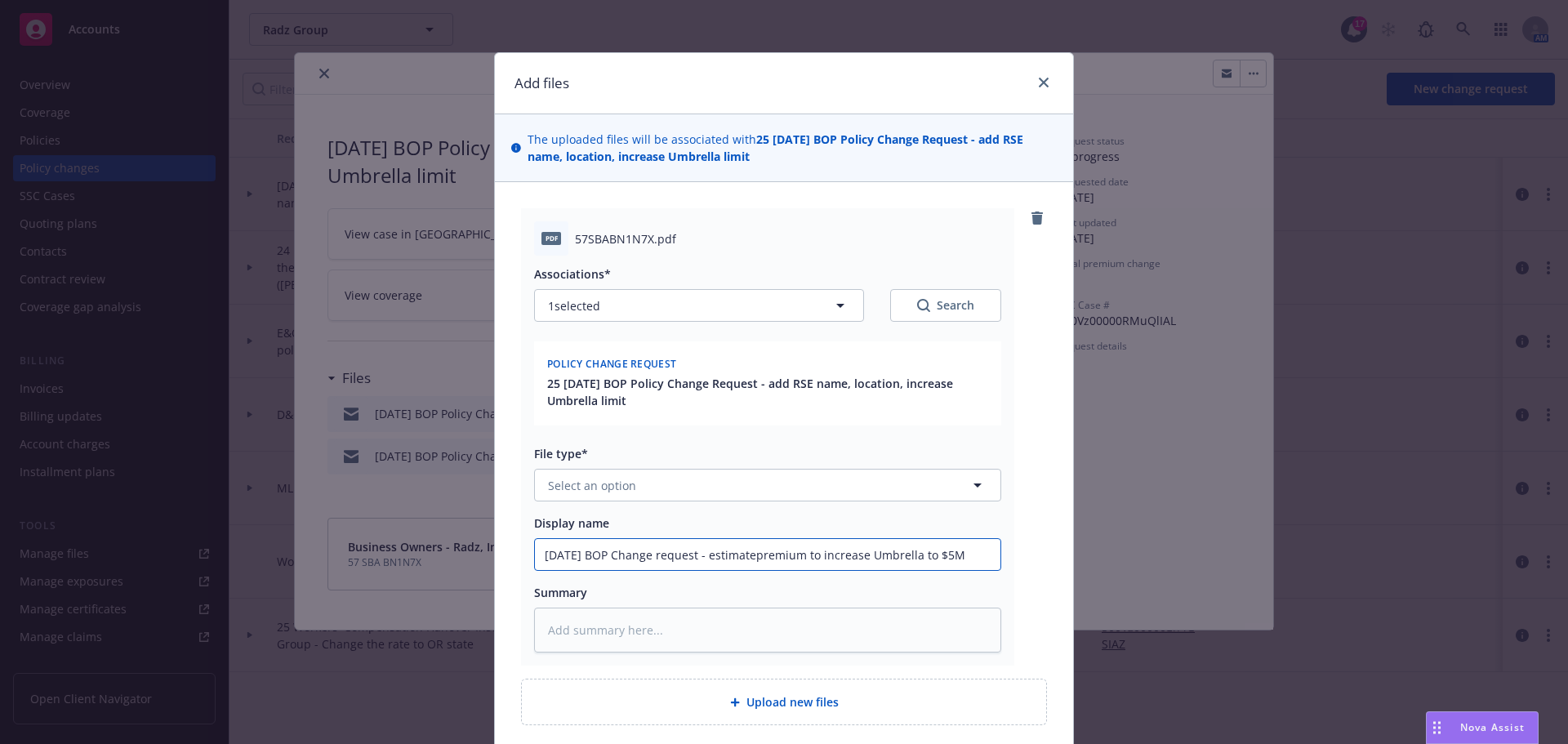
type input "8/28/2025 BOP Change request - estimatedpremium to increase Umbrella to $5M"
type textarea "x"
type input "8/28/2025 BOP Change request - estimated premium to increase Umbrella to $5M"
click at [977, 553] on input "8/28/2025 BOP Change request - estimated premium to increase Umbrella to $5M" at bounding box center [767, 554] width 466 height 31
type textarea "x"
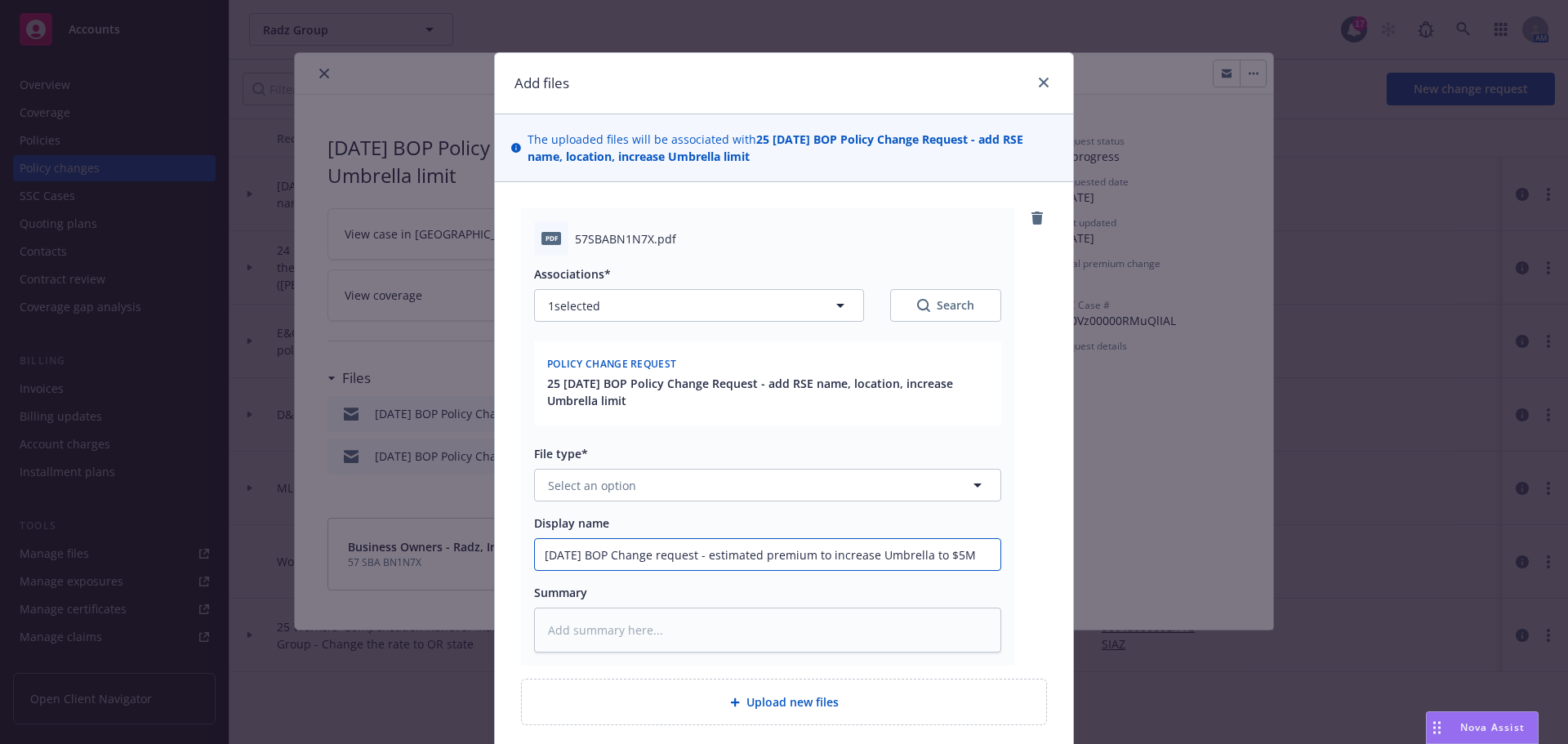
type input "8/28/2025 BOP Change request - estimated premium to increase Umbrella to $5M"
type textarea "x"
type input "8/28/2025 BOP Change request - estimated premium to increase Umbrella to $5M f"
type textarea "x"
type input "8/28/2025 BOP Change request - estimated premium to increase Umbrella to $5M fr"
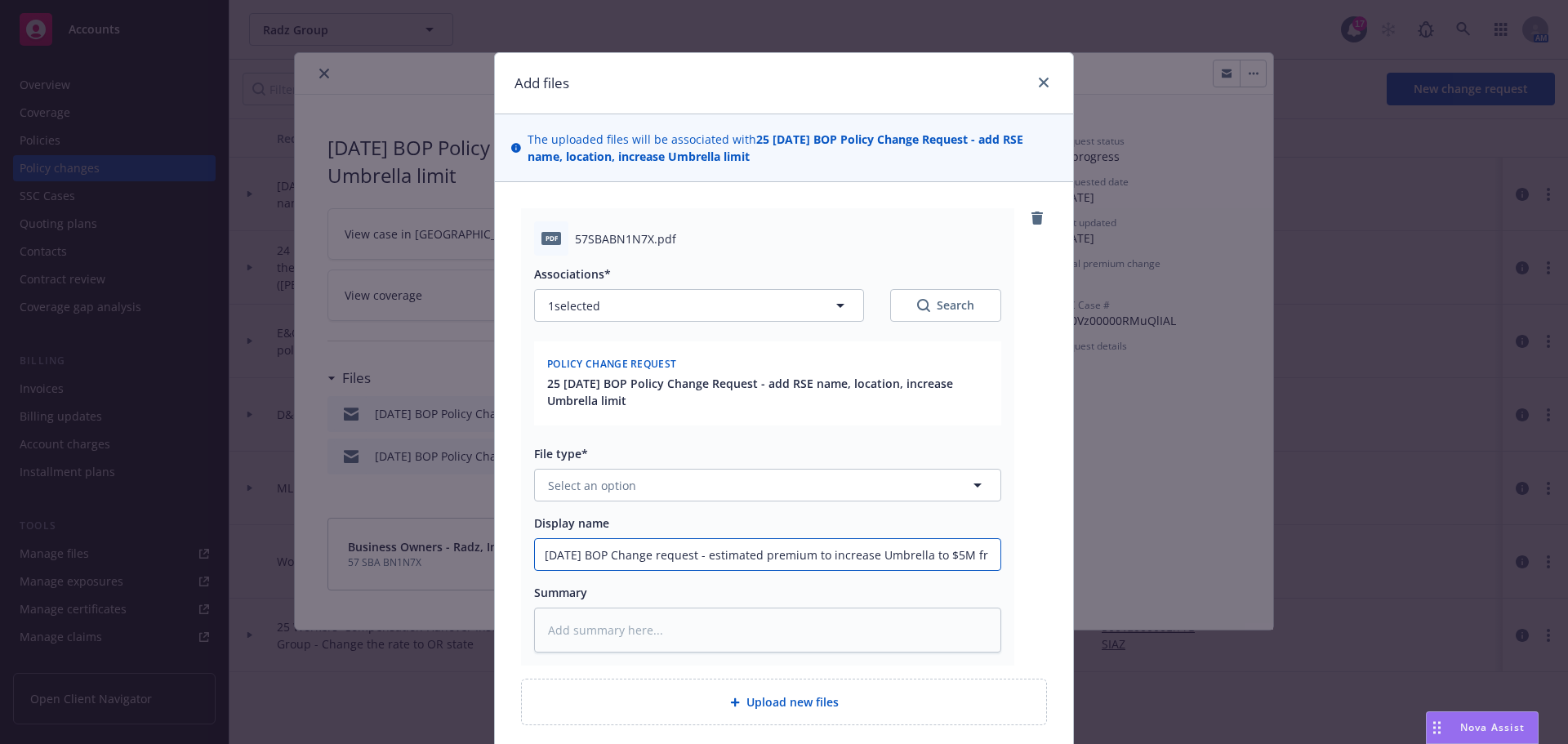
type textarea "x"
type input "8/28/2025 BOP Change request - estimated premium to increase Umbrella to $5M fro"
type textarea "x"
type input "8/28/2025 BOP Change request - estimated premium to increase Umbrella to $5M fr…"
type textarea "x"
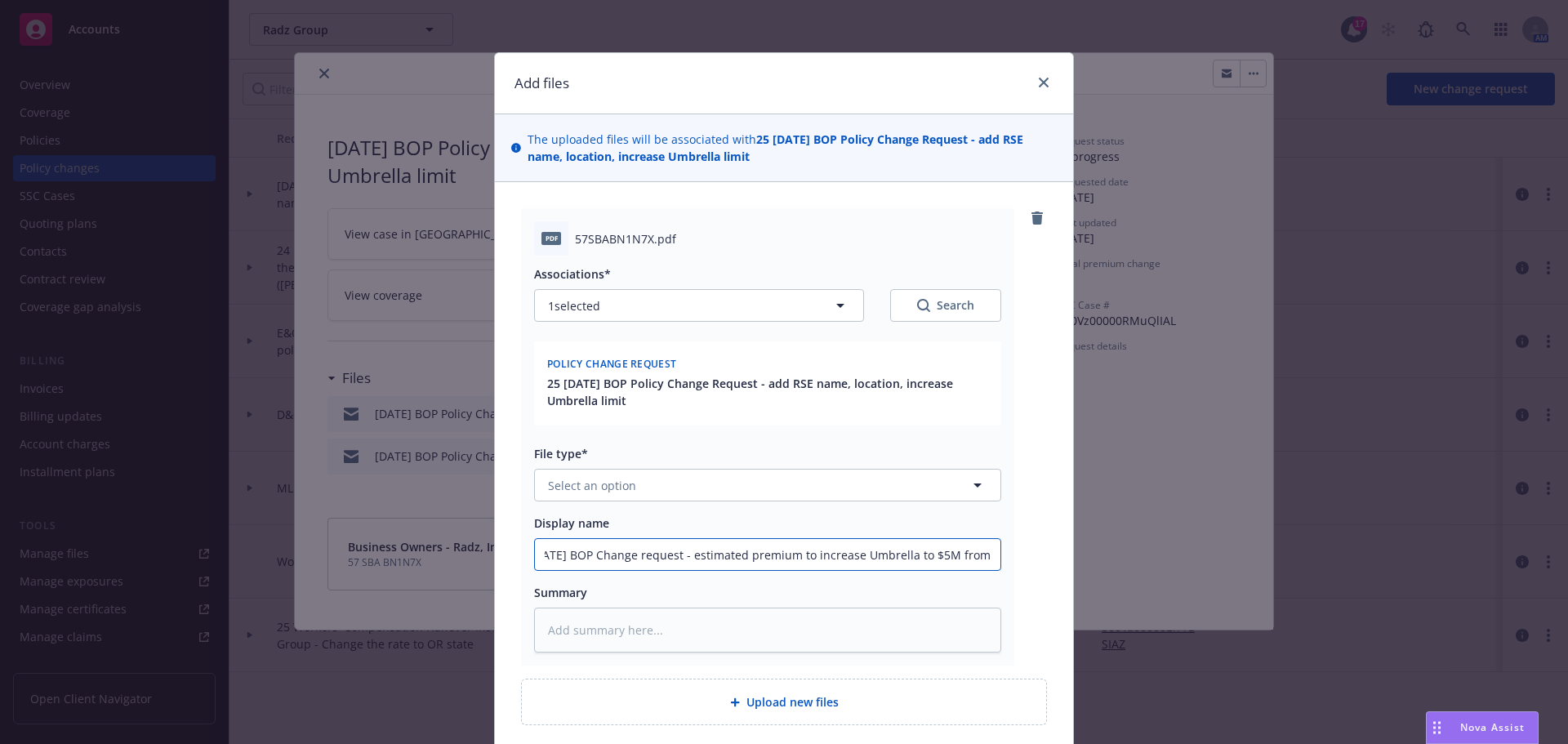
type input "8/28/2025 BOP Change request - estimated premium to increase Umbrella to $5M fr…"
type textarea "x"
type input "8/28/2025 BOP Change request - estimated premium to increase Umbrella to $5M fr…"
click at [603, 479] on span "Select an option" at bounding box center [592, 485] width 88 height 17
click at [605, 517] on div "Change request" at bounding box center [765, 531] width 466 height 44
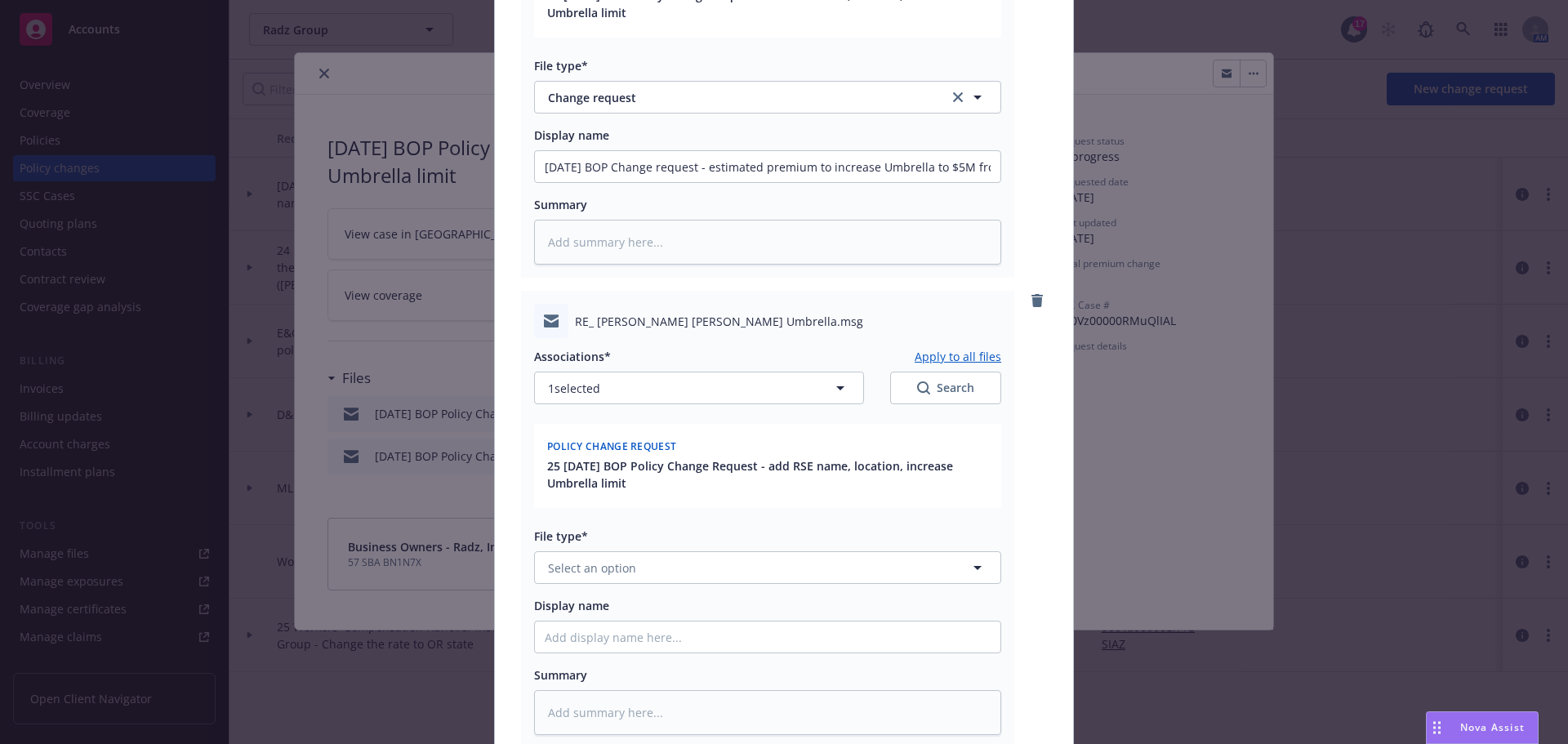
scroll to position [542, 0]
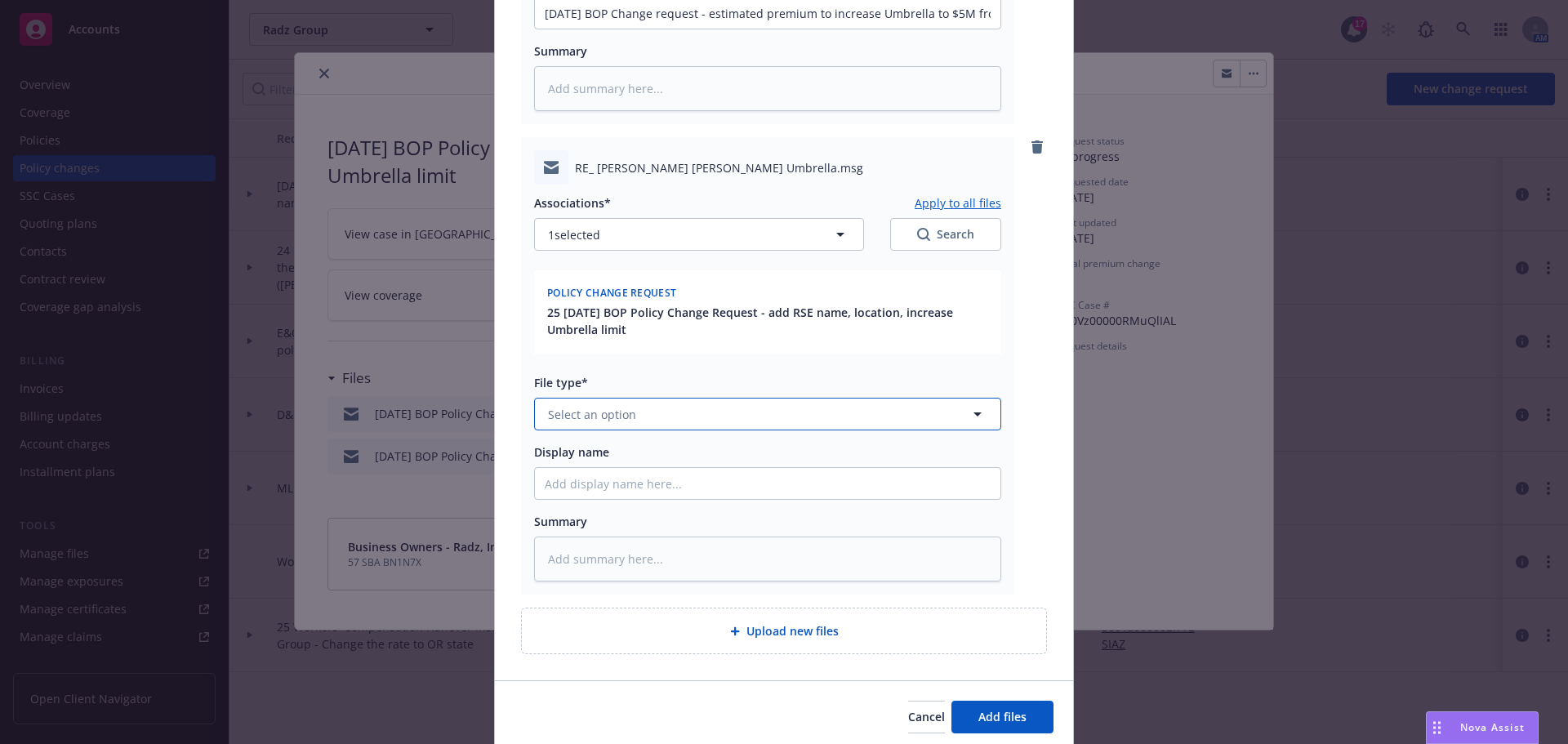
click at [597, 406] on span "Select an option" at bounding box center [592, 414] width 88 height 17
click at [575, 448] on div "Email" at bounding box center [562, 459] width 40 height 24
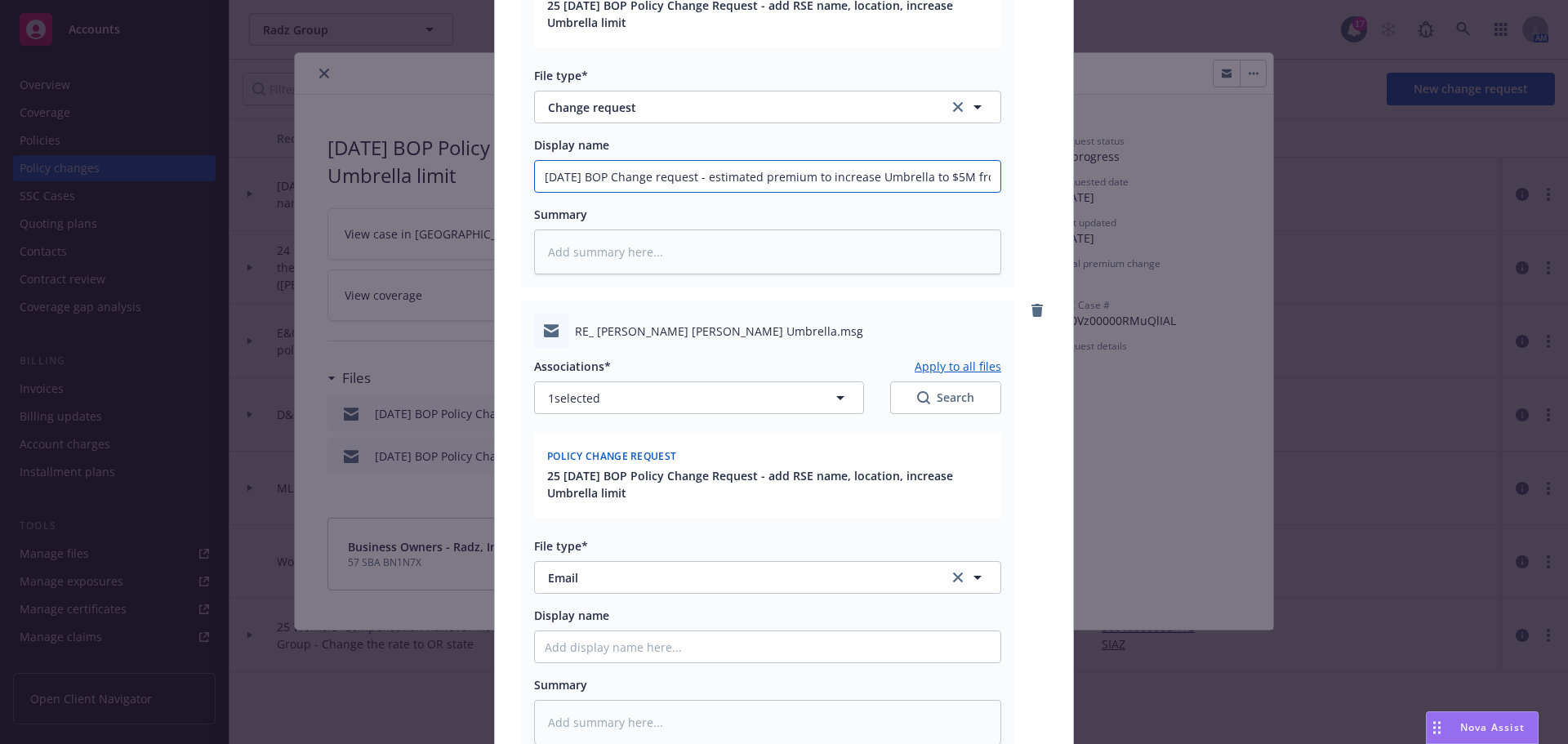
scroll to position [0, 44]
drag, startPoint x: 534, startPoint y: 174, endPoint x: 933, endPoint y: 187, distance: 399.2
click at [933, 187] on input "8/28/2025 BOP Change request - estimated premium to increase Umbrella to $5M fr…" at bounding box center [767, 176] width 466 height 31
click at [544, 191] on input "Display name" at bounding box center [767, 176] width 466 height 31
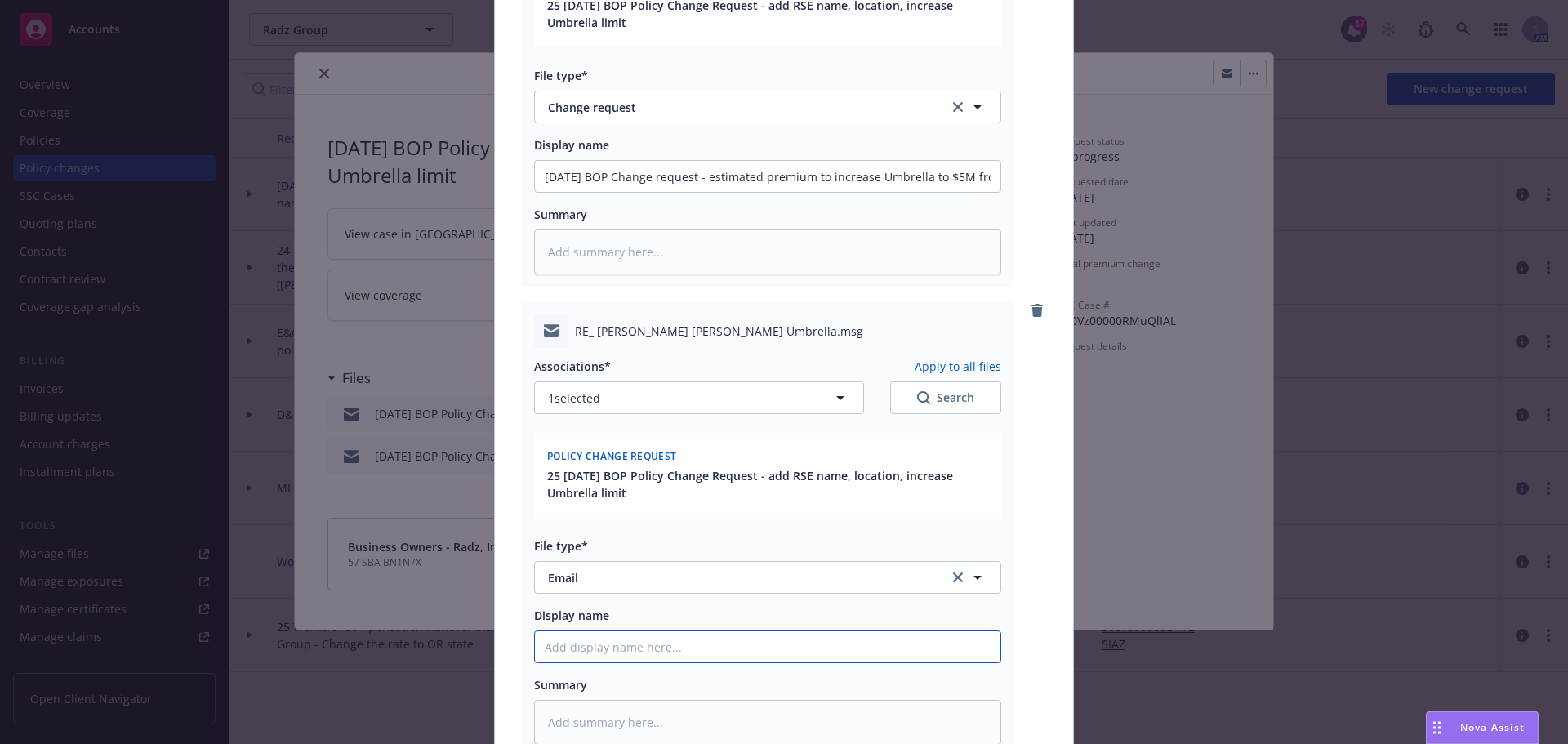
paste input "8/28/2025 BOP Change request - estimated premium to increase Umbrella to $5M"
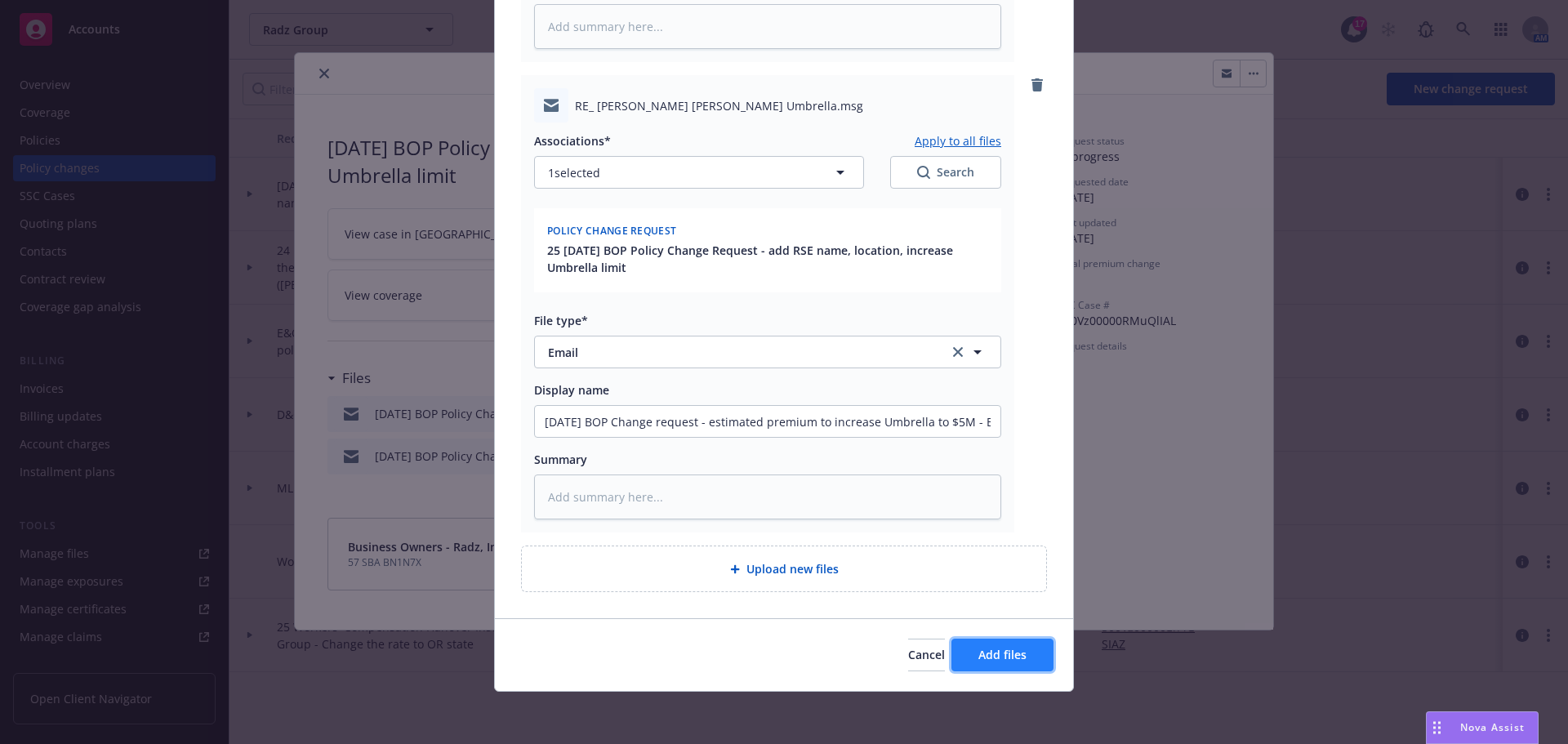
click at [1004, 647] on span "Add files" at bounding box center [1002, 654] width 48 height 15
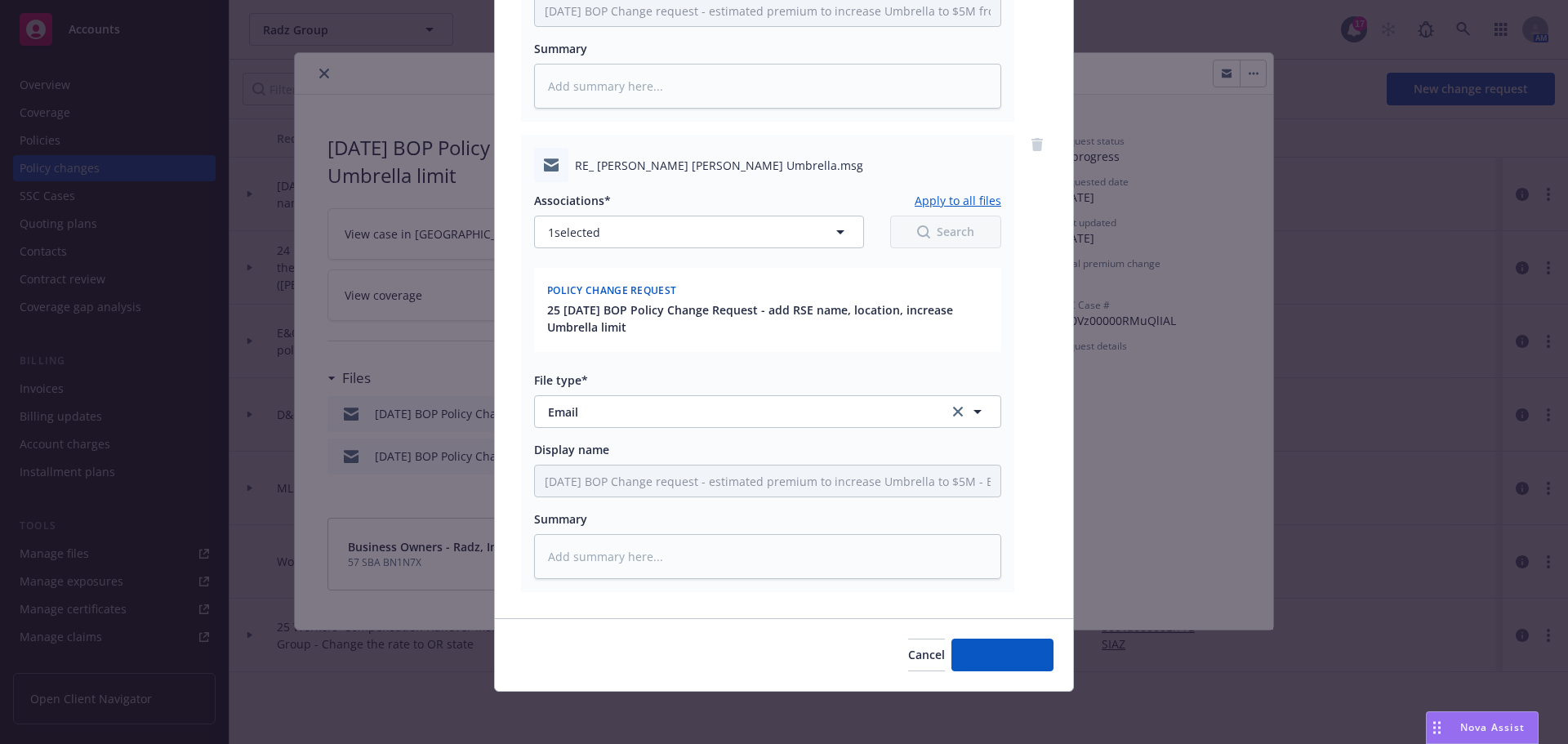
scroll to position [543, 0]
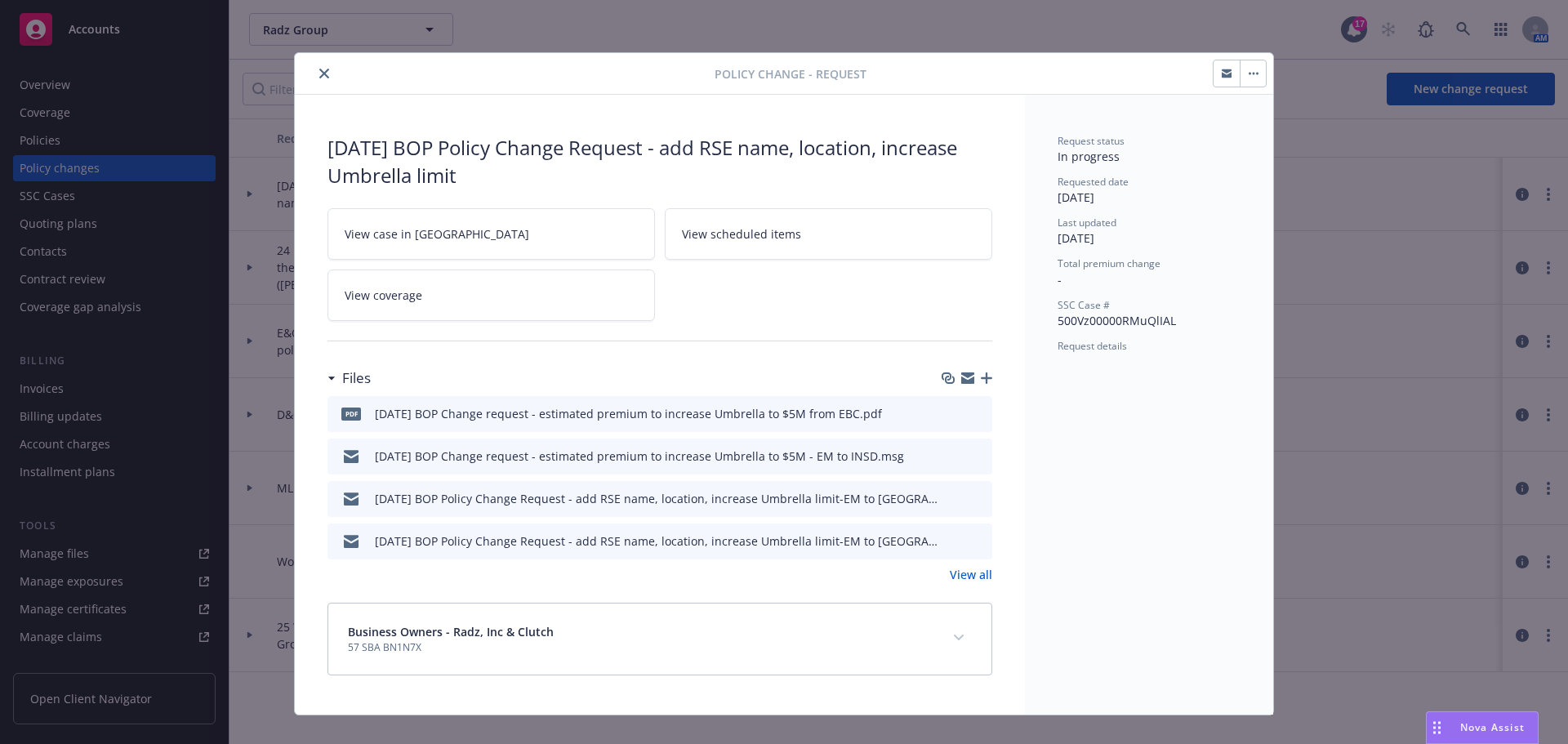
drag, startPoint x: 314, startPoint y: 69, endPoint x: 263, endPoint y: 90, distance: 55.2
click at [319, 69] on icon "close" at bounding box center [324, 73] width 10 height 10
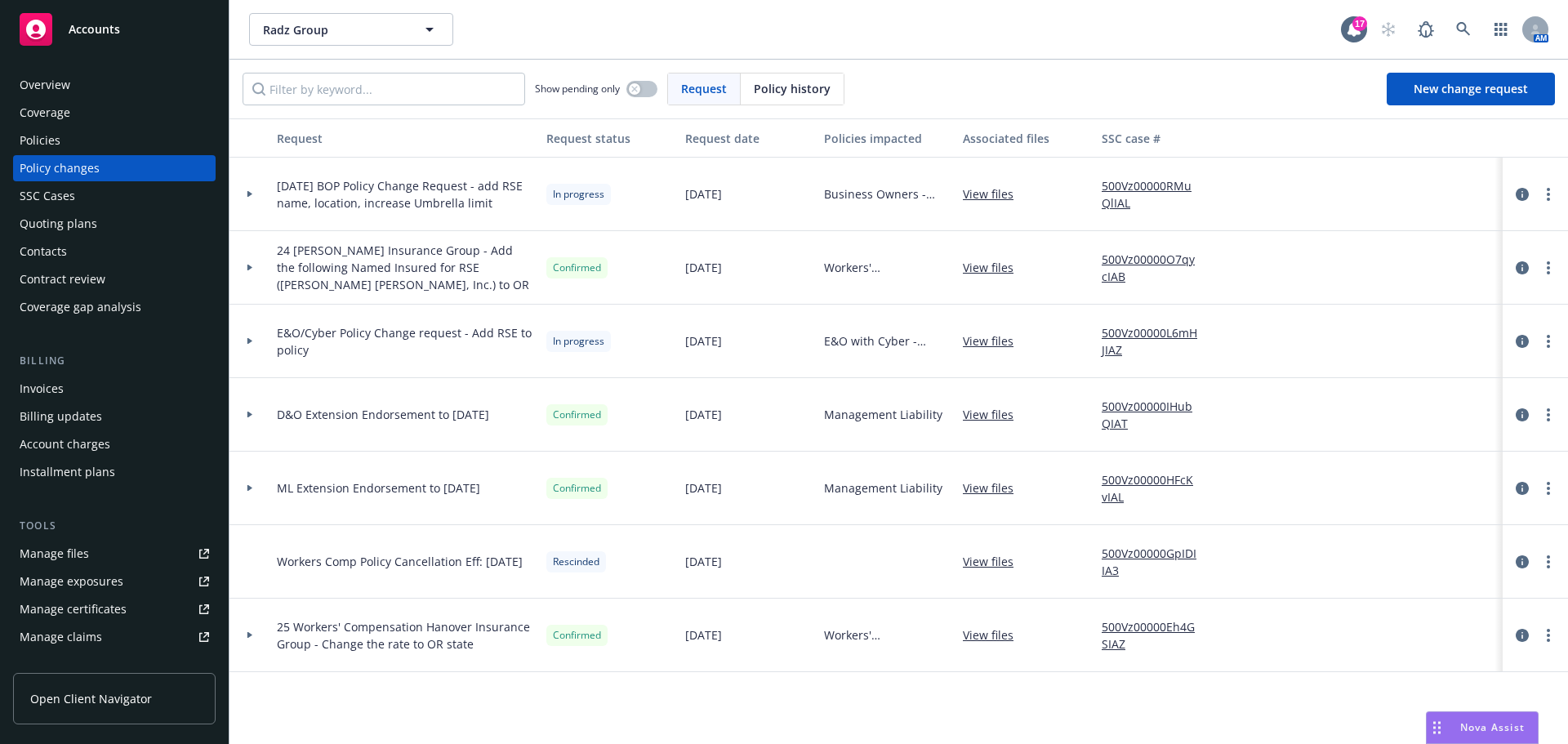
click at [59, 135] on div "Policies" at bounding box center [40, 140] width 41 height 26
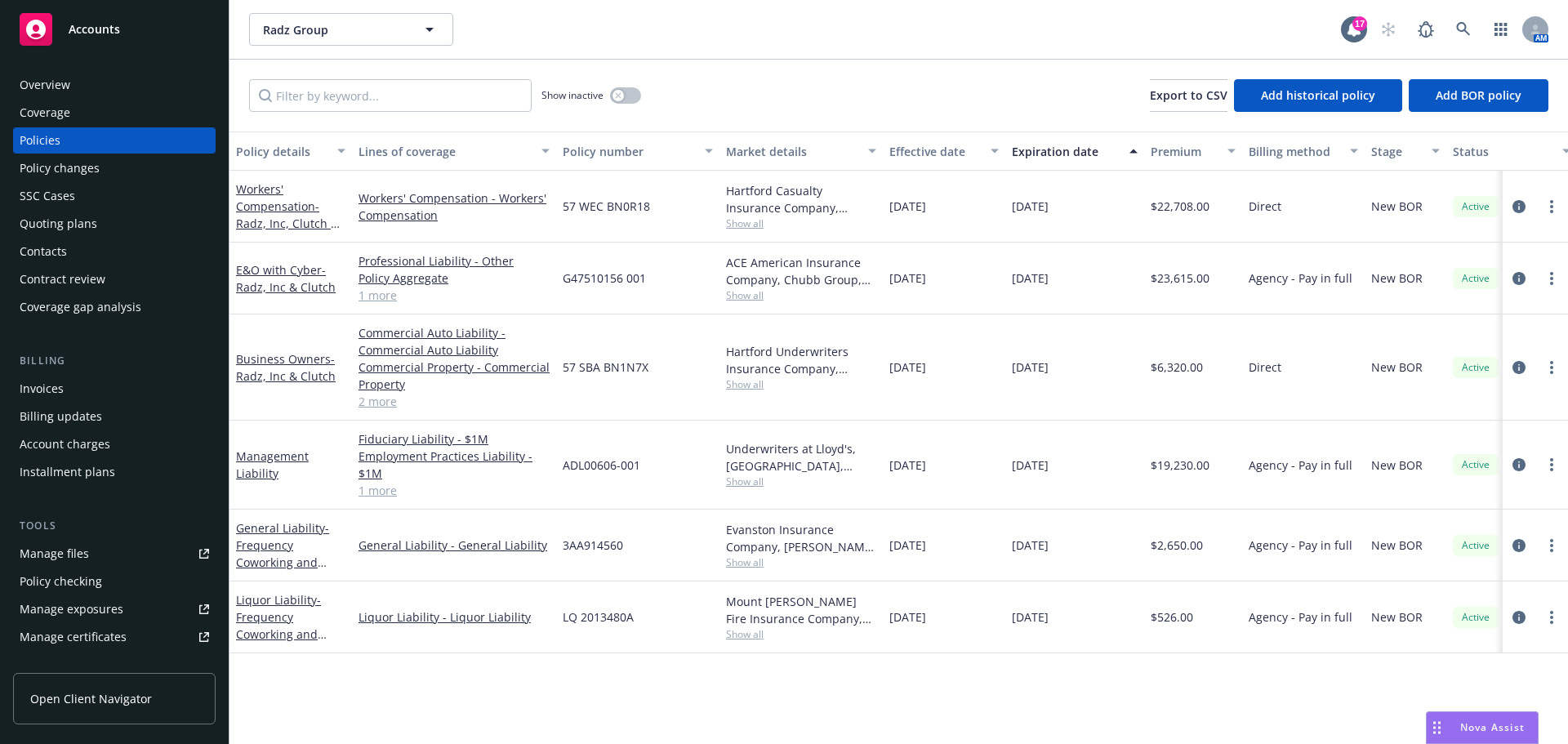
drag, startPoint x: 54, startPoint y: 169, endPoint x: 83, endPoint y: 172, distance: 29.2
click at [54, 171] on div "Policy changes" at bounding box center [60, 168] width 80 height 26
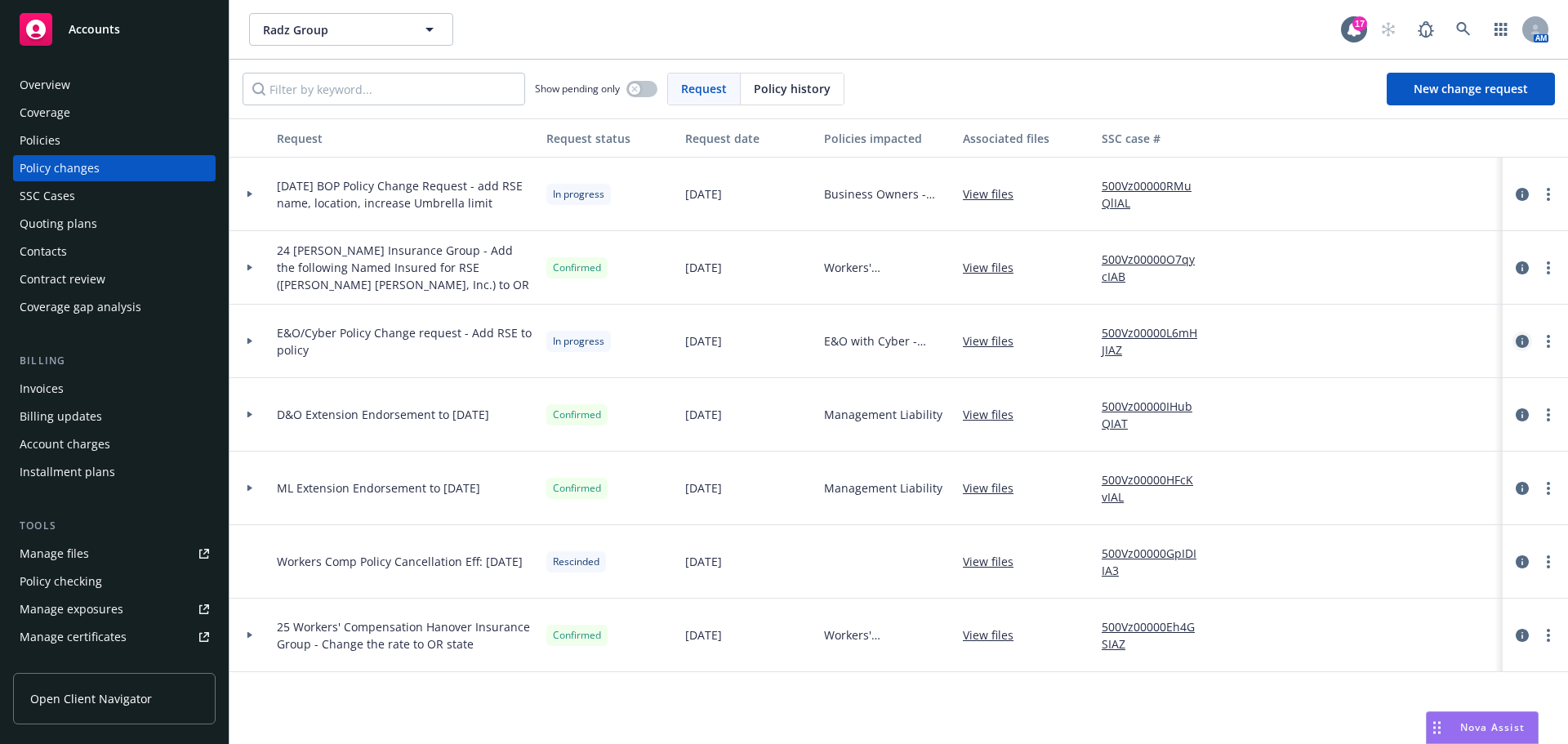
click at [1518, 340] on icon "circleInformation" at bounding box center [1522, 341] width 13 height 13
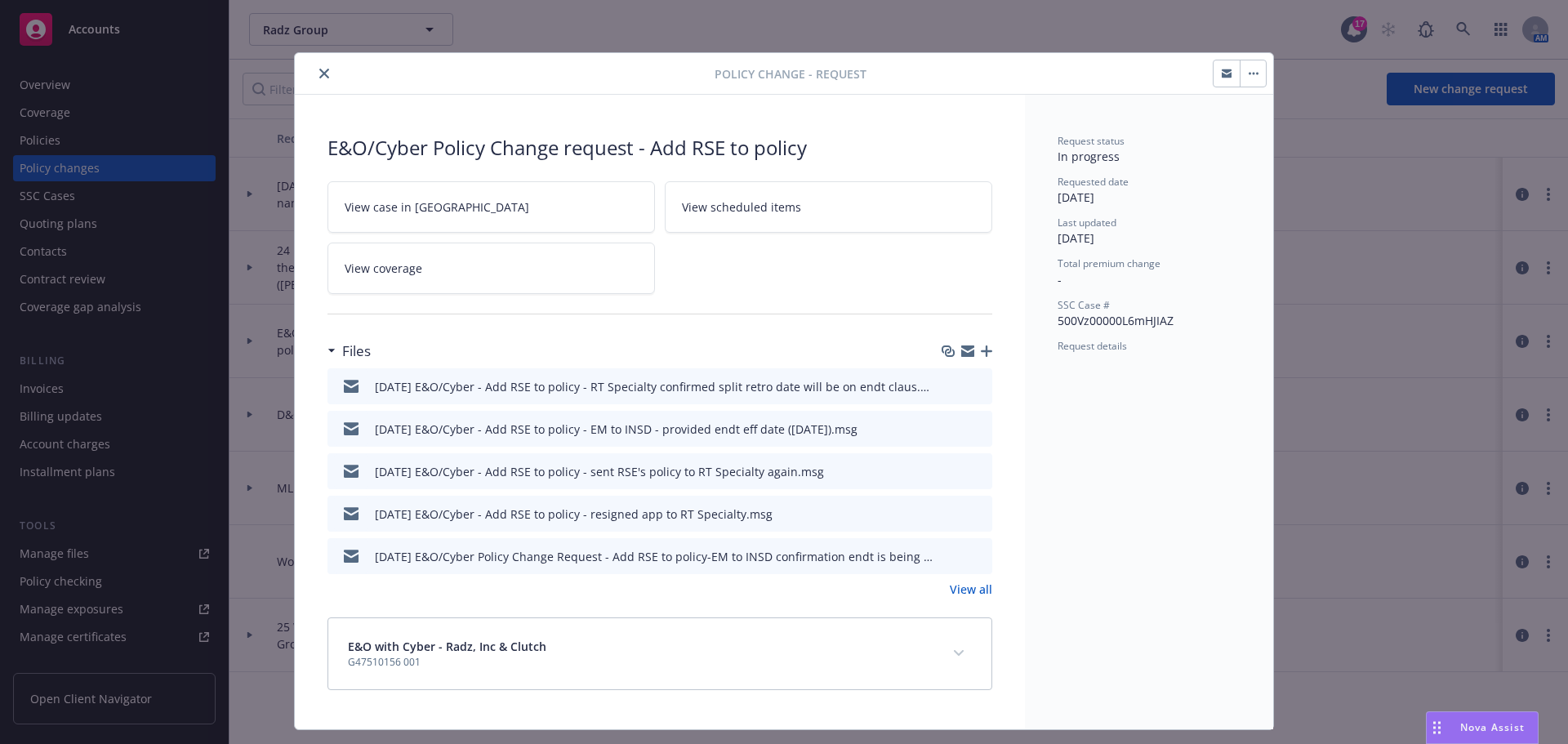
click at [969, 513] on icon "preview file" at bounding box center [976, 513] width 15 height 12
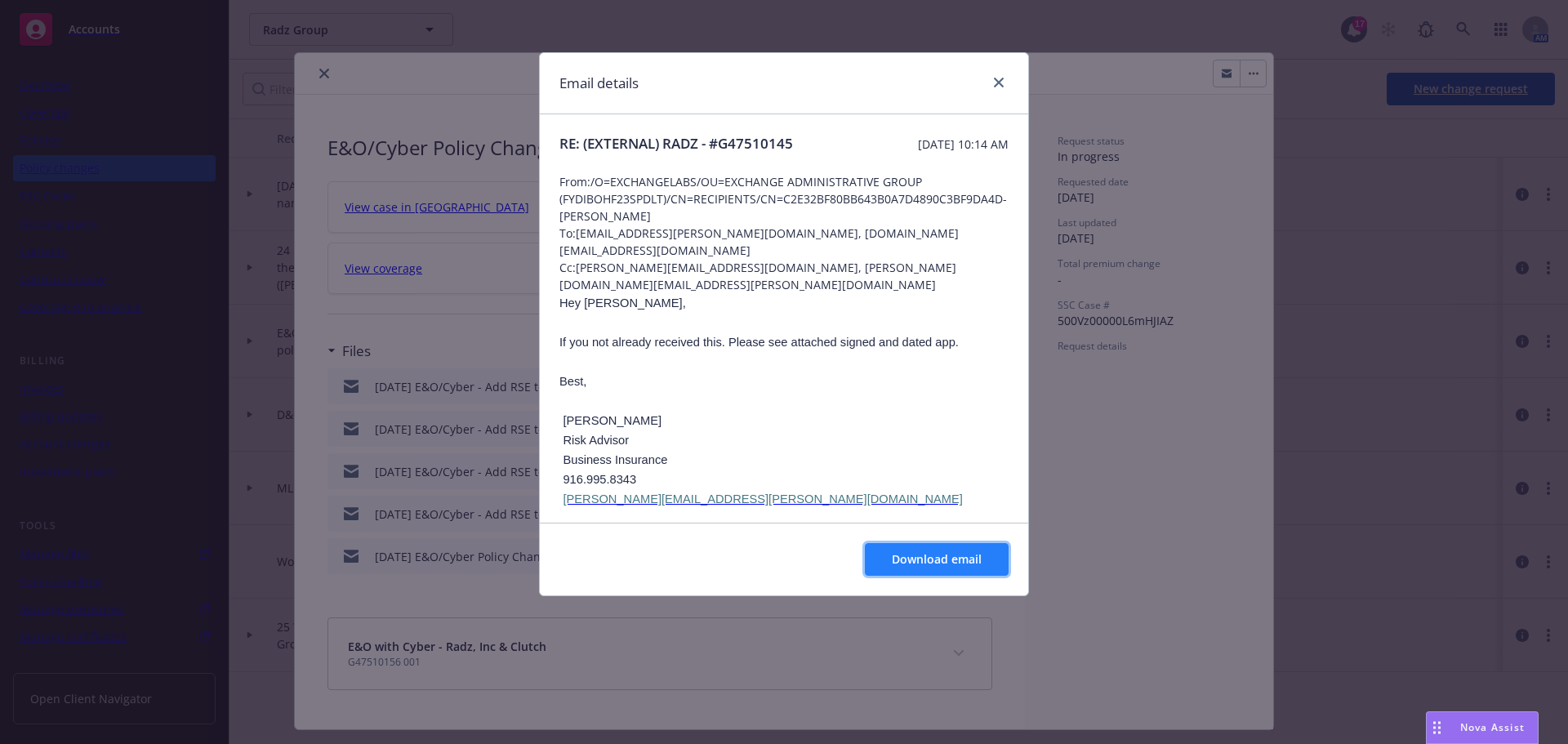
click at [907, 566] on span "Download email" at bounding box center [936, 558] width 90 height 15
click at [1004, 81] on link "close" at bounding box center [999, 83] width 20 height 20
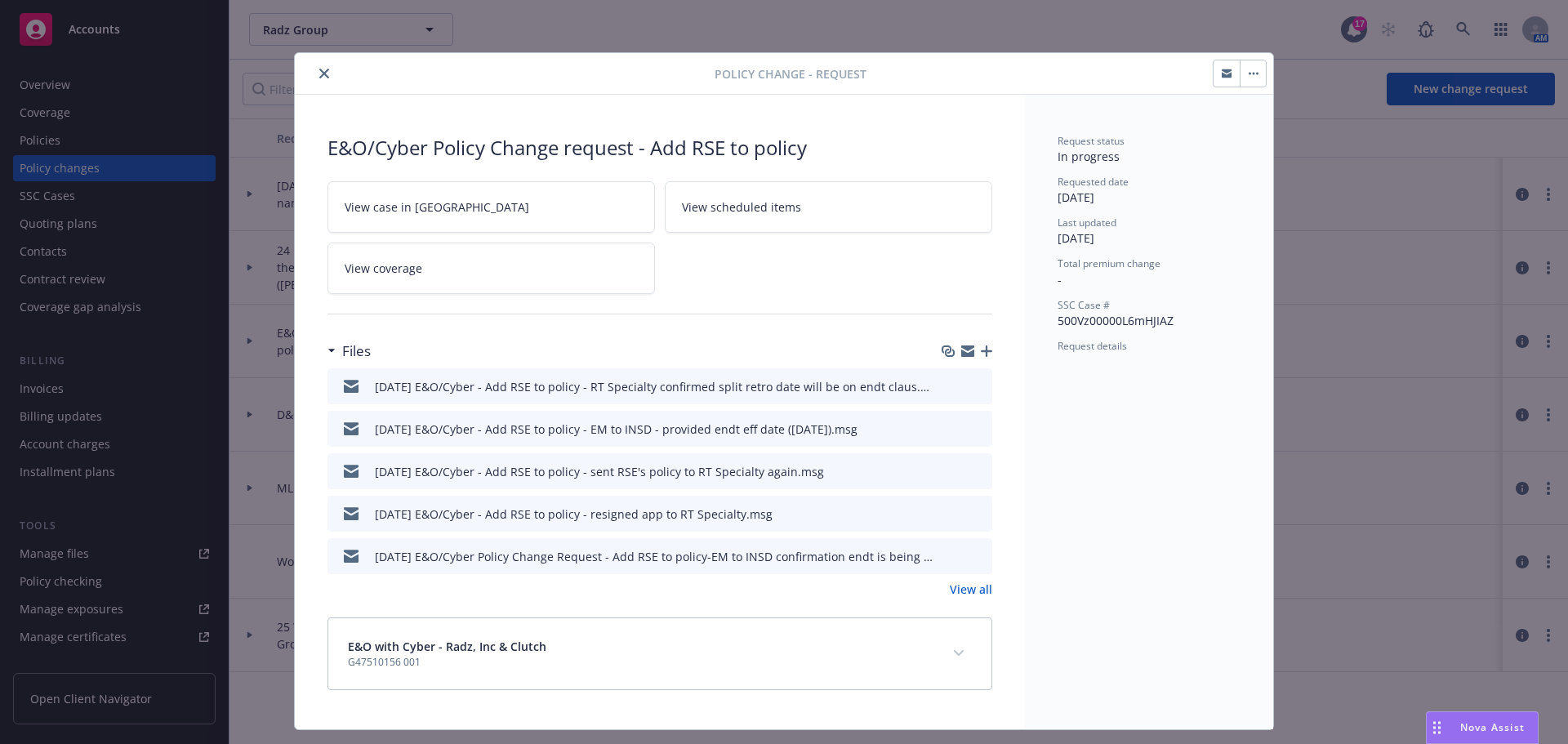
drag, startPoint x: 323, startPoint y: 70, endPoint x: 300, endPoint y: 83, distance: 26.4
click at [323, 70] on button "close" at bounding box center [324, 73] width 20 height 20
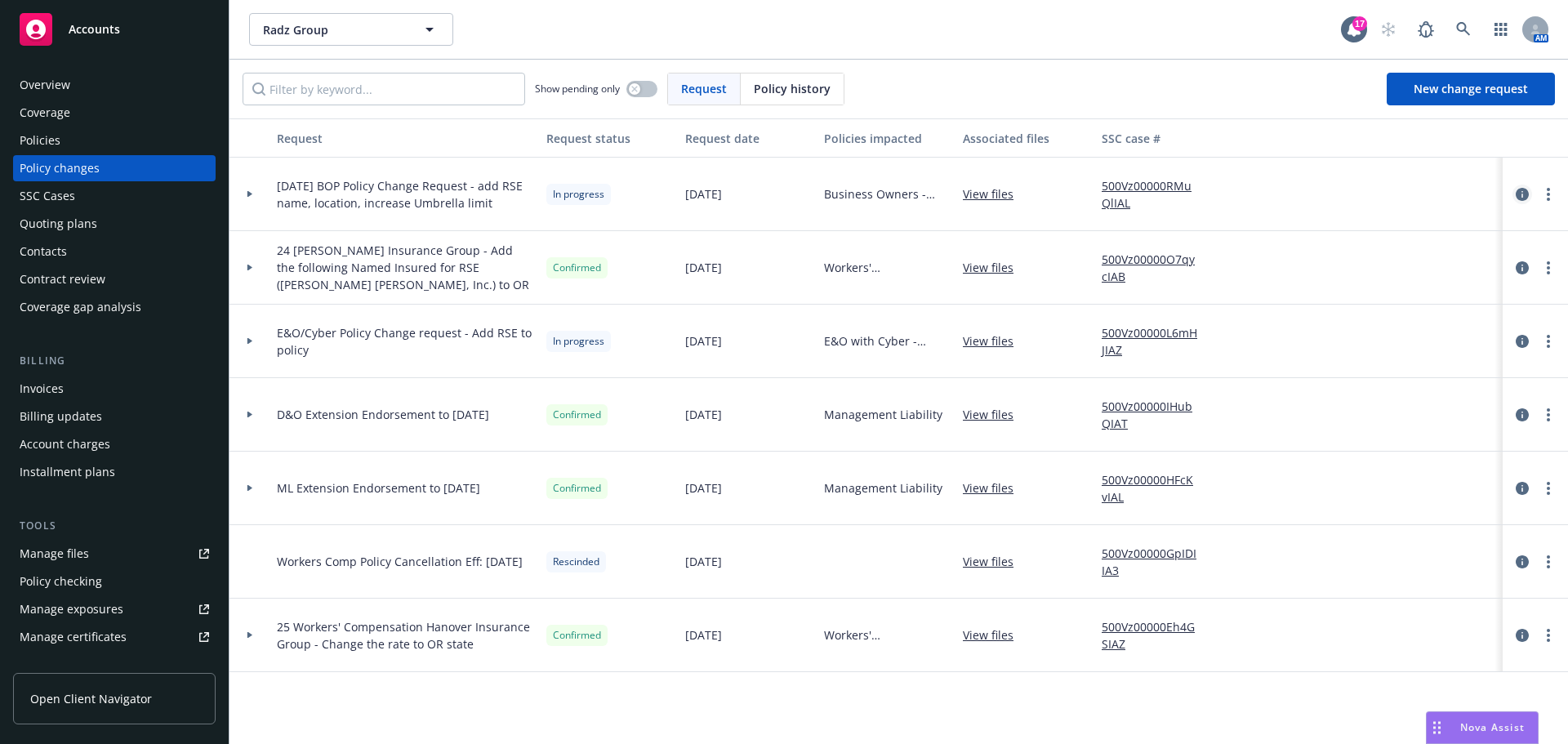
click at [1524, 188] on icon "circleInformation" at bounding box center [1522, 194] width 13 height 13
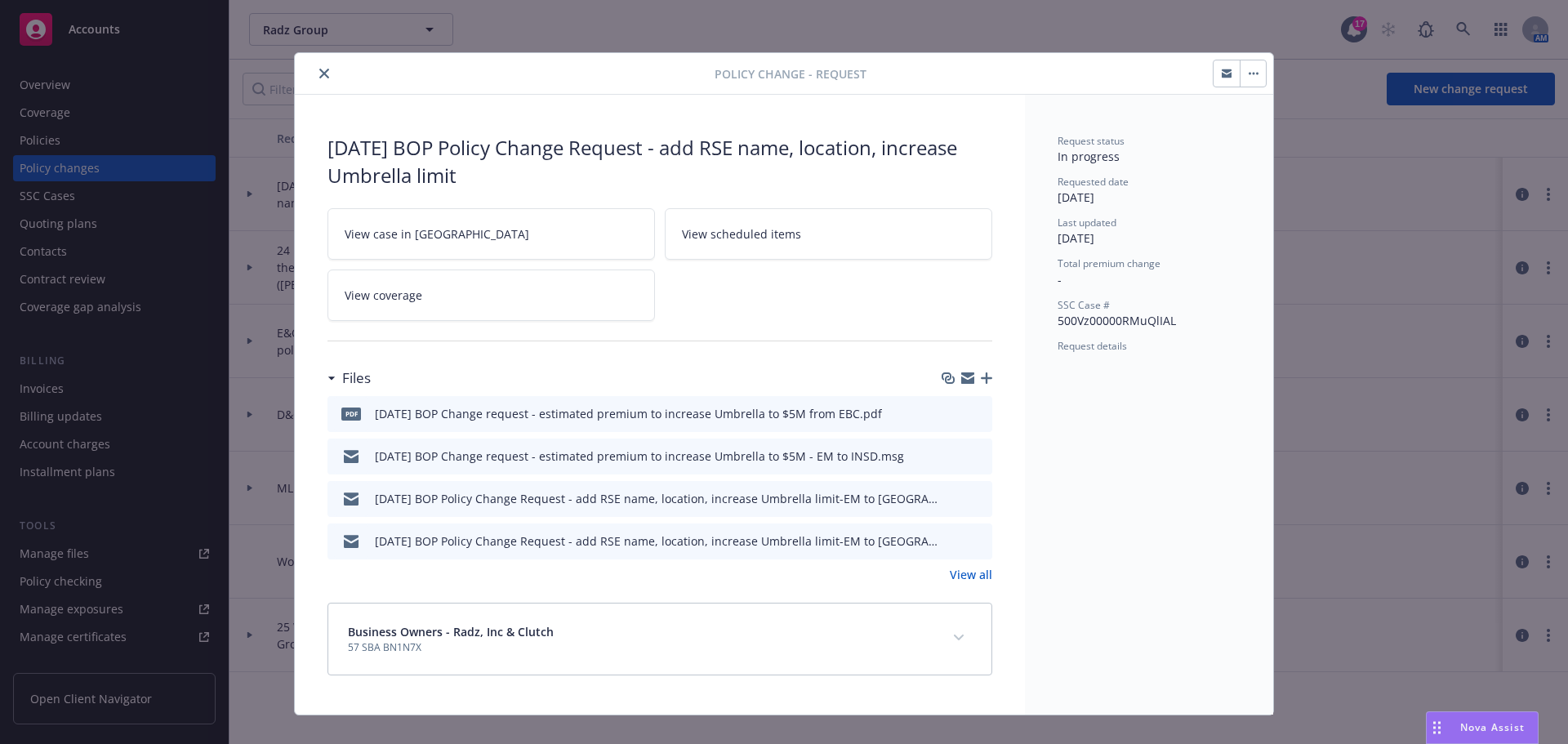
click at [971, 580] on link "View all" at bounding box center [970, 574] width 43 height 17
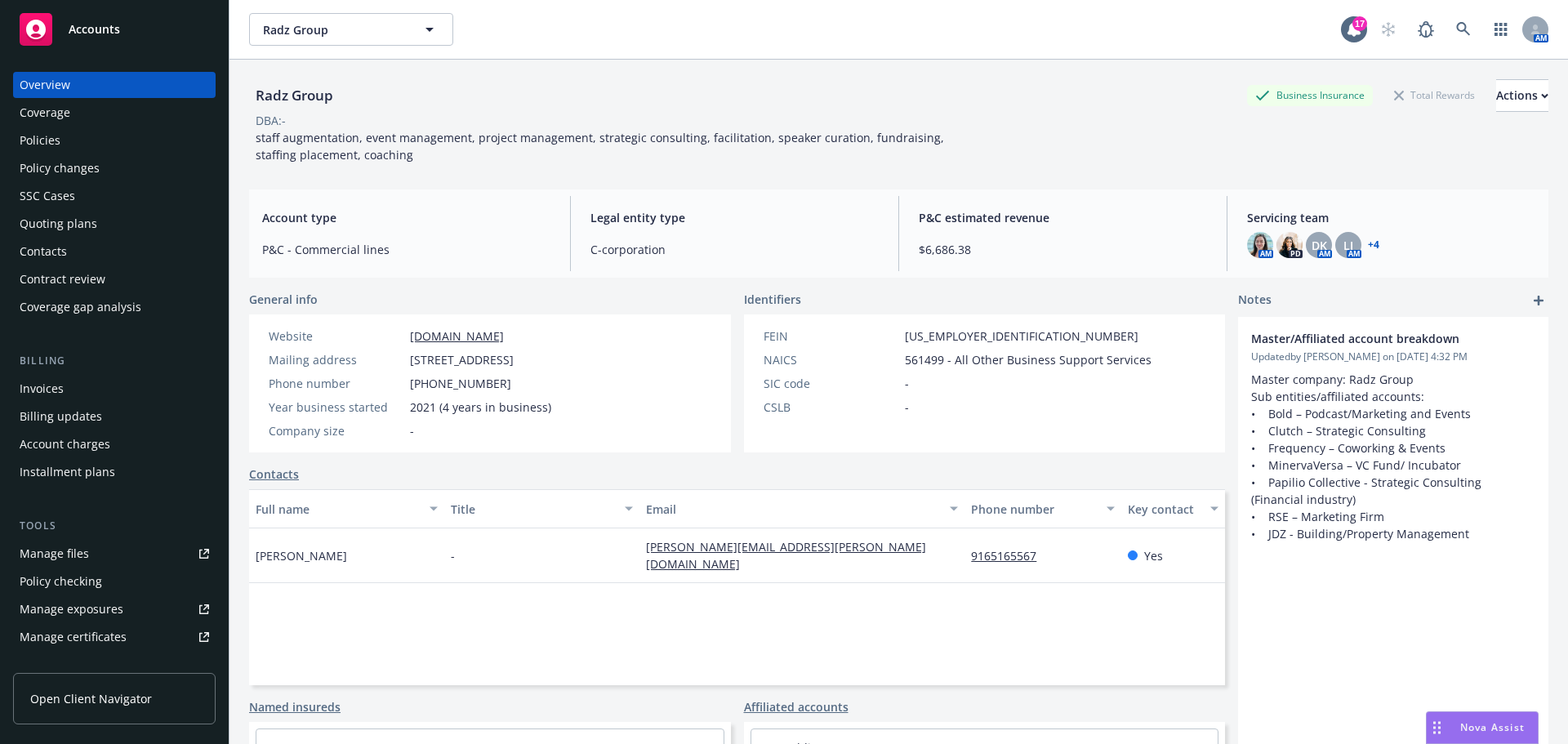
click at [58, 551] on div "Manage files" at bounding box center [54, 553] width 69 height 26
click at [1455, 26] on icon at bounding box center [1463, 29] width 15 height 15
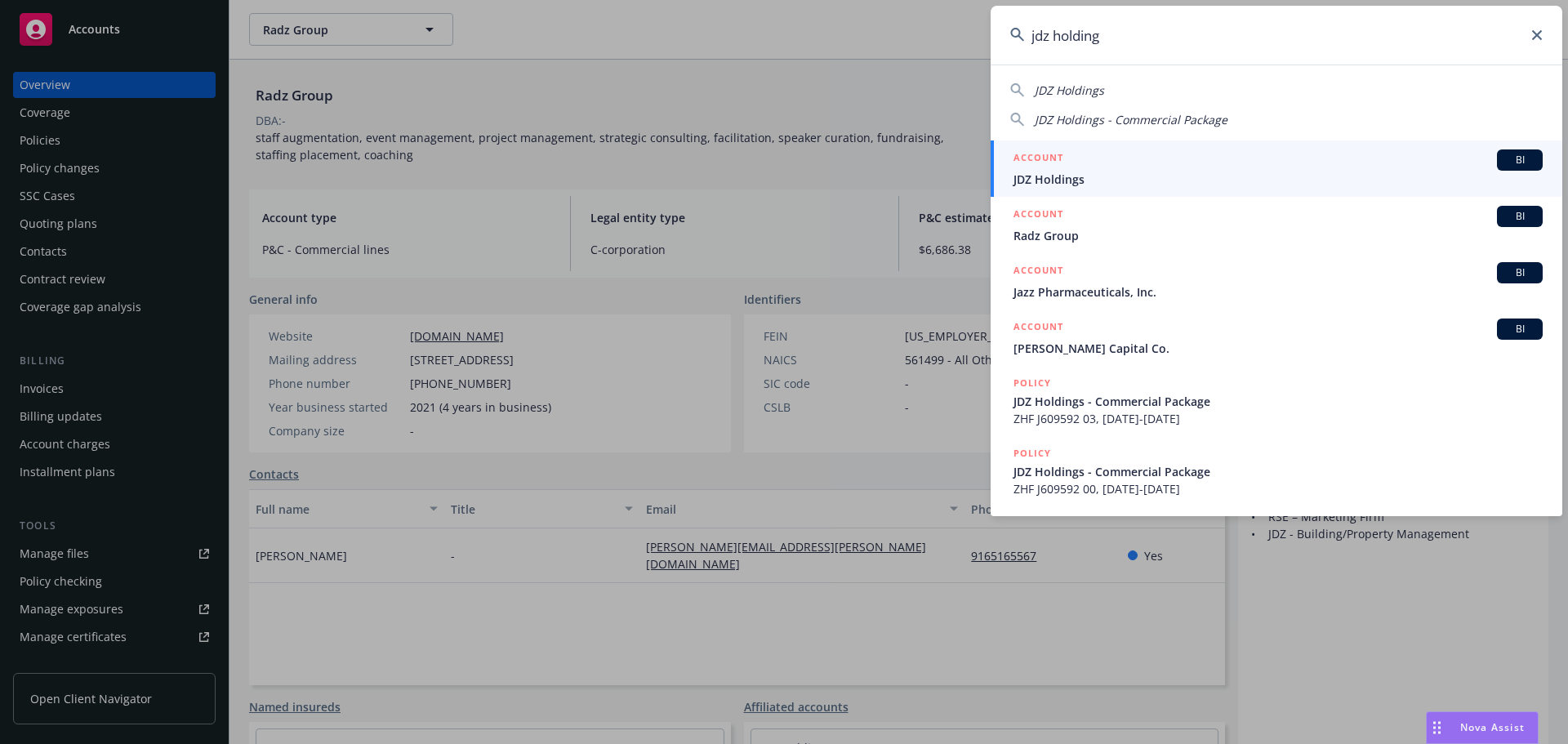
type input "jdz holding"
click at [1034, 167] on h5 "ACCOUNT" at bounding box center [1038, 160] width 50 height 20
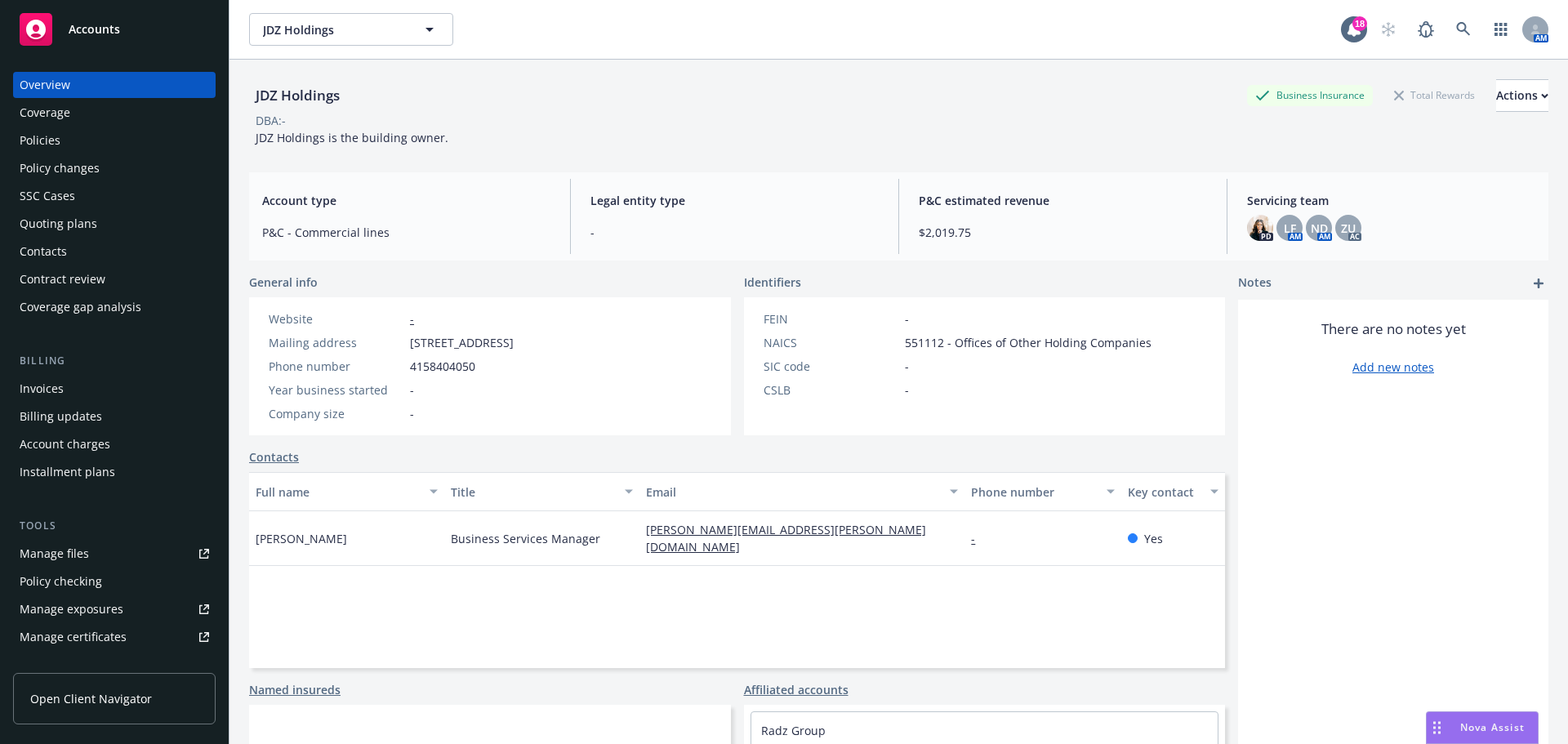
click at [58, 133] on div "Policies" at bounding box center [40, 140] width 41 height 26
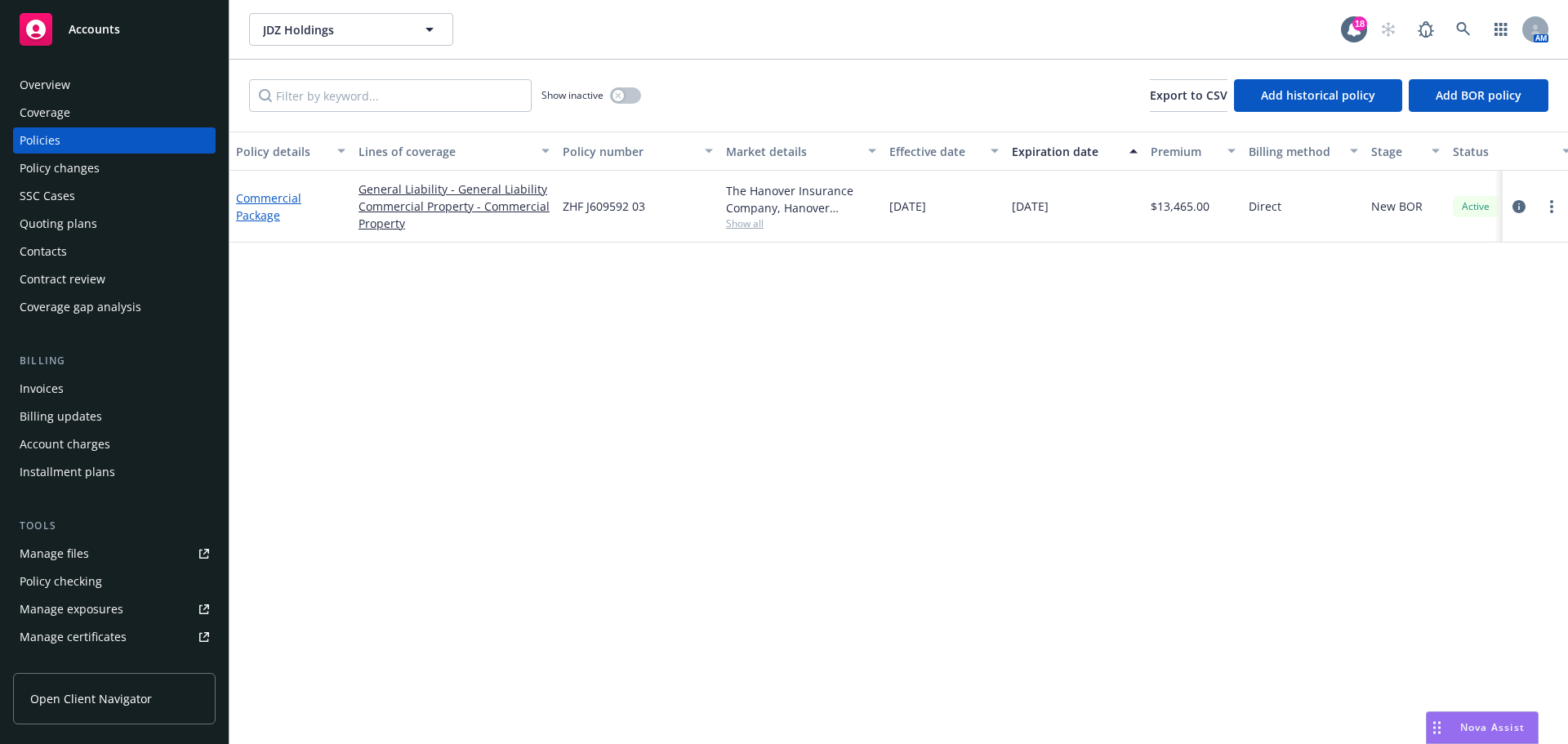
click at [271, 198] on link "Commercial Package" at bounding box center [269, 207] width 65 height 33
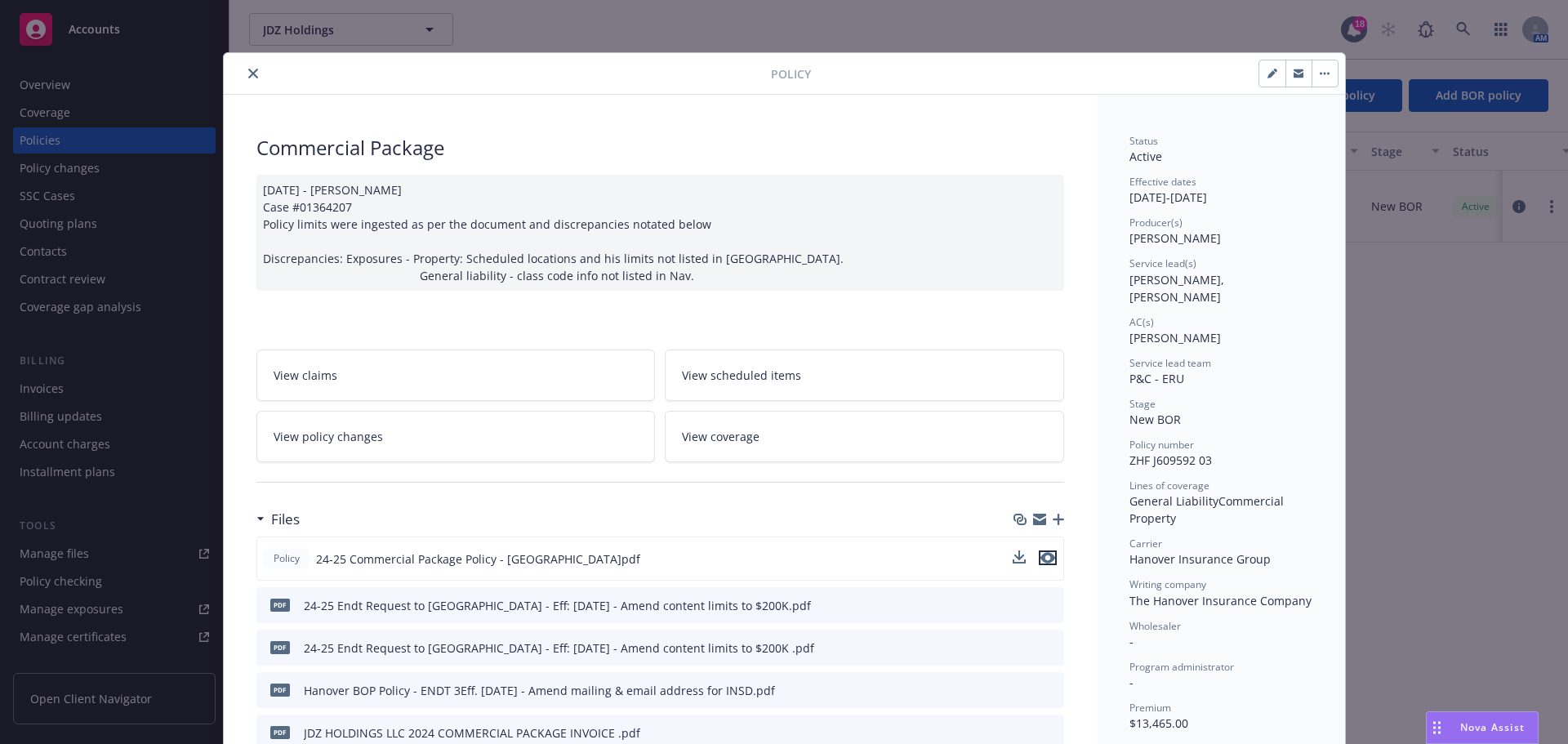
click at [1047, 555] on icon "preview file" at bounding box center [1047, 557] width 15 height 12
click at [249, 77] on icon "close" at bounding box center [253, 73] width 10 height 10
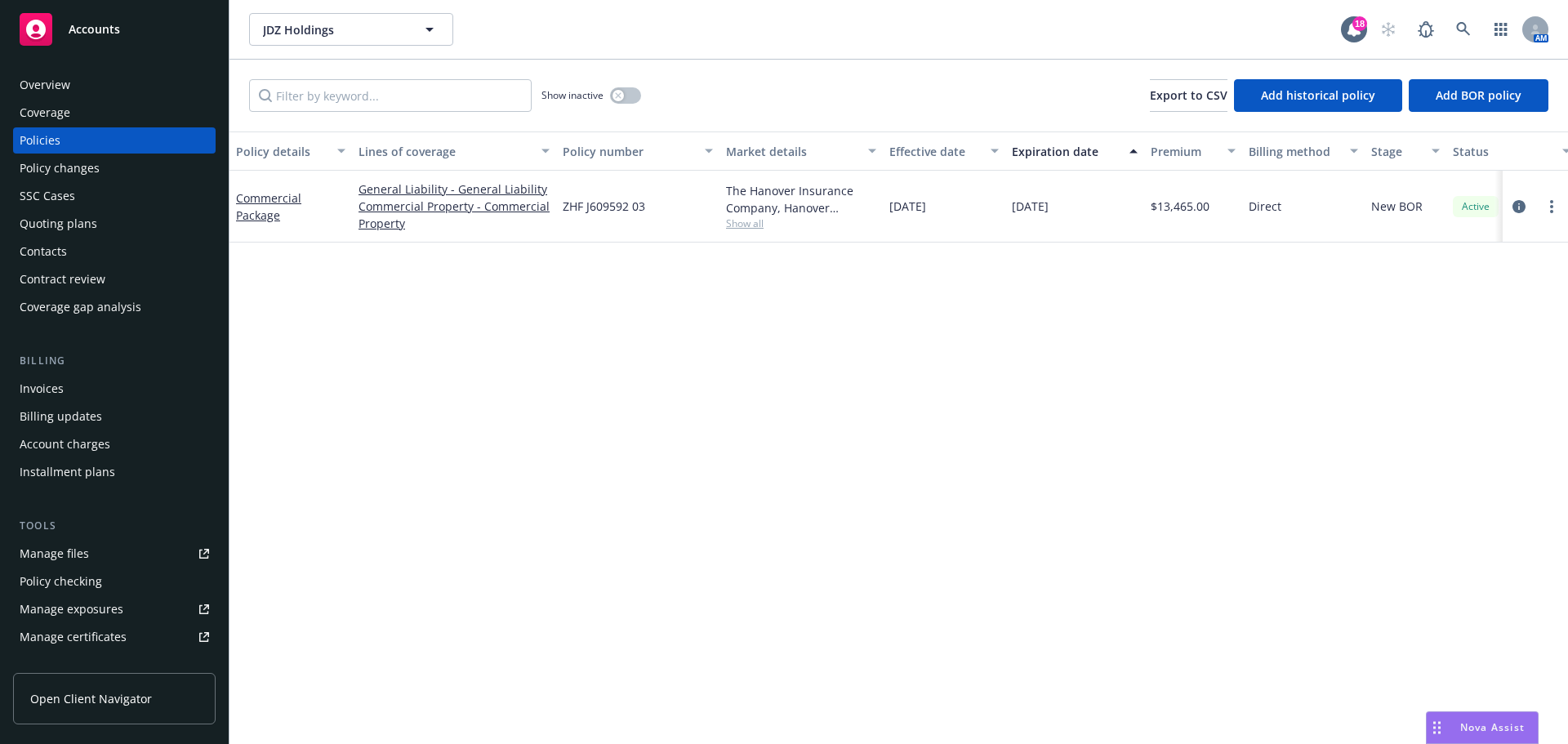
click at [52, 84] on div "Overview" at bounding box center [45, 84] width 51 height 26
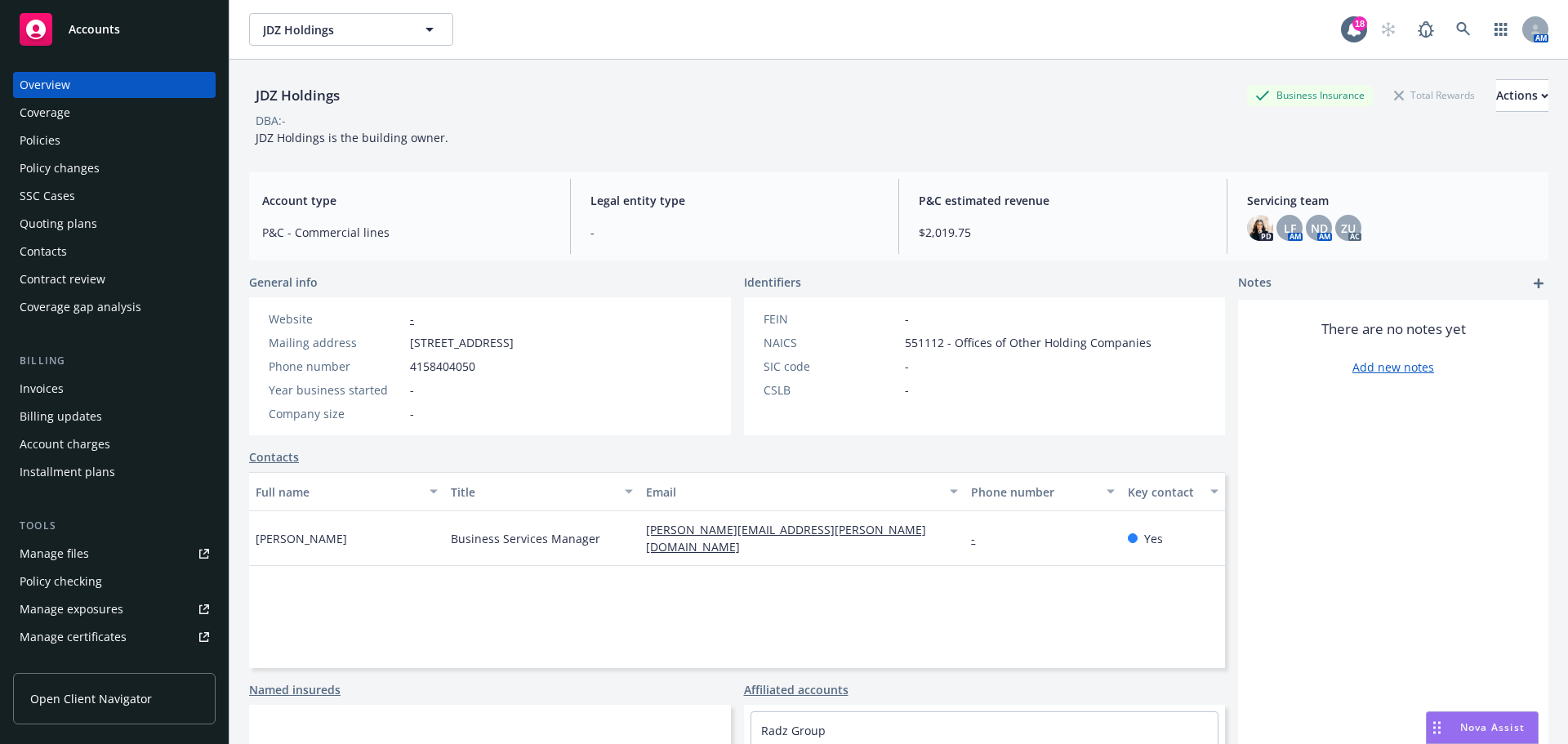
click at [53, 139] on div "Policies" at bounding box center [40, 140] width 41 height 26
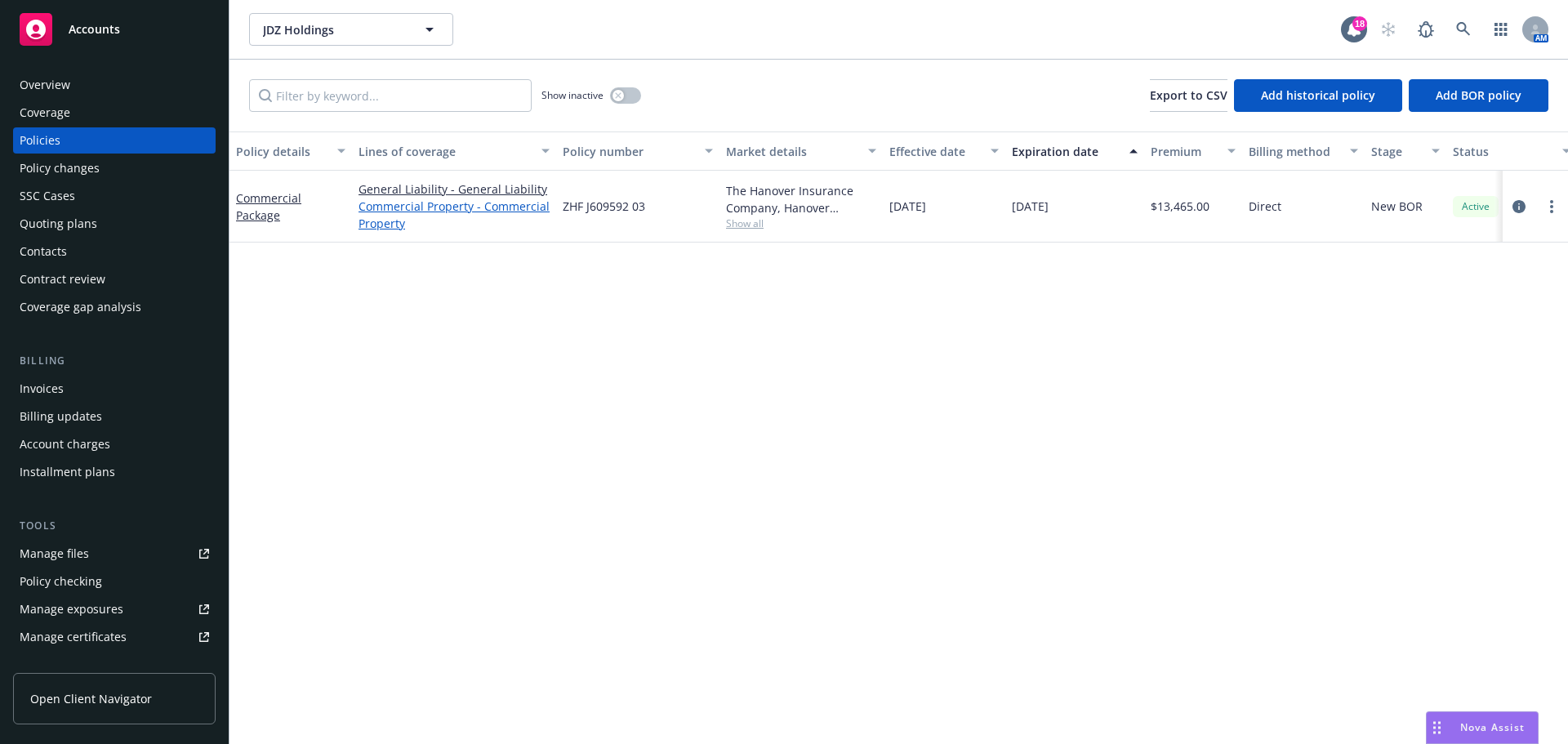
click at [403, 205] on link "Commercial Property - Commercial Property" at bounding box center [454, 215] width 191 height 34
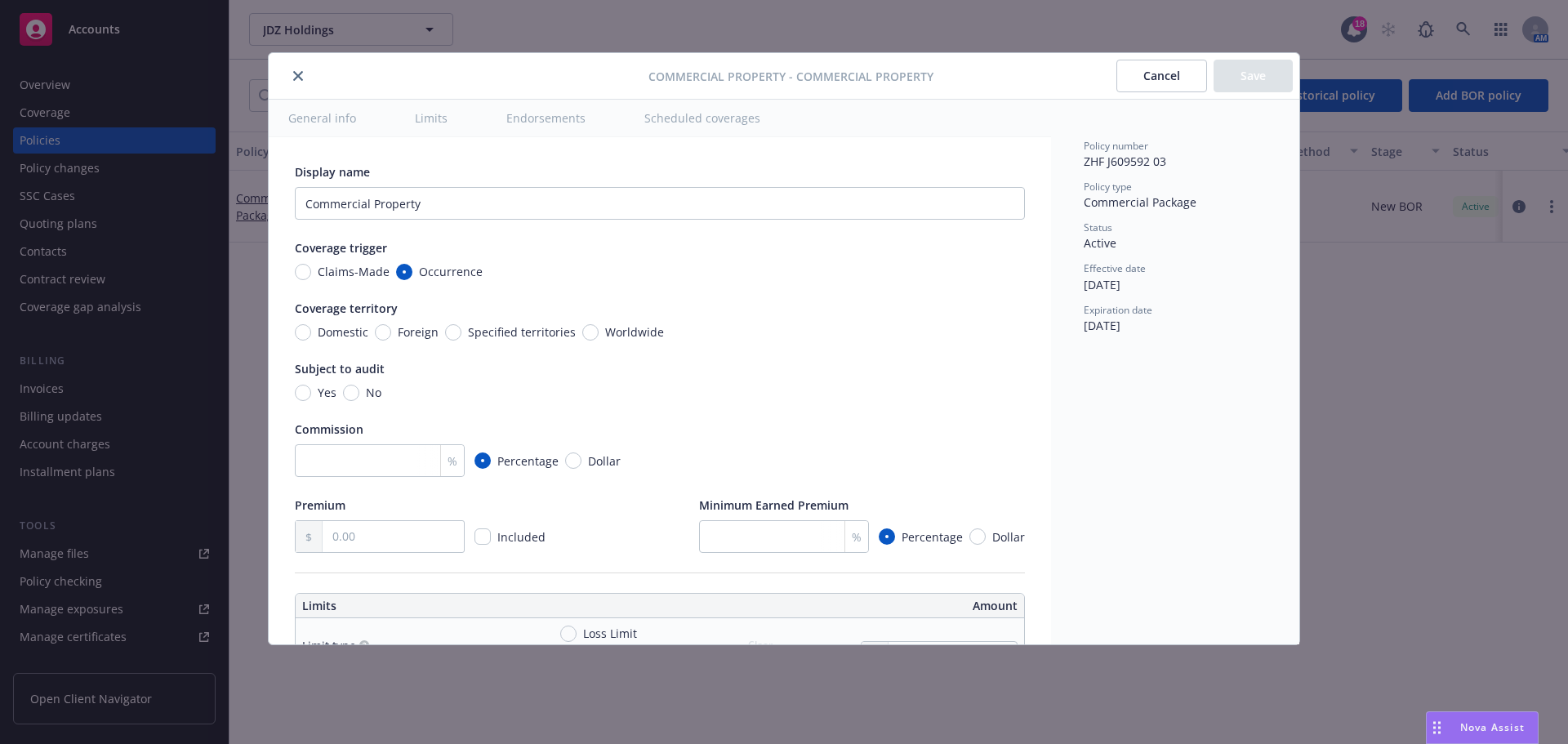
type textarea "x"
click at [298, 77] on icon "close" at bounding box center [298, 75] width 10 height 10
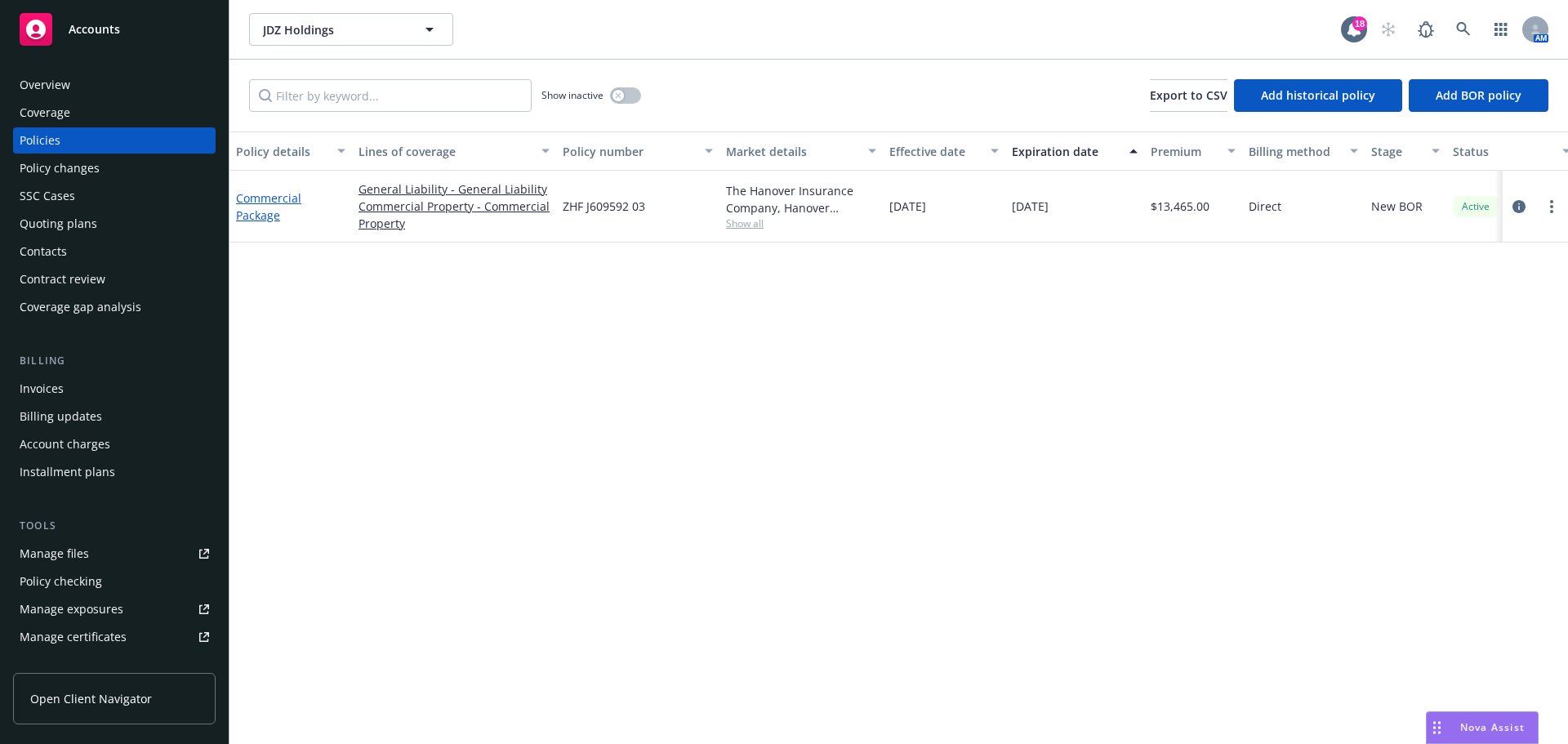
click at [266, 216] on link "Commercial Package" at bounding box center [269, 207] width 65 height 33
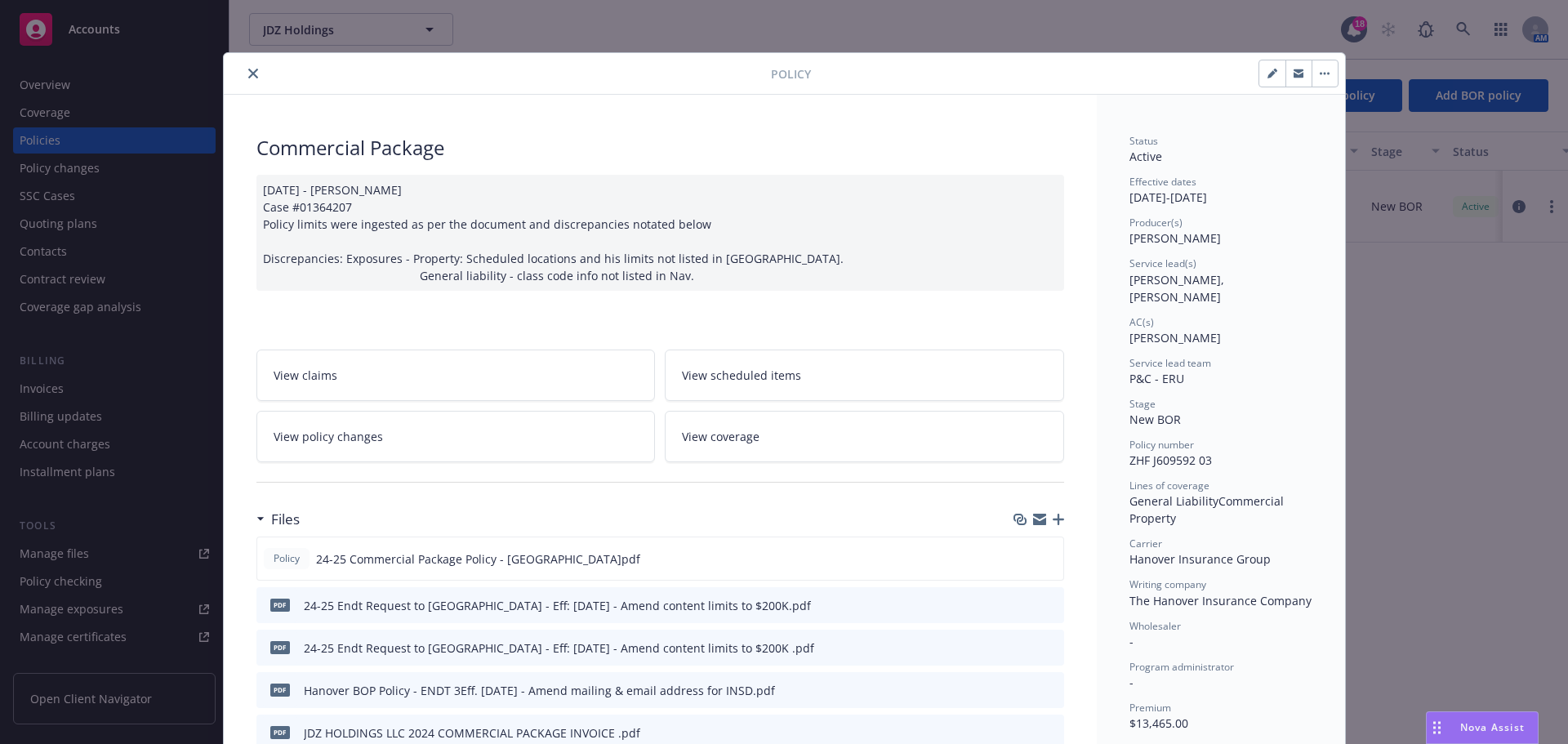
scroll to position [49, 0]
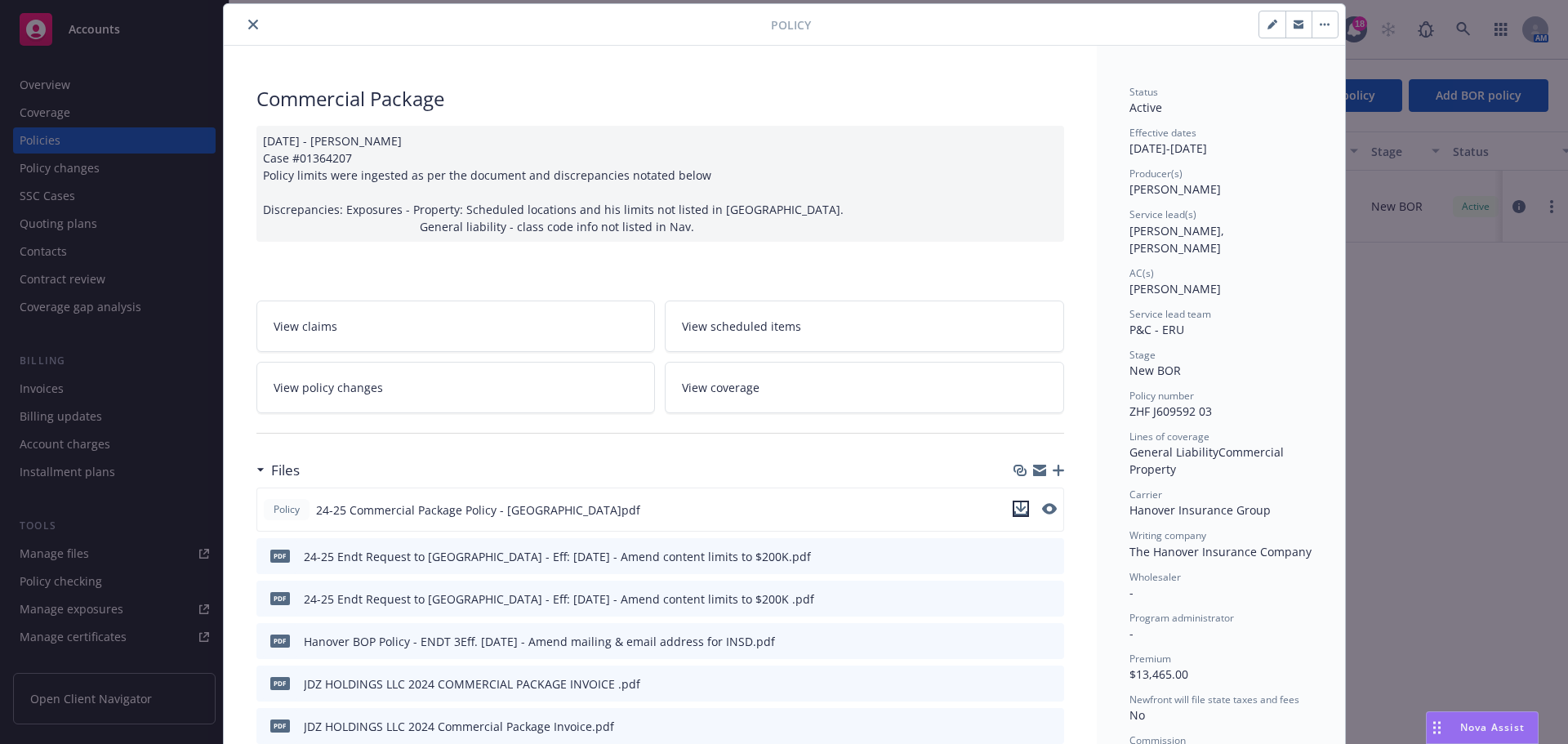
click at [1014, 505] on icon "download file" at bounding box center [1021, 508] width 13 height 13
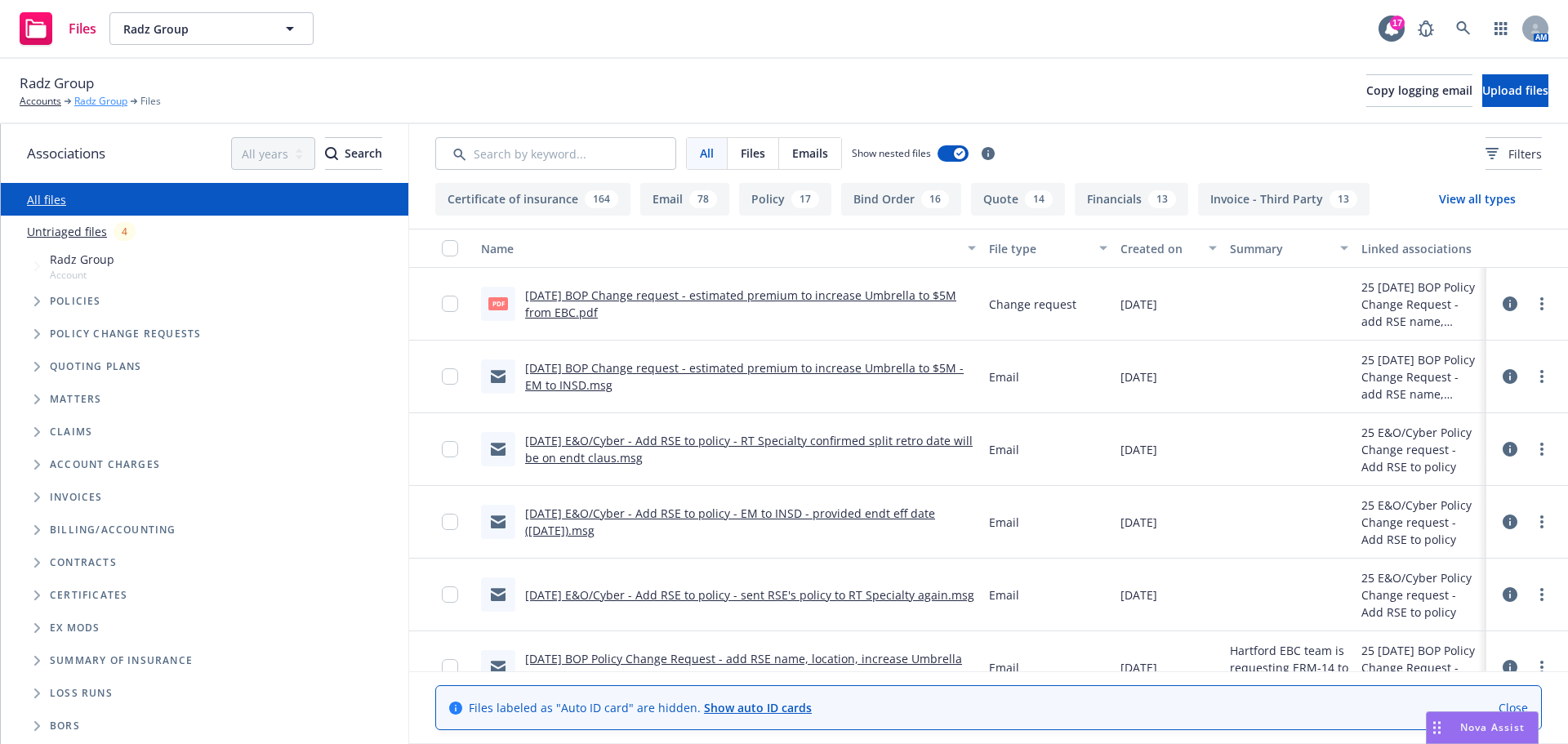
click at [95, 103] on link "Radz Group" at bounding box center [101, 101] width 53 height 15
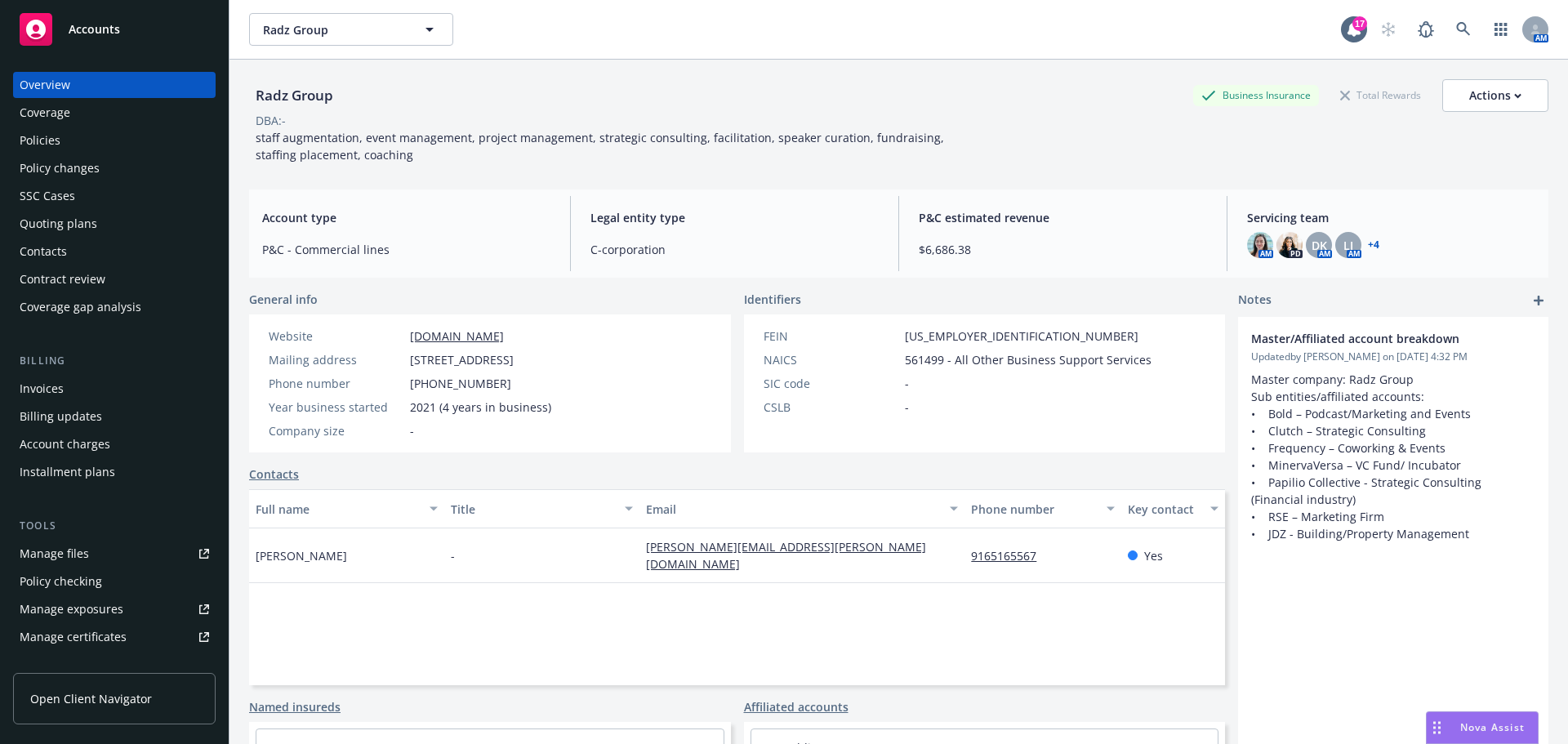
click at [49, 220] on div "Quoting plans" at bounding box center [58, 223] width 77 height 26
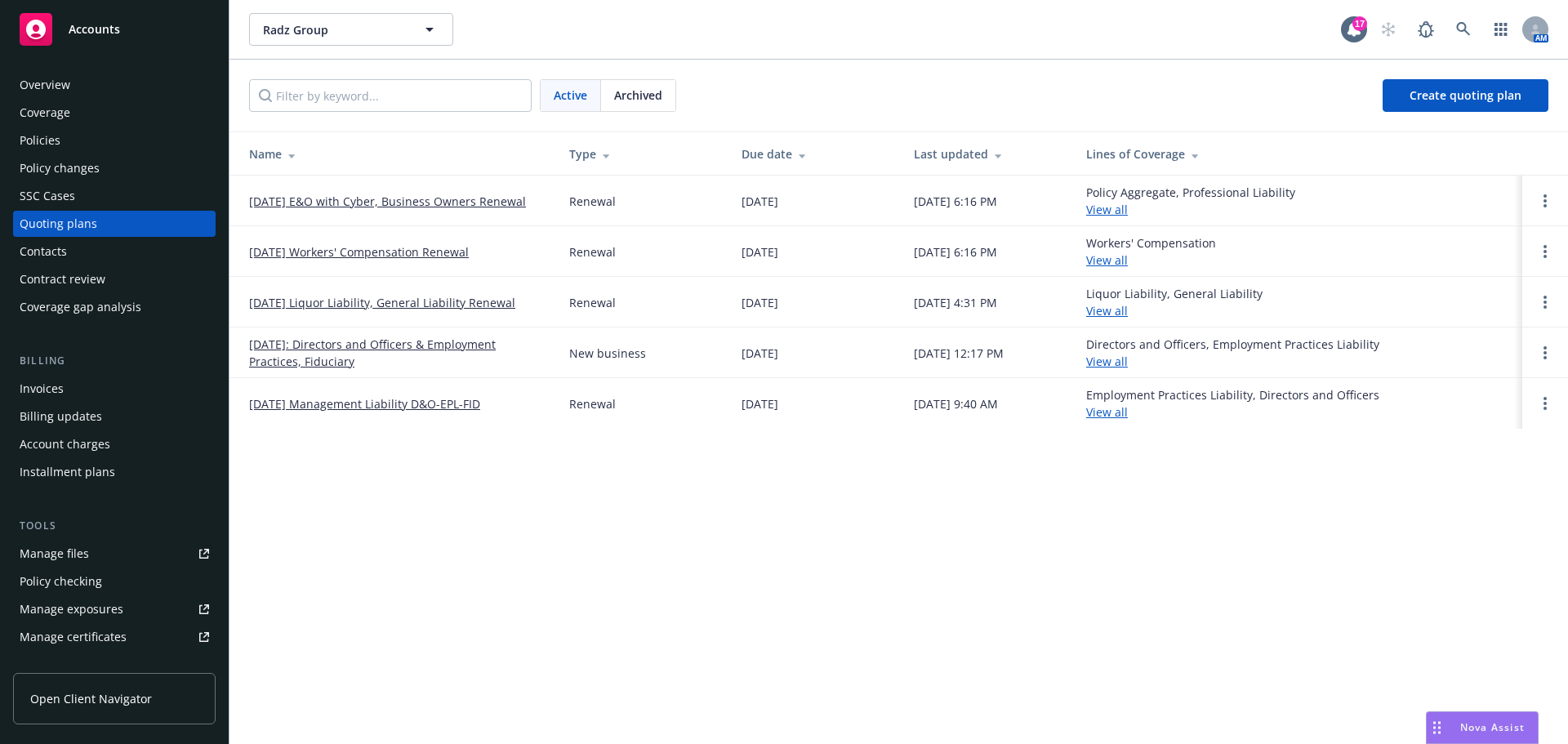
click at [383, 303] on link "[DATE] Liquor Liability, General Liability Renewal" at bounding box center [381, 302] width 266 height 17
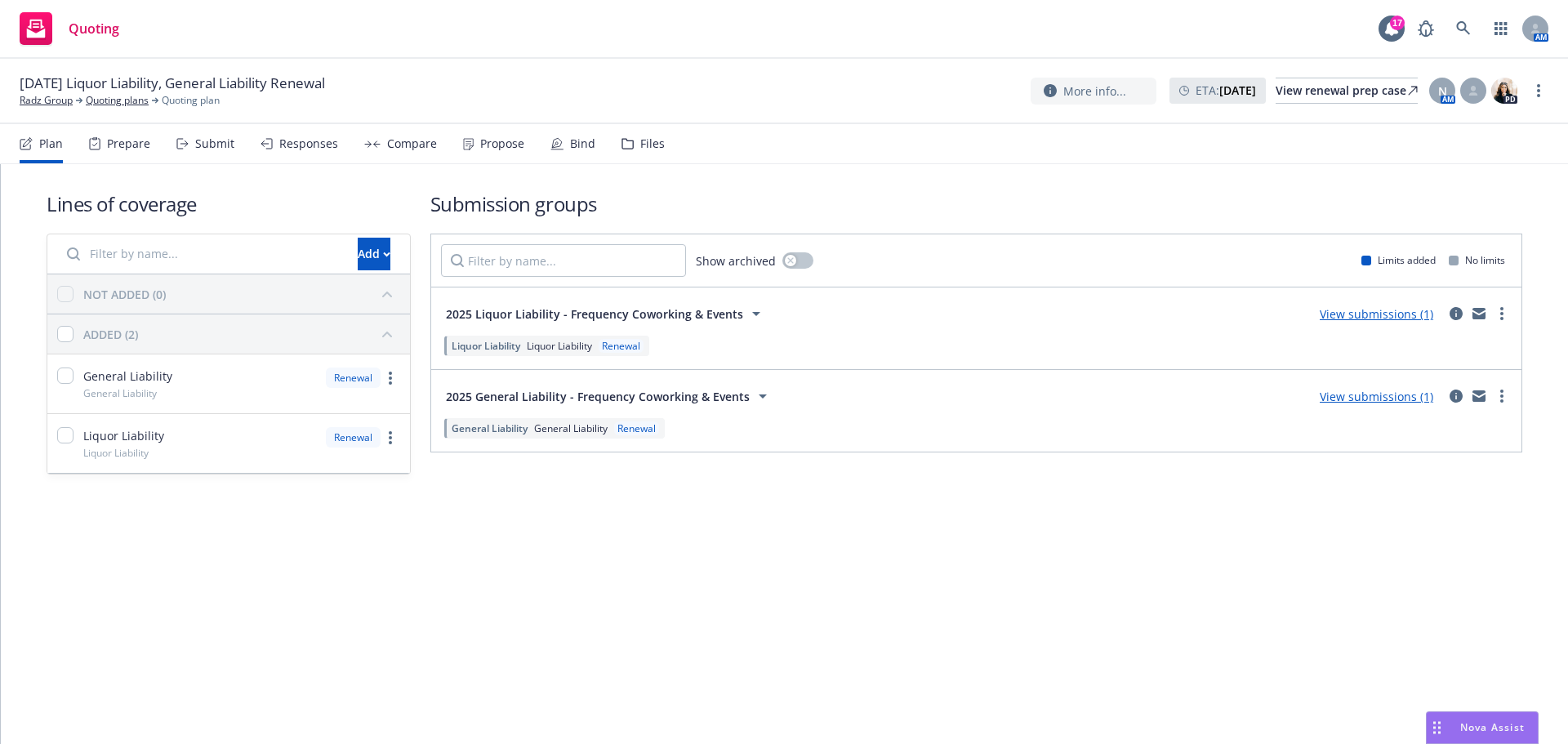
click at [583, 142] on div "Bind" at bounding box center [583, 143] width 25 height 13
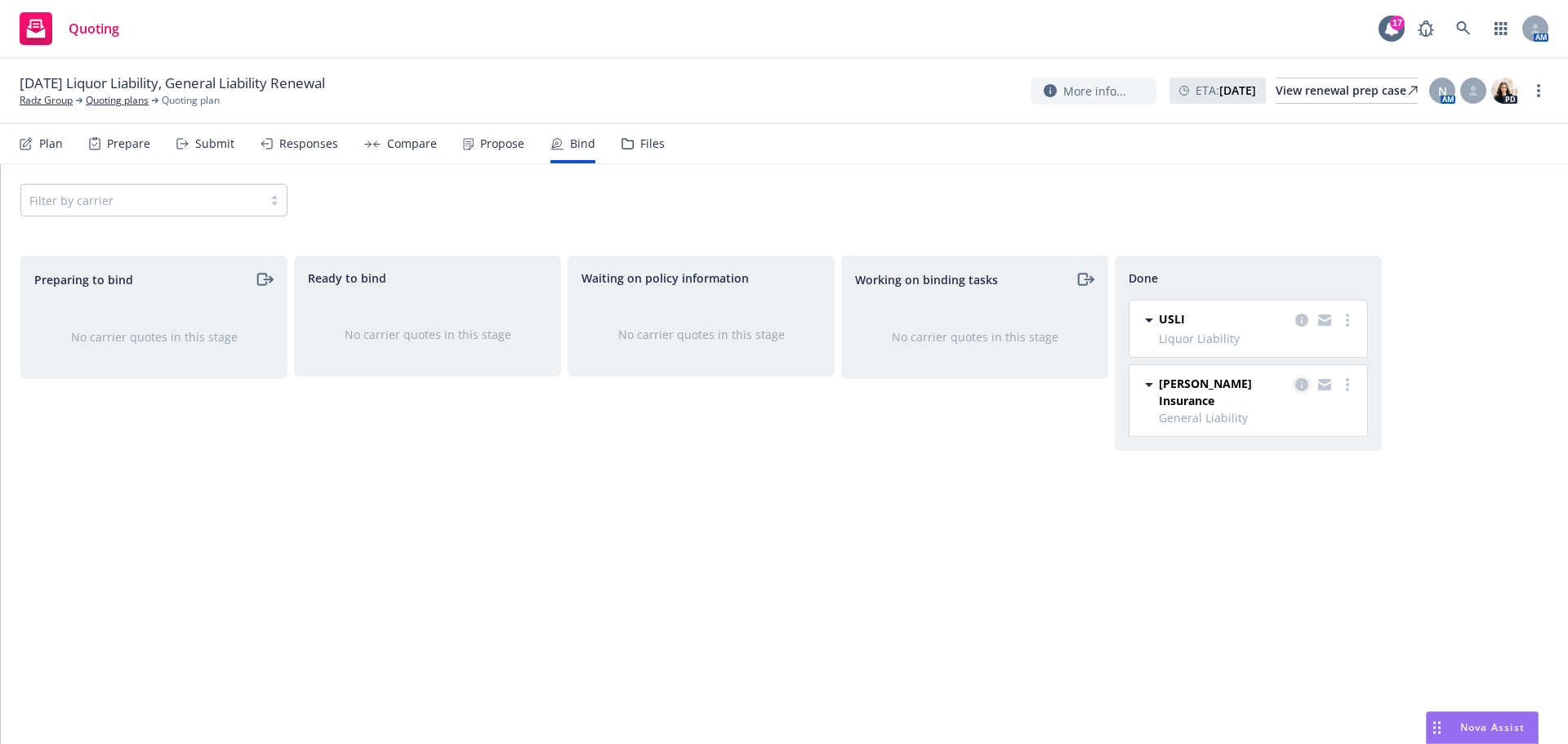
click at [1298, 379] on icon "copy logging email" at bounding box center [1301, 385] width 13 height 13
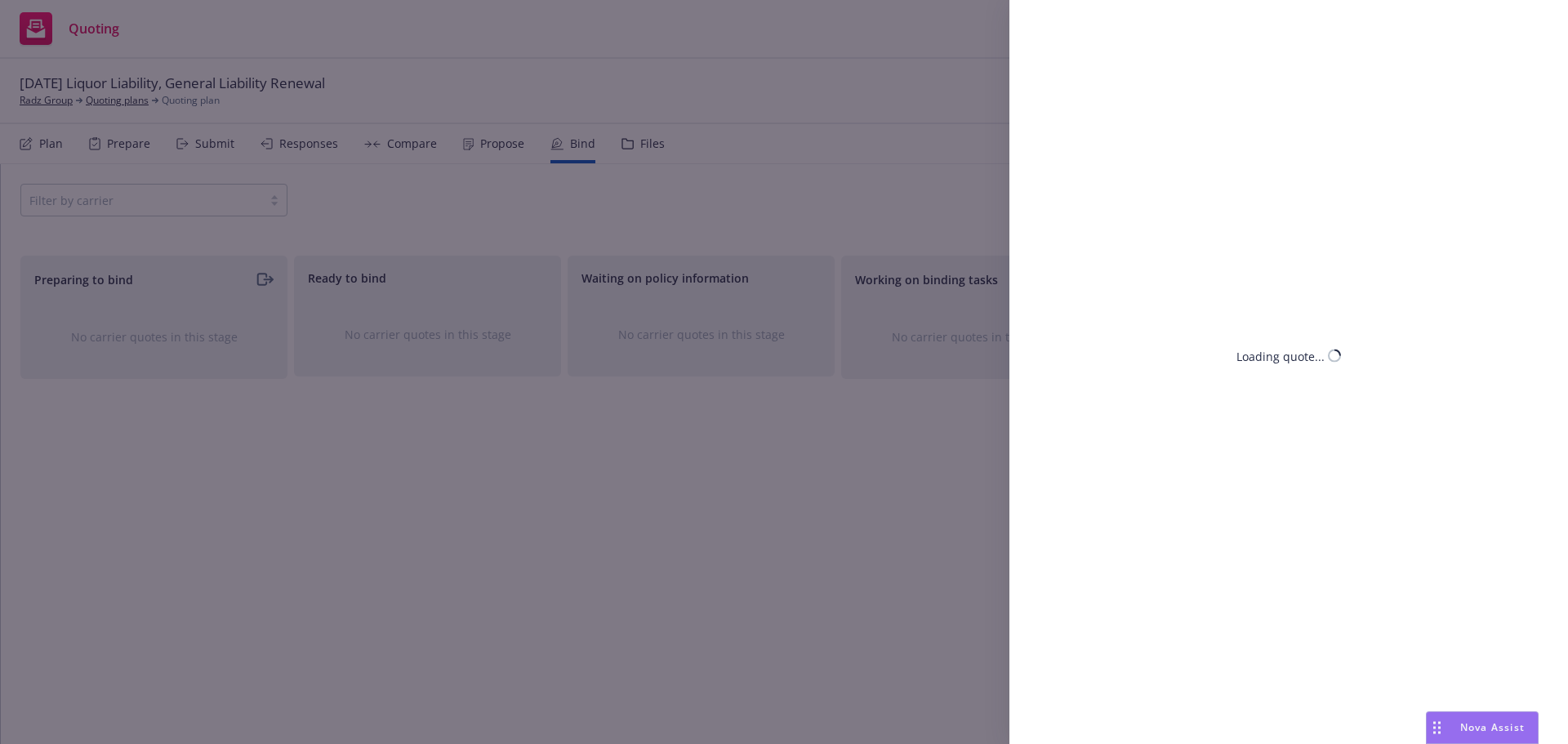
select select "CA"
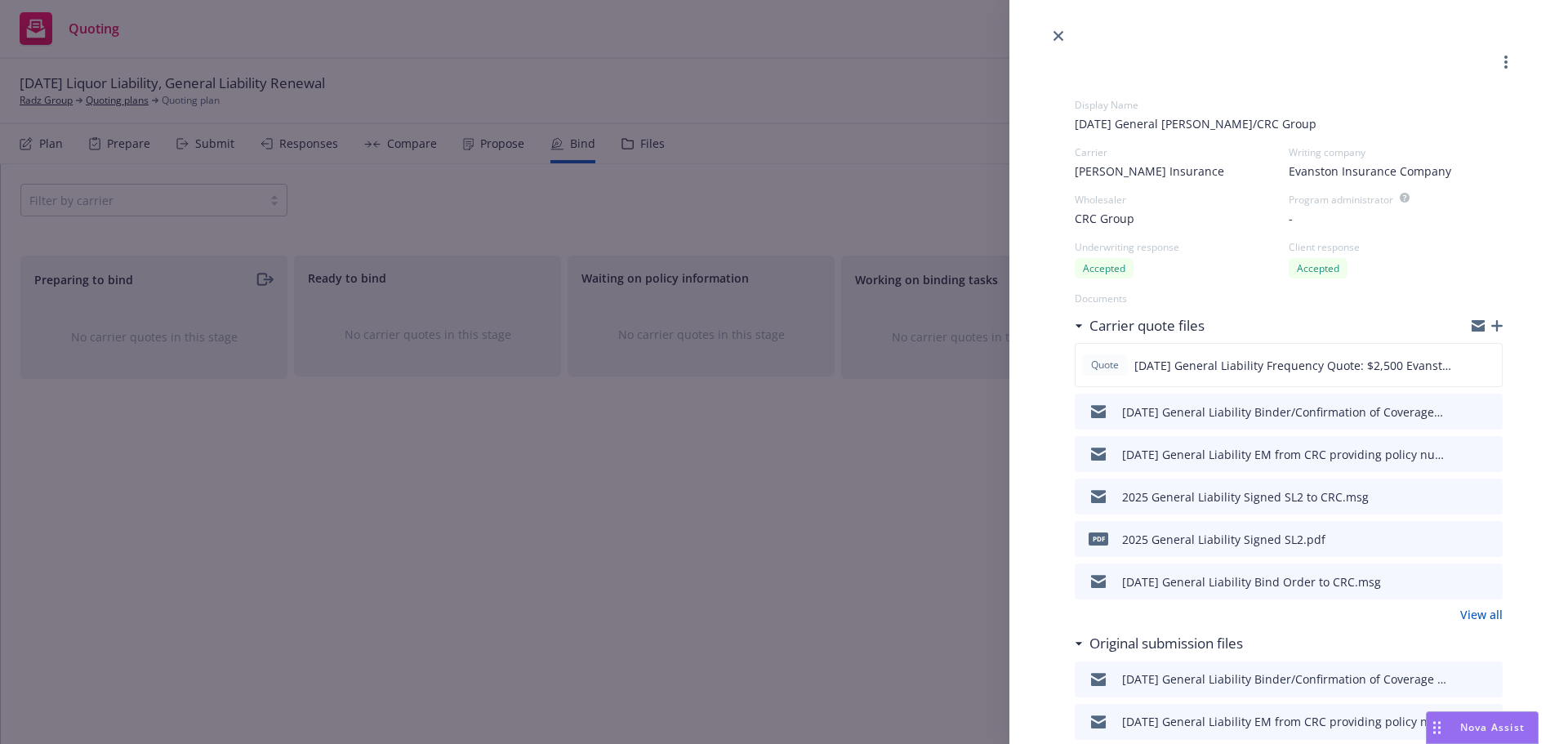
drag, startPoint x: 1449, startPoint y: 414, endPoint x: 1462, endPoint y: 409, distance: 13.9
click at [1454, 413] on icon "download file" at bounding box center [1460, 409] width 13 height 13
click at [1454, 582] on icon "download file" at bounding box center [1460, 580] width 13 height 13
click at [1060, 36] on icon "close" at bounding box center [1058, 35] width 10 height 10
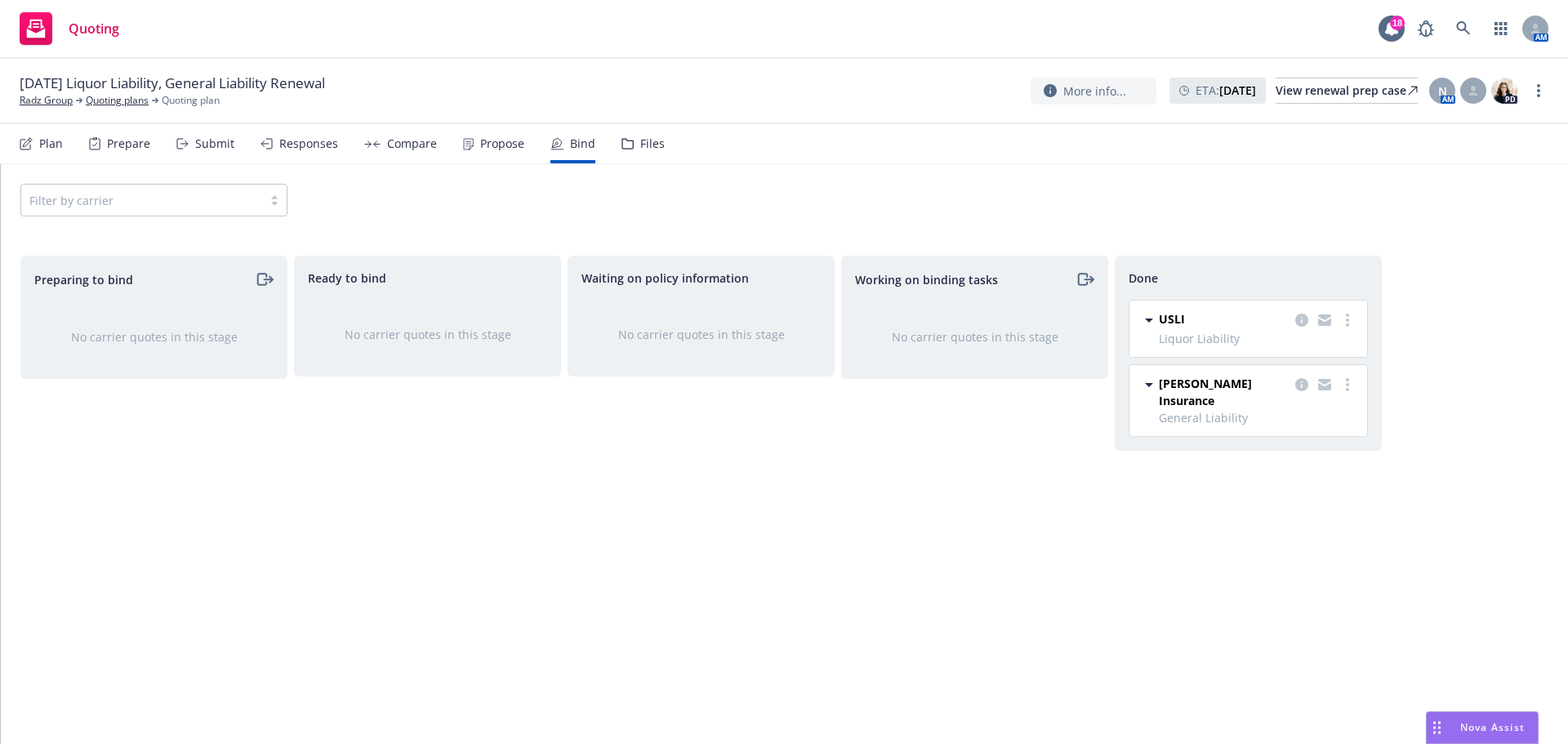
click at [645, 144] on div "Files" at bounding box center [652, 143] width 24 height 13
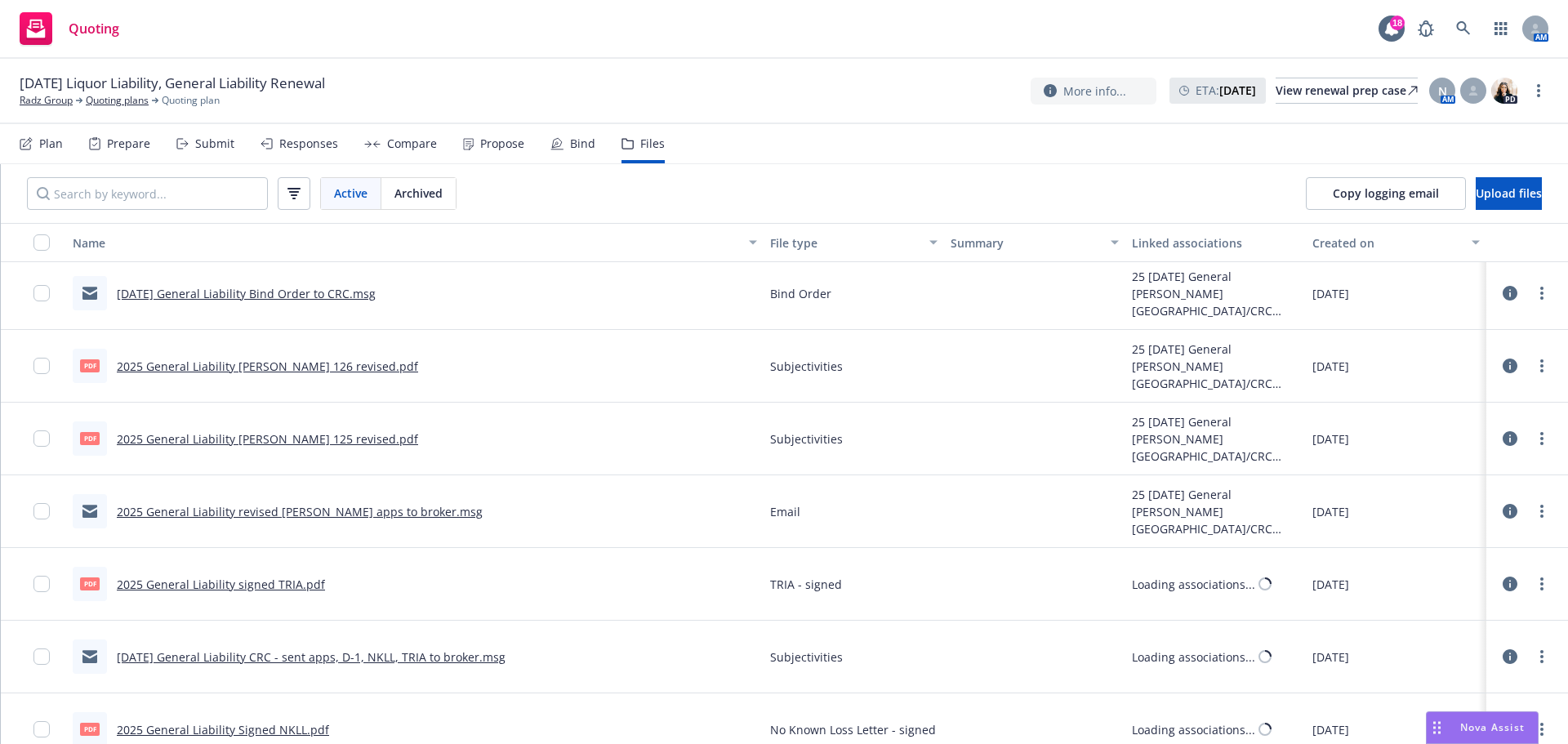
scroll to position [490, 0]
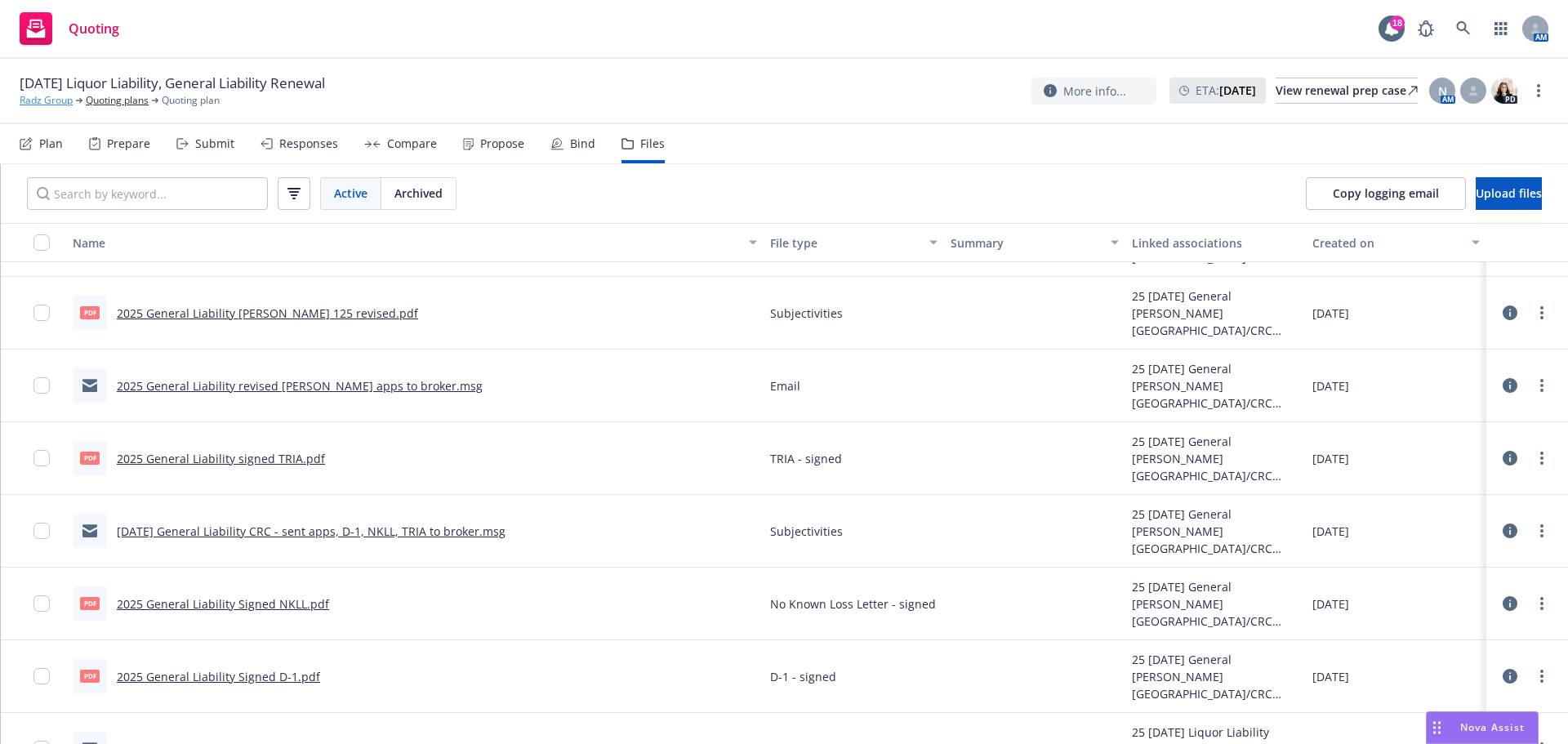
click at [49, 96] on link "Radz Group" at bounding box center [46, 101] width 53 height 15
